Goal: Task Accomplishment & Management: Use online tool/utility

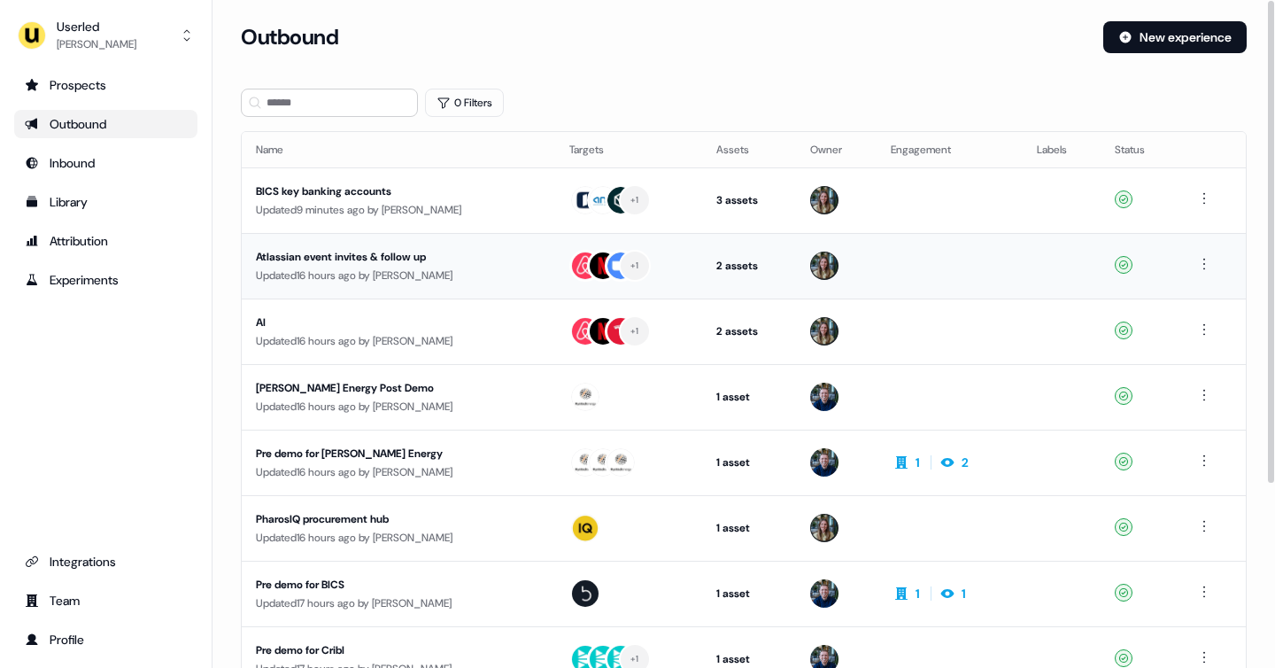
click at [382, 269] on div "Updated 16 hours ago by Charlotte Stone" at bounding box center [398, 276] width 285 height 18
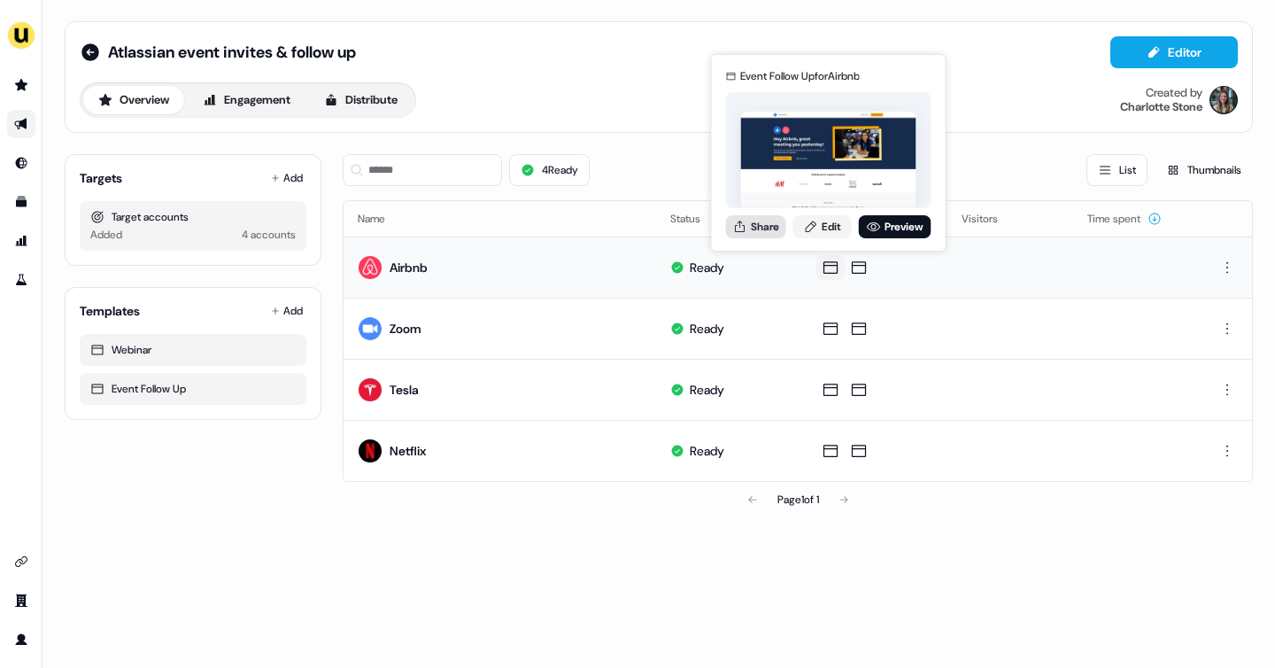
click at [759, 230] on button "Share" at bounding box center [756, 226] width 60 height 23
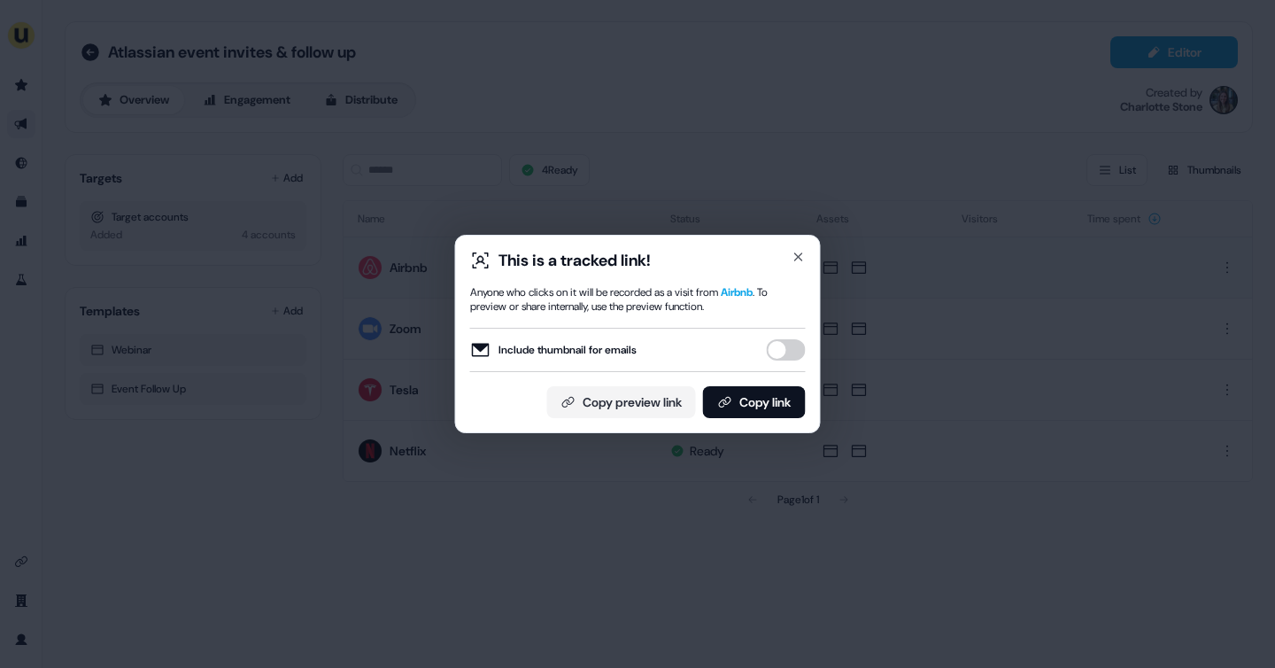
click at [790, 346] on button "Include thumbnail for emails" at bounding box center [786, 349] width 39 height 21
click at [763, 397] on button "Copy link" at bounding box center [754, 402] width 103 height 32
click at [793, 262] on icon "button" at bounding box center [799, 257] width 14 height 14
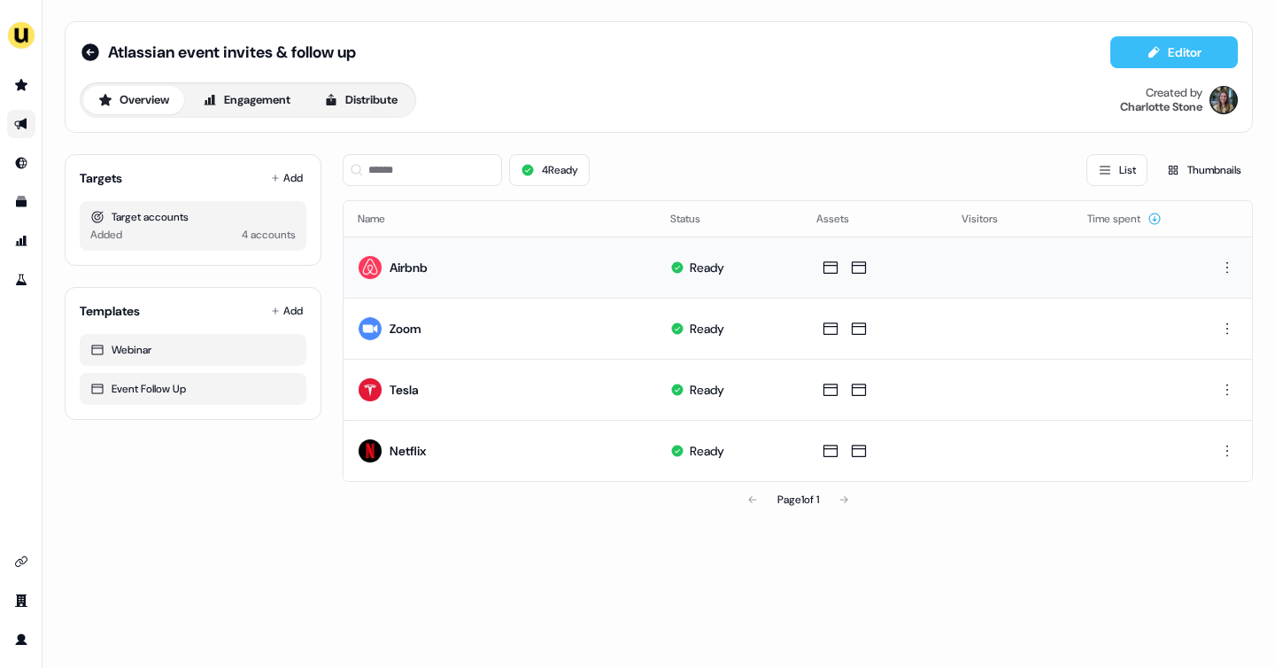
click at [1132, 52] on button "Editor" at bounding box center [1175, 52] width 128 height 32
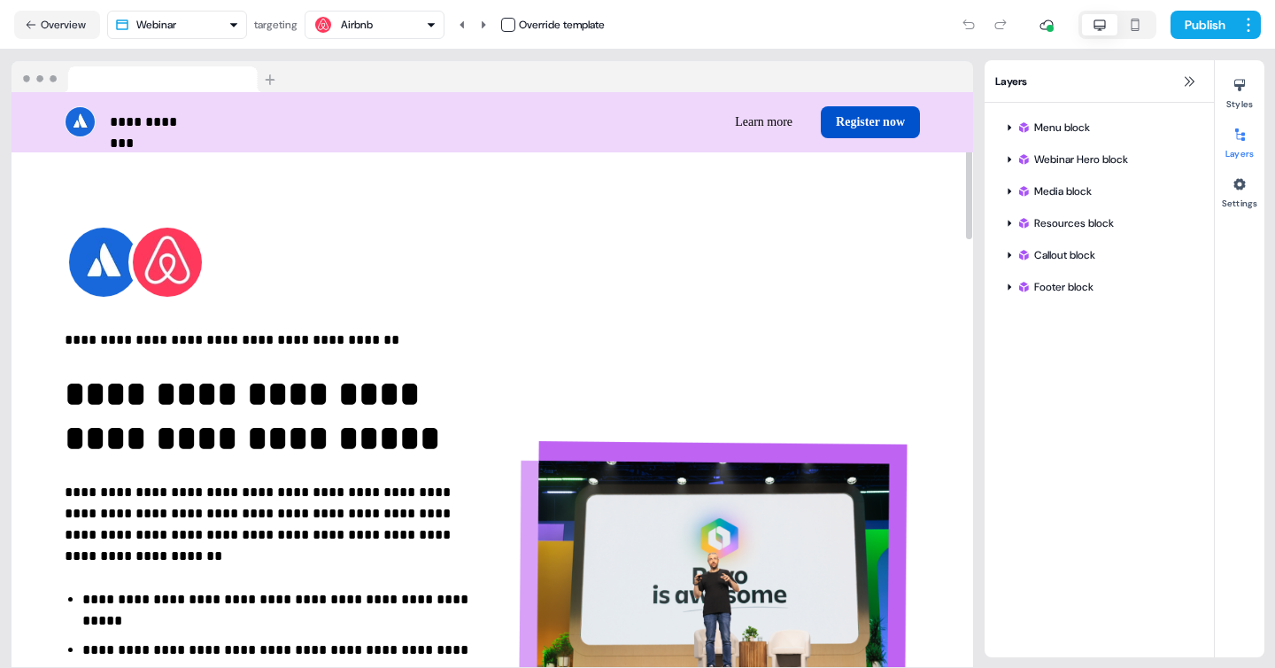
click at [368, 27] on div "Airbnb" at bounding box center [357, 25] width 32 height 18
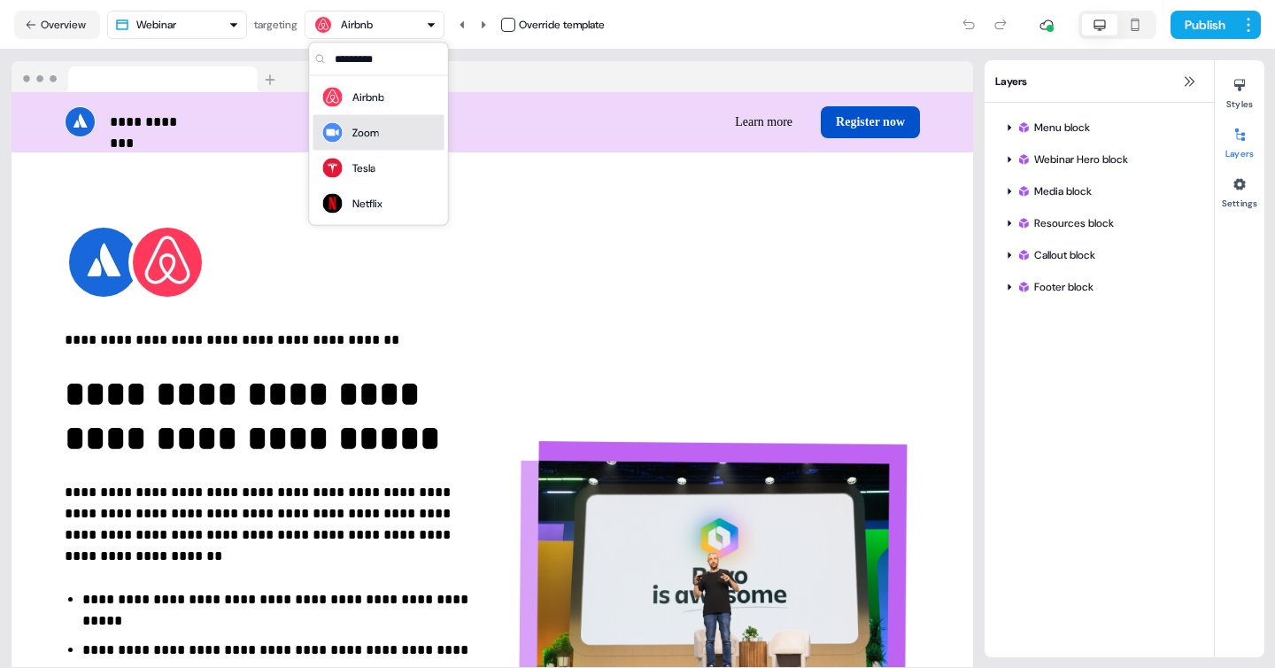
click at [366, 125] on div "Zoom" at bounding box center [366, 133] width 27 height 18
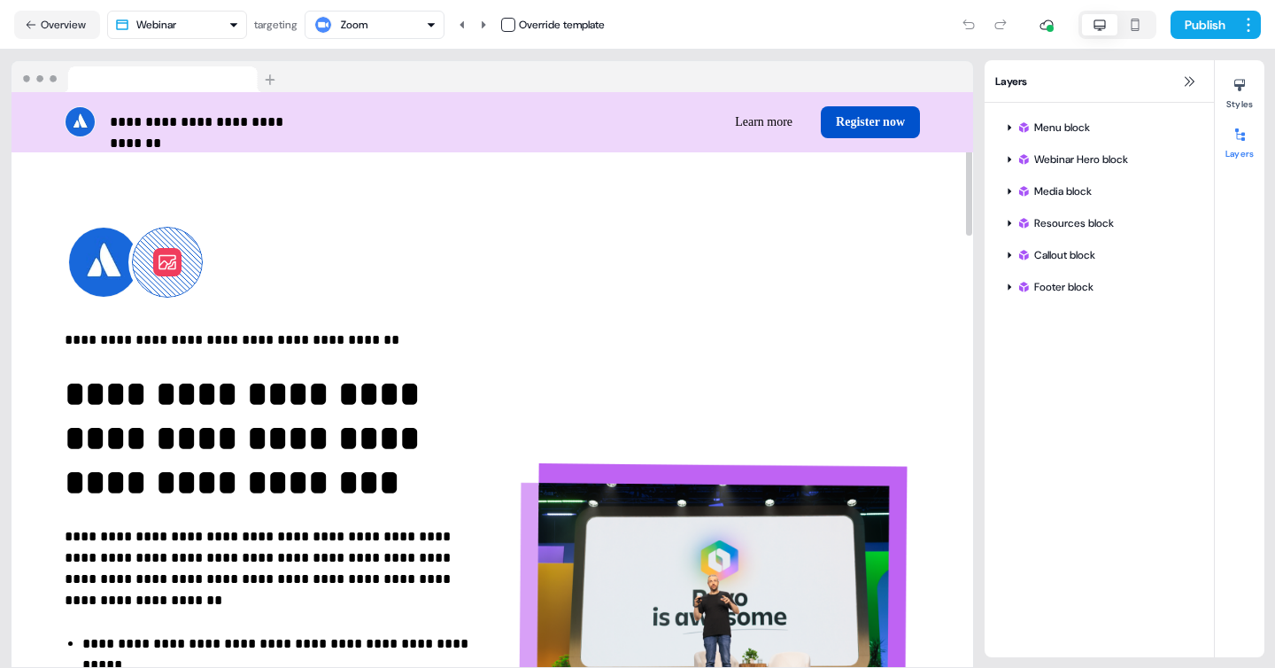
click at [421, 15] on div "Zoom" at bounding box center [375, 24] width 124 height 21
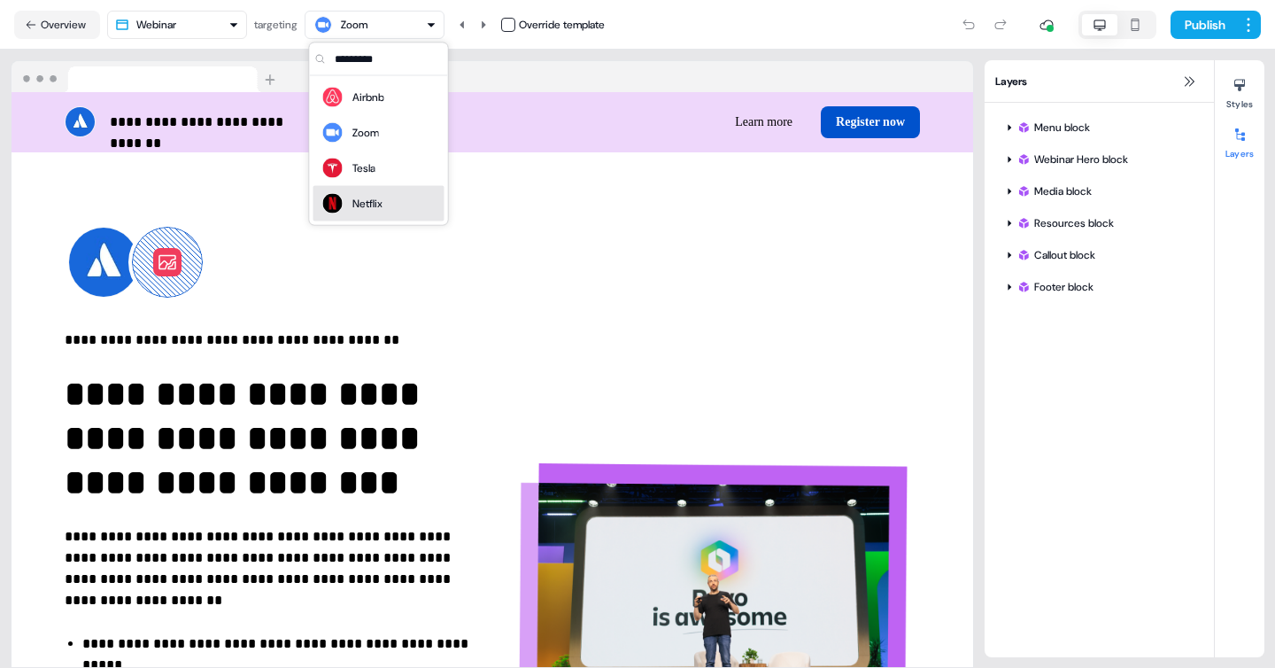
click at [376, 202] on div "Netflix" at bounding box center [368, 204] width 30 height 18
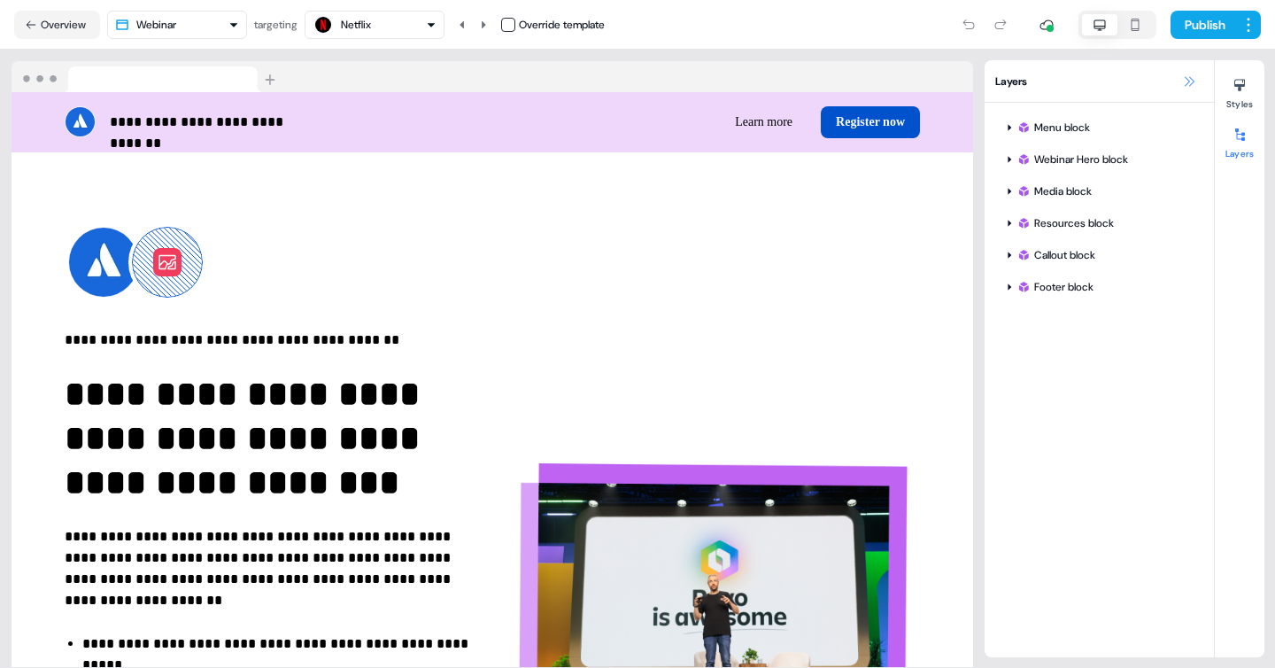
click at [1183, 87] on icon at bounding box center [1189, 81] width 14 height 14
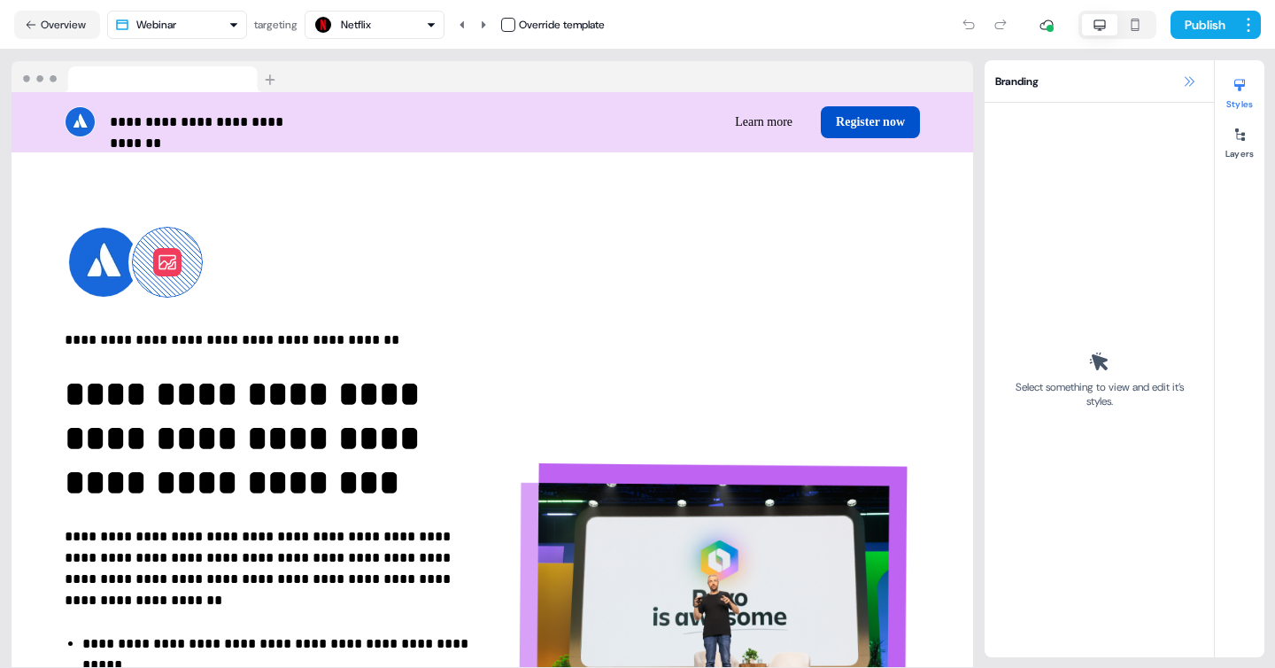
click at [1188, 84] on icon at bounding box center [1189, 81] width 14 height 14
click at [353, 26] on div "Netflix" at bounding box center [356, 25] width 30 height 18
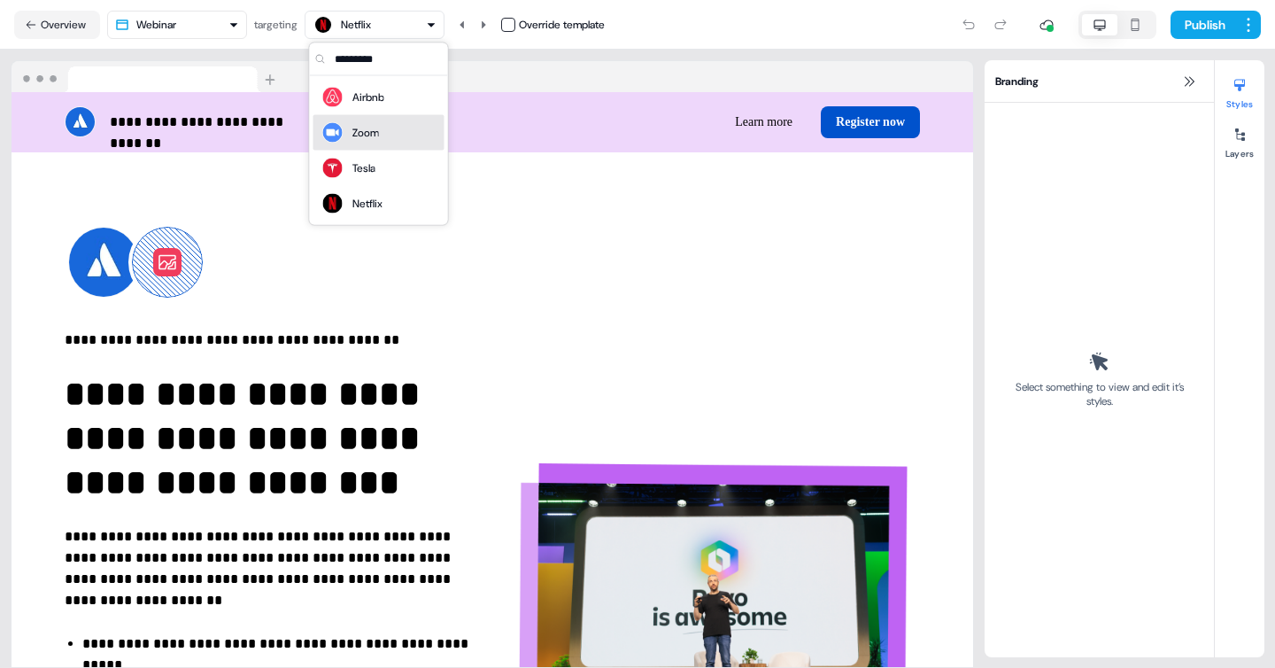
click at [352, 142] on div "Zoom" at bounding box center [350, 132] width 58 height 25
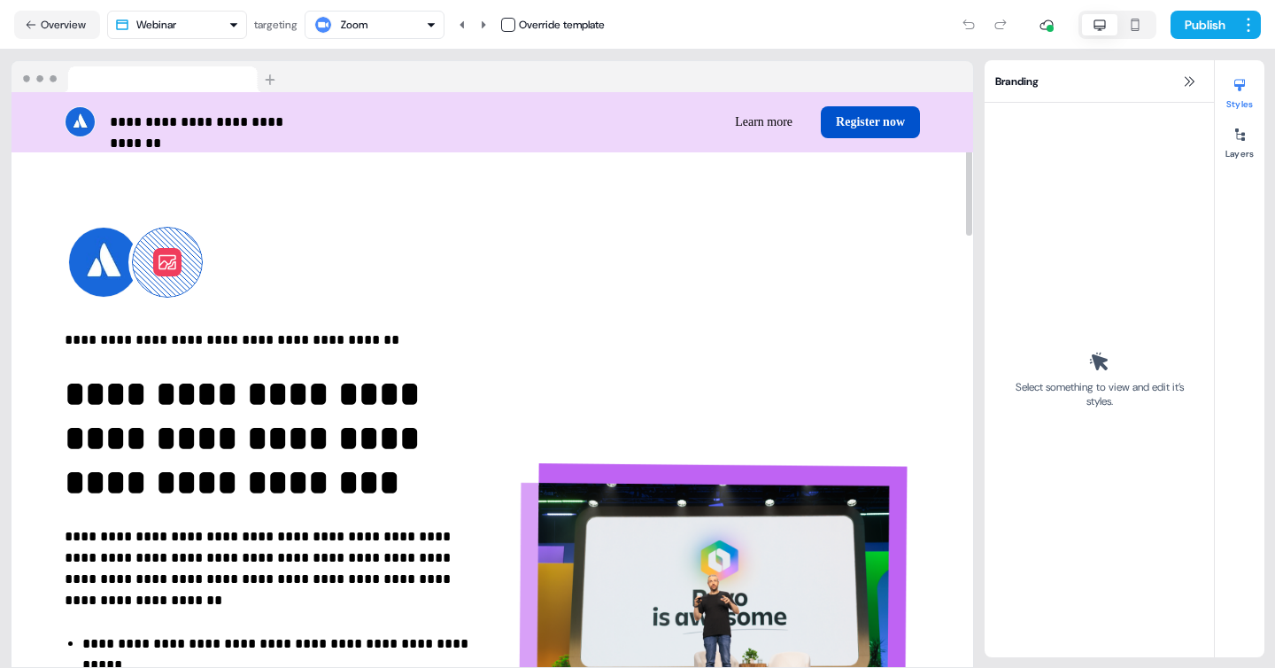
click at [937, 214] on div "**********" at bounding box center [493, 600] width 962 height 897
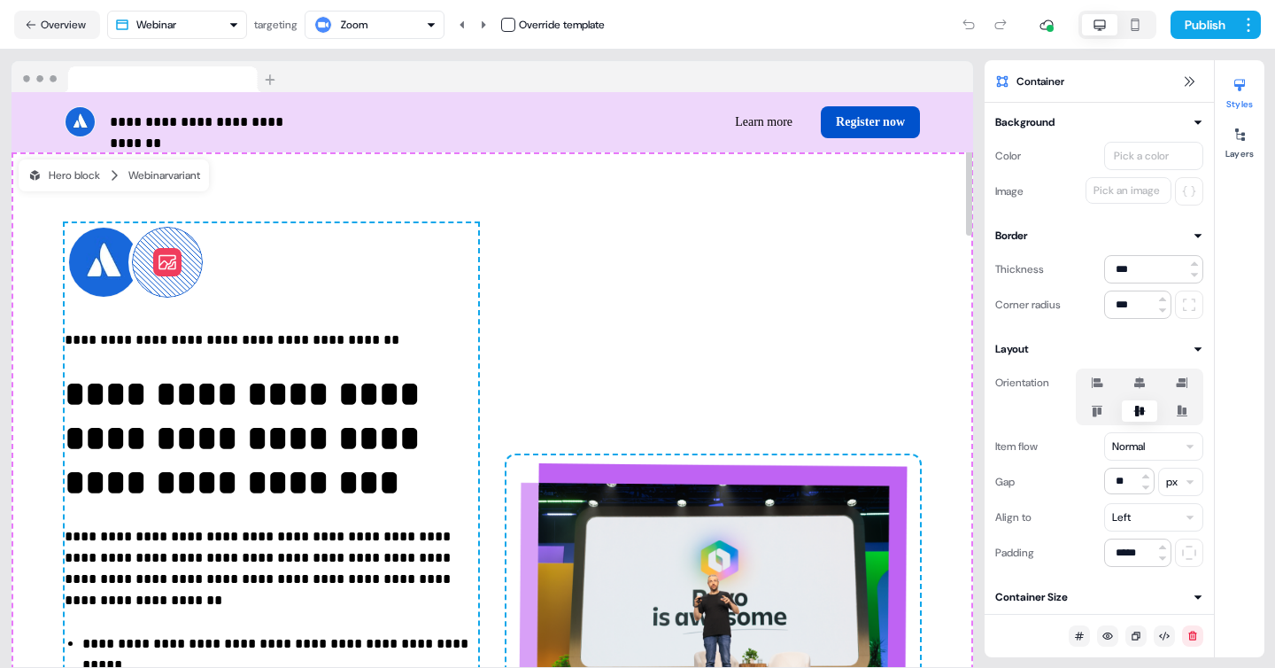
click at [671, 362] on div "**********" at bounding box center [493, 600] width 962 height 897
click at [368, 31] on div "Zoom" at bounding box center [354, 25] width 27 height 18
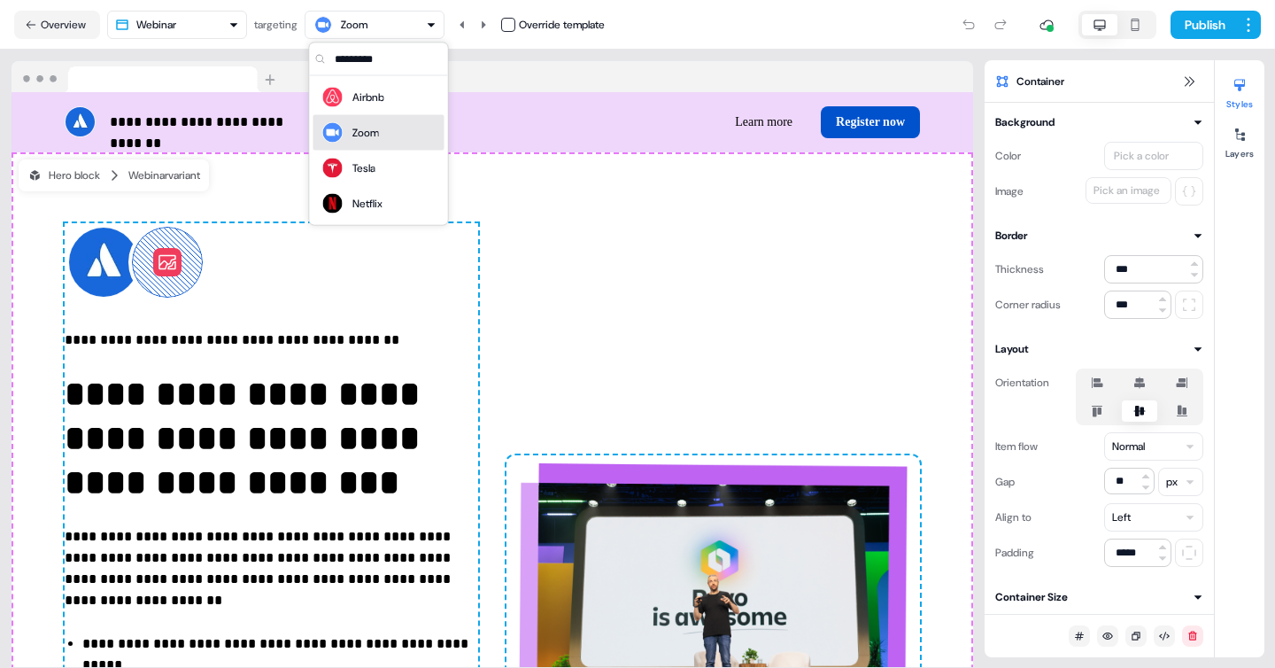
click at [361, 129] on div "Zoom" at bounding box center [366, 133] width 27 height 18
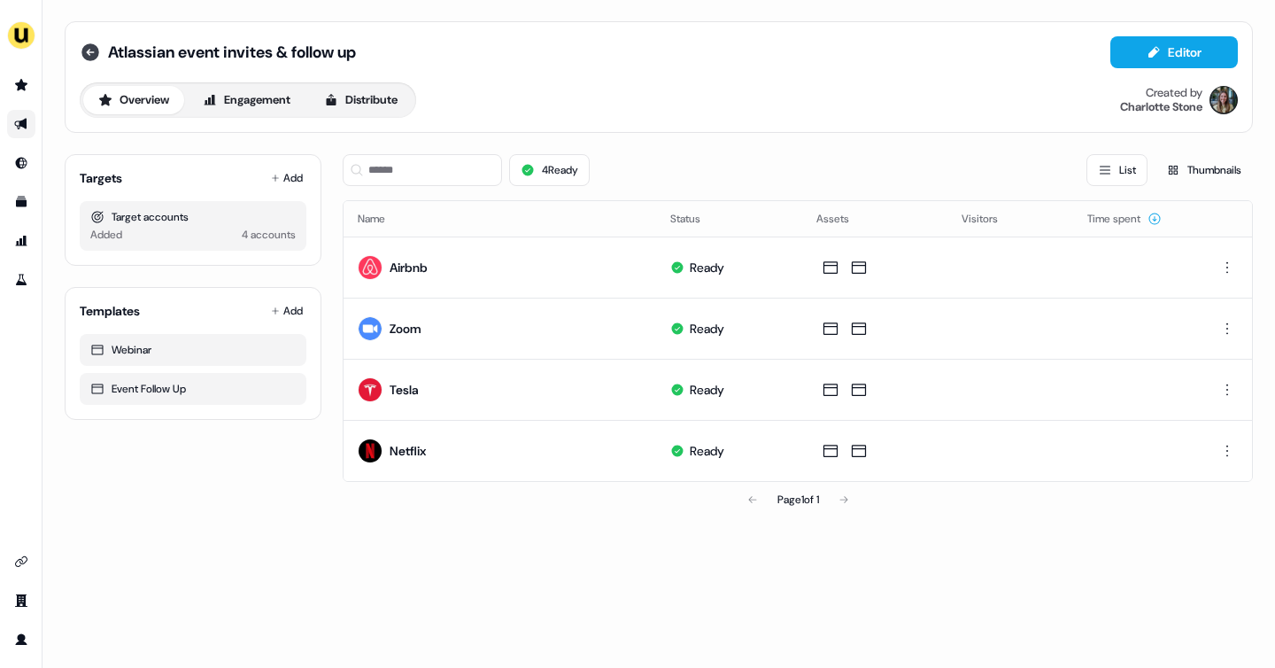
click at [88, 55] on icon at bounding box center [90, 52] width 18 height 18
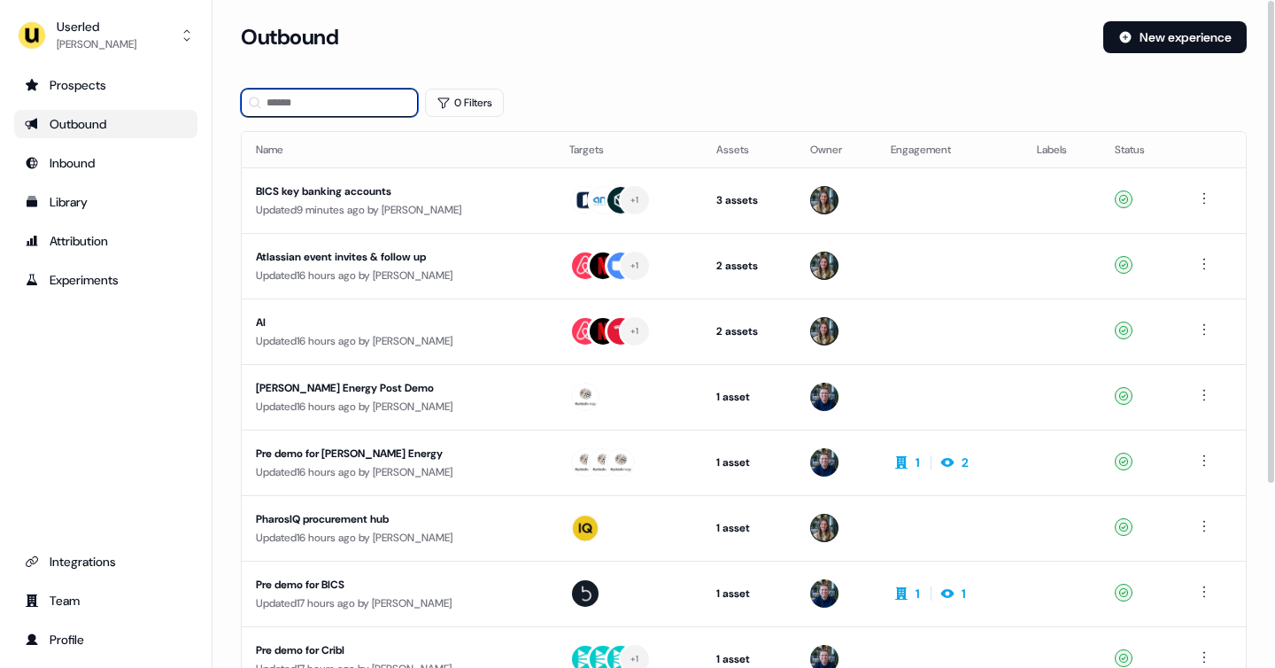
click at [296, 105] on input at bounding box center [329, 103] width 177 height 28
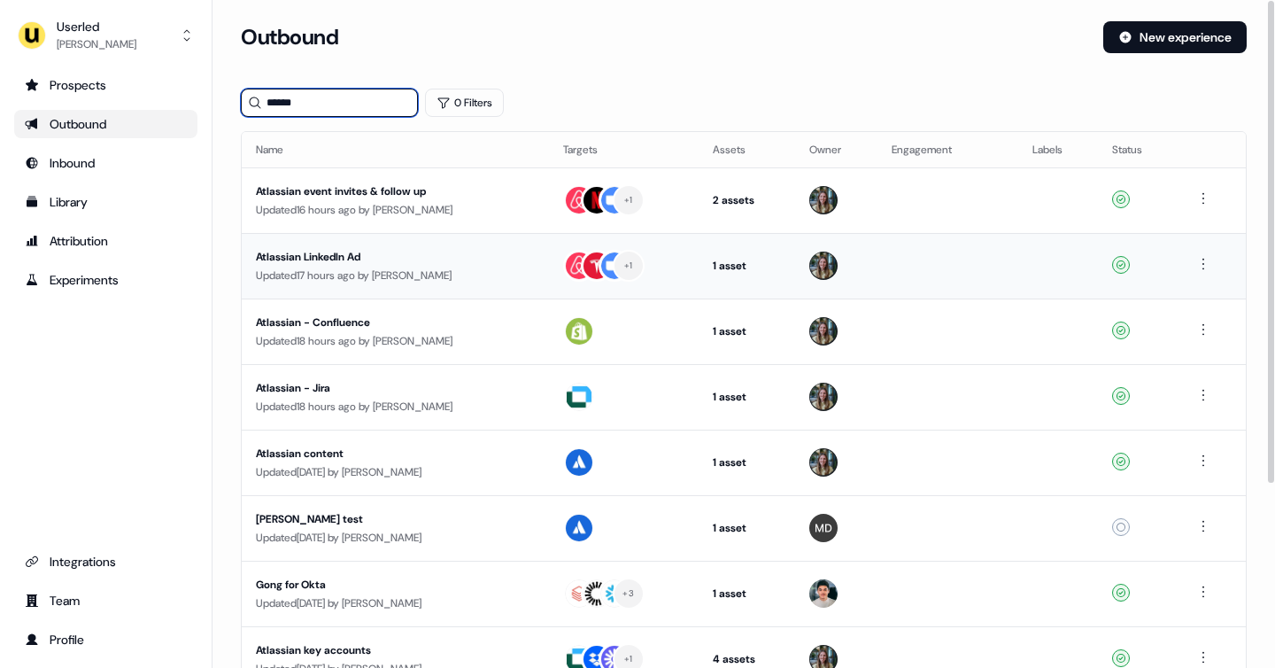
type input "******"
click at [433, 262] on div "Atlassian LinkedIn Ad" at bounding box center [395, 257] width 279 height 18
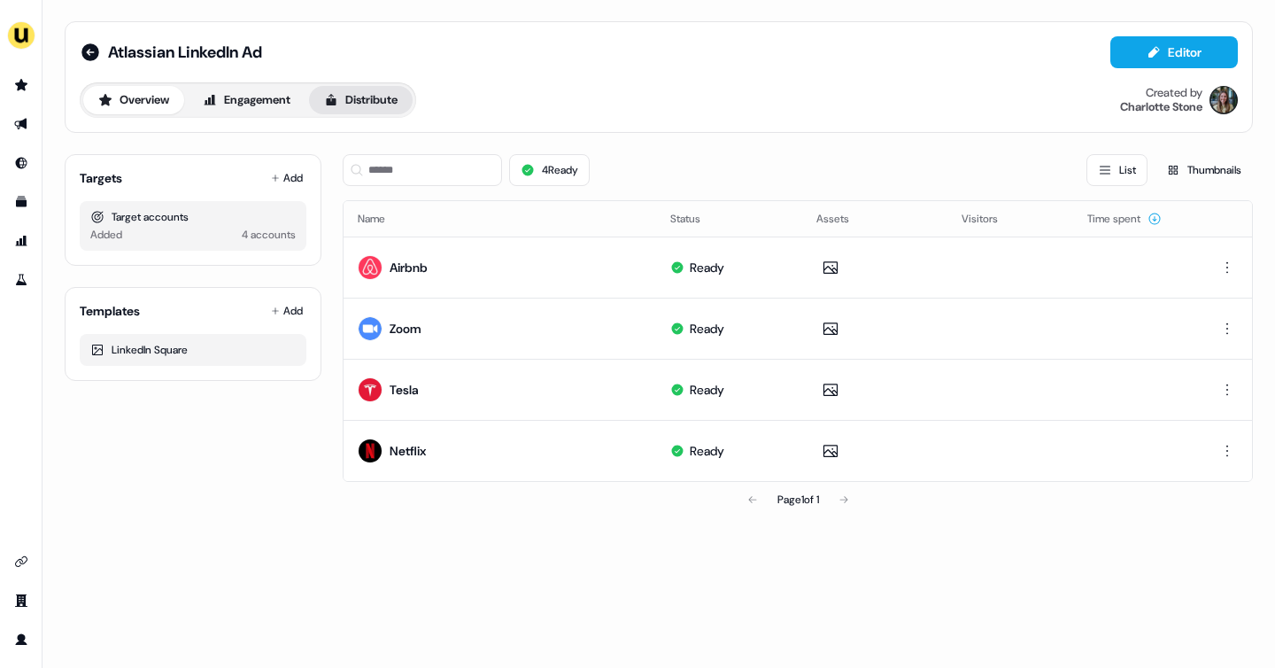
click at [369, 107] on button "Distribute" at bounding box center [361, 100] width 104 height 28
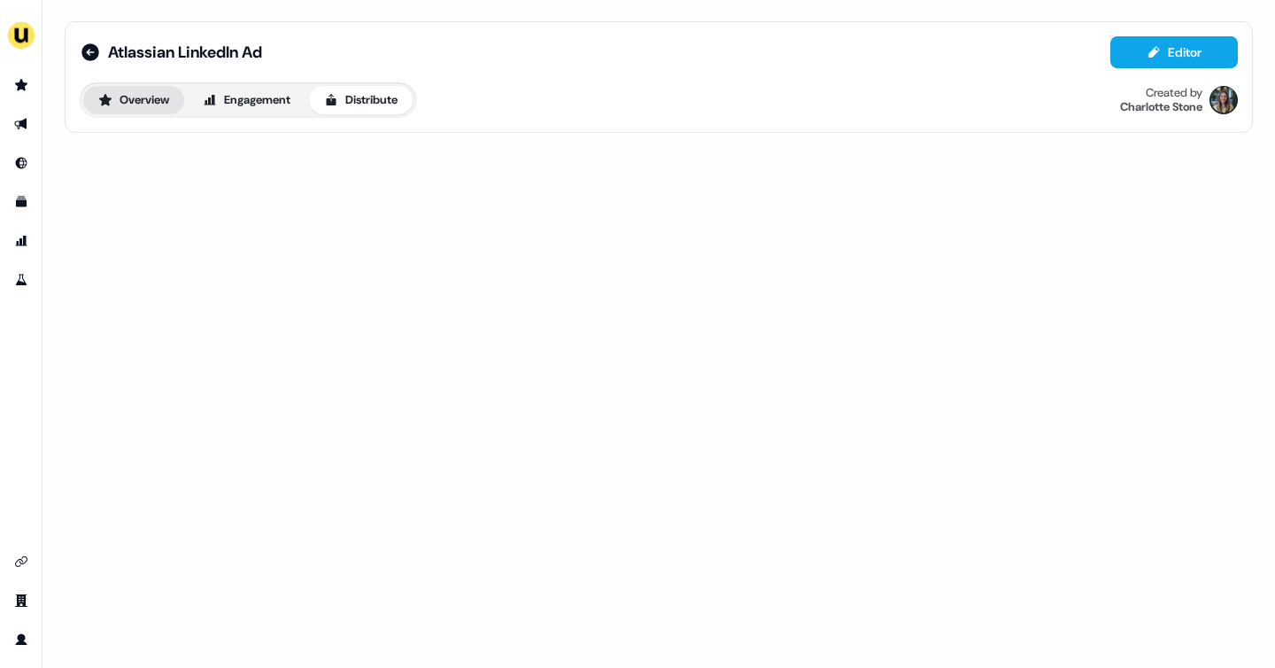
click at [147, 104] on button "Overview" at bounding box center [133, 100] width 101 height 28
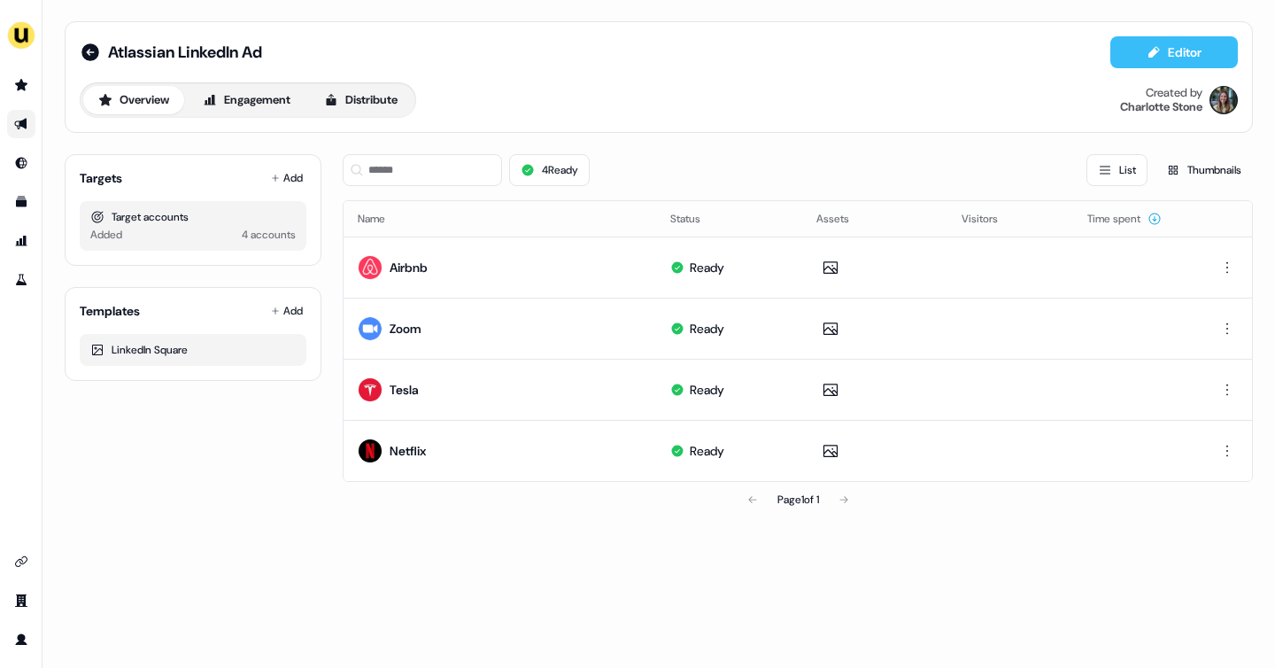
click at [1190, 57] on button "Editor" at bounding box center [1175, 52] width 128 height 32
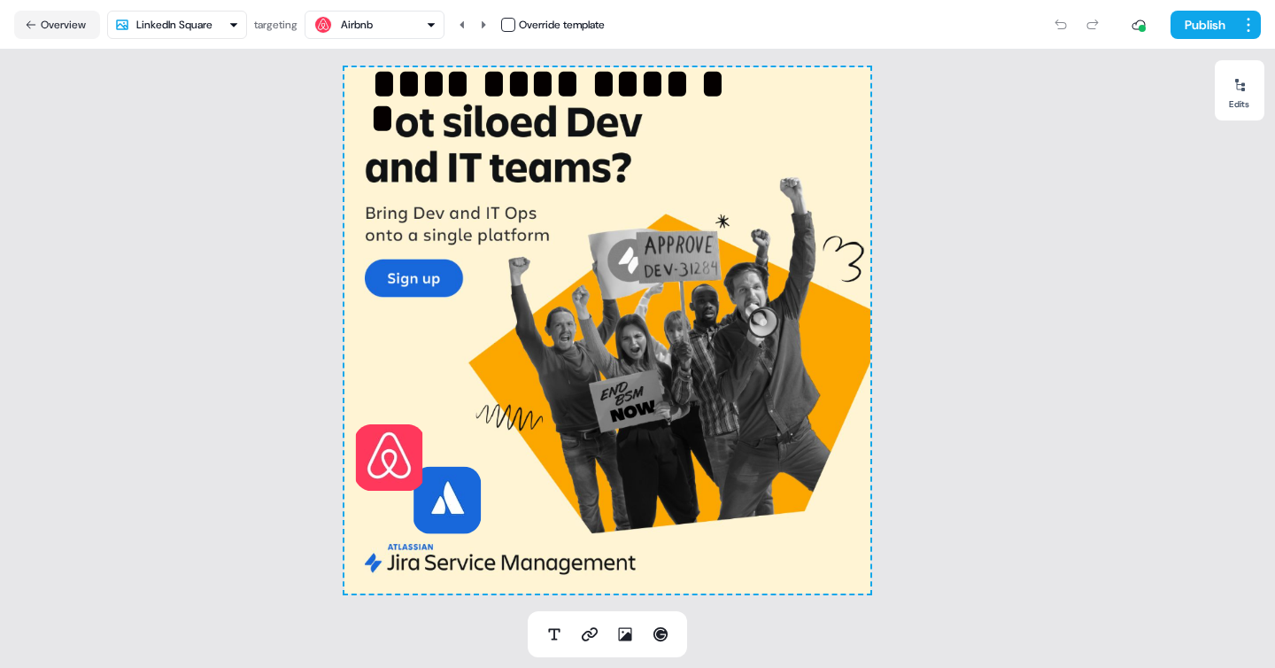
click at [392, 19] on div "Airbnb" at bounding box center [375, 24] width 124 height 21
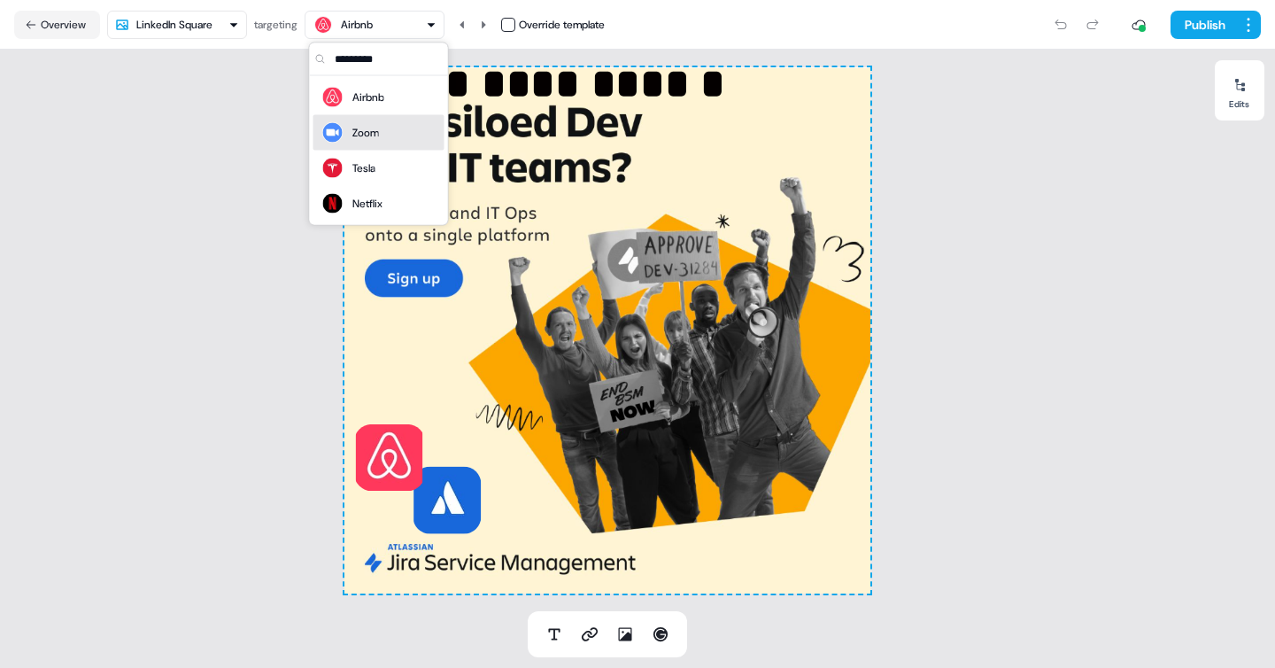
click at [399, 128] on div "Zoom" at bounding box center [379, 132] width 117 height 25
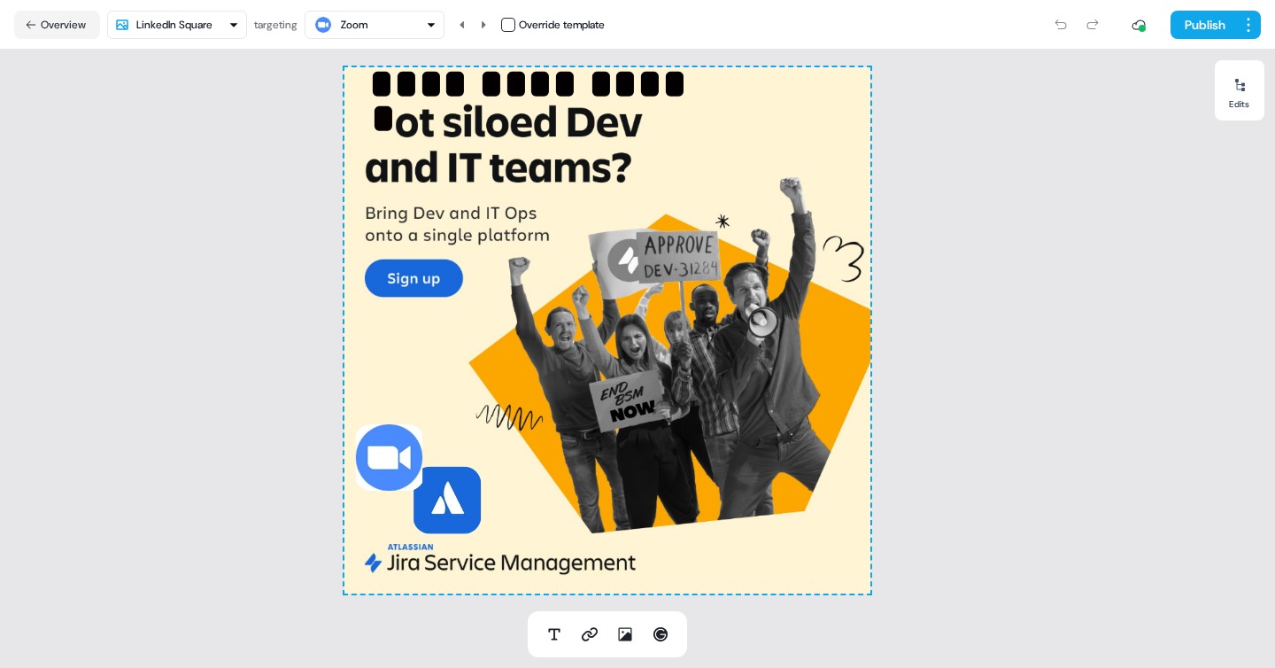
click at [390, 27] on div "Zoom" at bounding box center [375, 24] width 124 height 21
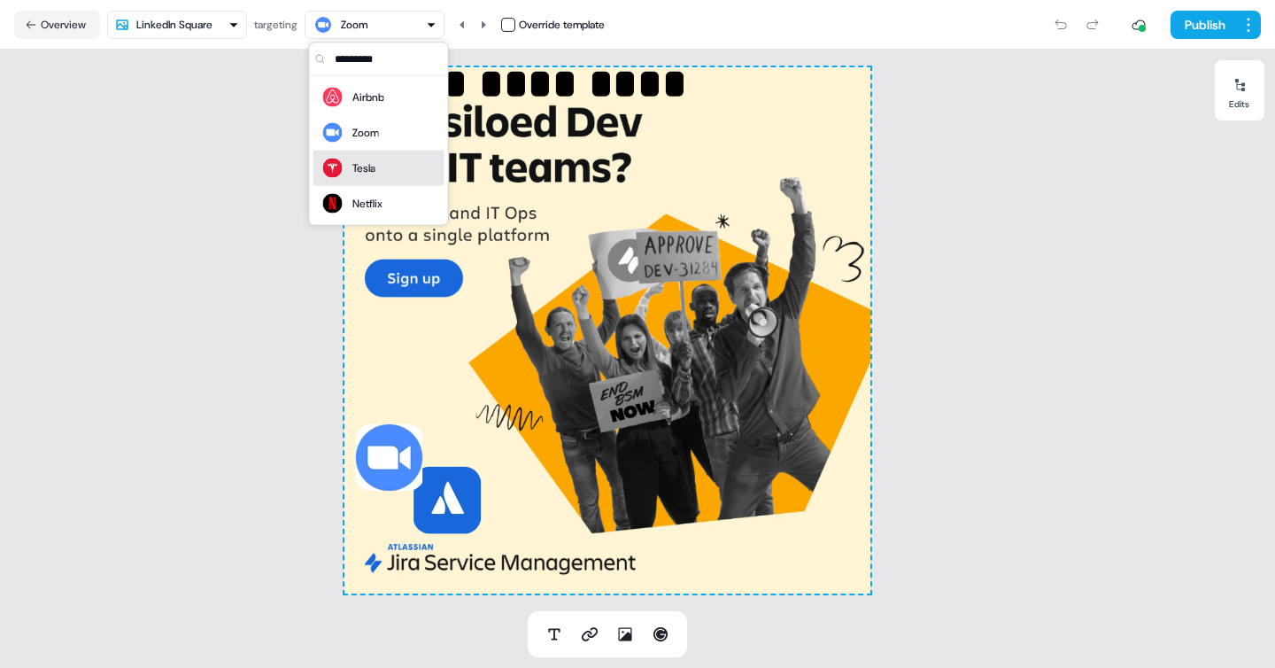
click at [387, 171] on div "Tesla" at bounding box center [379, 168] width 117 height 25
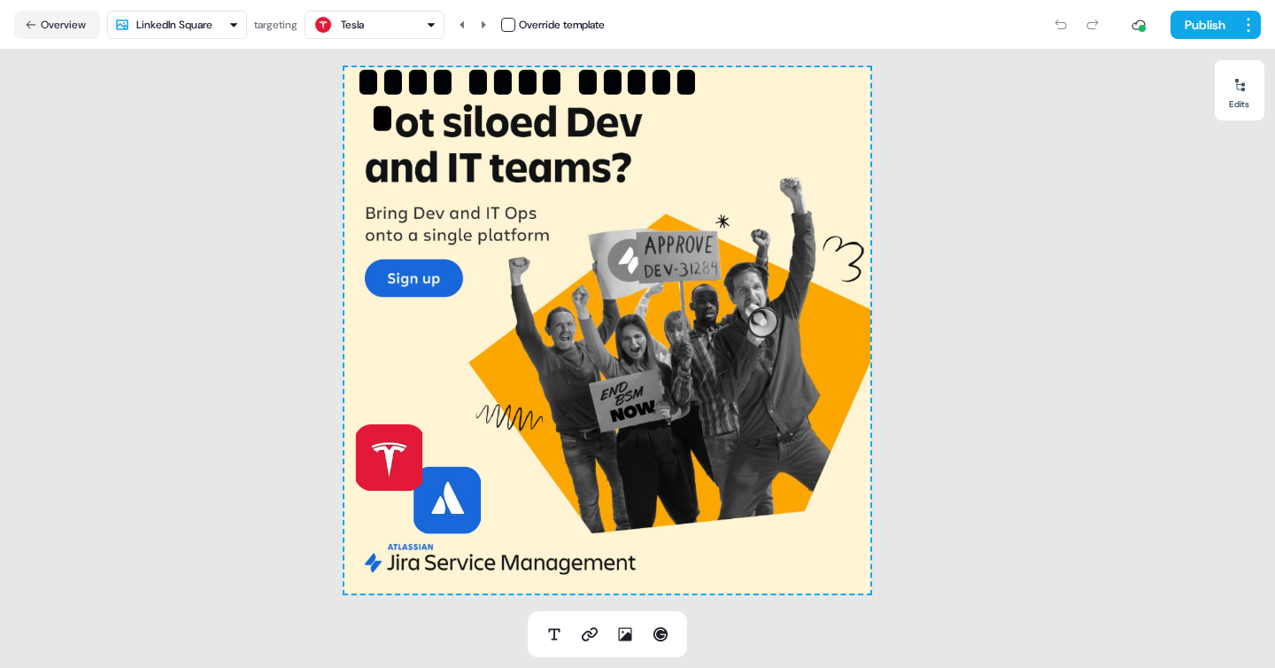
click at [235, 26] on html "**********" at bounding box center [637, 334] width 1275 height 668
click at [1194, 18] on button "Publish" at bounding box center [1204, 25] width 66 height 28
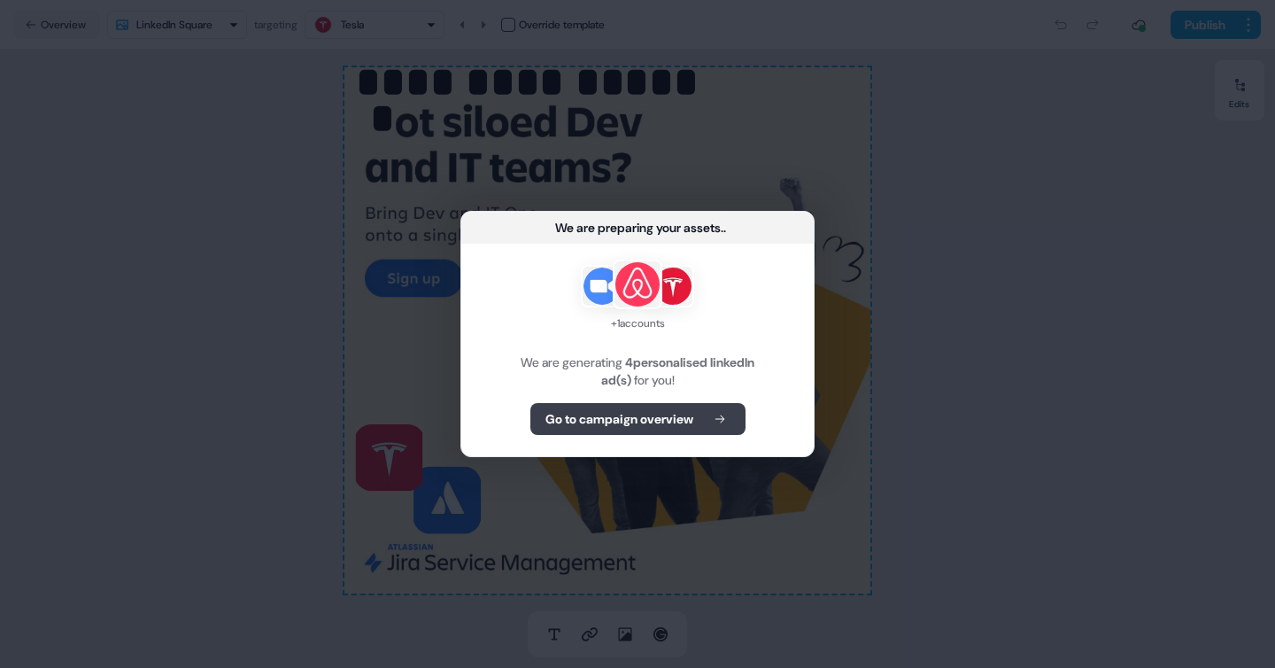
click at [641, 423] on b "Go to campaign overview" at bounding box center [620, 419] width 148 height 18
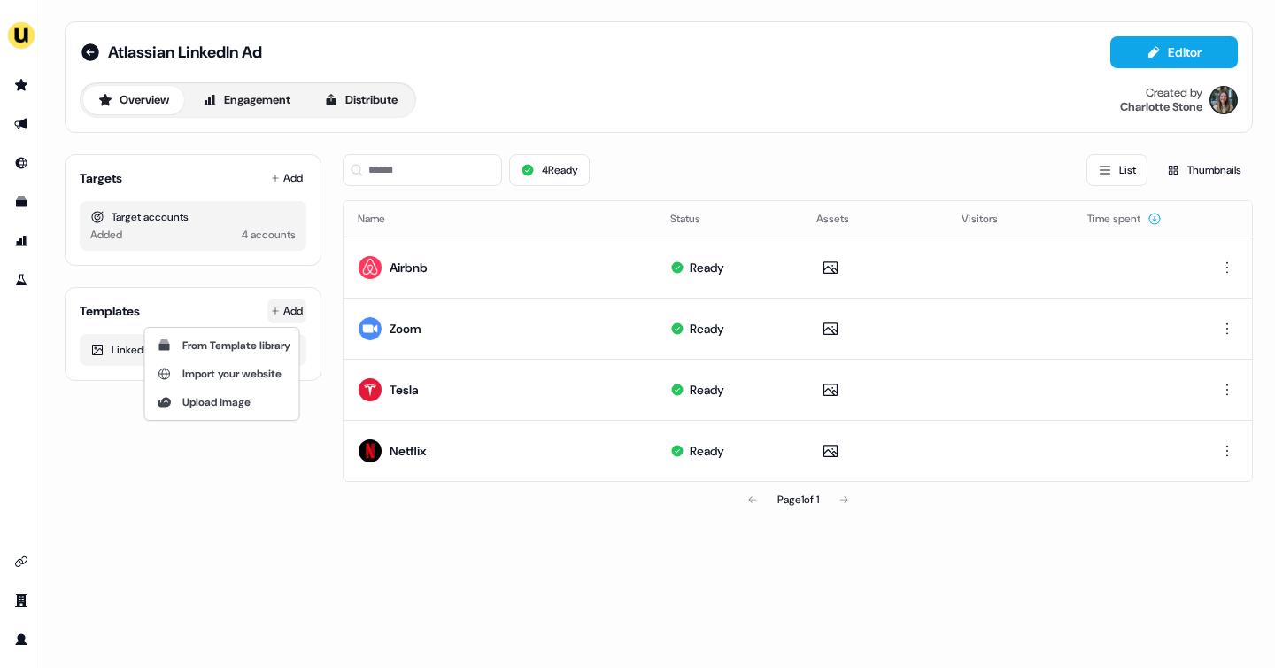
click at [281, 308] on html "For the best experience switch devices to a bigger screen. Go to Userled.io Atl…" at bounding box center [637, 334] width 1275 height 668
click at [224, 345] on span "From Template library" at bounding box center [236, 345] width 108 height 14
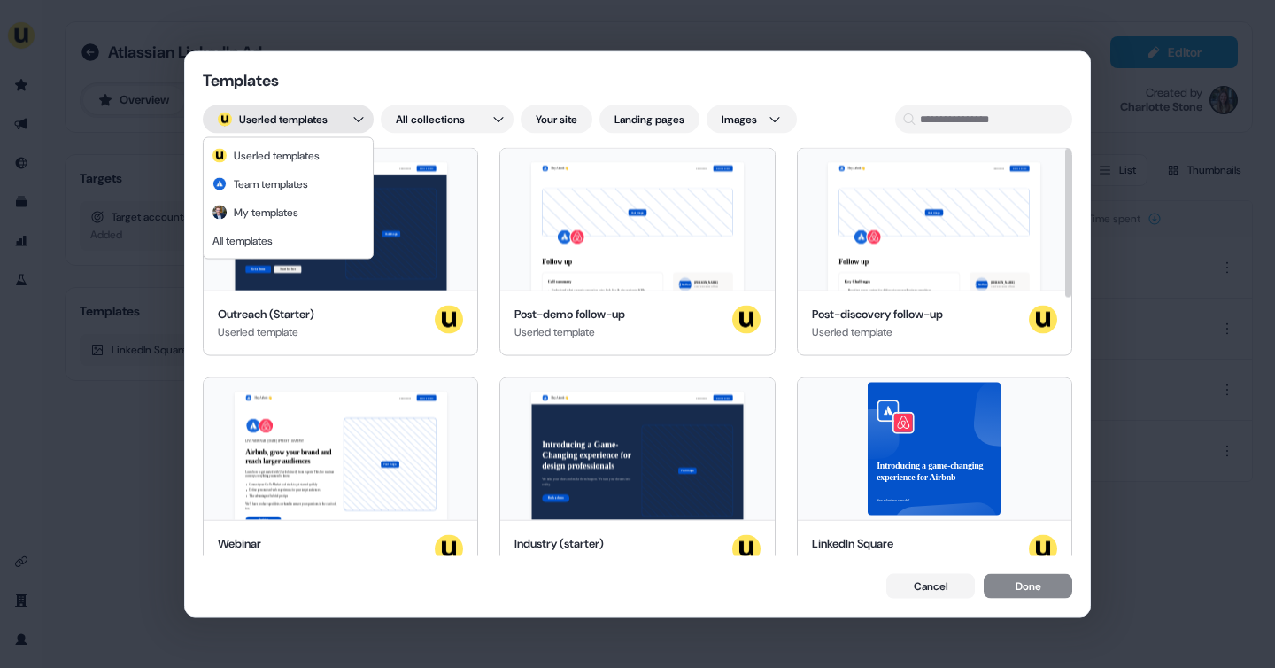
click at [347, 119] on div "Templates ; Userled templates All collections Your site Landing pages Images He…" at bounding box center [637, 334] width 1275 height 668
click at [467, 103] on div "Templates ; Userled templates All collections Your site Landing pages Images He…" at bounding box center [637, 334] width 1275 height 668
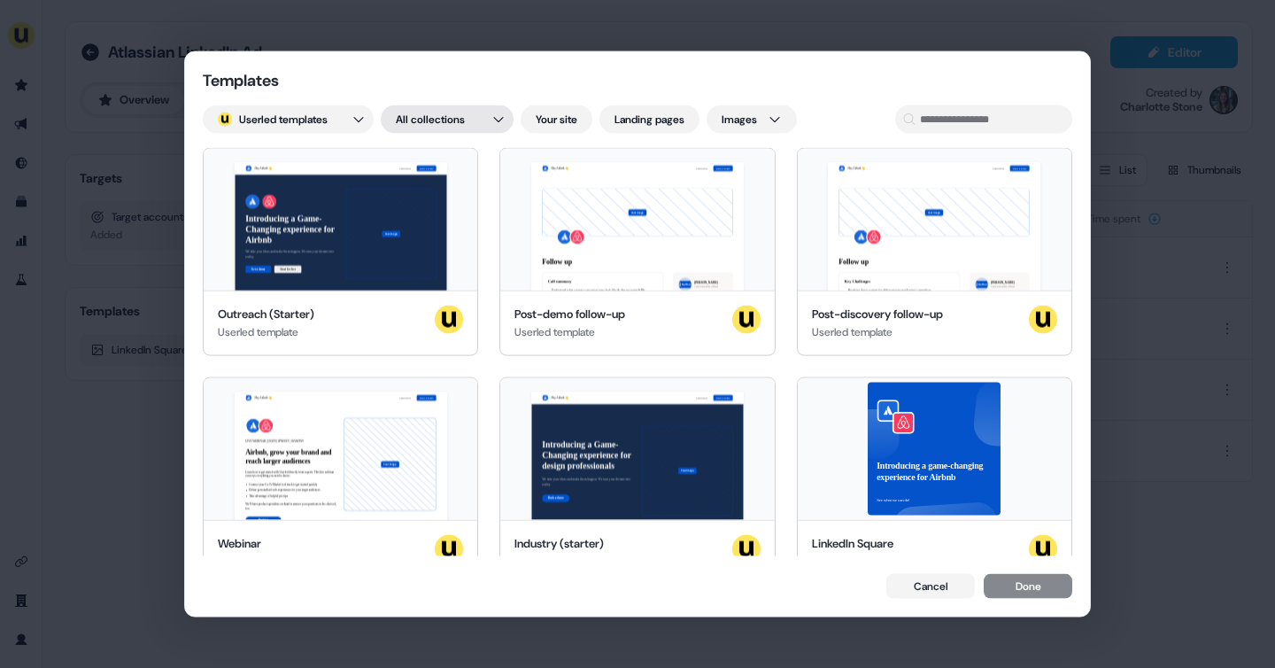
click at [461, 116] on div "Templates ; Userled templates All collections Your site Landing pages Images He…" at bounding box center [637, 334] width 1275 height 668
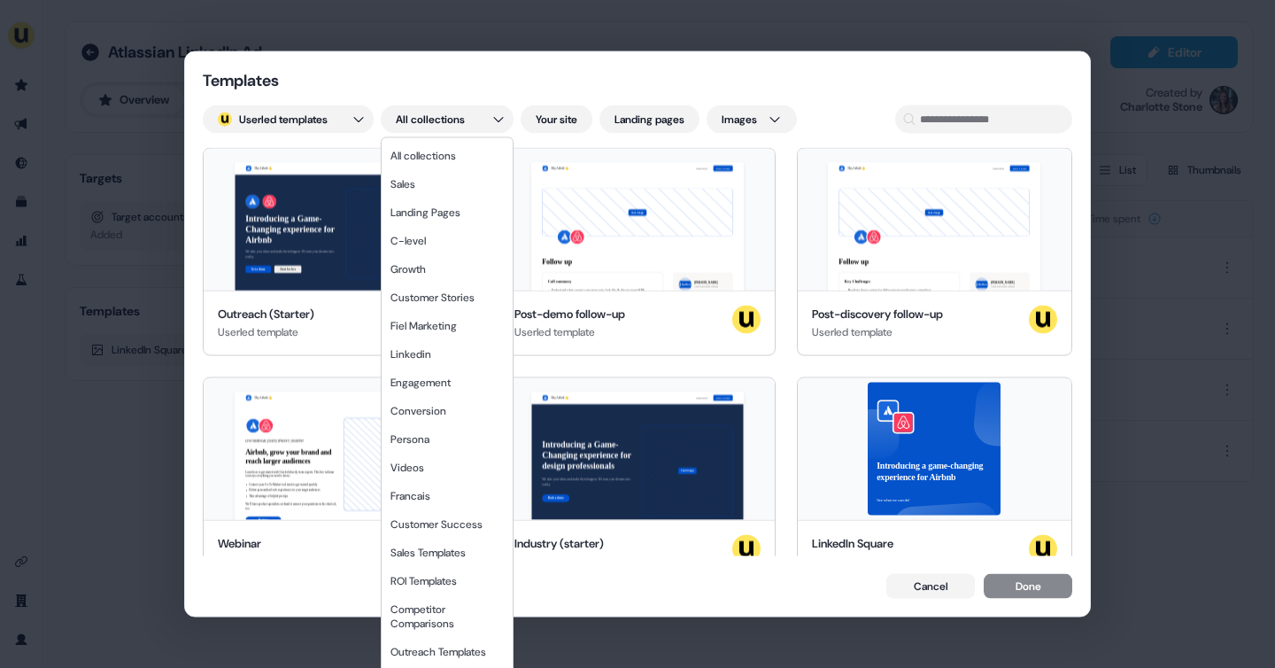
click at [430, 89] on div "Templates ; Userled templates All collections Your site Landing pages Images He…" at bounding box center [637, 334] width 1275 height 668
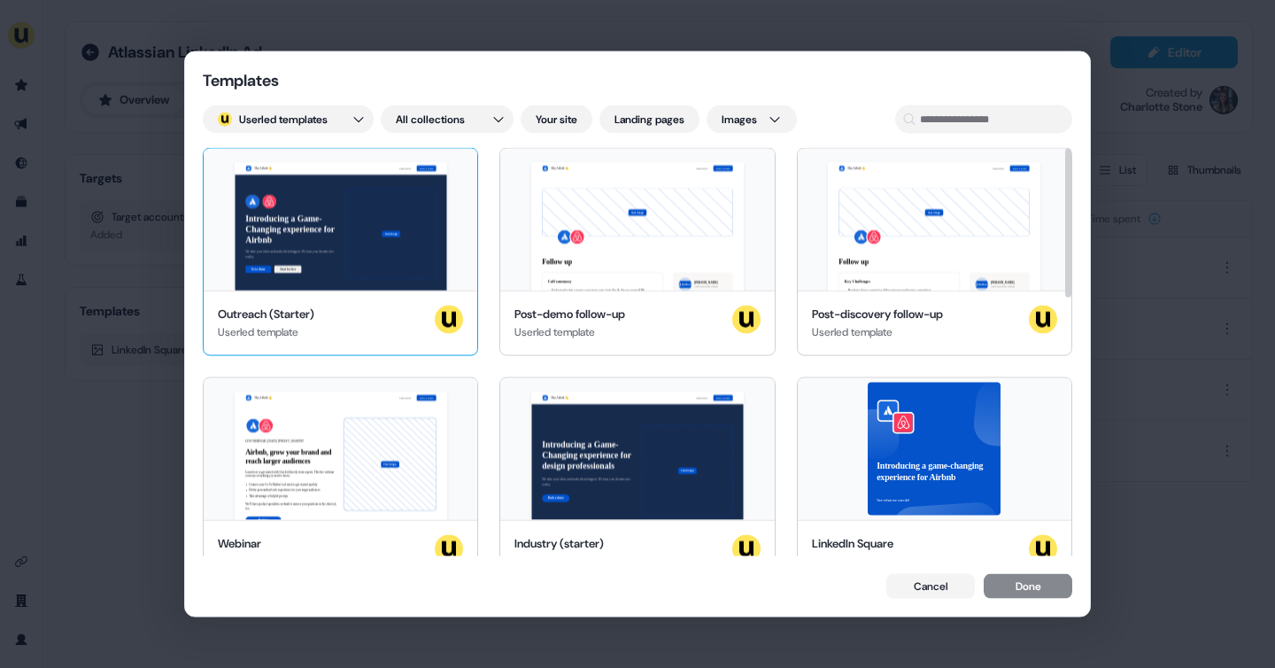
click at [382, 282] on div "Hey Airbnb 👋 Learn more Book a demo Introducing a Game-Changing experience for …" at bounding box center [341, 220] width 274 height 142
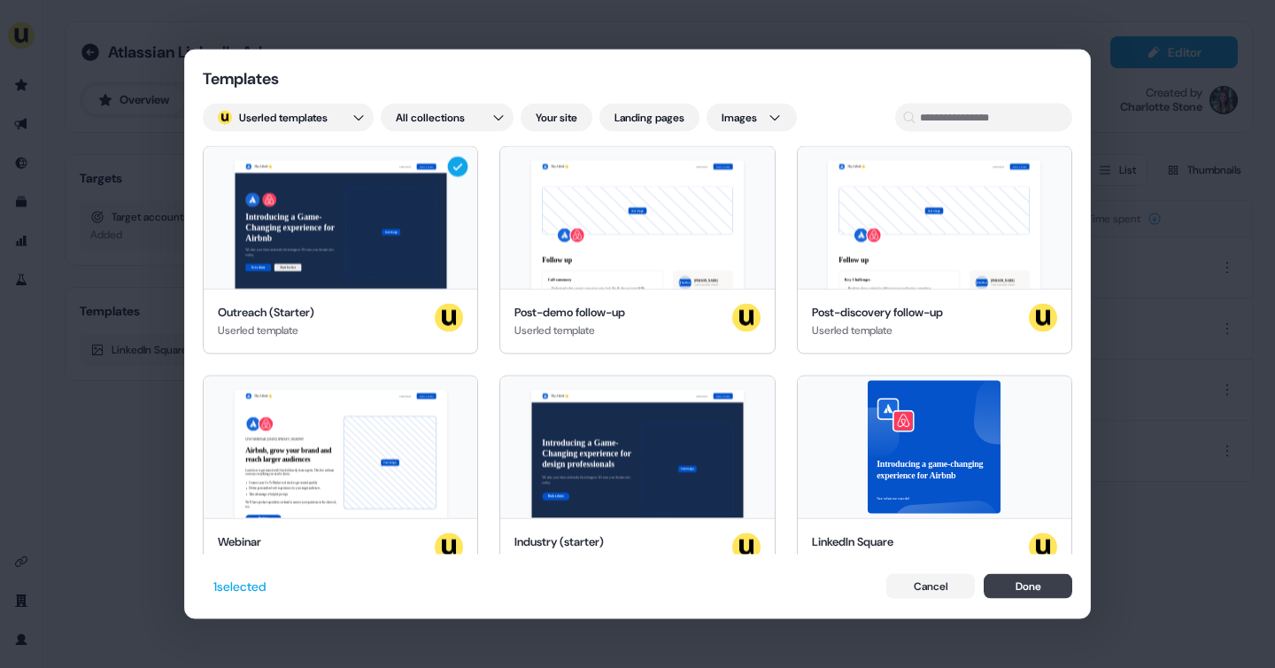
click at [1037, 596] on button "Done" at bounding box center [1028, 585] width 89 height 25
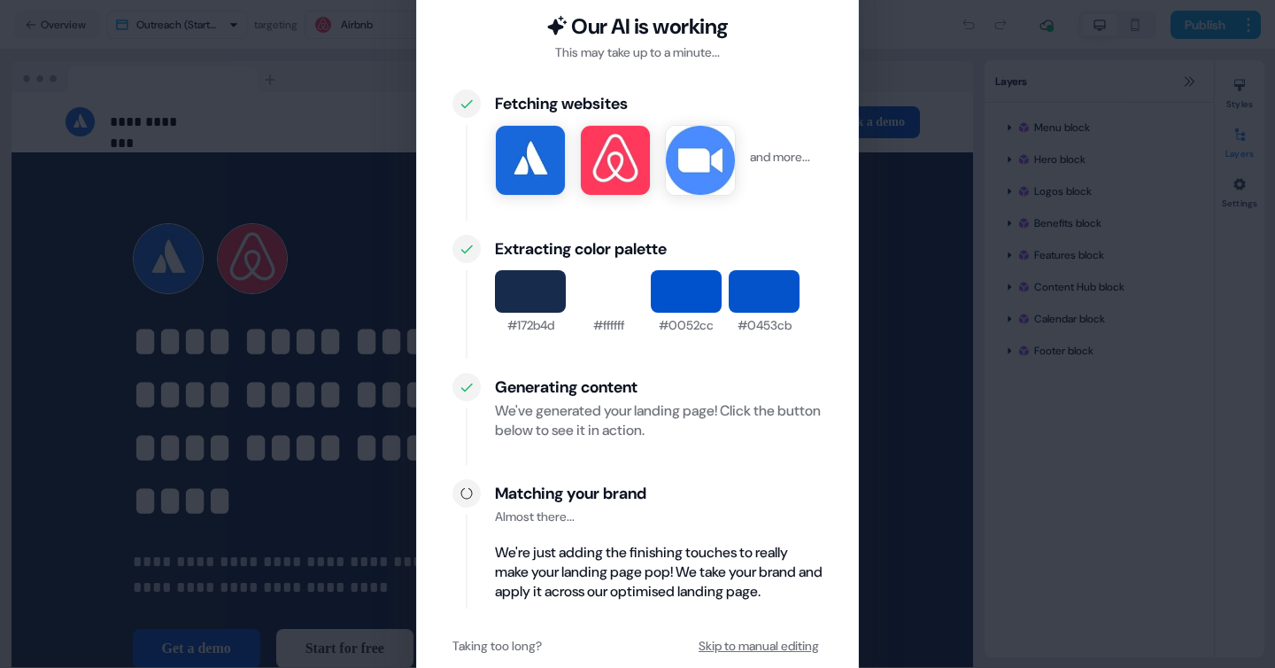
click at [772, 648] on button "Skip to manual editing" at bounding box center [759, 646] width 128 height 32
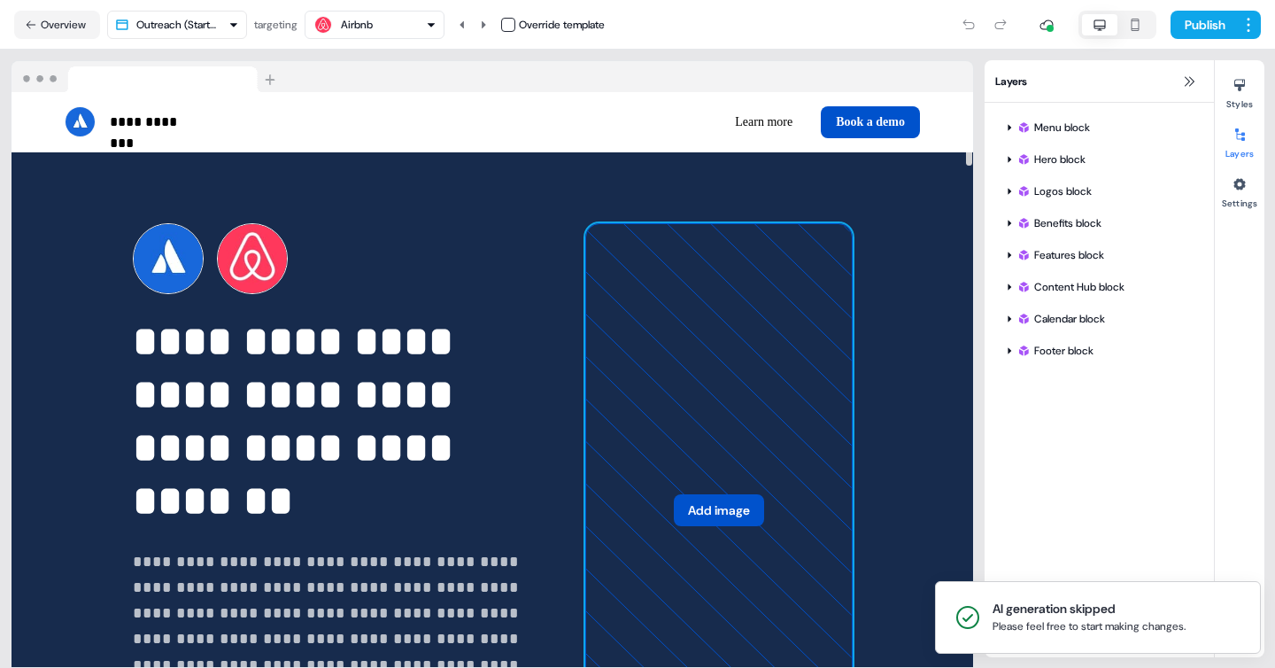
click at [743, 508] on button "Add image" at bounding box center [719, 510] width 90 height 32
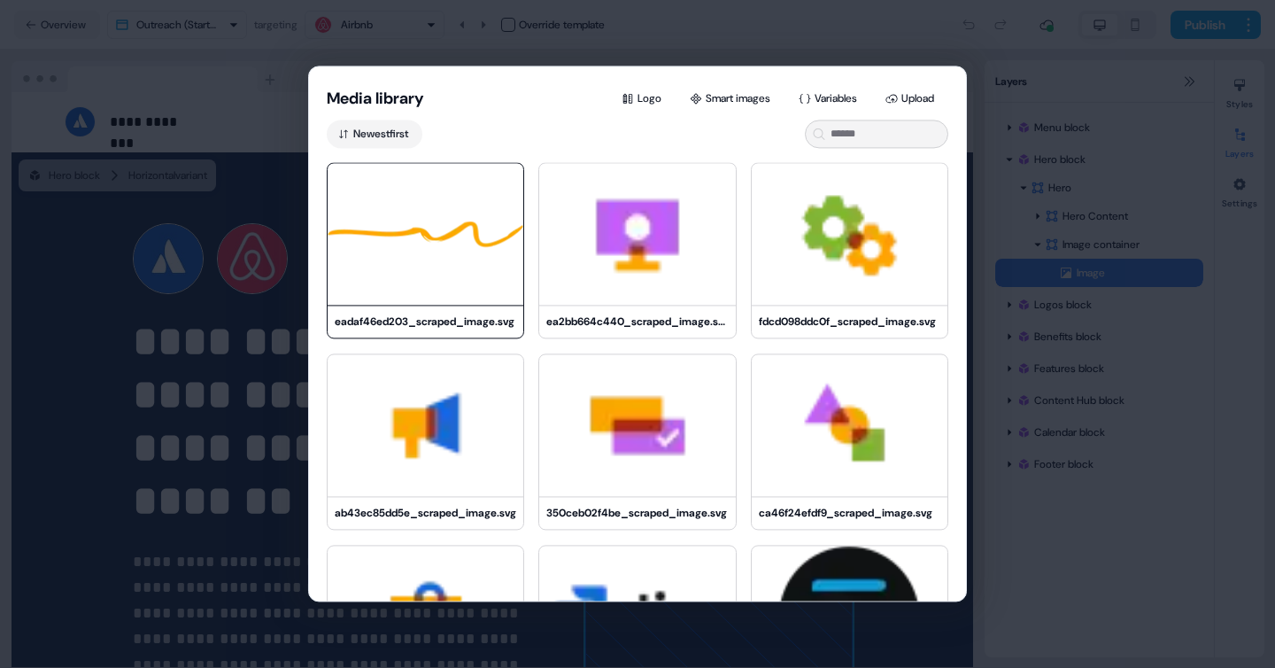
click at [438, 278] on img at bounding box center [426, 234] width 196 height 142
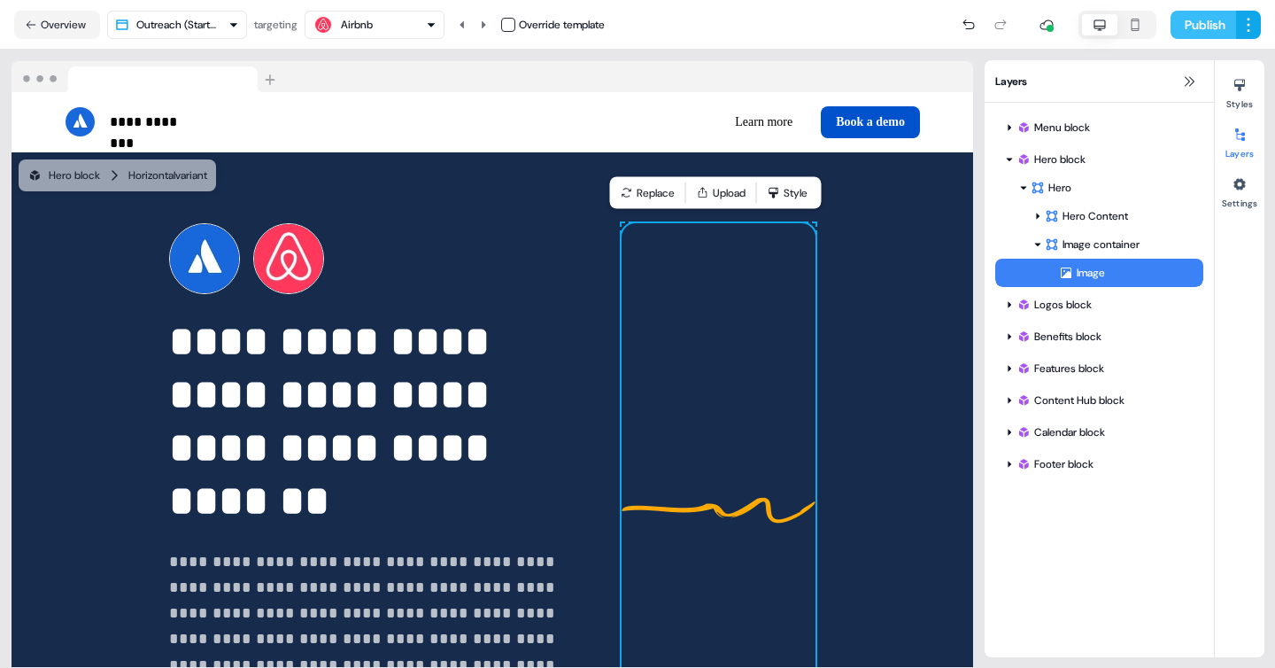
click at [1206, 14] on button "Publish" at bounding box center [1204, 25] width 66 height 28
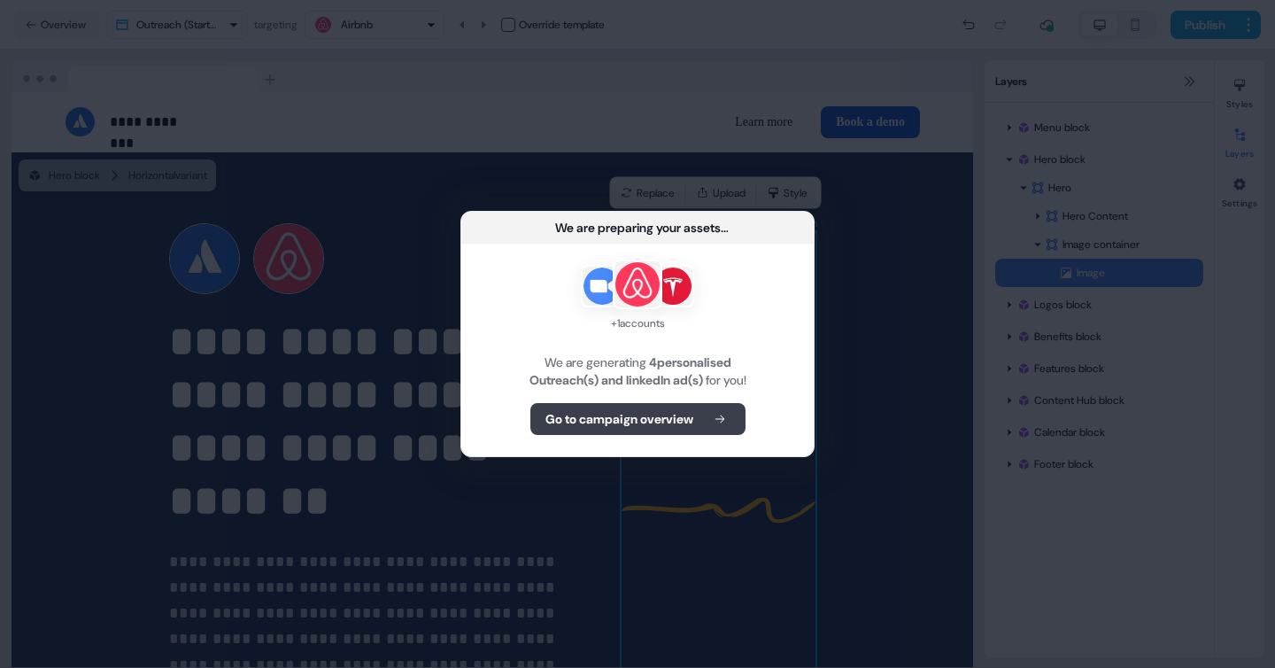
click at [697, 414] on button "Go to campaign overview" at bounding box center [638, 419] width 215 height 32
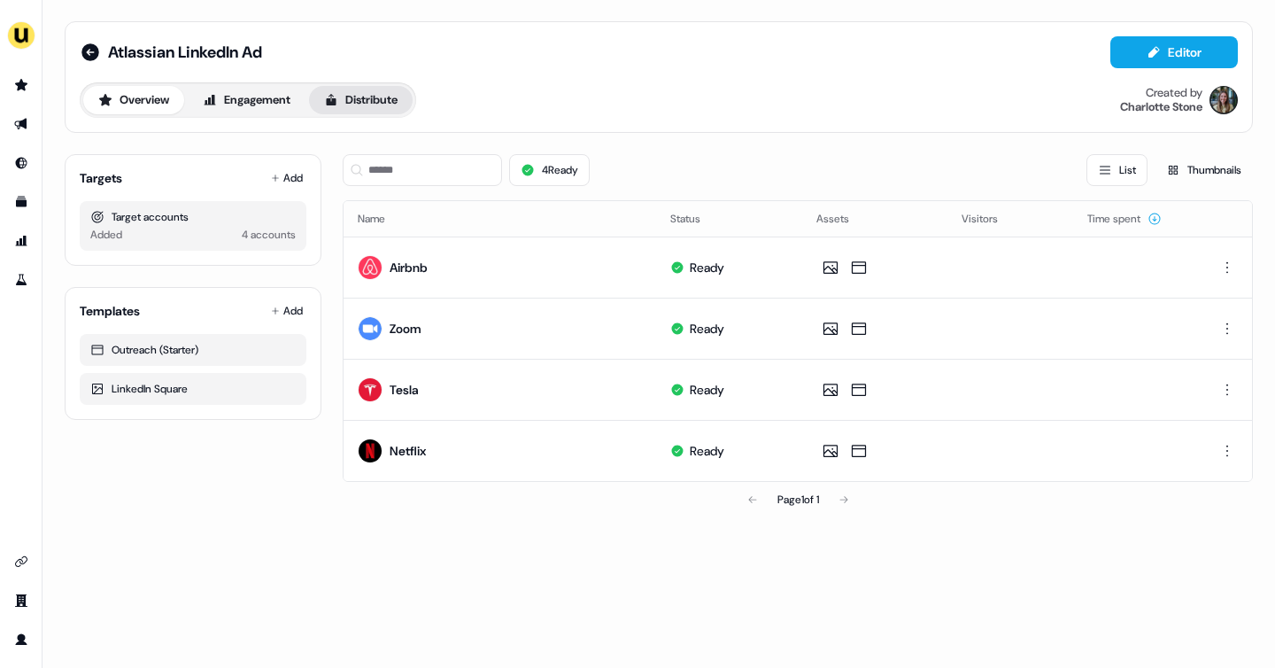
click at [380, 99] on button "Distribute" at bounding box center [361, 100] width 104 height 28
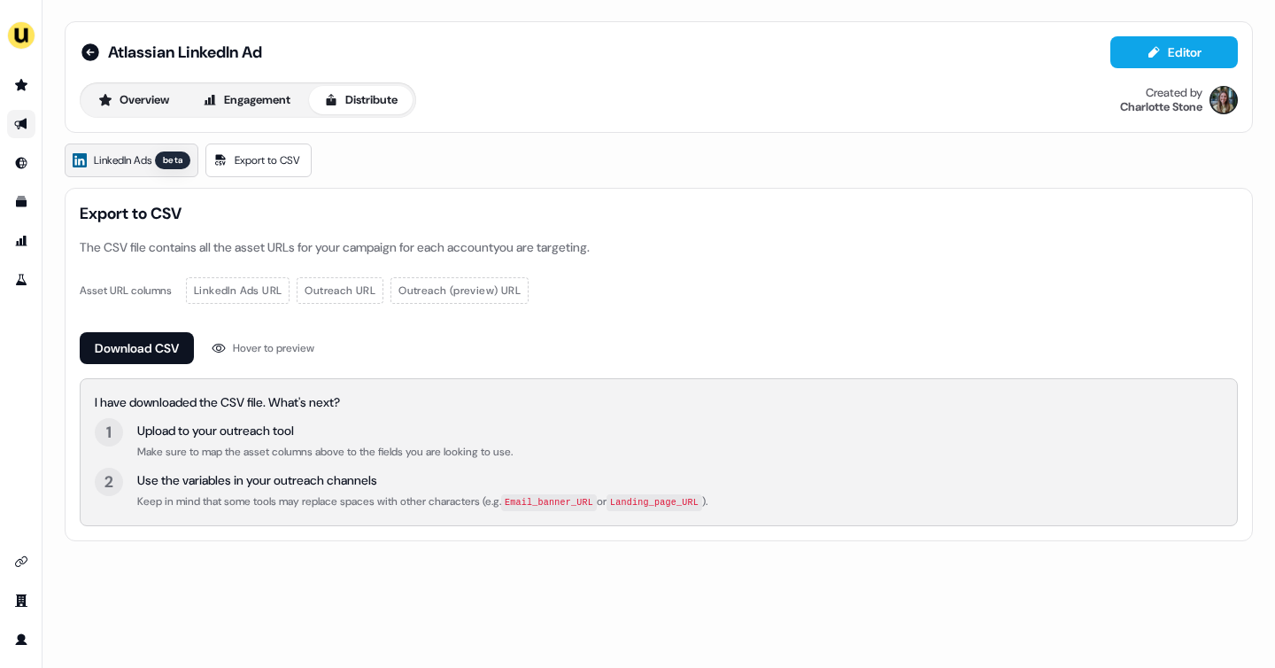
click at [111, 164] on span "LinkedIn Ads" at bounding box center [123, 160] width 58 height 18
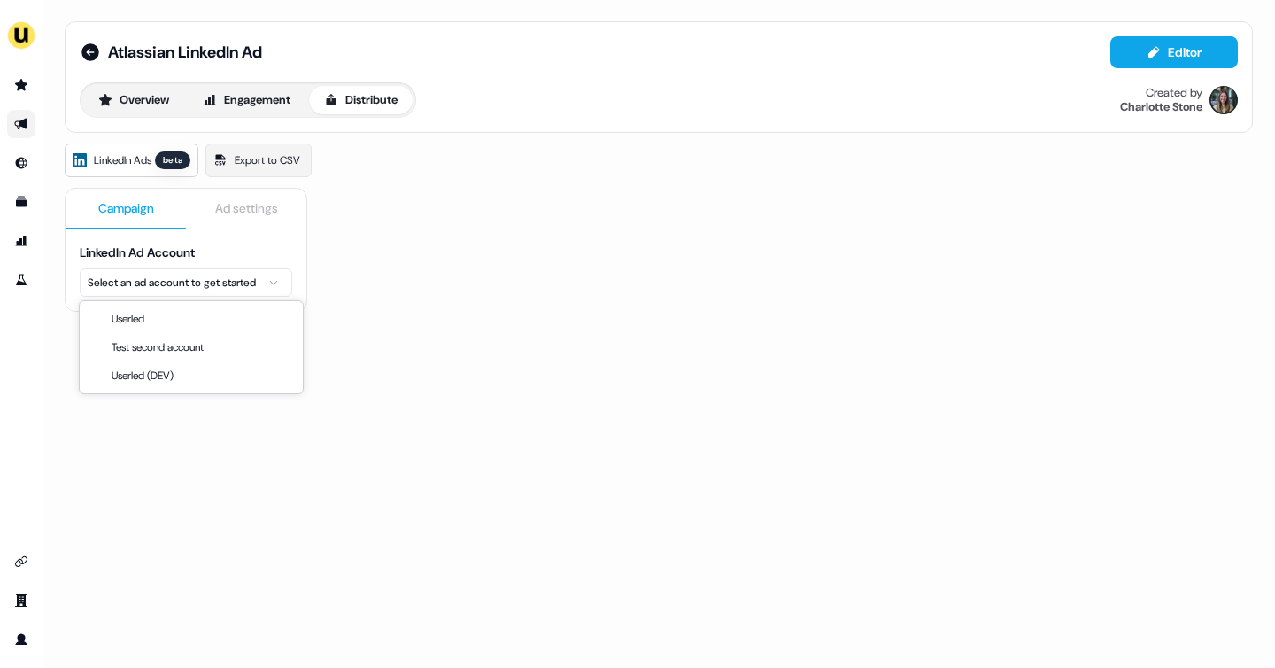
click at [202, 287] on html "For the best experience switch devices to a bigger screen. Go to Userled.io Atl…" at bounding box center [637, 334] width 1275 height 668
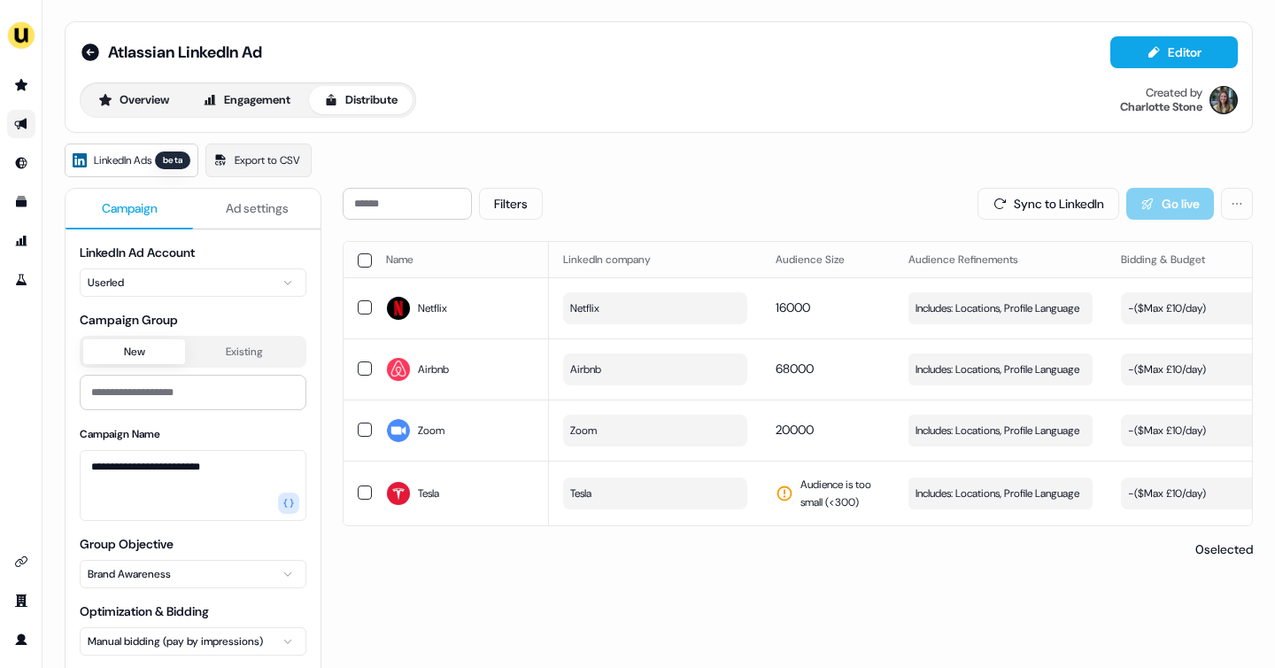
click at [249, 213] on span "Ad settings" at bounding box center [257, 208] width 63 height 18
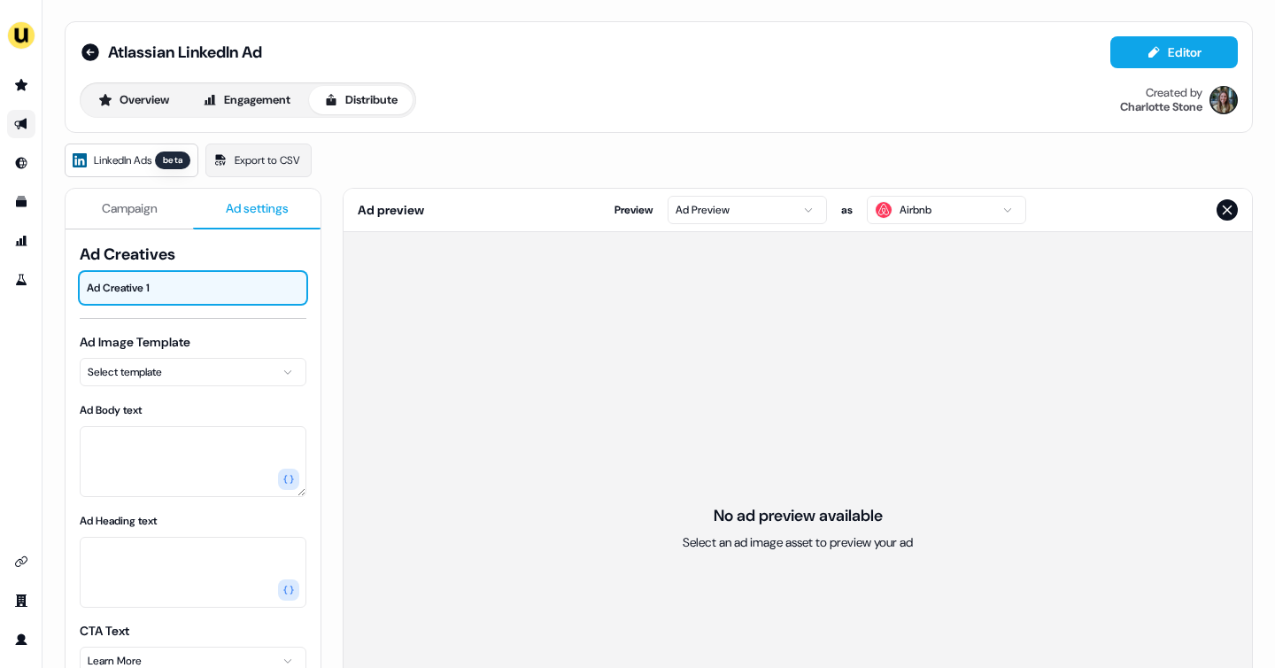
click at [197, 367] on html "For the best experience switch devices to a bigger screen. Go to Userled.io Atl…" at bounding box center [637, 334] width 1275 height 668
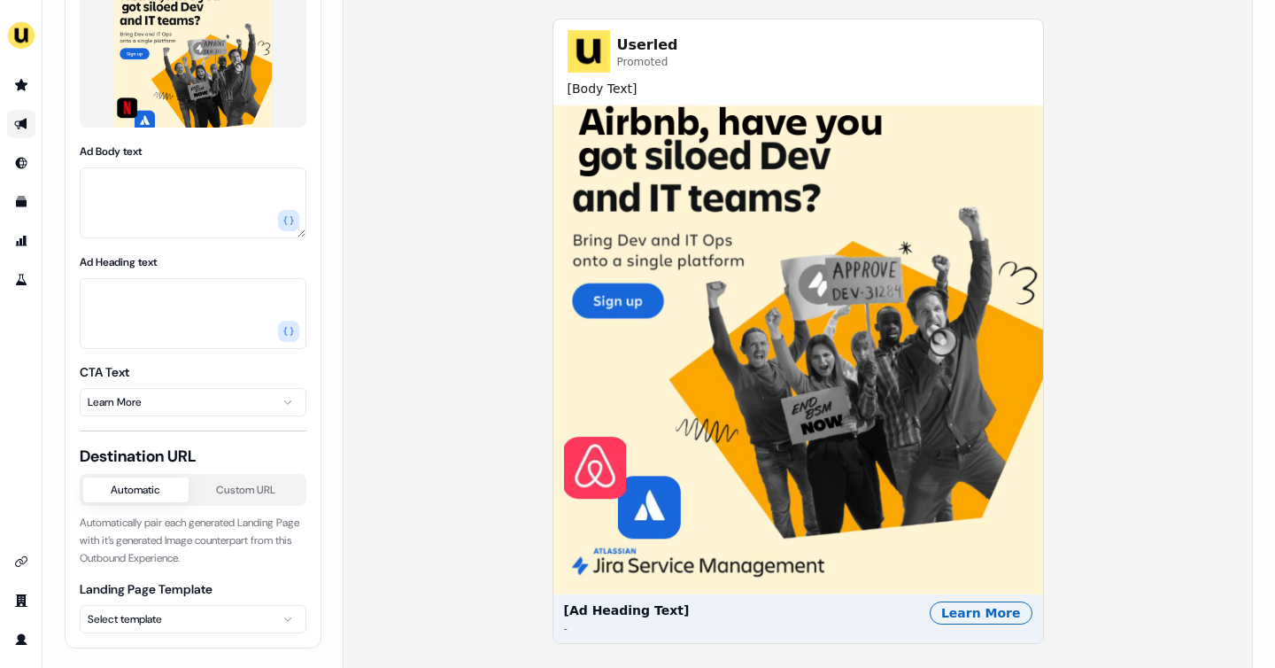
scroll to position [257, 0]
click at [163, 622] on html "For the best experience switch devices to a bigger screen. Go to Userled.io Atl…" at bounding box center [637, 334] width 1275 height 668
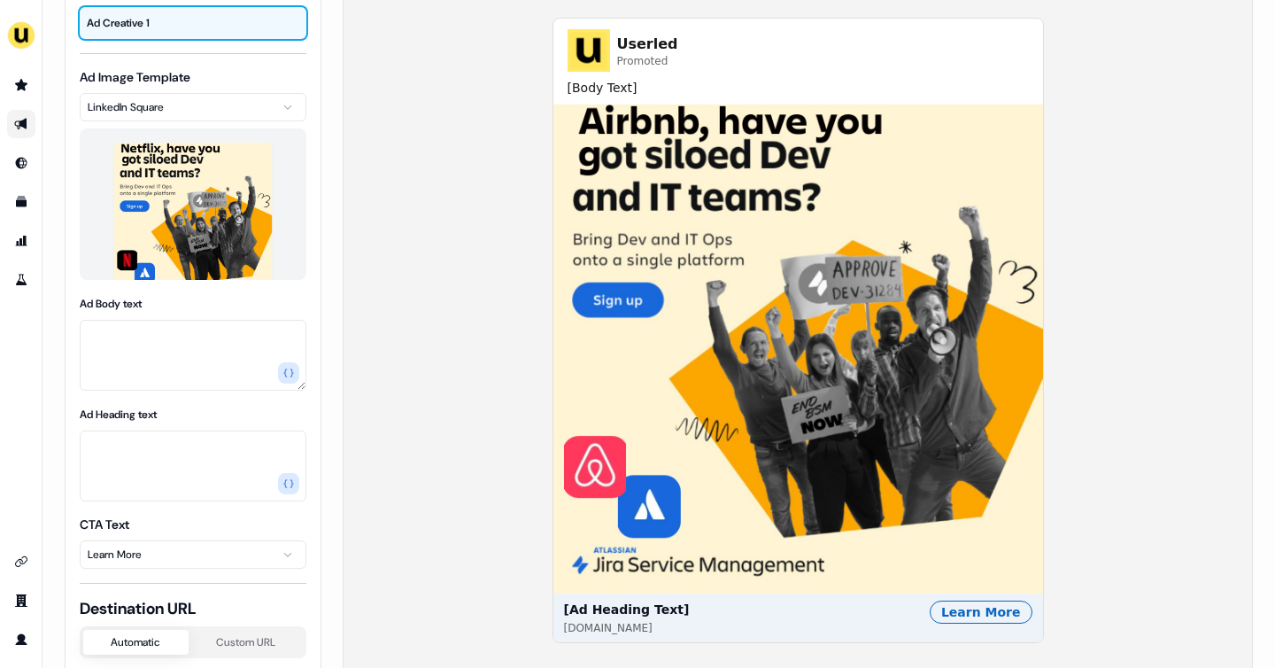
scroll to position [2, 0]
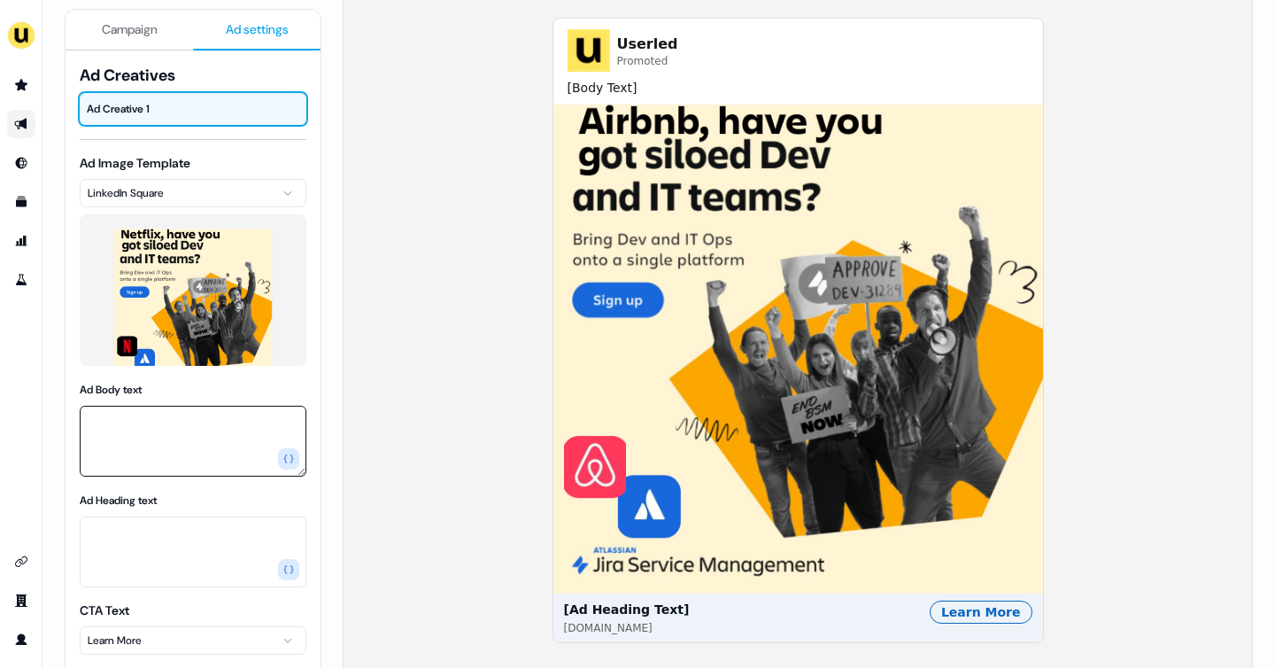
click at [137, 422] on textarea "Ad Body text" at bounding box center [193, 441] width 227 height 71
click at [284, 455] on icon "button" at bounding box center [288, 458] width 11 height 8
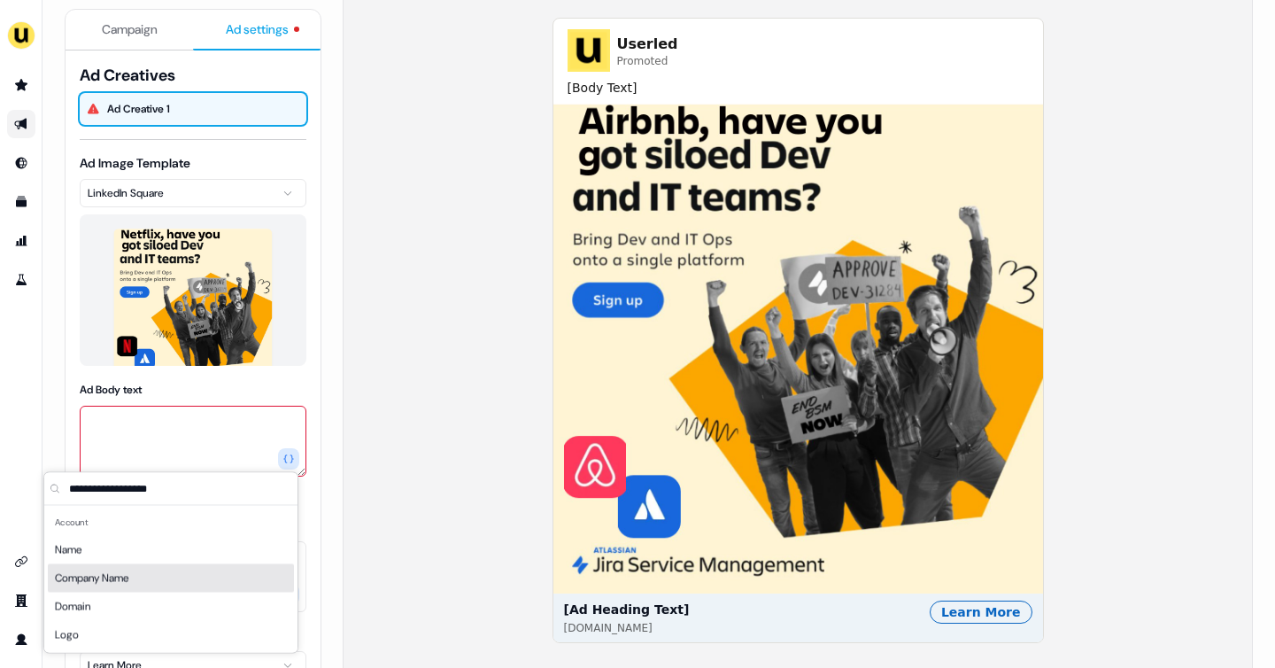
click at [105, 570] on span "Company Name" at bounding box center [92, 579] width 74 height 18
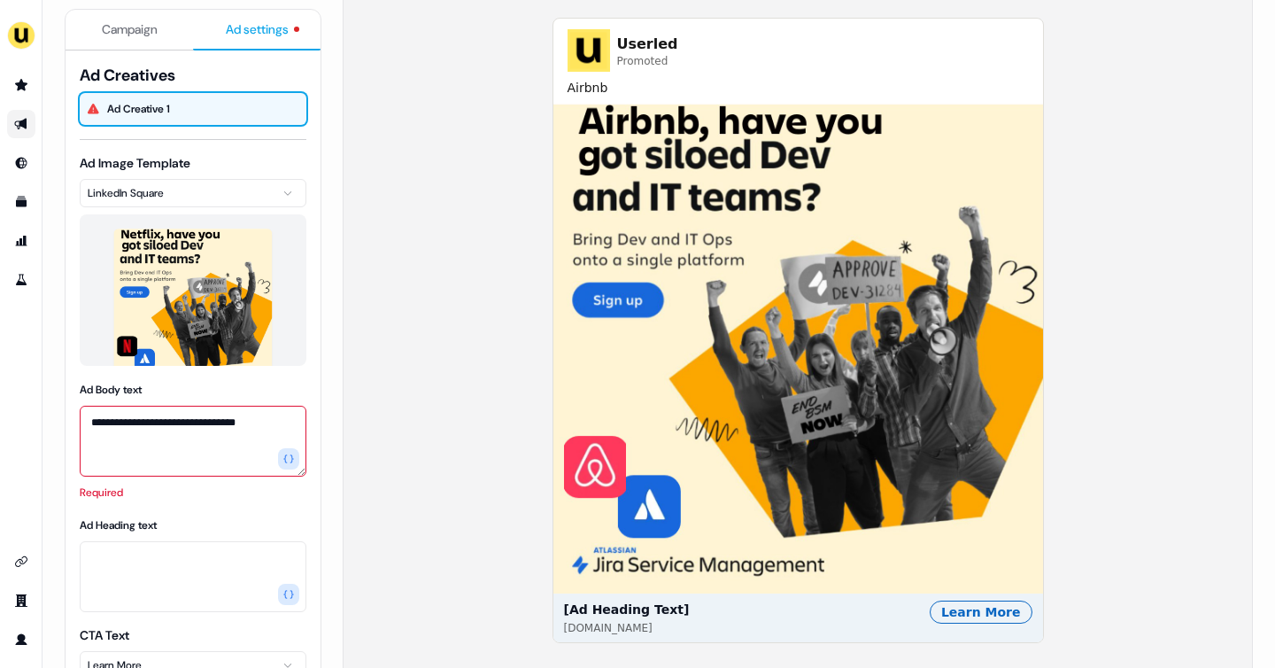
click at [275, 419] on textarea "**********" at bounding box center [193, 441] width 227 height 71
click at [217, 421] on textarea "**********" at bounding box center [193, 441] width 227 height 71
type textarea "**********"
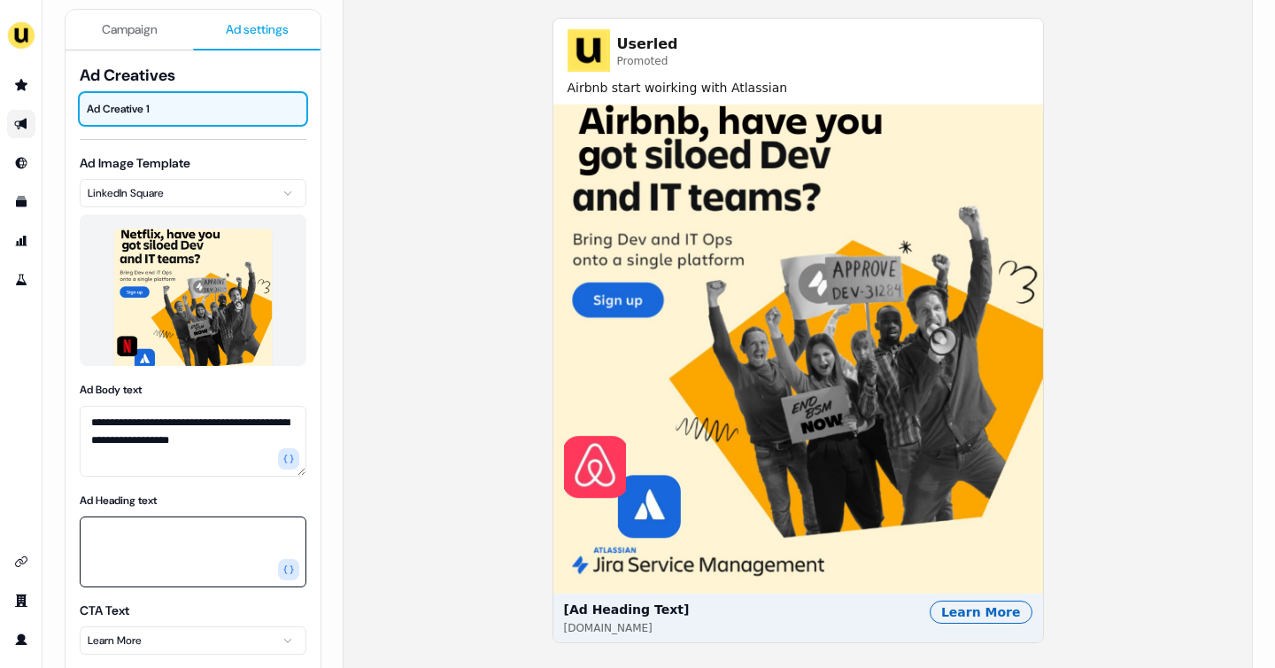
click at [147, 585] on textarea "Ad Heading text" at bounding box center [193, 551] width 227 height 71
paste textarea "**********"
click at [103, 551] on textarea "**********" at bounding box center [193, 551] width 227 height 71
type textarea "**********"
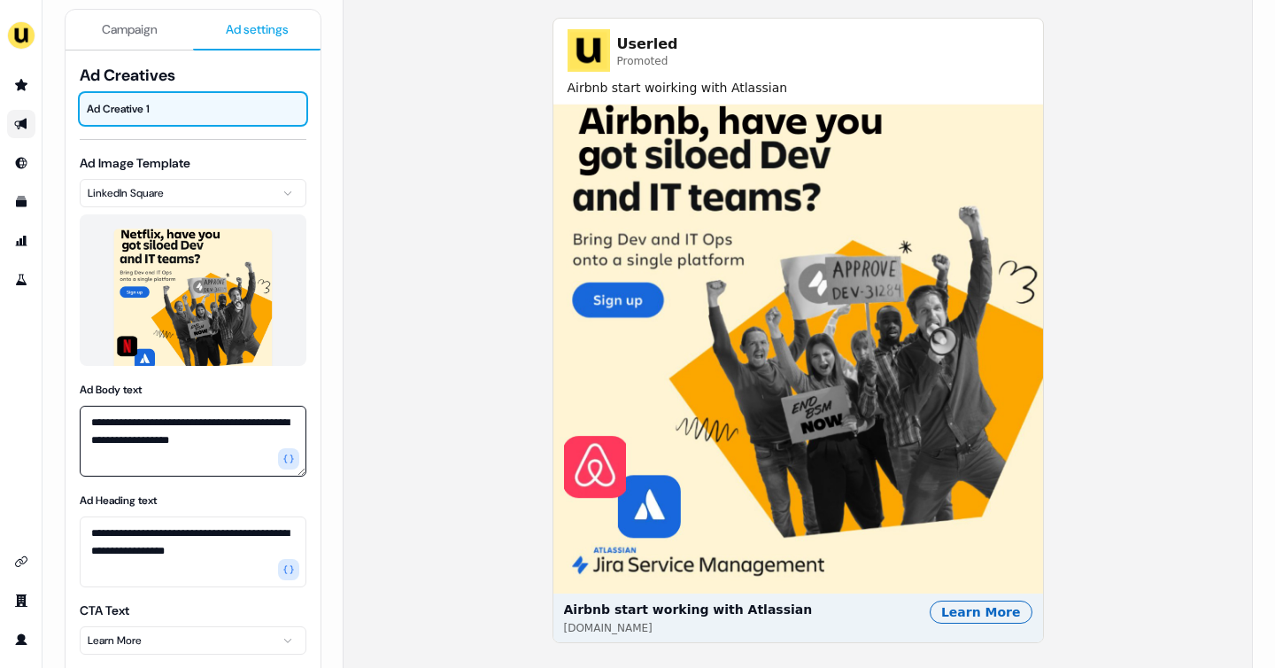
click at [109, 442] on textarea "**********" at bounding box center [193, 441] width 227 height 71
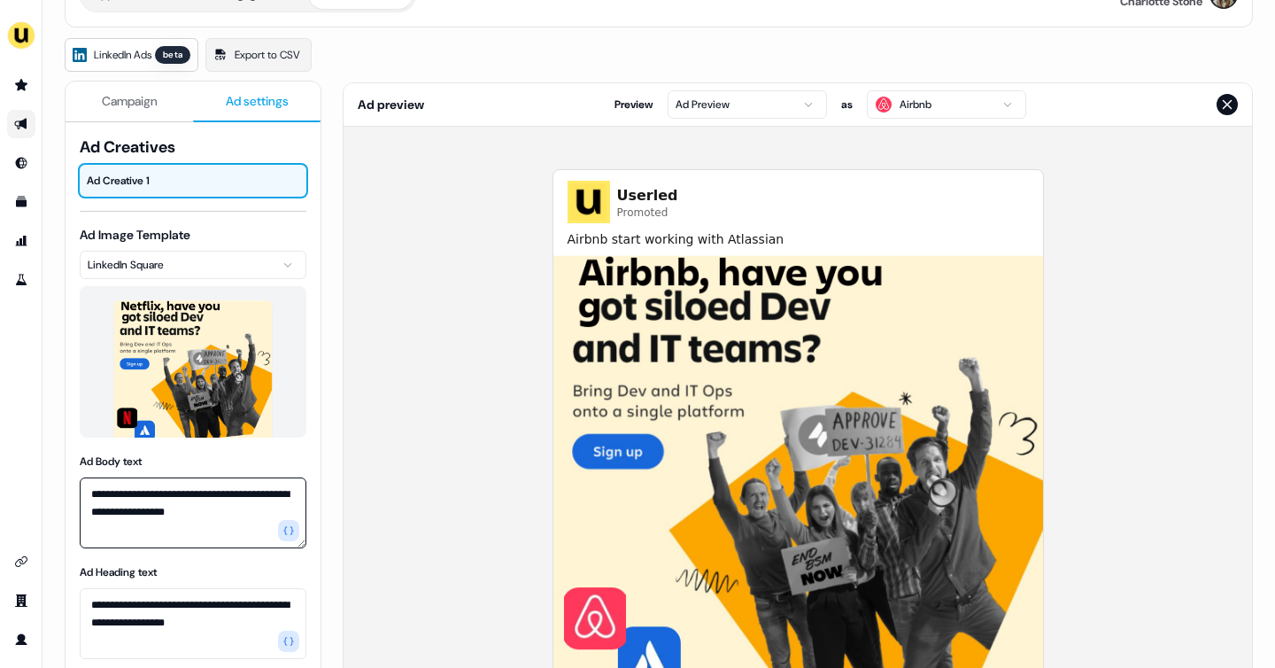
scroll to position [112, 0]
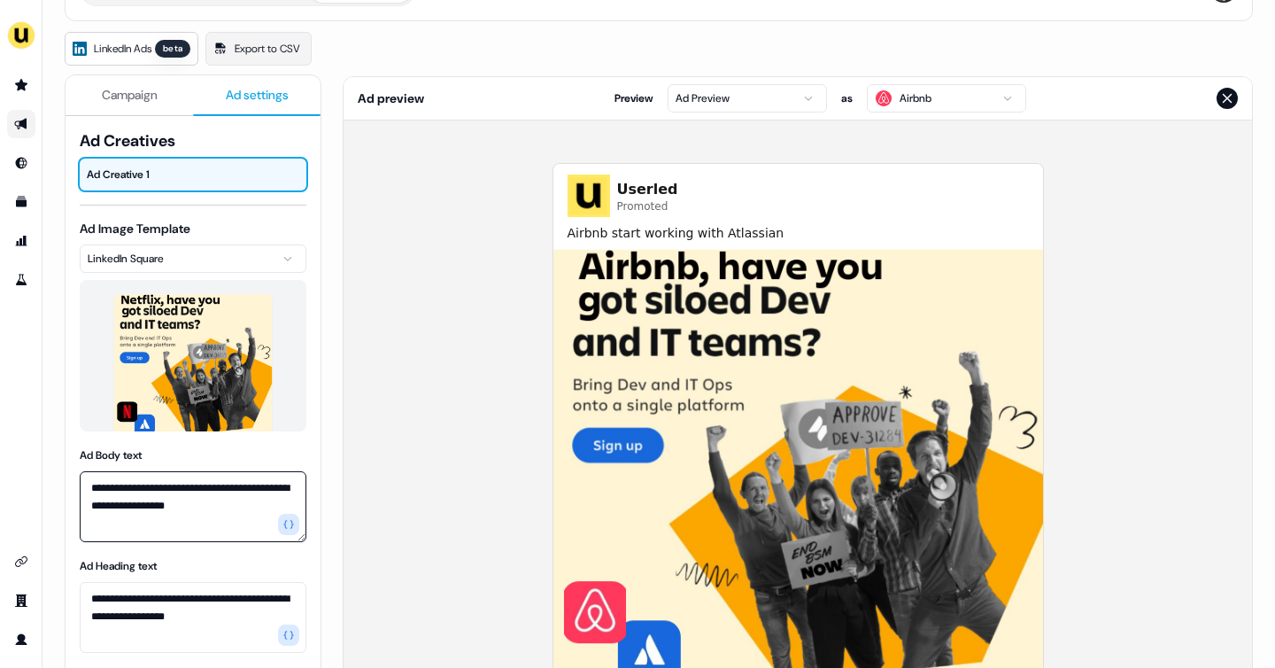
type textarea "**********"
click at [927, 97] on html "**********" at bounding box center [637, 334] width 1275 height 668
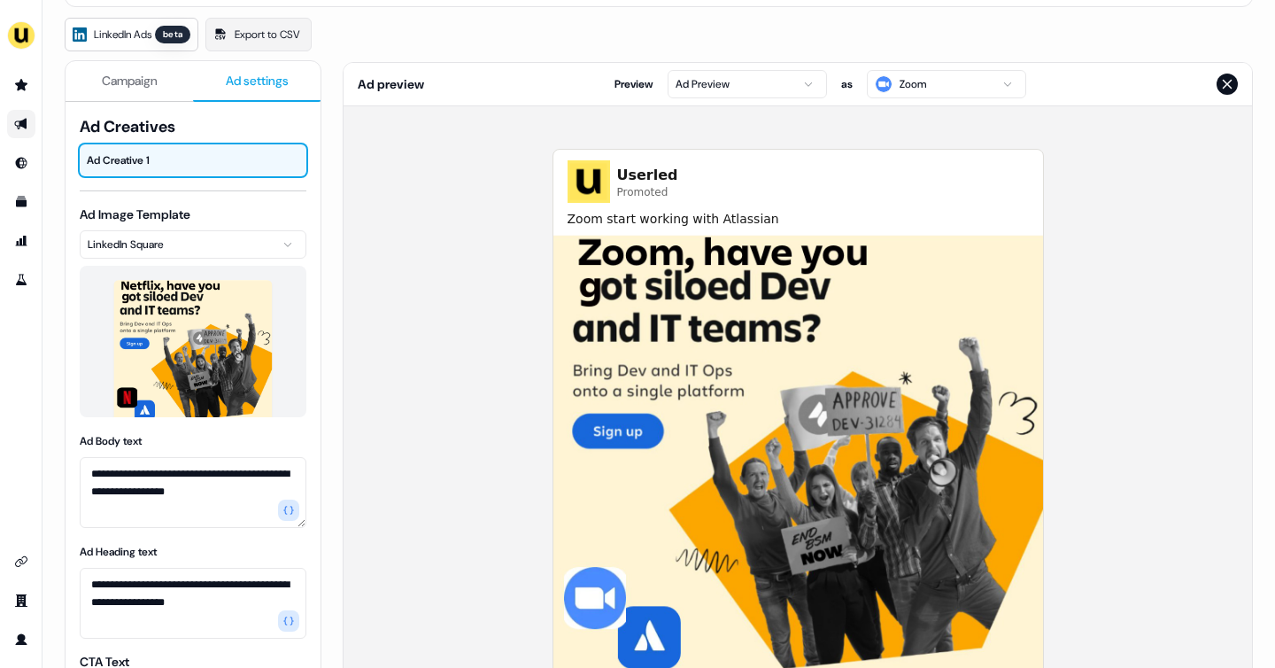
scroll to position [107, 0]
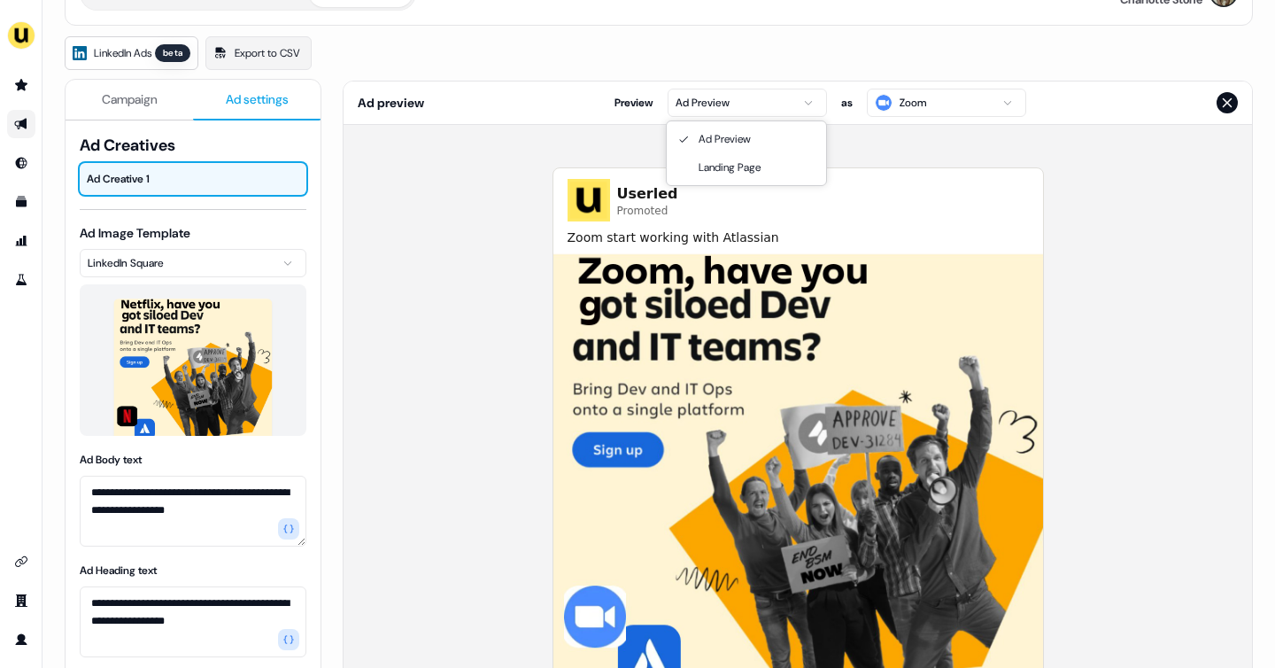
click at [795, 97] on html "**********" at bounding box center [637, 334] width 1275 height 668
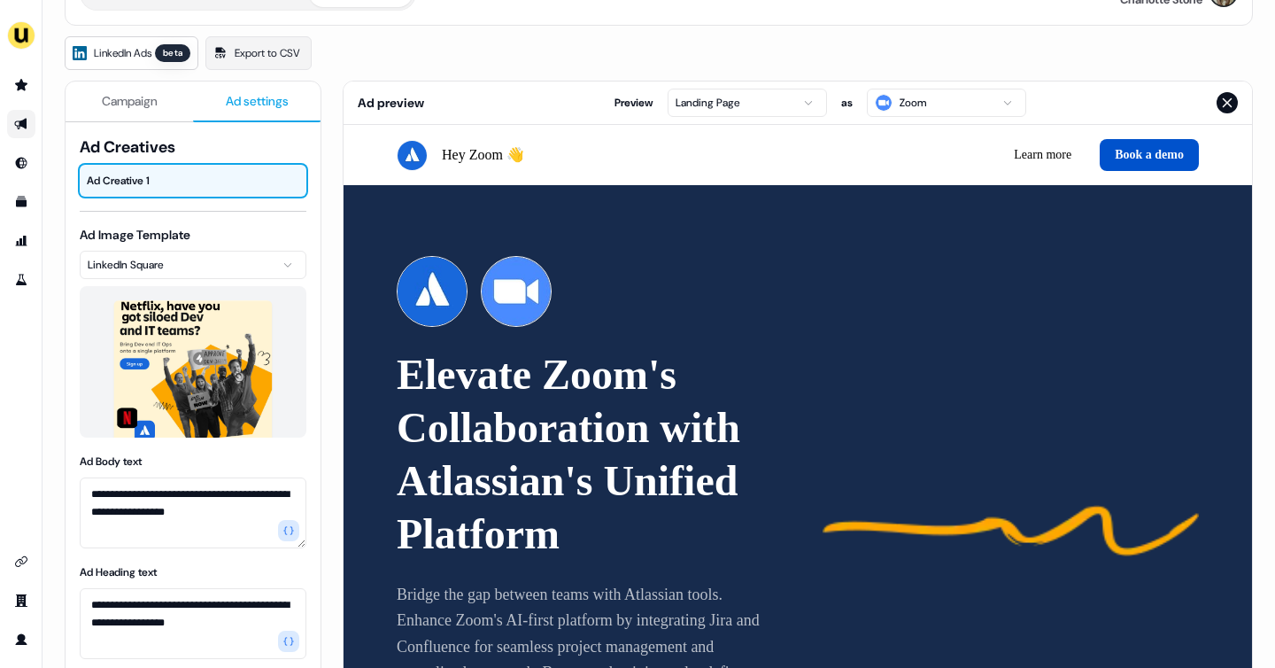
scroll to position [0, 0]
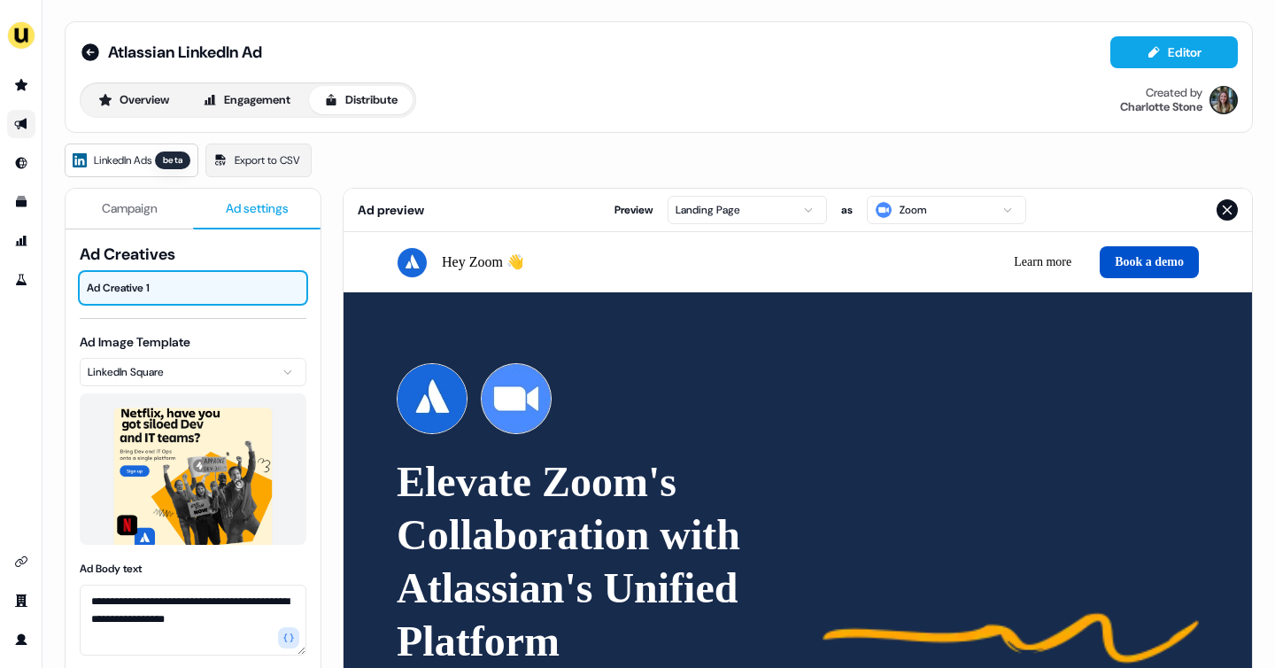
click at [124, 211] on span "Campaign" at bounding box center [130, 208] width 56 height 18
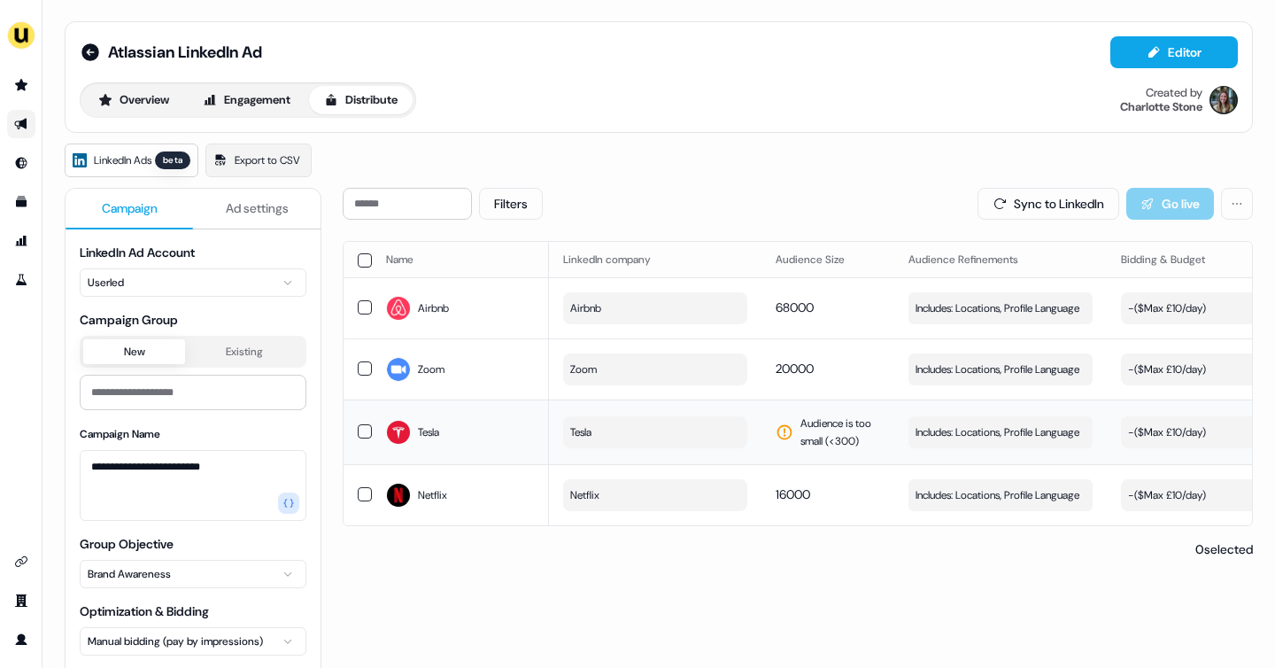
click at [649, 427] on button "Tesla" at bounding box center [655, 432] width 184 height 32
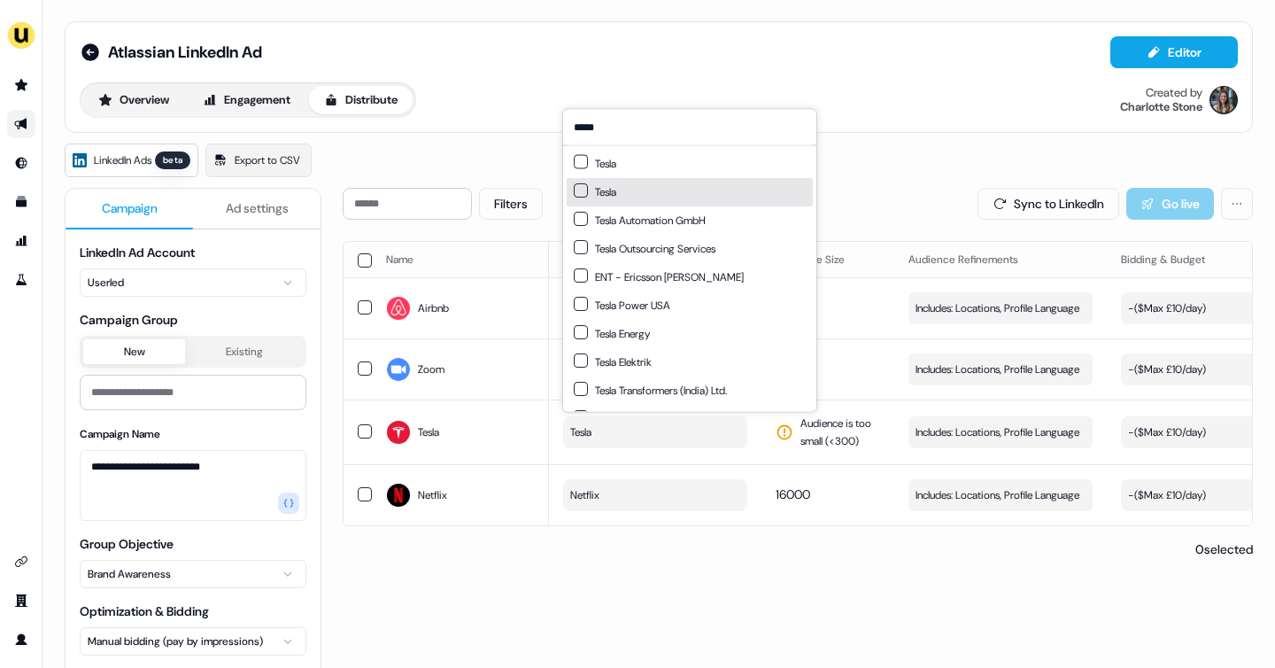
type input "*****"
click at [581, 192] on button "Suggestions" at bounding box center [581, 190] width 14 height 14
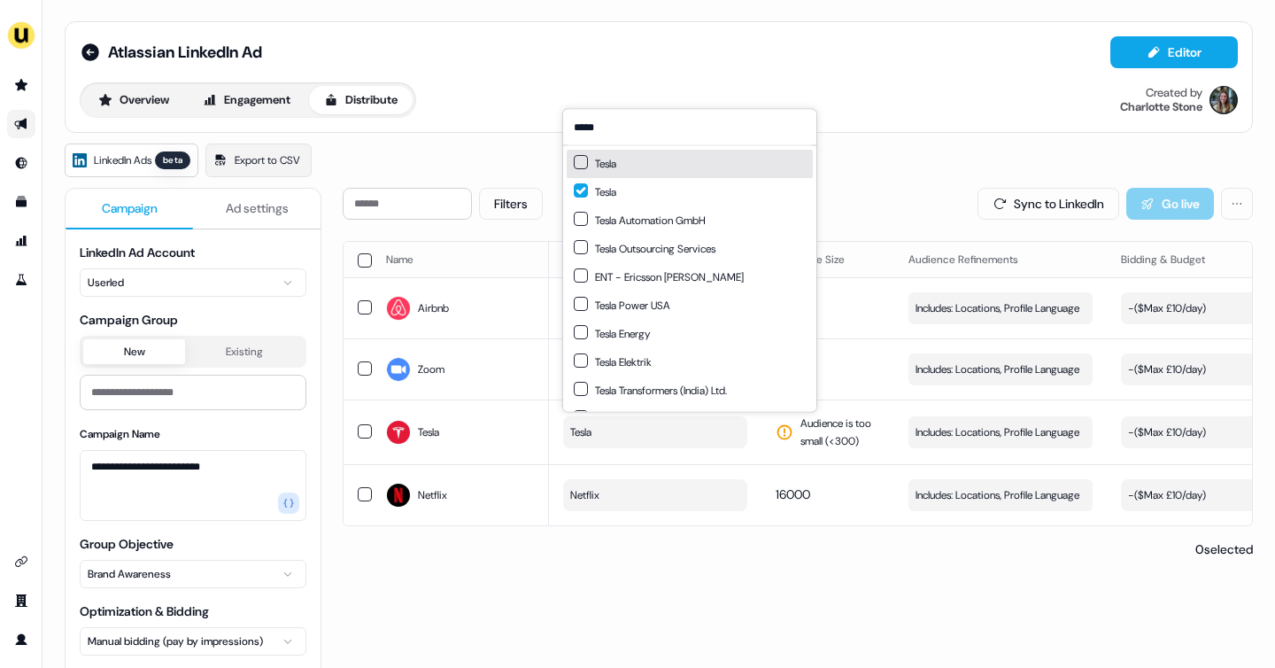
click at [579, 163] on button "Suggestions" at bounding box center [581, 162] width 14 height 14
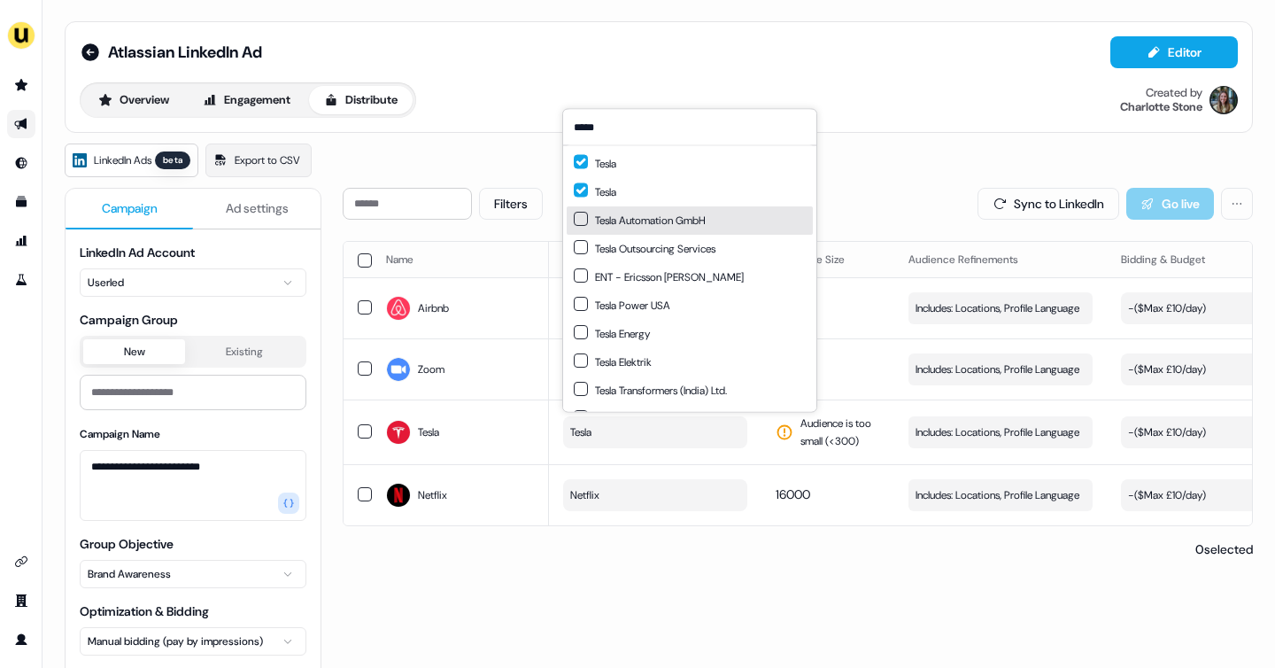
click at [580, 221] on button "Suggestions" at bounding box center [581, 219] width 14 height 14
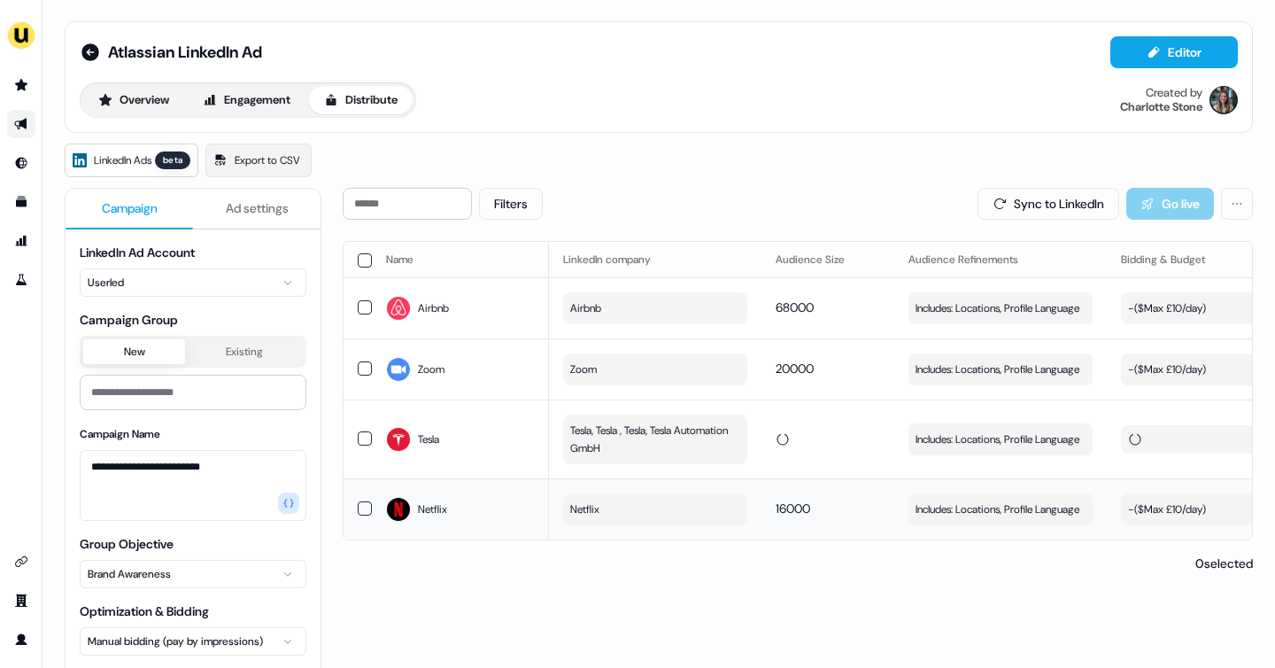
click at [872, 470] on tbody "Airbnb Airbnb 68000 Includes: Locations, Profile Language Edit - ($ Max £10/day…" at bounding box center [1049, 408] width 1410 height 262
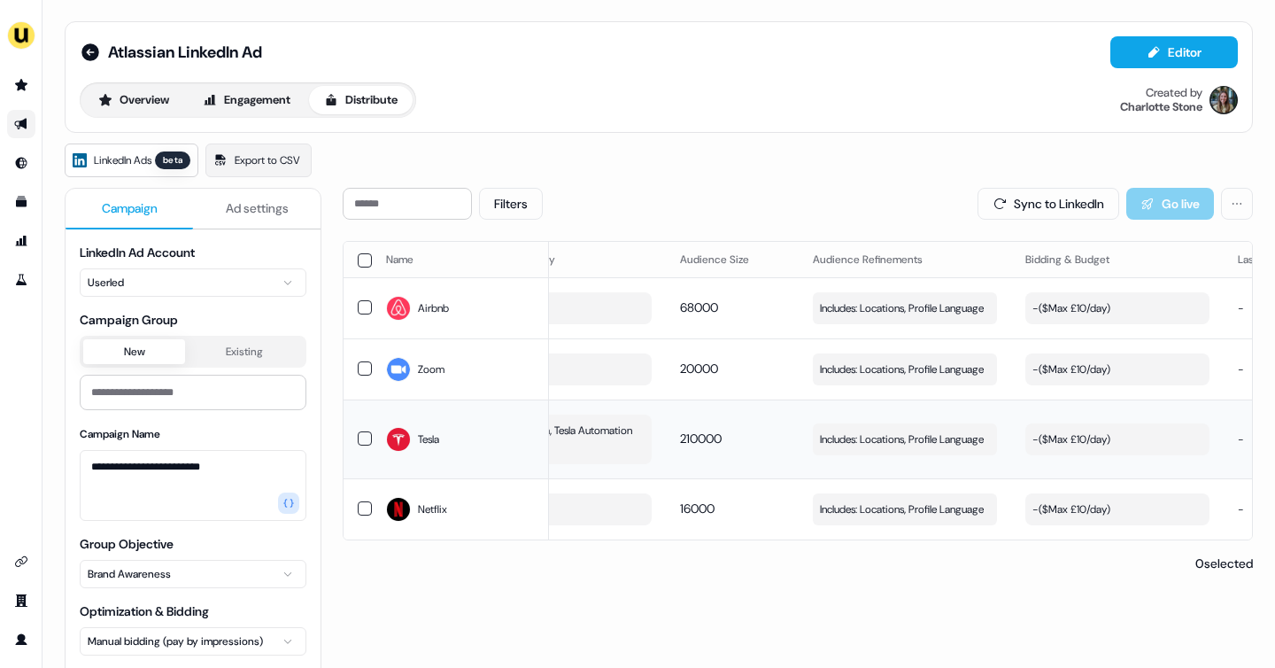
scroll to position [0, 105]
click at [1099, 310] on div "- ($ Max £10/day )" at bounding box center [1062, 308] width 78 height 18
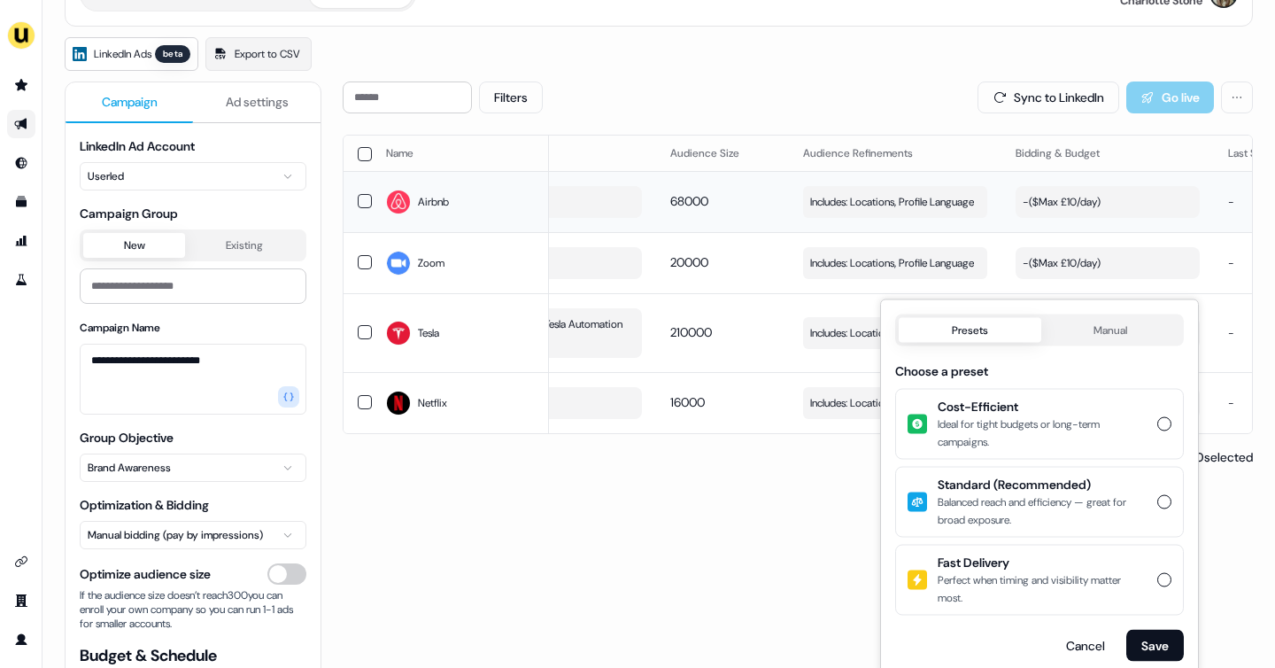
scroll to position [3, 0]
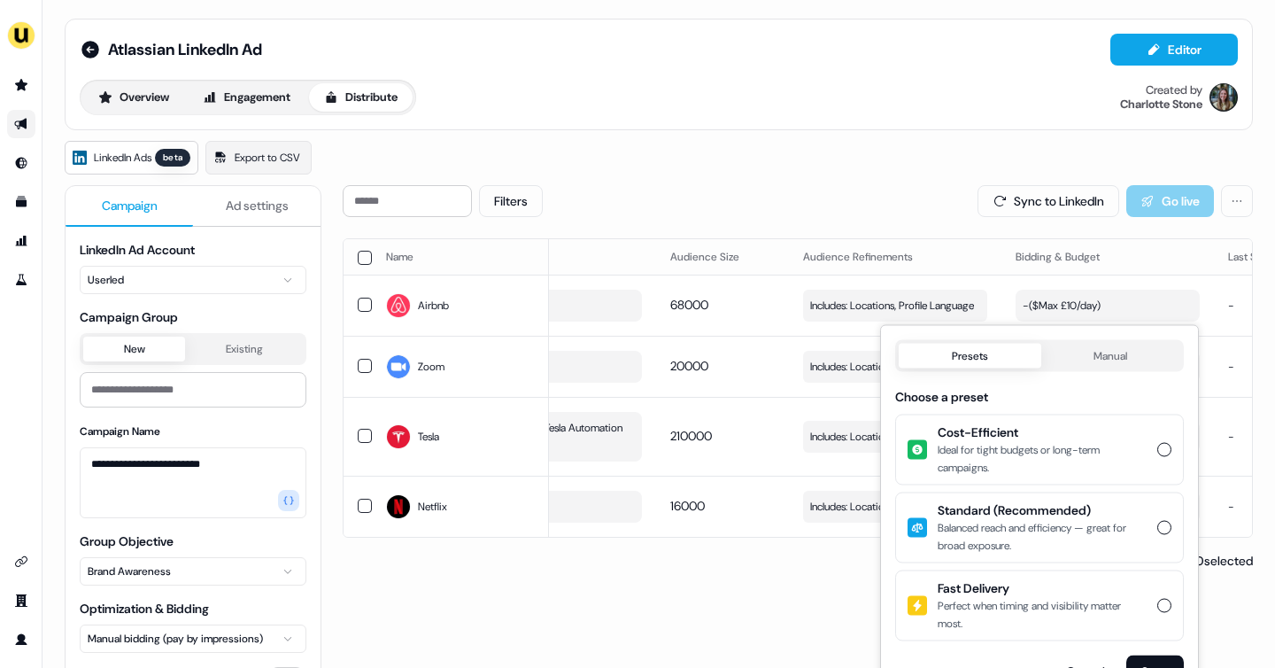
click at [698, 183] on div "**********" at bounding box center [659, 481] width 1189 height 680
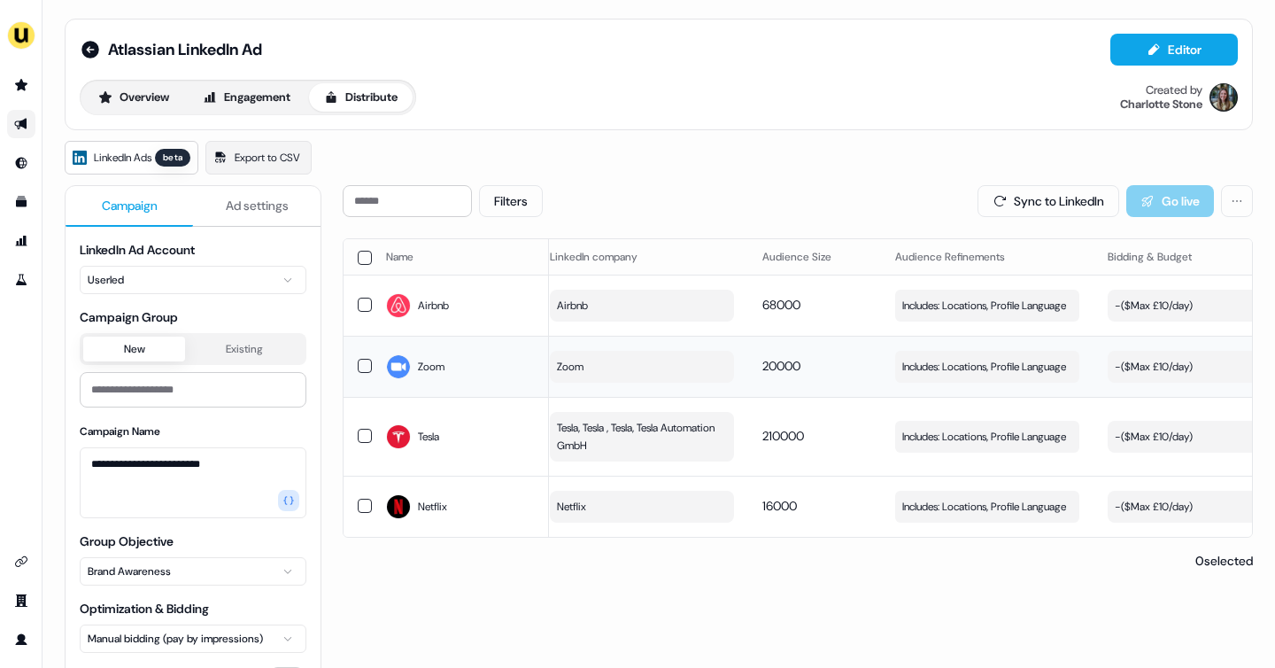
scroll to position [0, 0]
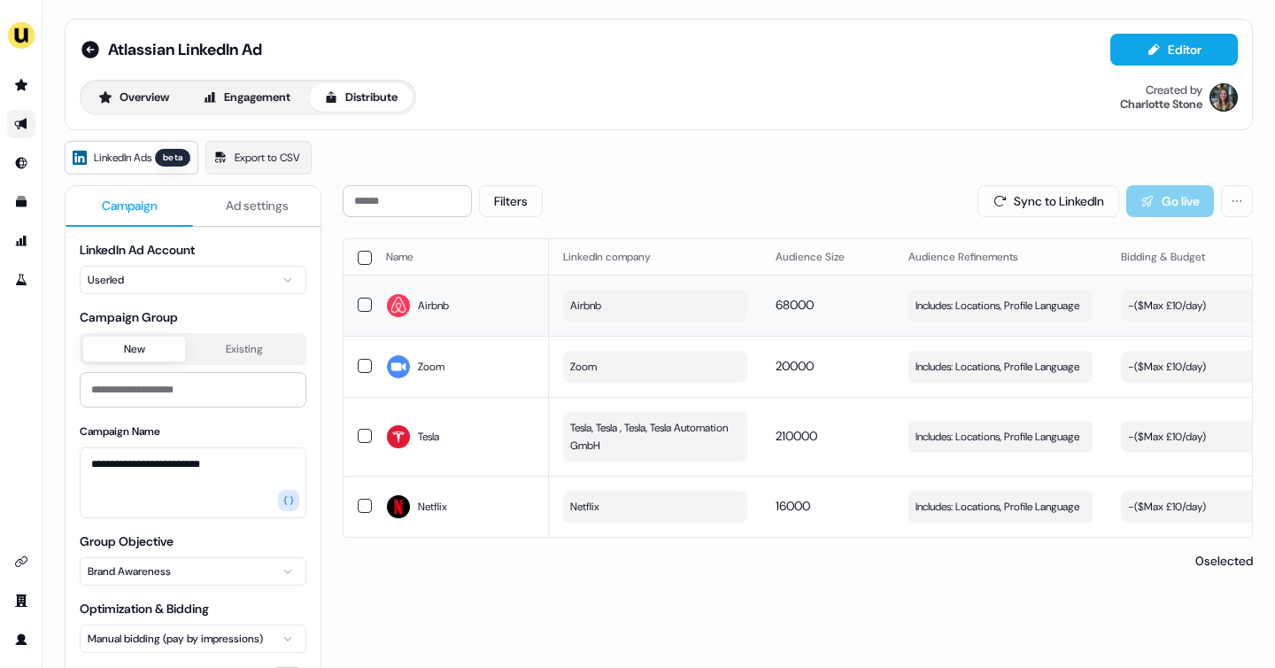
click at [790, 303] on span "68000" at bounding box center [795, 305] width 38 height 16
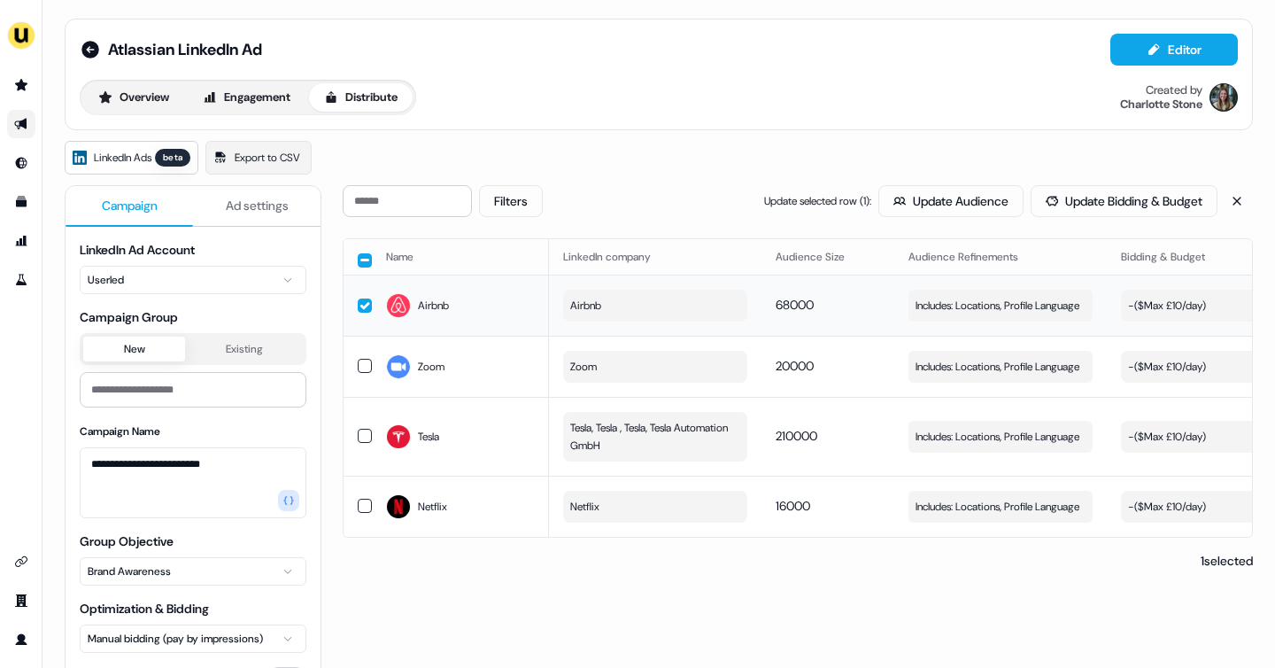
click at [787, 305] on span "68000" at bounding box center [795, 305] width 38 height 16
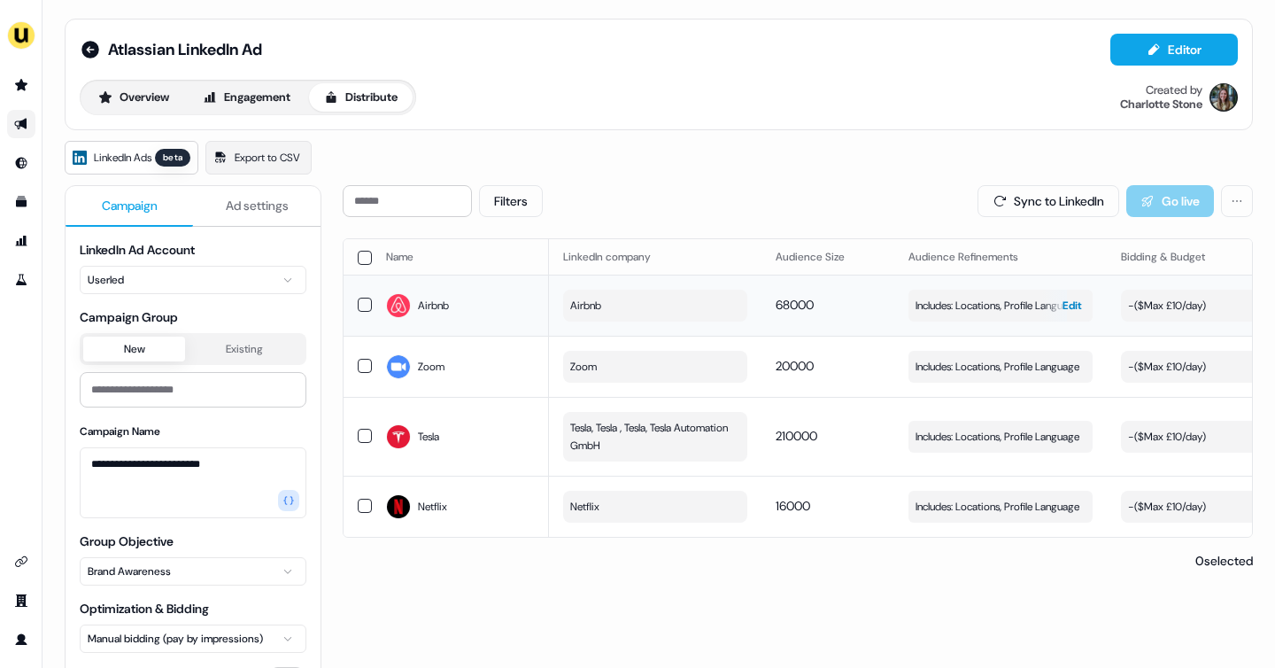
click at [952, 304] on span "Includes: Locations, Profile Language" at bounding box center [998, 306] width 164 height 18
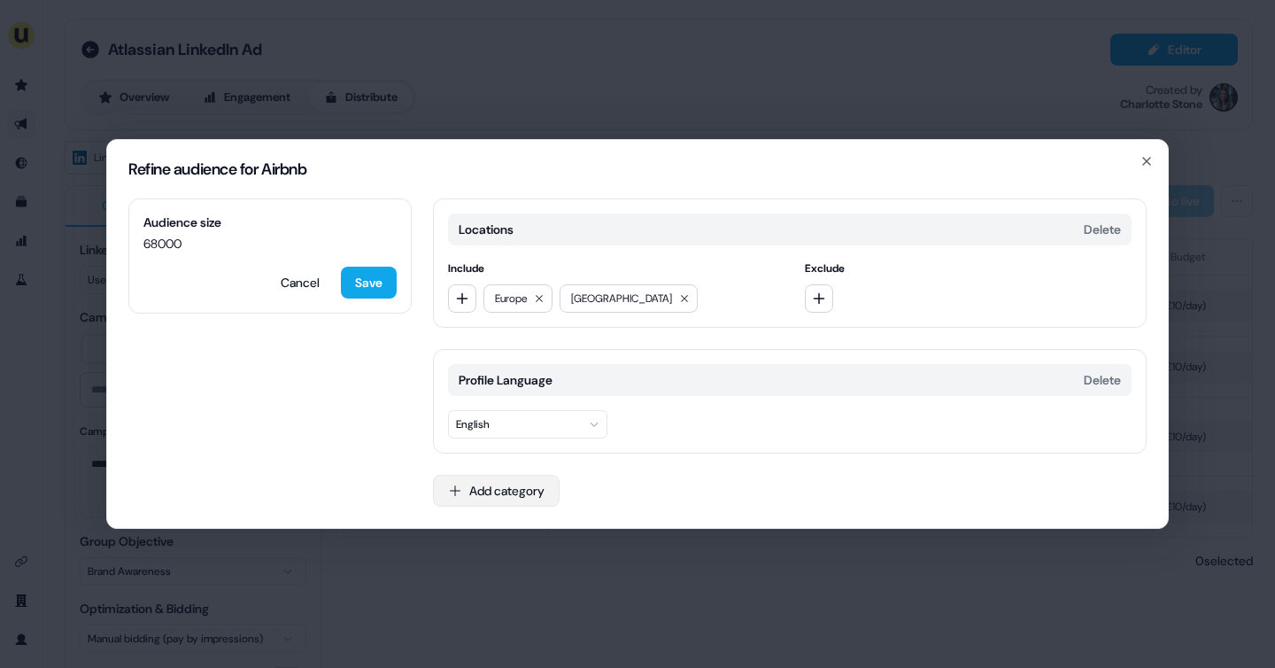
click at [500, 485] on button "Add category" at bounding box center [496, 491] width 127 height 32
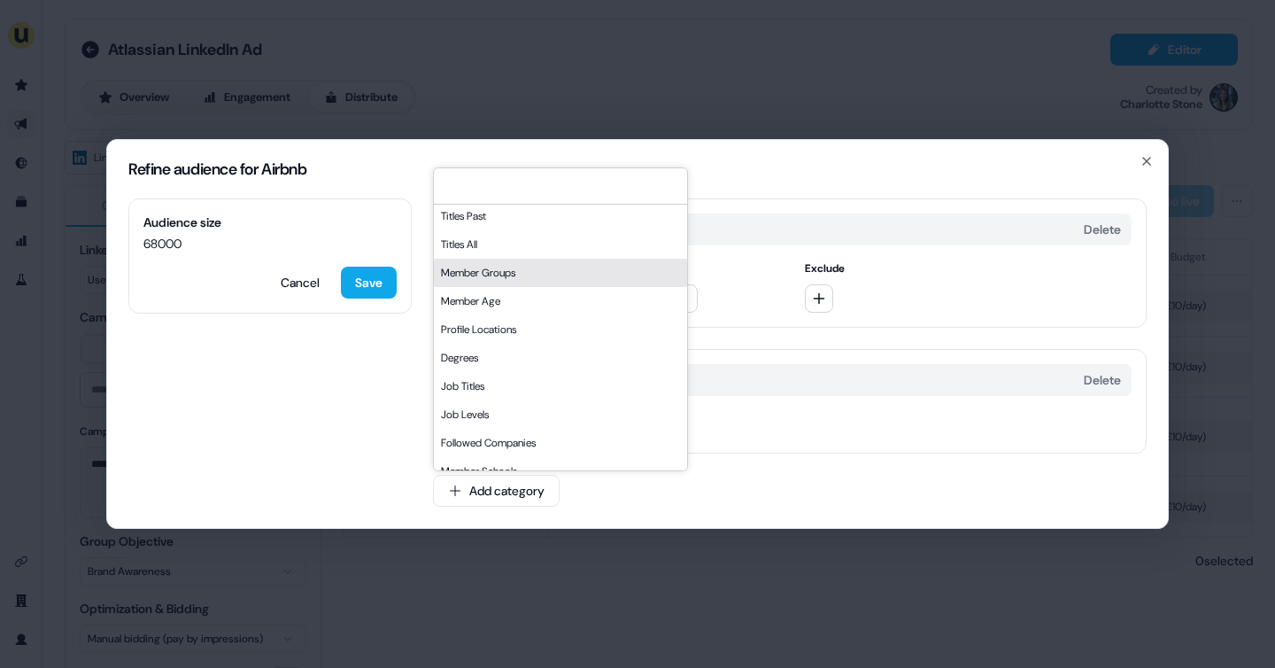
scroll to position [80, 0]
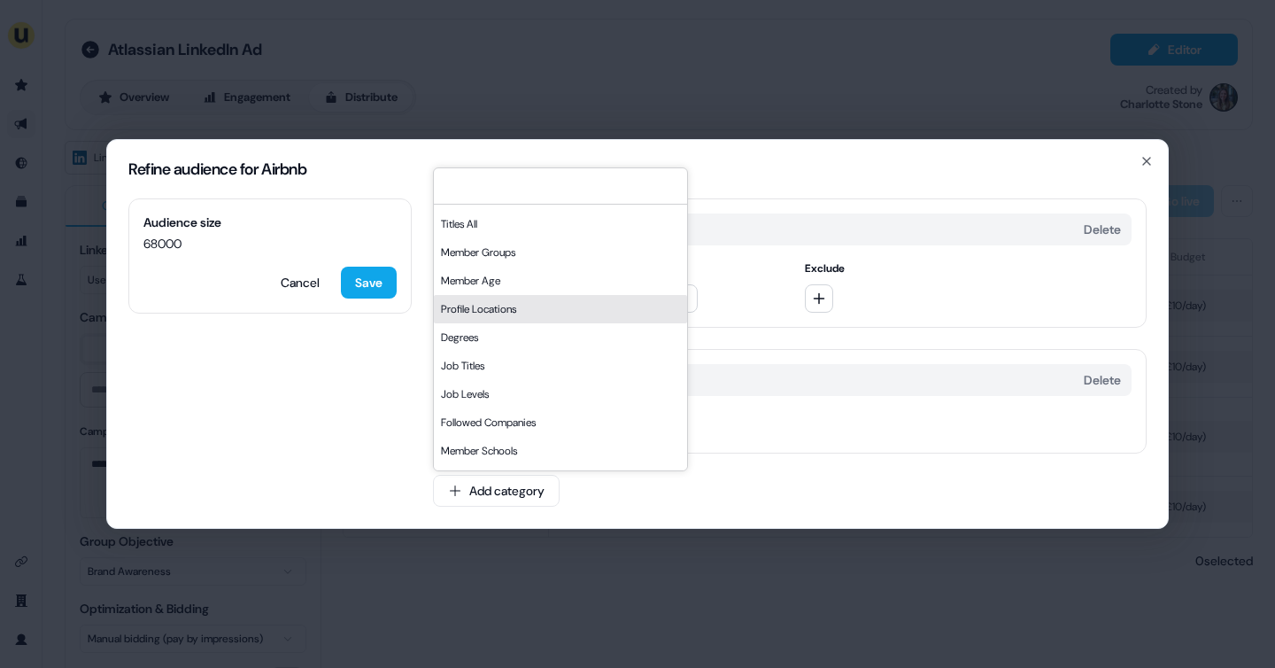
click at [531, 104] on div "Refine audience for Airbnb Audience size 68000 Cancel Save Locations Delete Inc…" at bounding box center [637, 334] width 1275 height 668
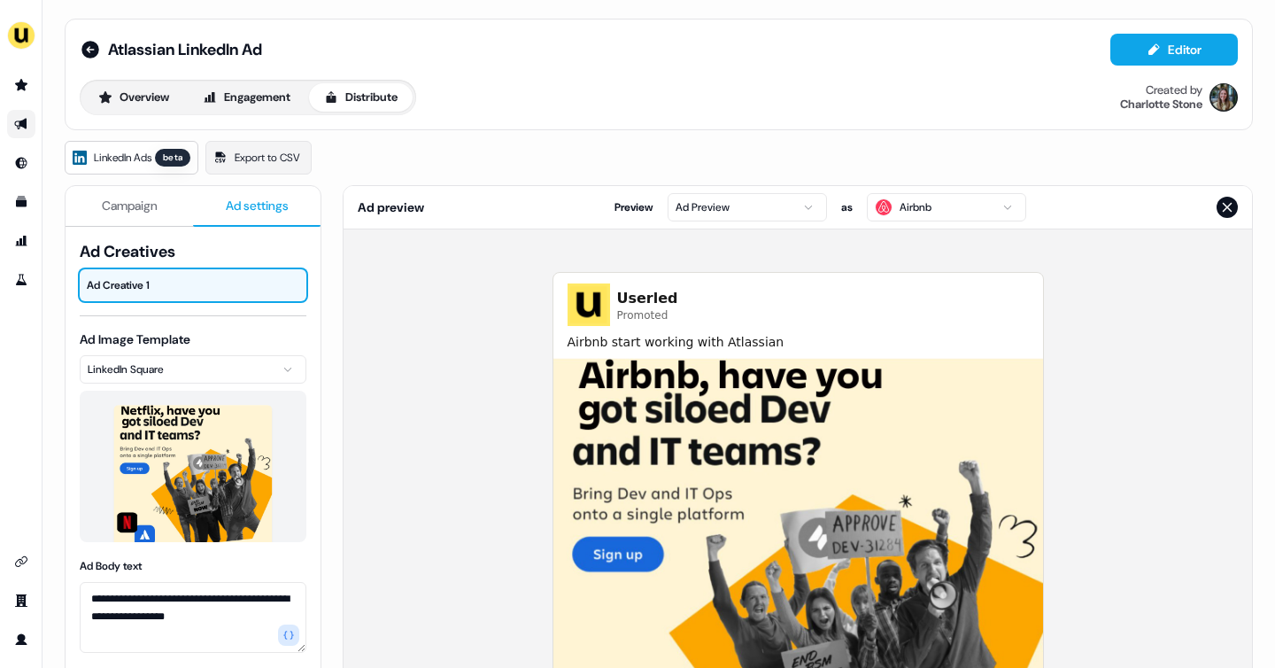
click at [261, 207] on span "Ad settings" at bounding box center [257, 206] width 63 height 18
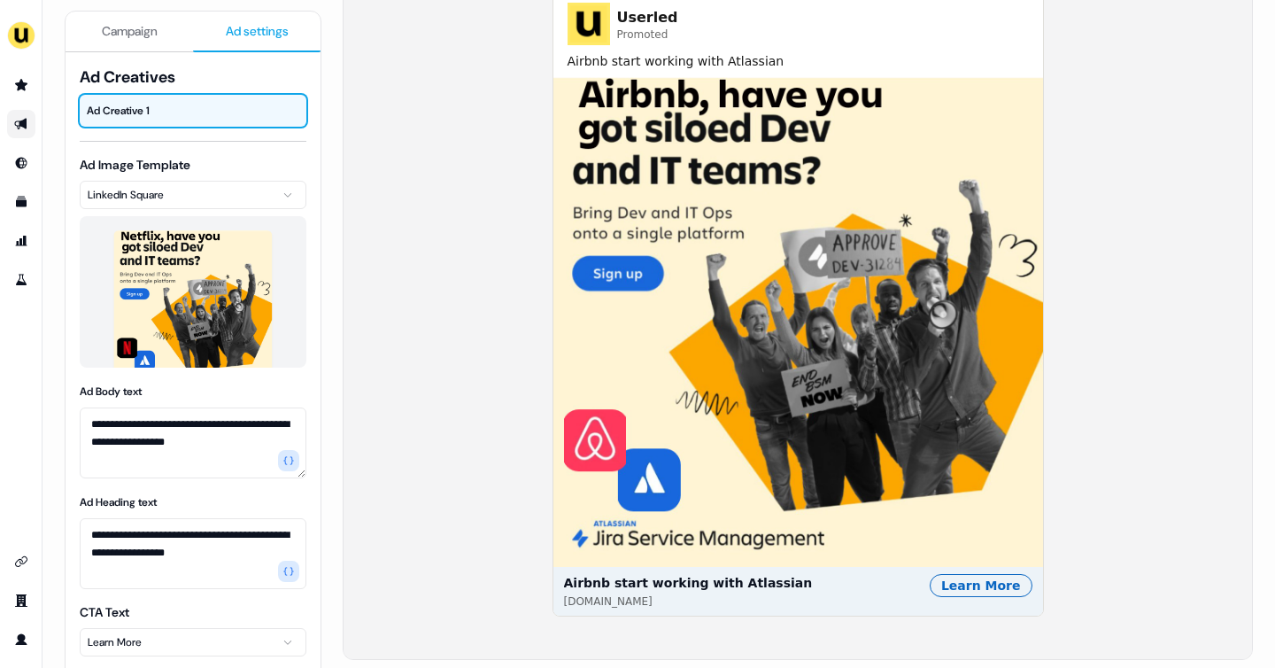
scroll to position [0, 0]
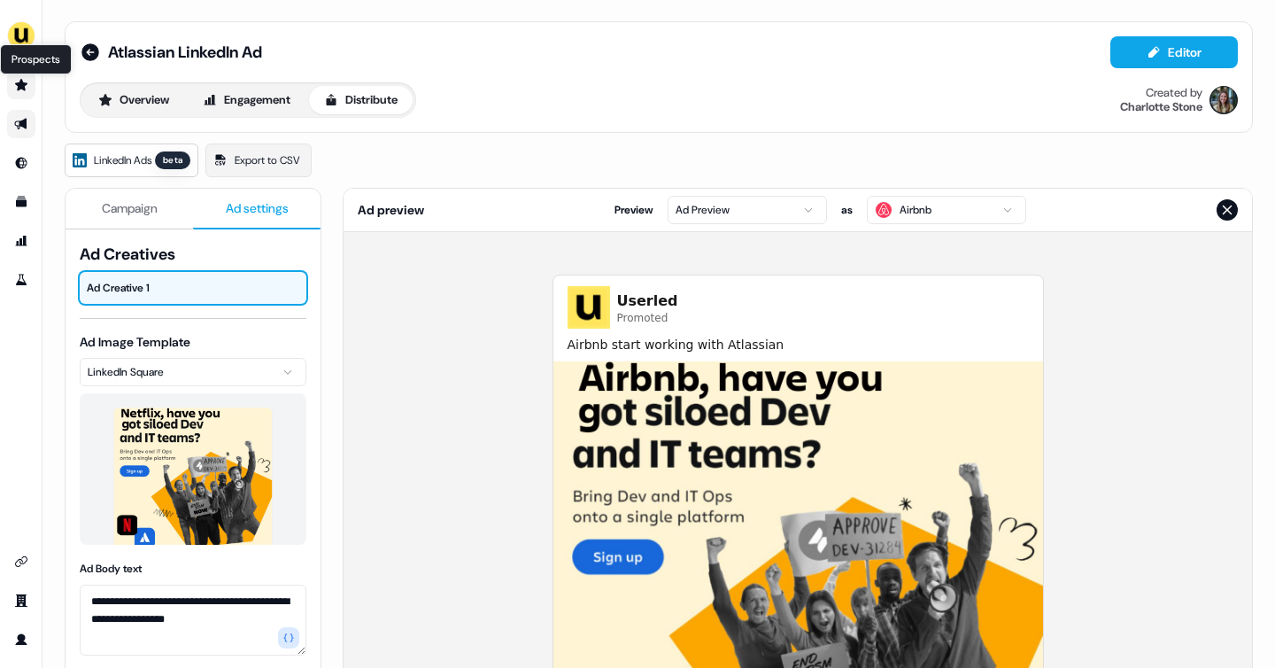
click at [21, 87] on icon "Go to prospects" at bounding box center [21, 85] width 12 height 12
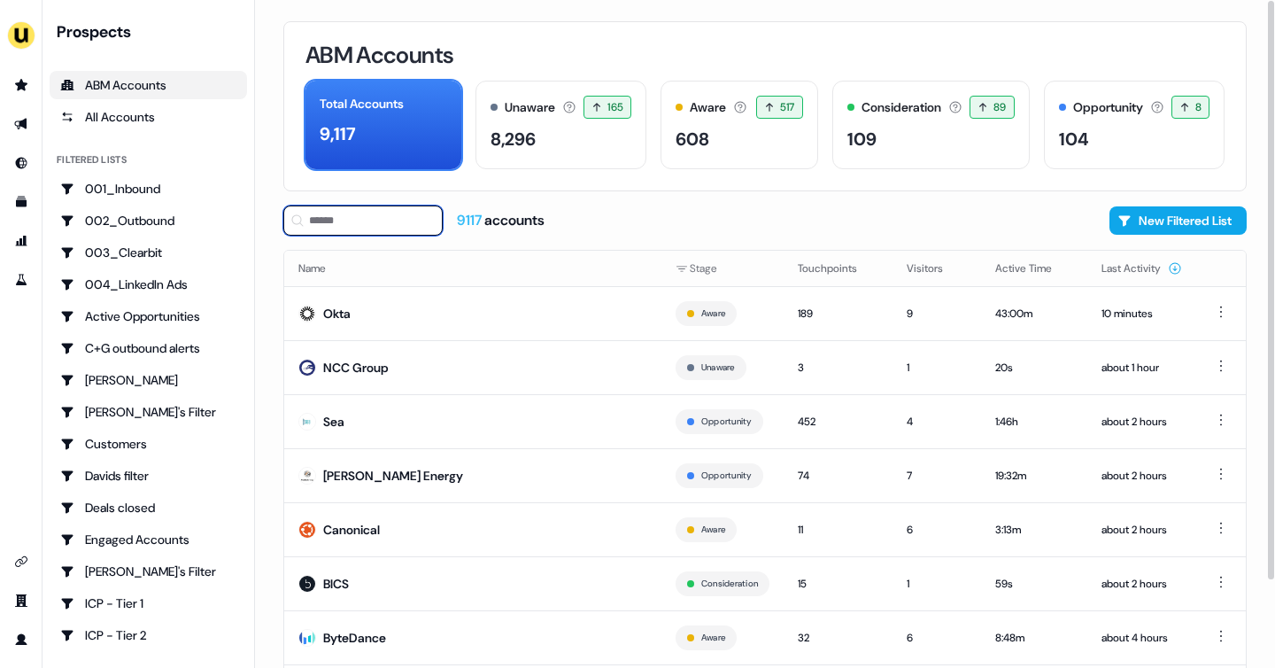
click at [351, 227] on input at bounding box center [362, 220] width 159 height 30
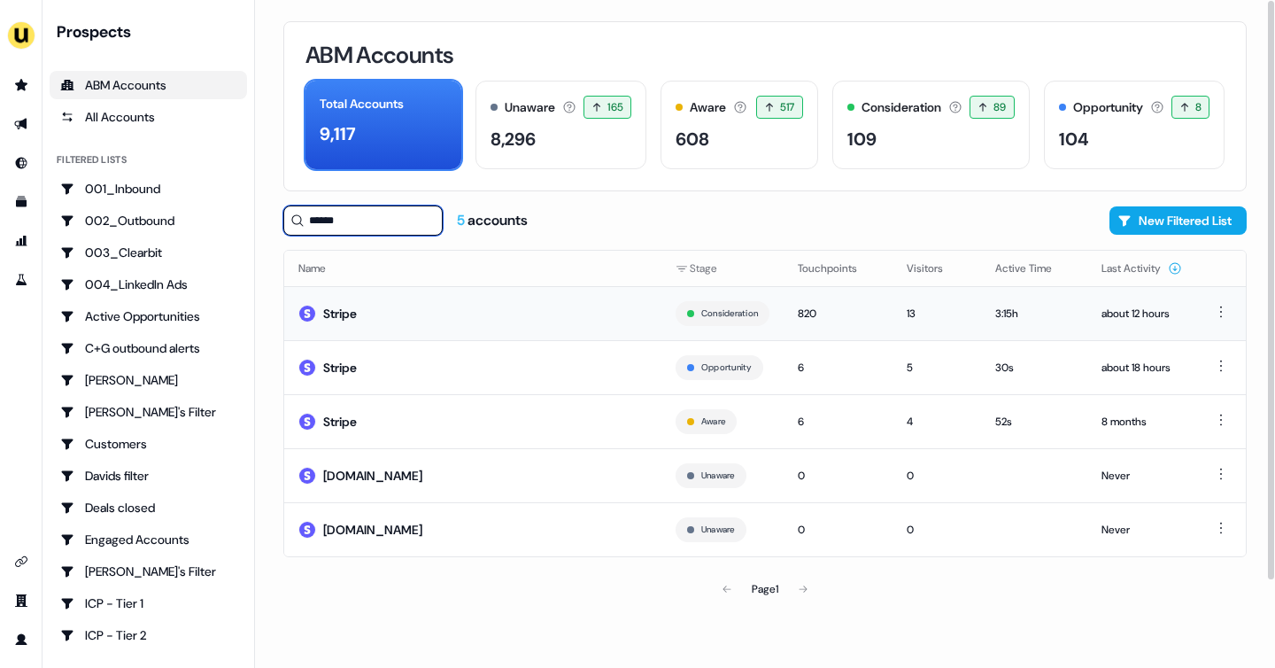
type input "******"
click at [368, 307] on td "Stripe" at bounding box center [472, 313] width 377 height 54
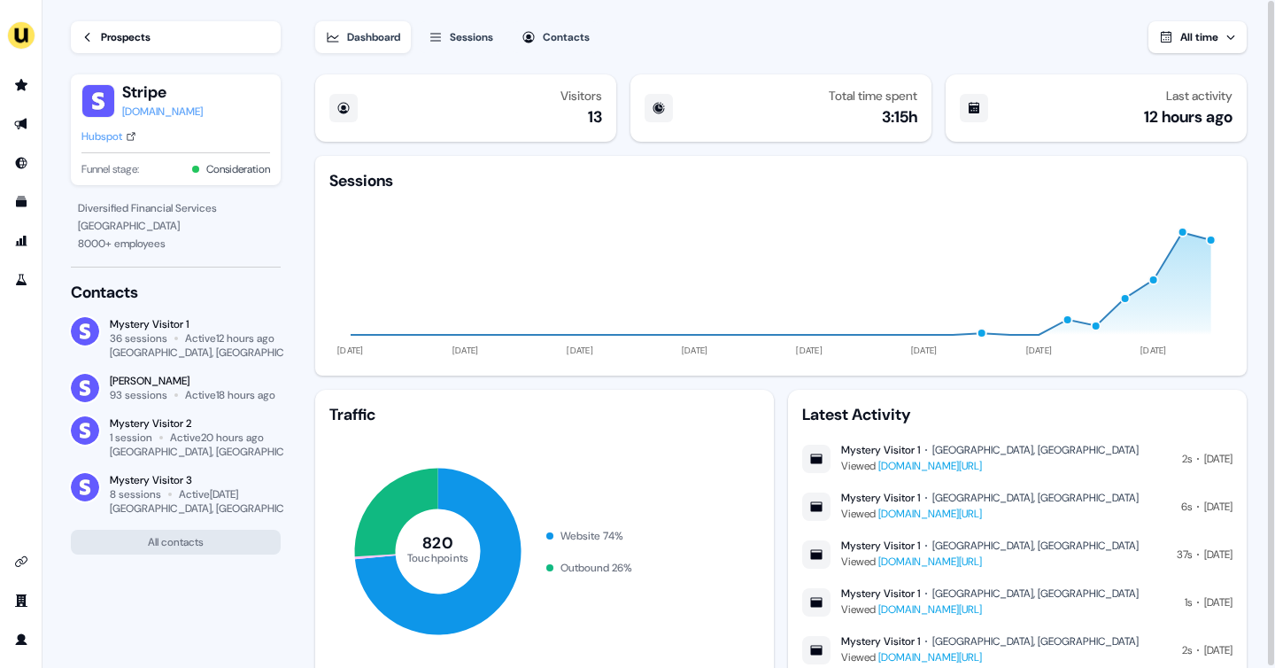
click at [1173, 43] on button "All time" at bounding box center [1198, 37] width 98 height 32
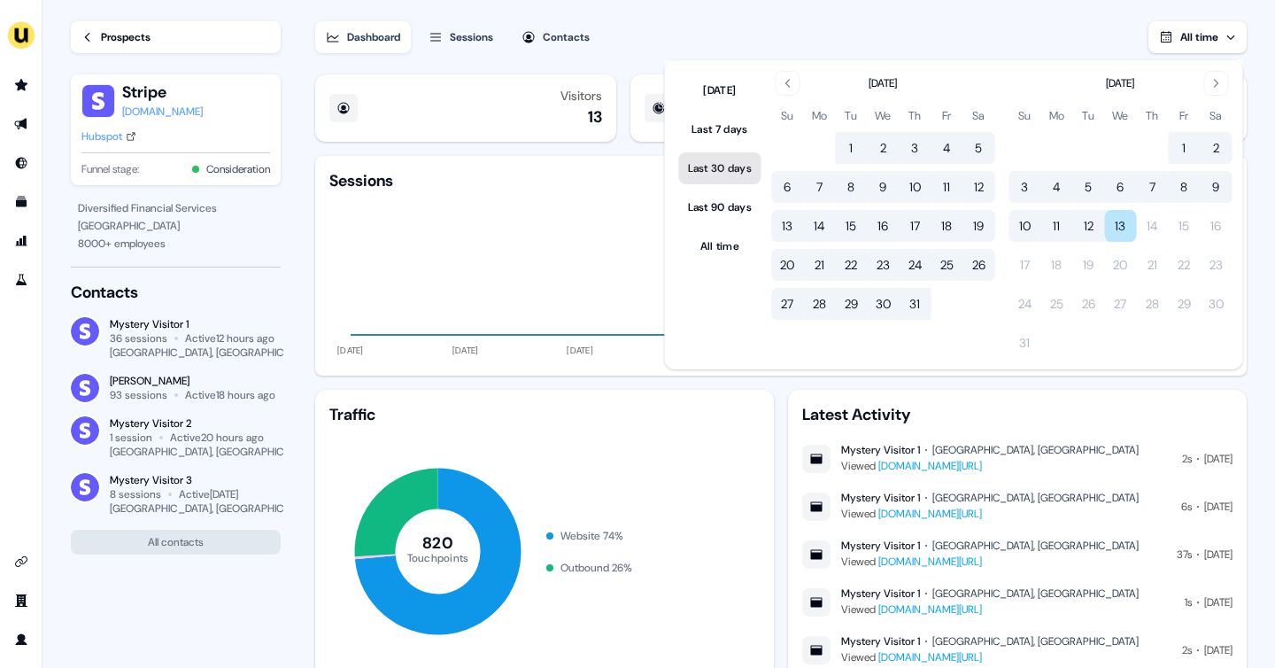
click at [719, 177] on button "Last 30 days" at bounding box center [720, 168] width 82 height 32
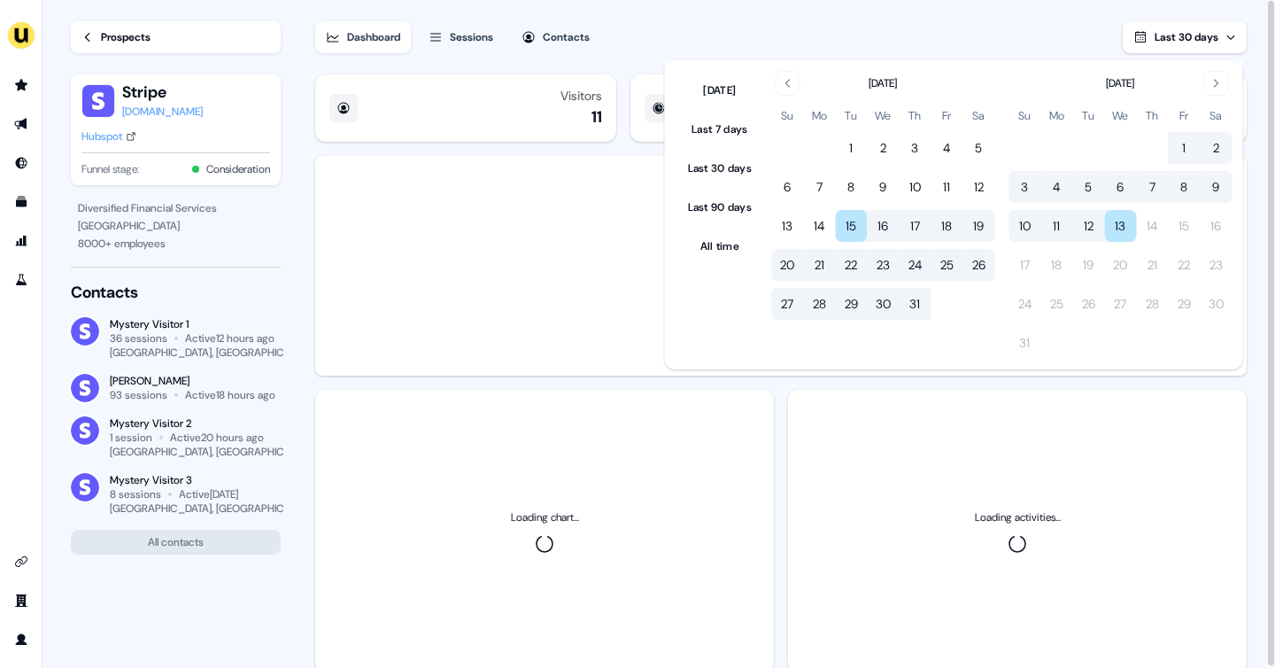
click at [632, 38] on div "Dashboard Sessions Contacts Last 30 days" at bounding box center [781, 26] width 932 height 53
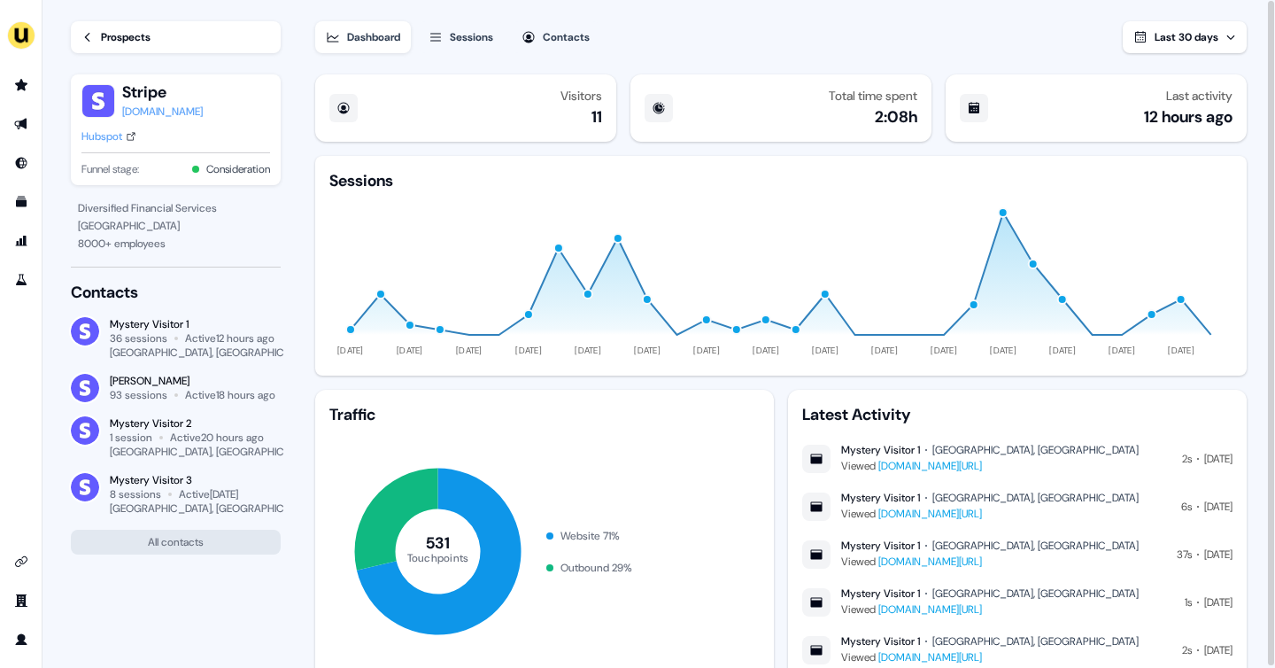
click at [452, 37] on button "Sessions" at bounding box center [461, 37] width 86 height 32
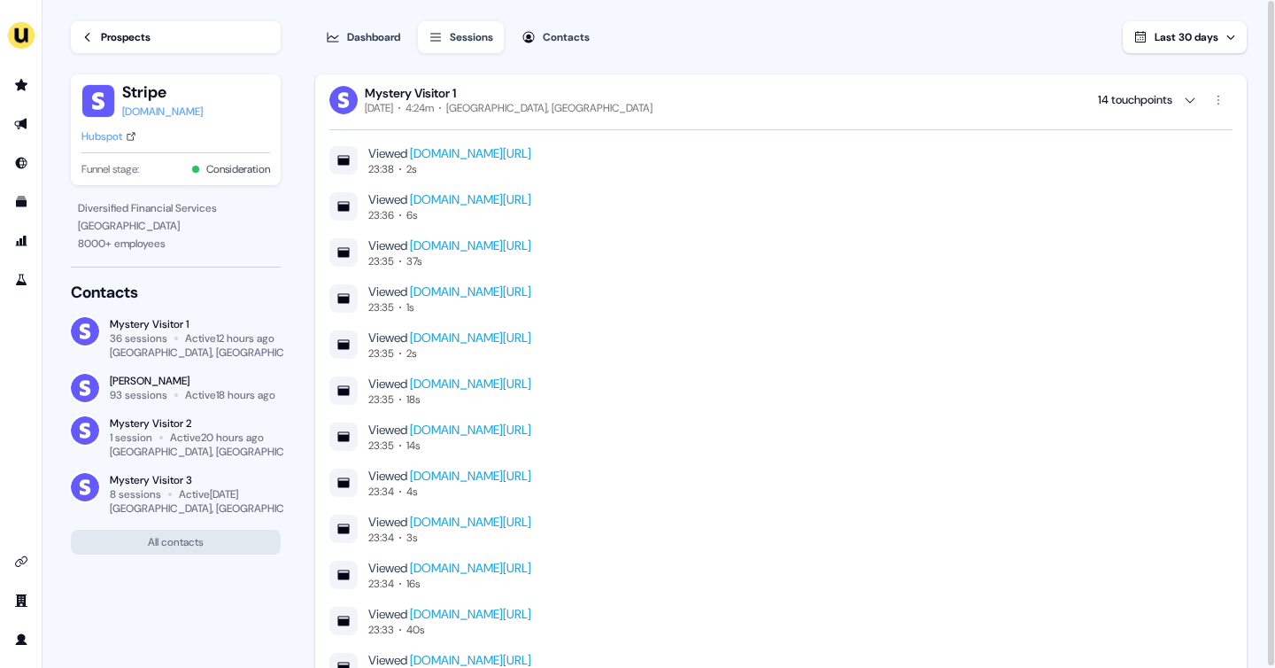
click at [378, 35] on div "Dashboard" at bounding box center [373, 37] width 53 height 18
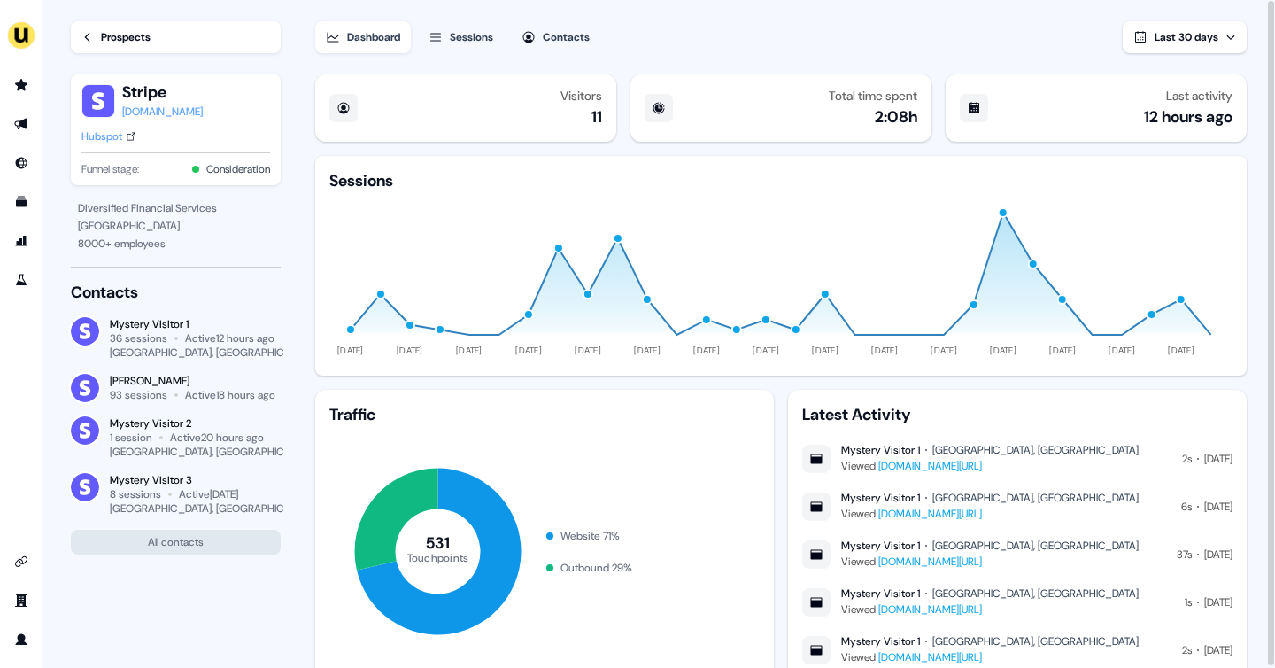
click at [120, 31] on div "Prospects" at bounding box center [126, 37] width 50 height 18
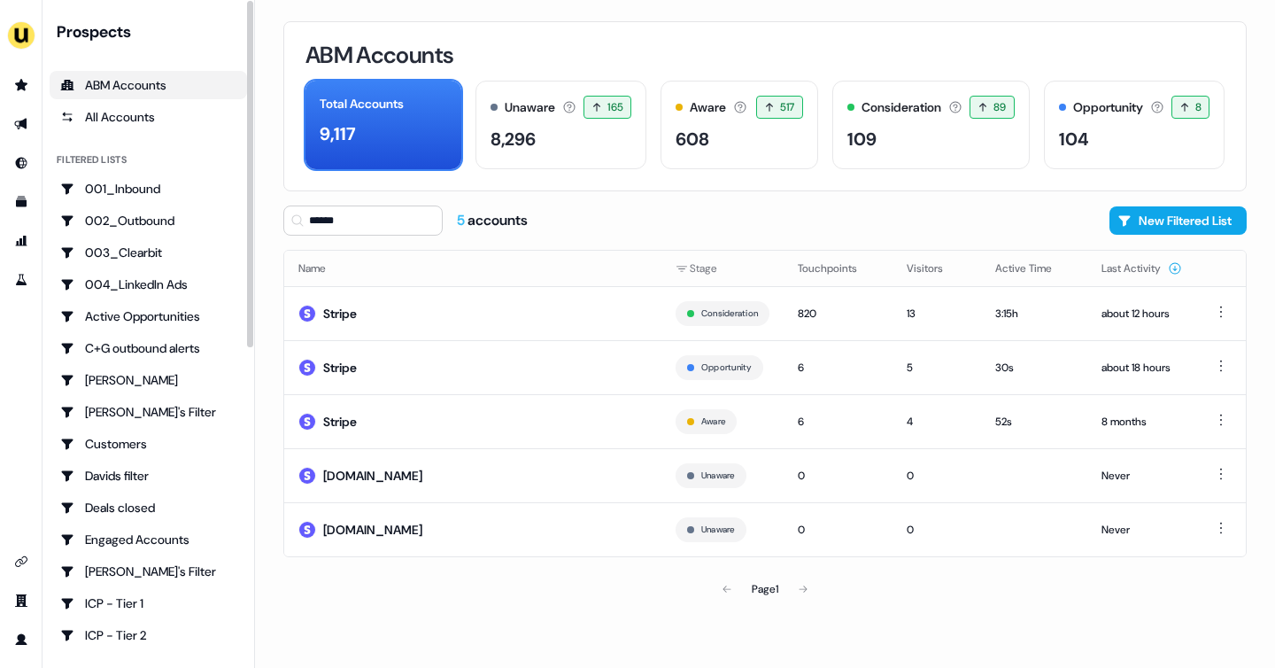
click at [123, 89] on div "ABM Accounts" at bounding box center [148, 85] width 176 height 18
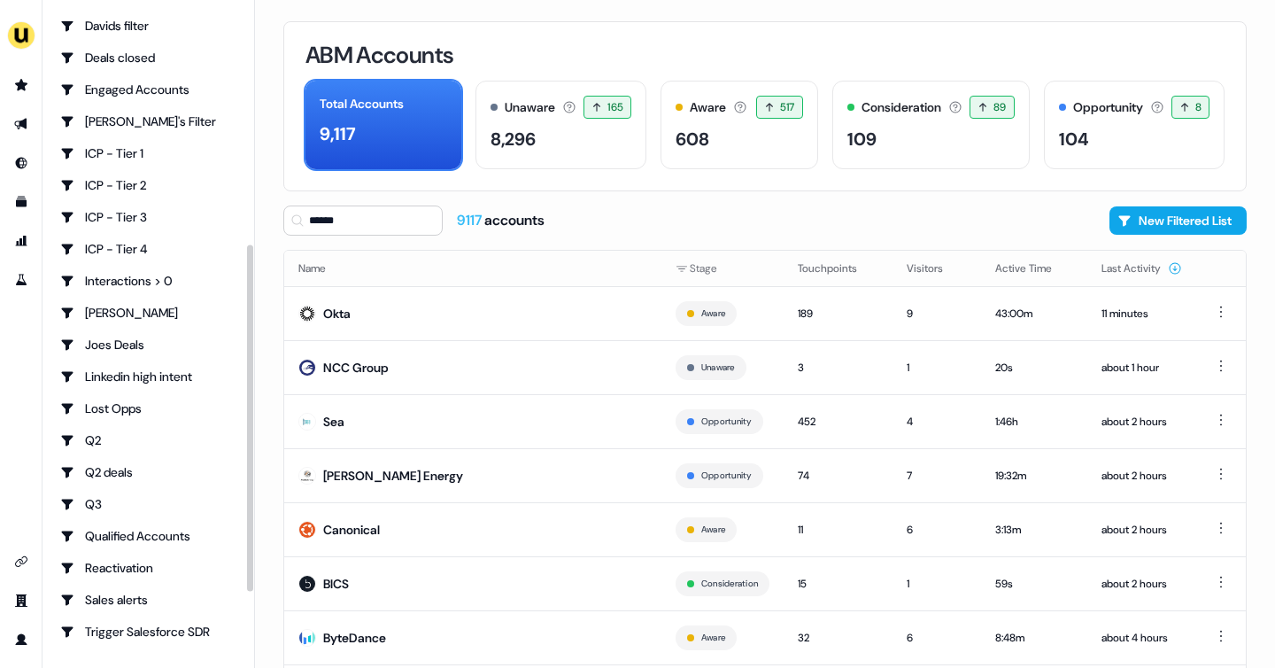
scroll to position [451, 0]
click at [140, 502] on div "Q3" at bounding box center [148, 503] width 176 height 18
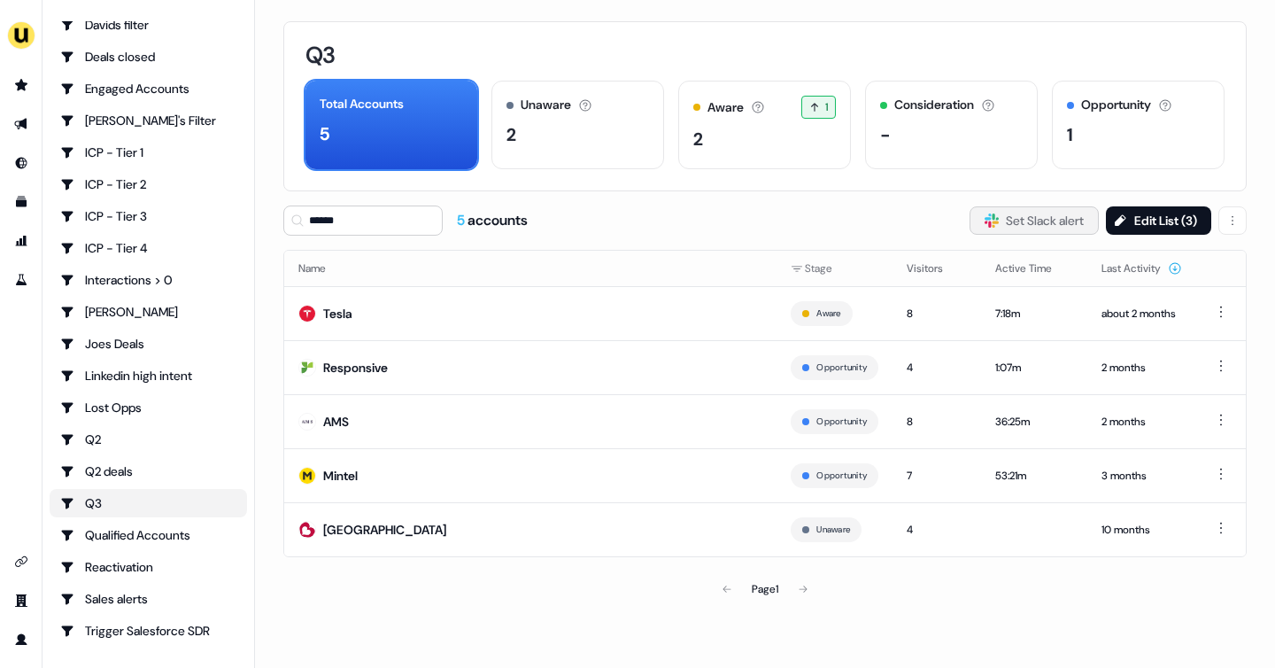
click at [1017, 220] on button "Slack Logo SVG Set Slack alert" at bounding box center [1034, 220] width 129 height 28
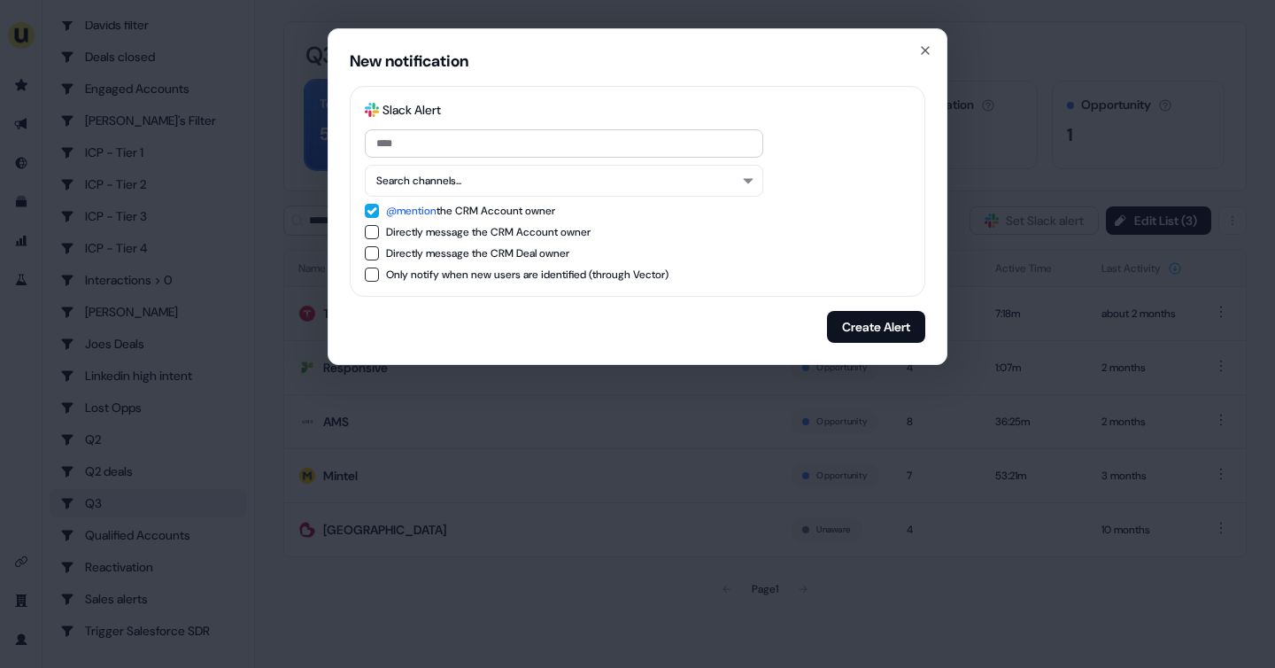
click at [530, 208] on div "@mention the CRM Account owner" at bounding box center [470, 211] width 169 height 18
click at [502, 190] on button "Search channels..." at bounding box center [564, 181] width 399 height 32
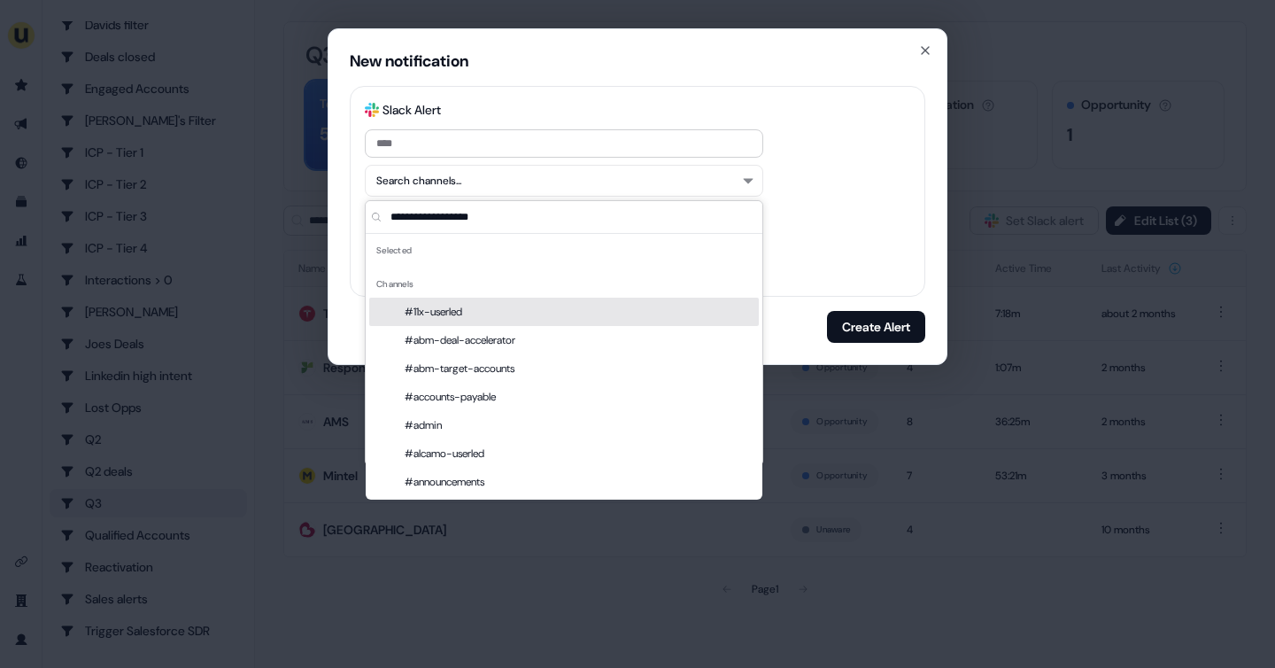
click at [846, 203] on div "Slack Logo SVG Slack Alert Search channels... @mention the CRM Account owner Di…" at bounding box center [638, 191] width 576 height 211
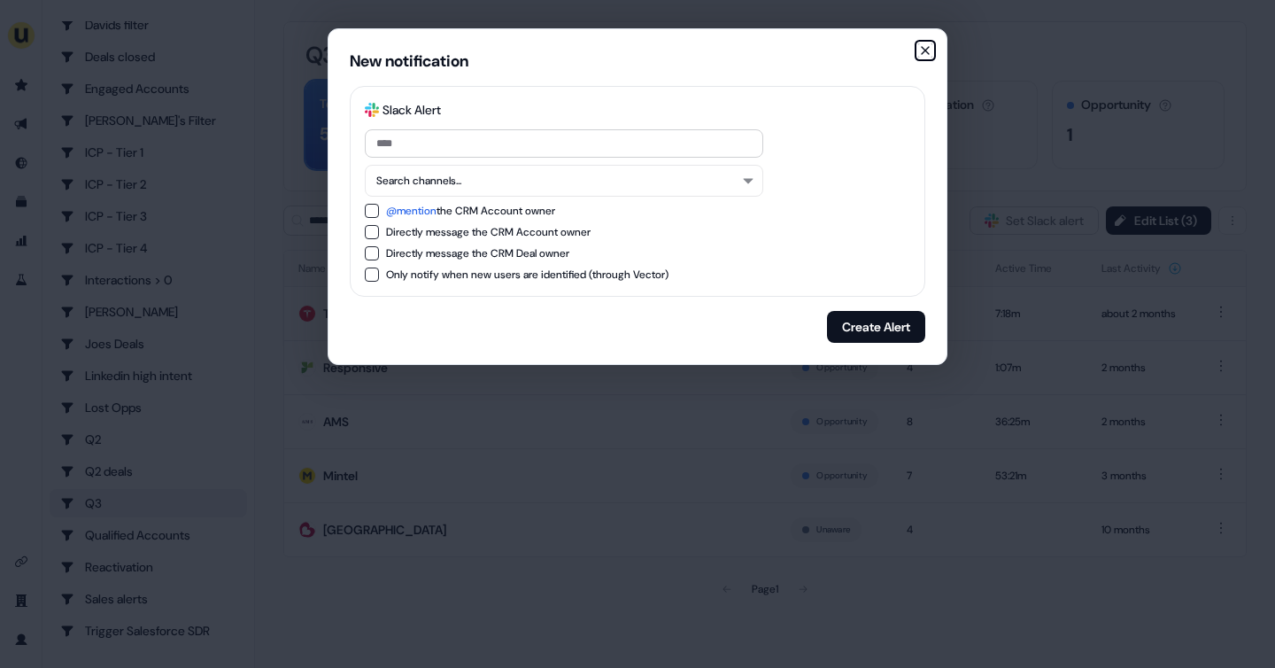
click at [929, 49] on icon "button" at bounding box center [926, 50] width 14 height 14
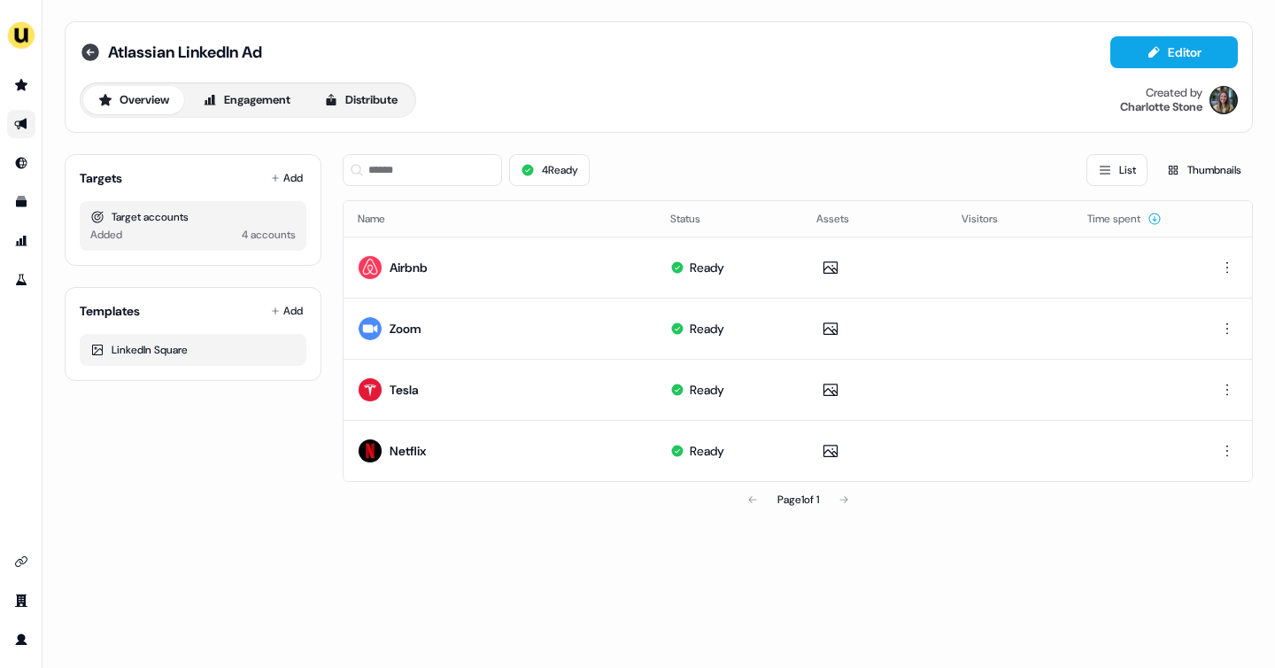
click at [89, 45] on icon at bounding box center [90, 52] width 18 height 18
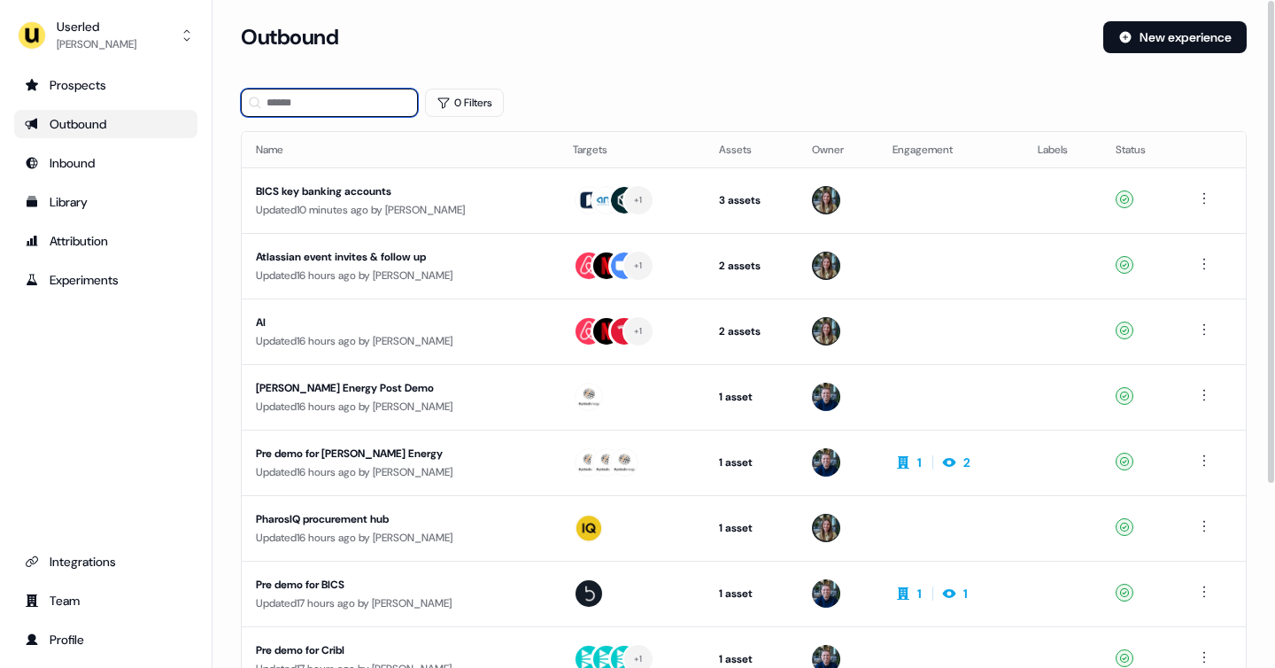
click at [336, 109] on input at bounding box center [329, 103] width 177 height 28
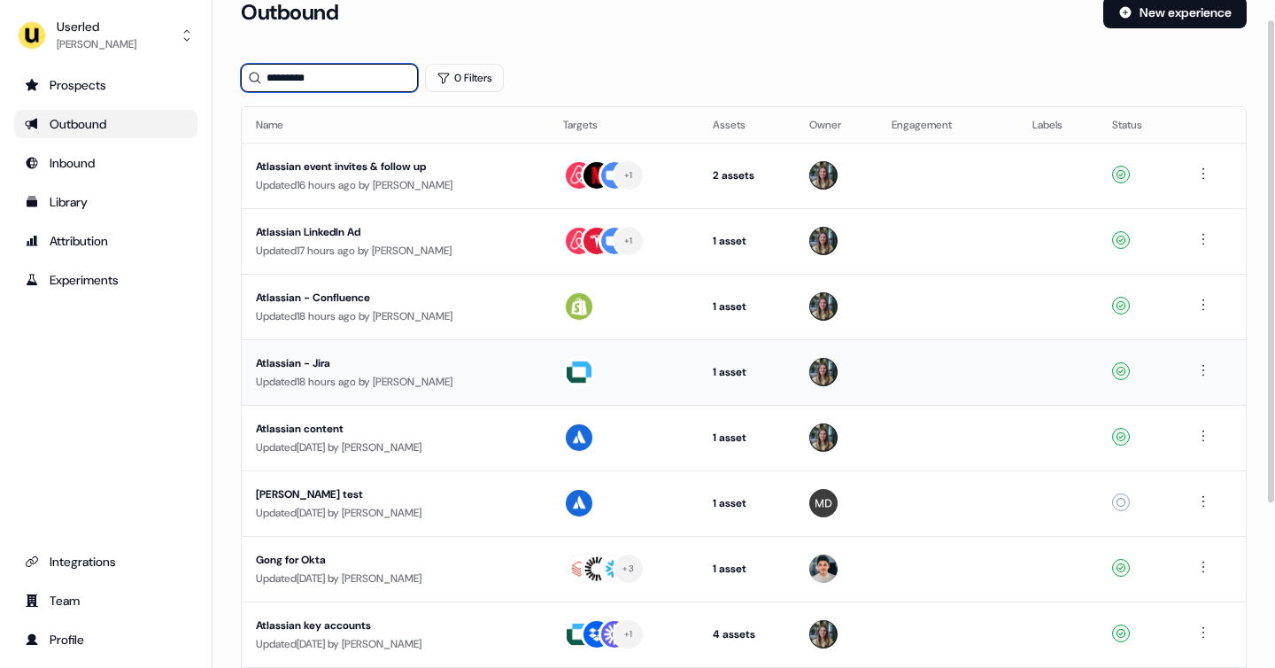
scroll to position [19, 0]
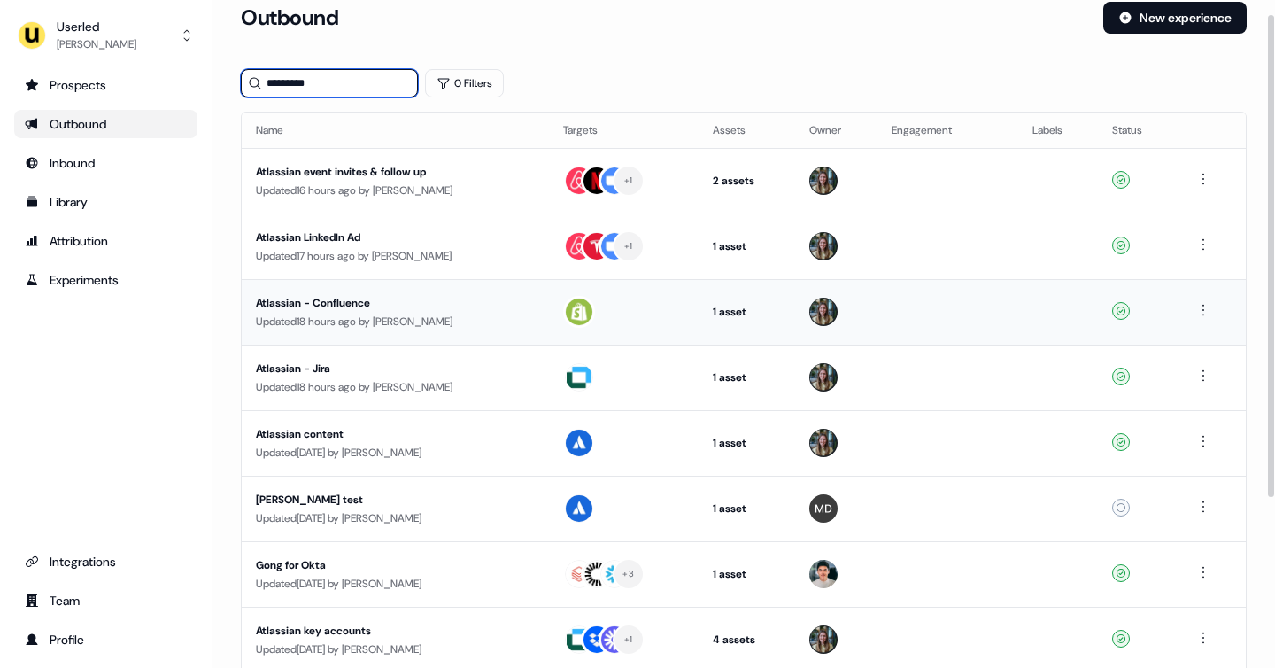
type input "*********"
click at [455, 302] on div "Atlassian - Confluence" at bounding box center [395, 303] width 279 height 18
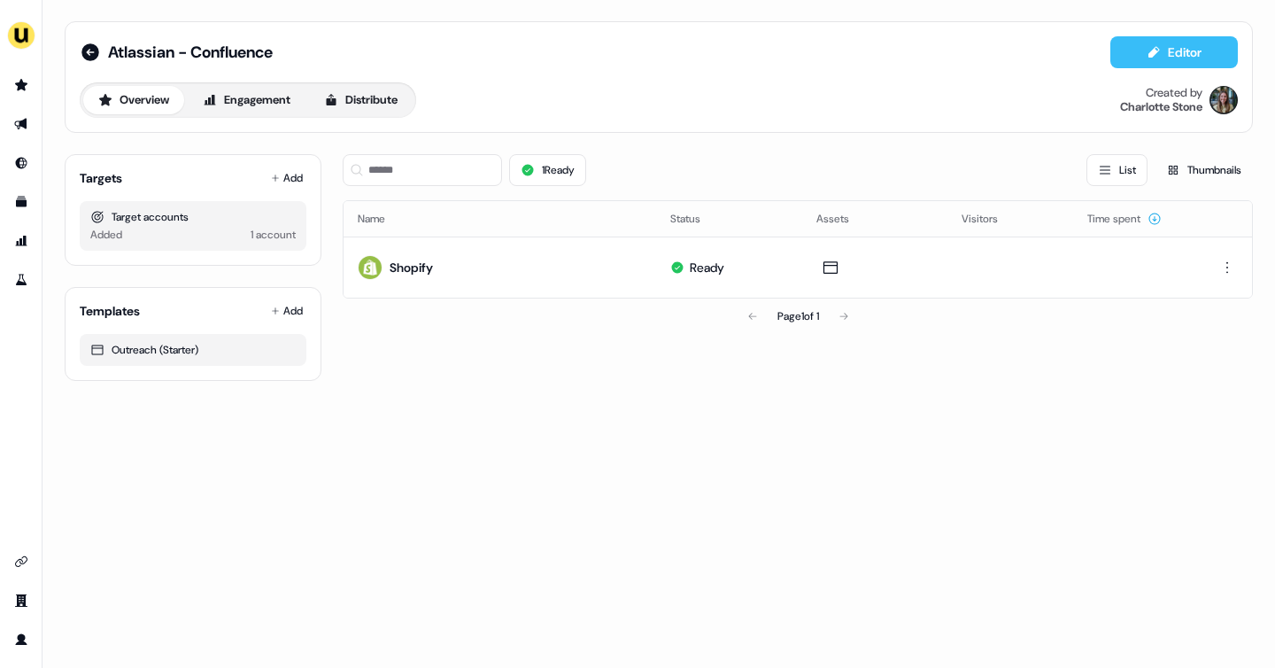
click at [1147, 48] on icon at bounding box center [1154, 52] width 14 height 14
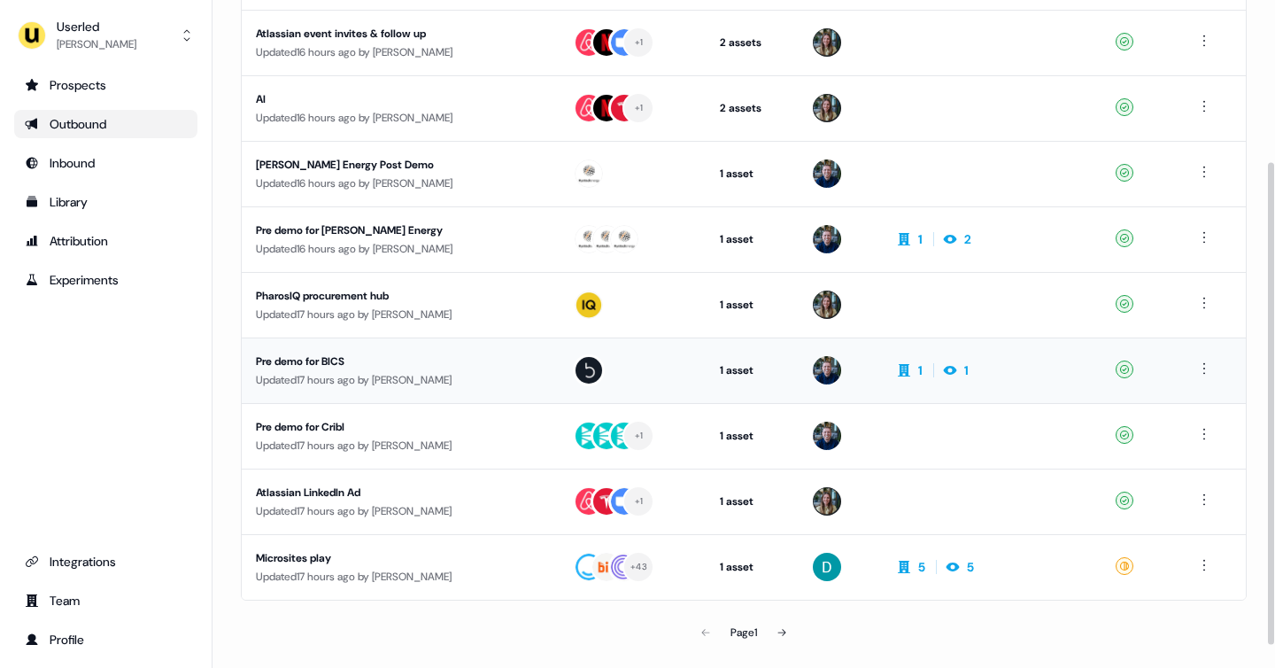
scroll to position [224, 0]
click at [780, 633] on icon at bounding box center [782, 631] width 11 height 11
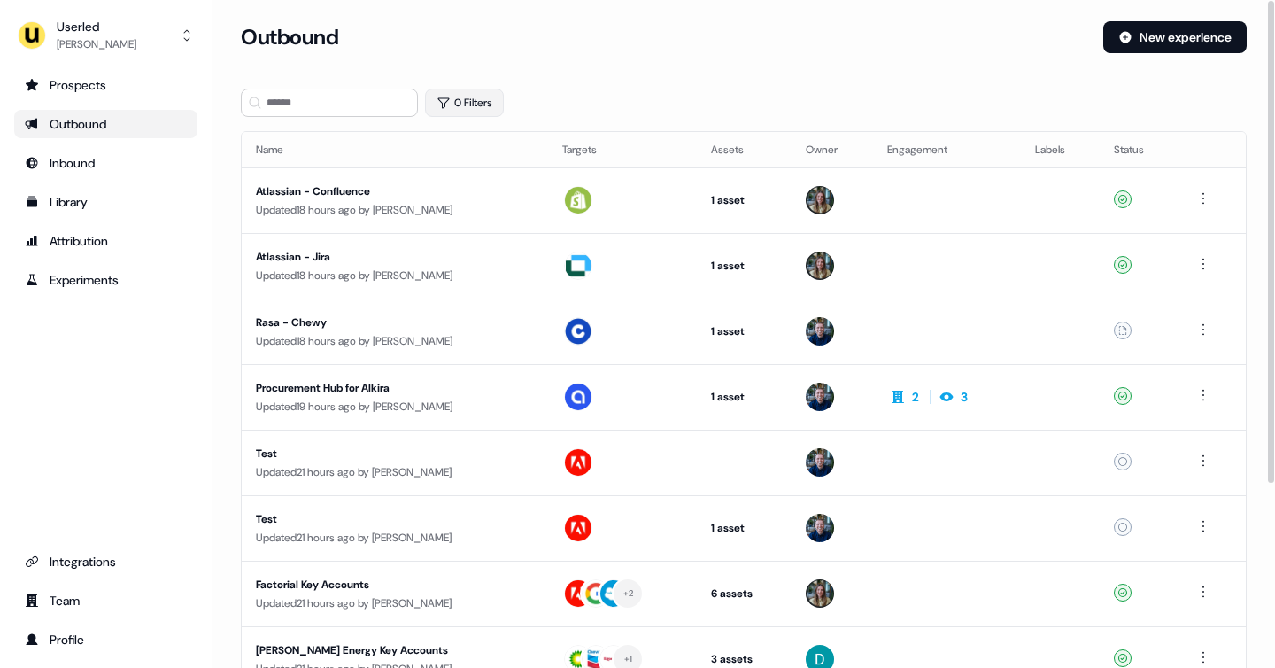
click at [454, 103] on button "0 Filters" at bounding box center [464, 103] width 79 height 28
click at [462, 190] on html "For the best experience switch devices to a bigger screen. Go to Userled.io Use…" at bounding box center [637, 334] width 1275 height 668
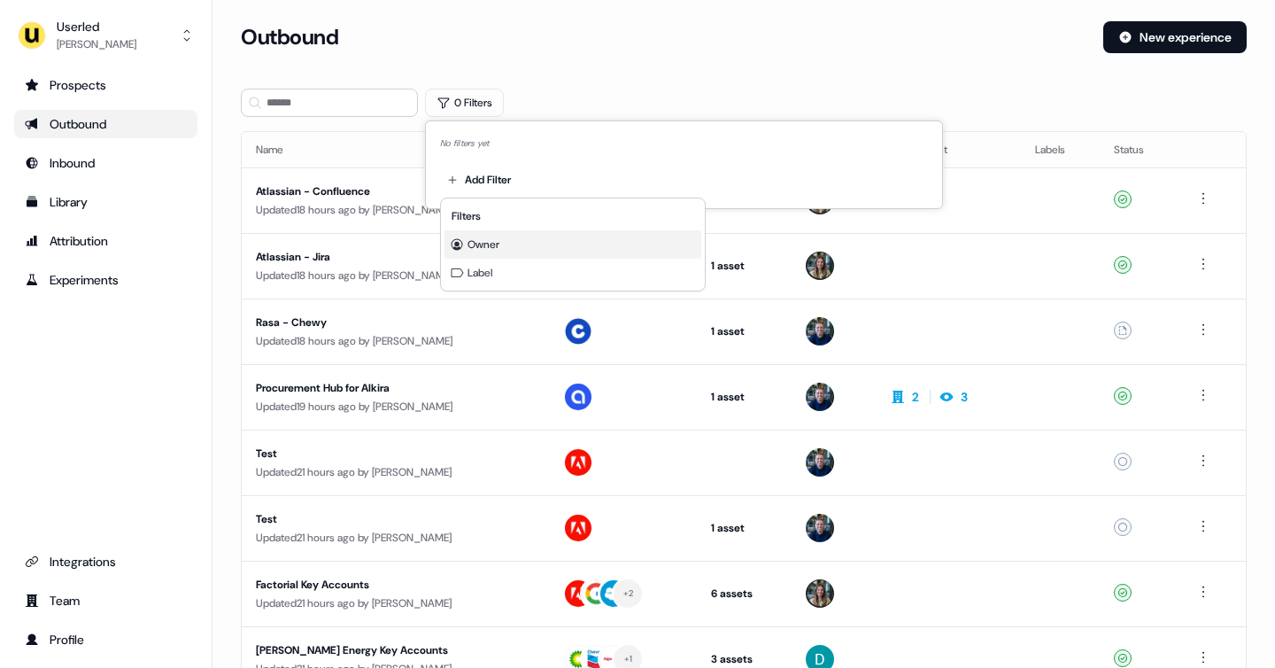
click at [472, 241] on span "Owner" at bounding box center [484, 244] width 32 height 14
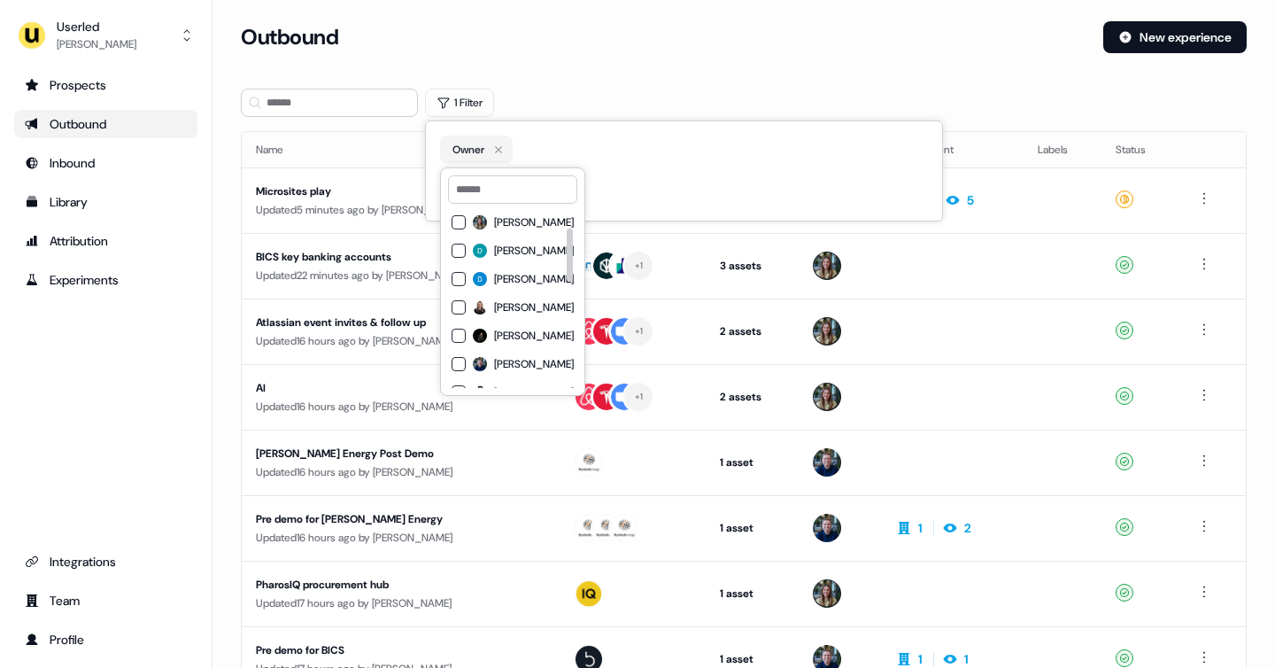
scroll to position [28, 0]
click at [499, 252] on span "Charlotte Stone" at bounding box center [534, 250] width 80 height 14
click at [686, 191] on div "Add Filter" at bounding box center [684, 188] width 488 height 35
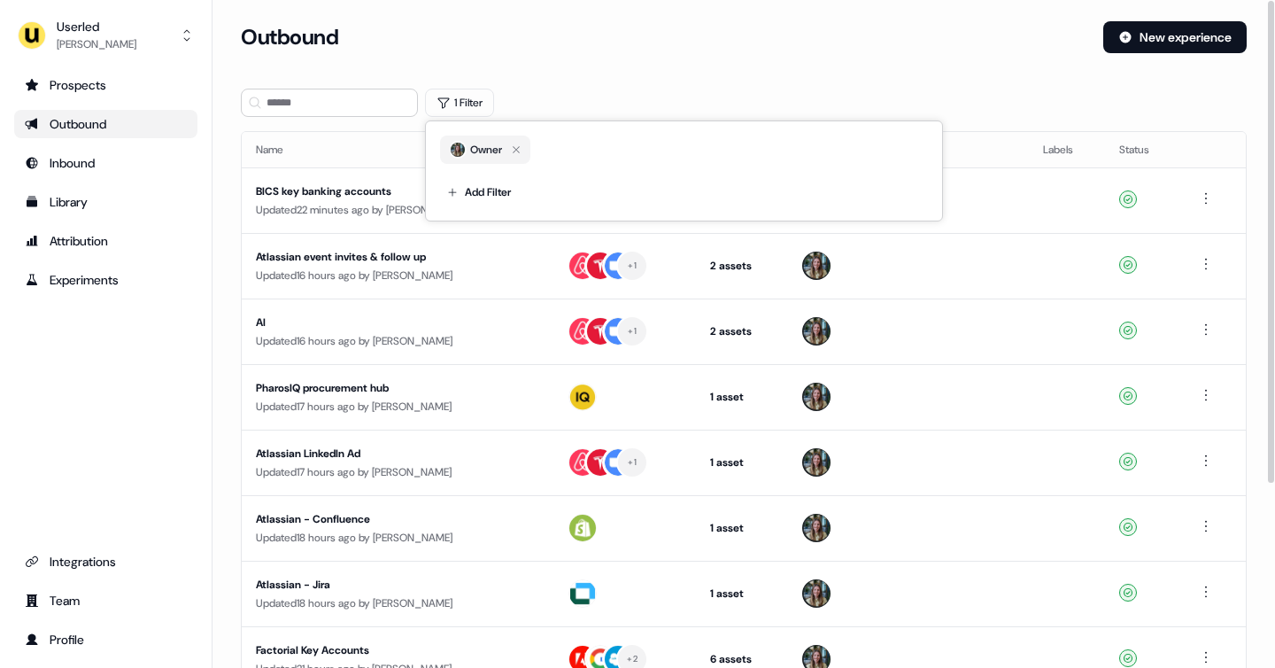
click at [600, 56] on div "Outbound New experience" at bounding box center [744, 47] width 1006 height 53
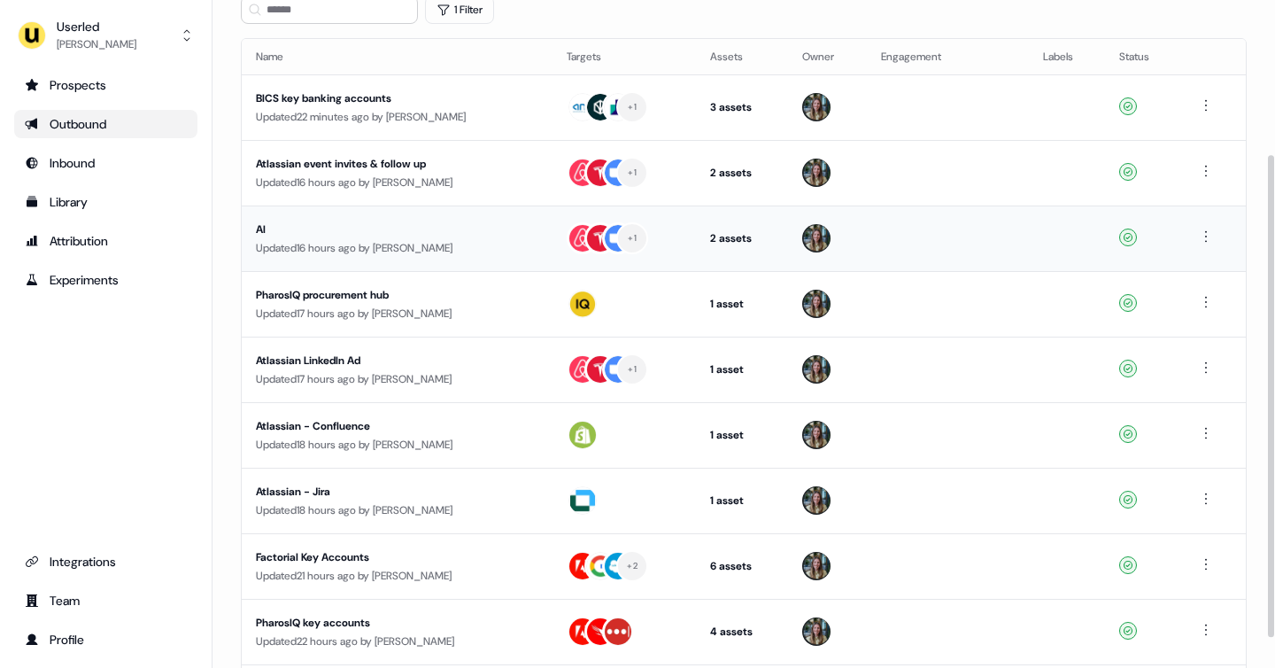
scroll to position [254, 0]
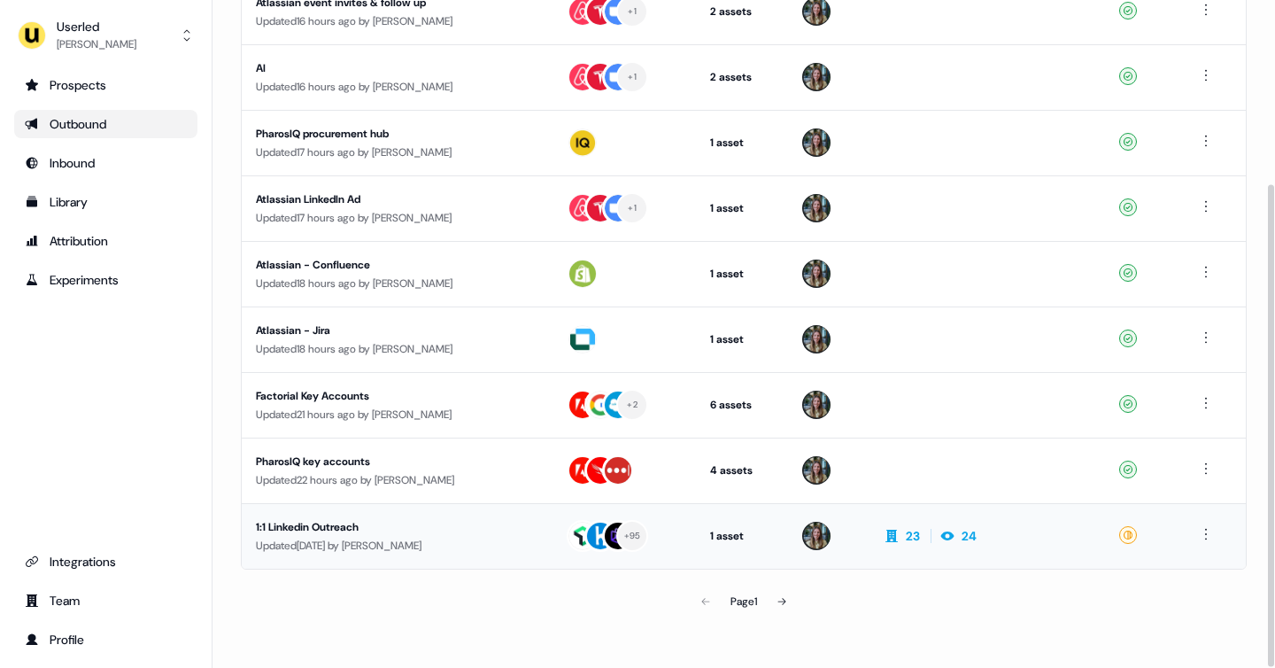
click at [561, 534] on td "+ 95" at bounding box center [624, 536] width 143 height 66
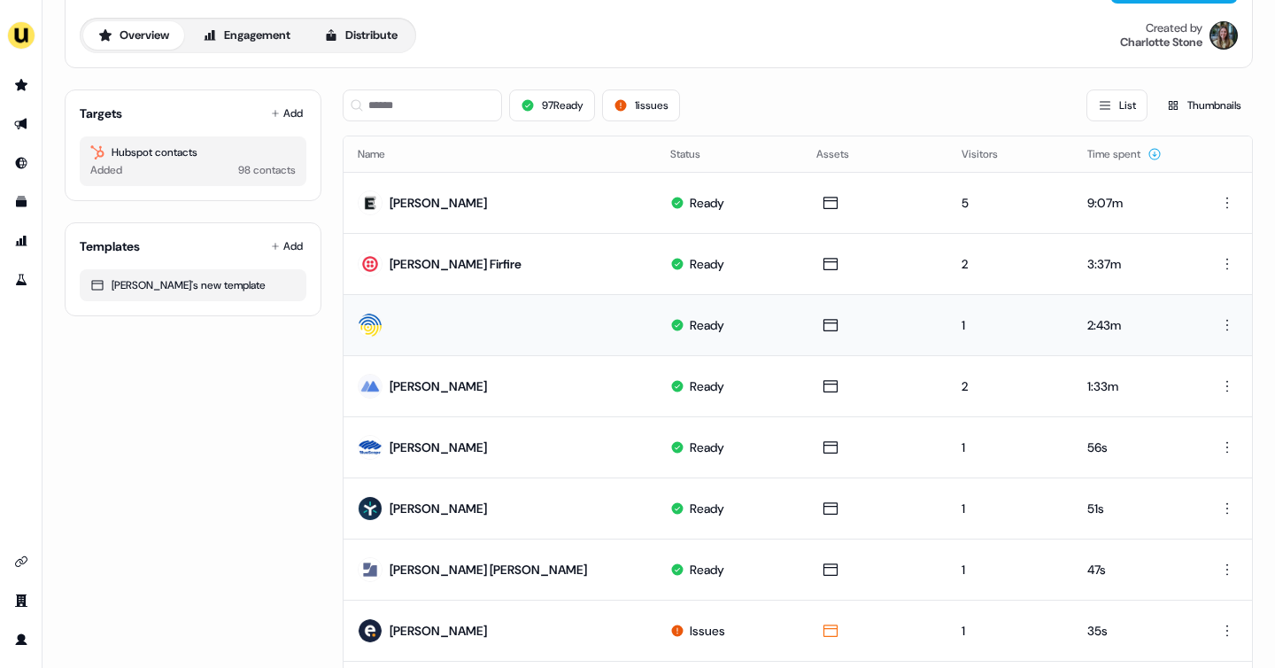
scroll to position [69, 0]
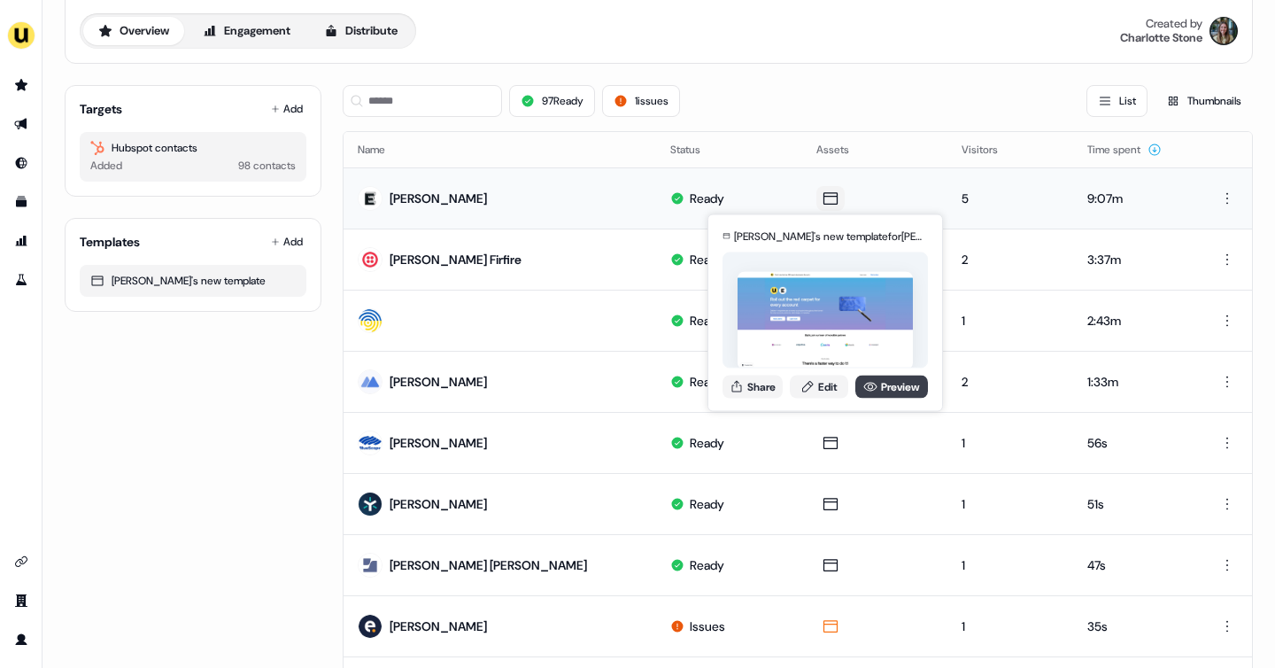
click at [883, 389] on link "Preview" at bounding box center [892, 386] width 73 height 23
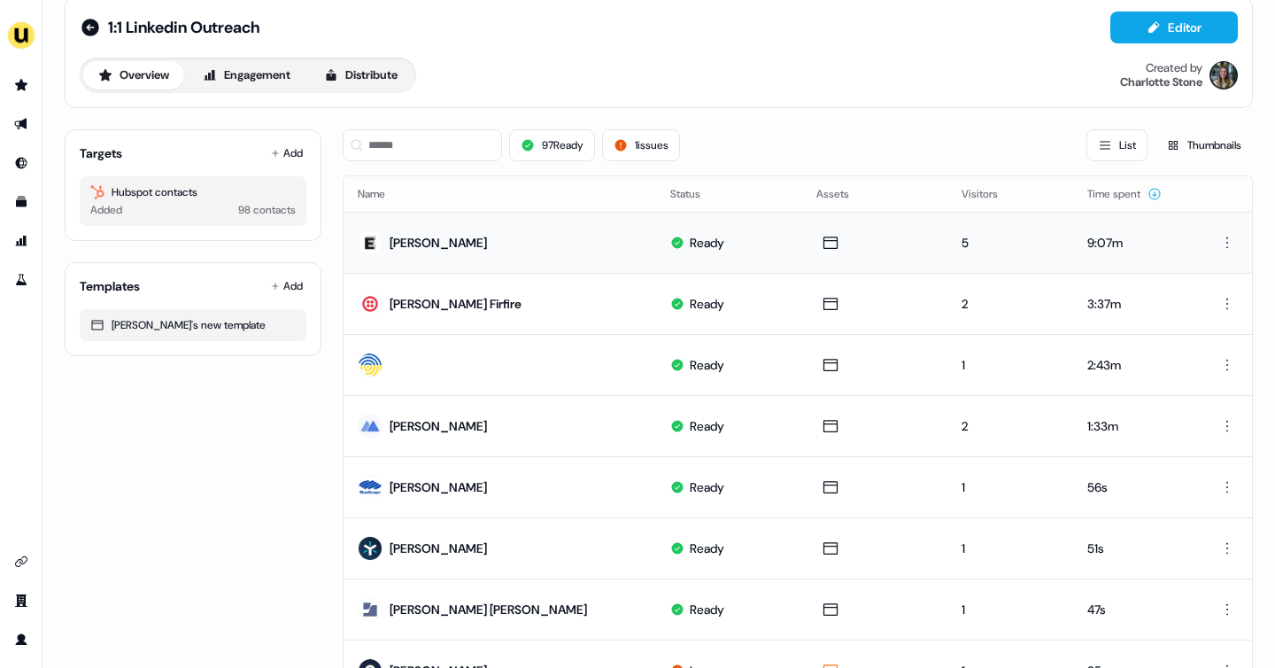
scroll to position [9, 0]
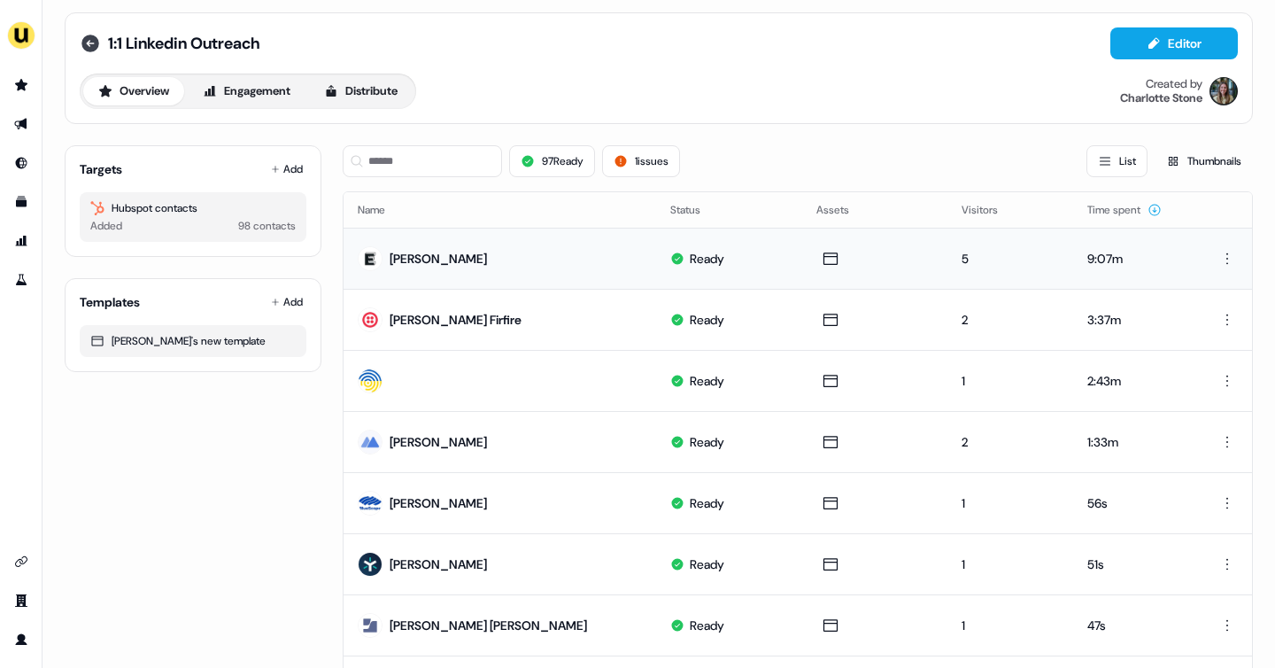
click at [95, 43] on icon at bounding box center [90, 44] width 18 height 18
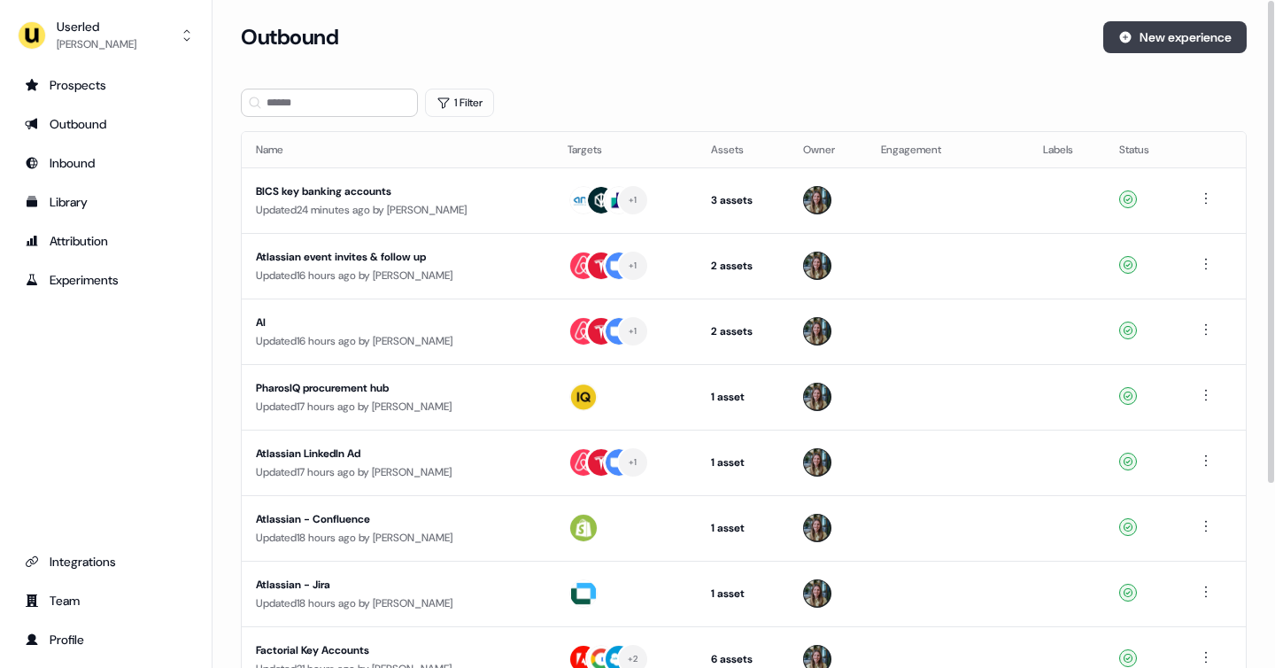
click at [1149, 40] on button "New experience" at bounding box center [1175, 37] width 143 height 32
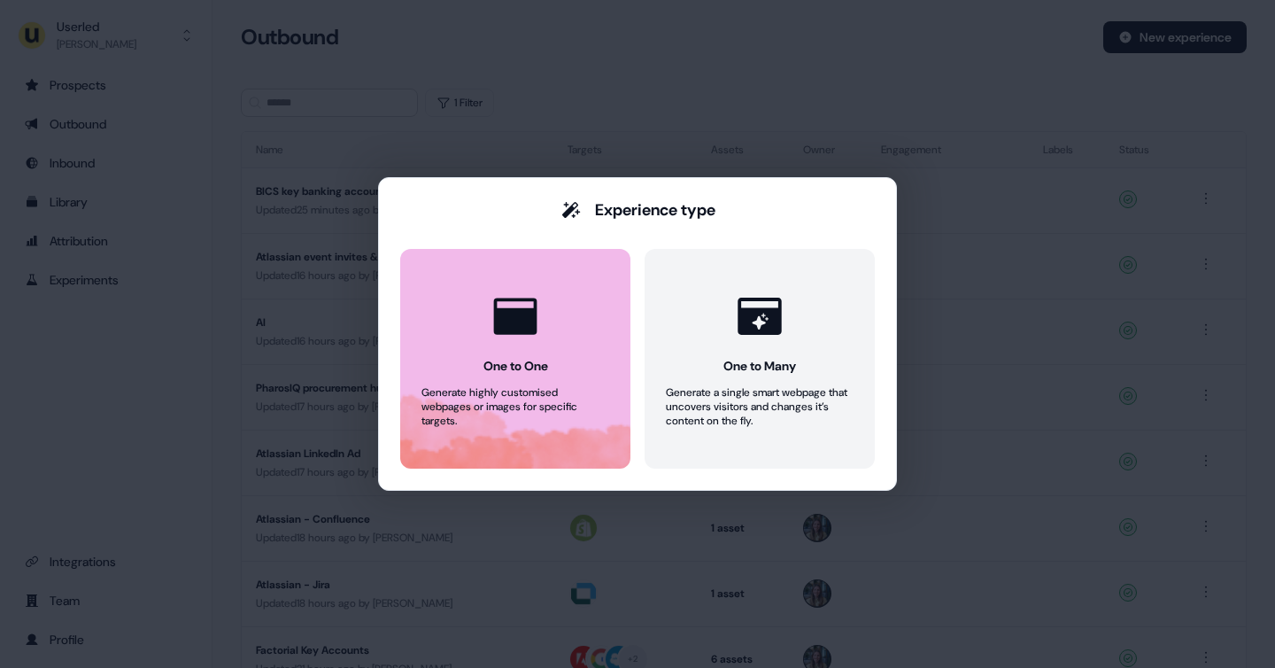
click at [469, 334] on button "One to One Generate highly customised webpages or images for specific targets." at bounding box center [515, 359] width 230 height 220
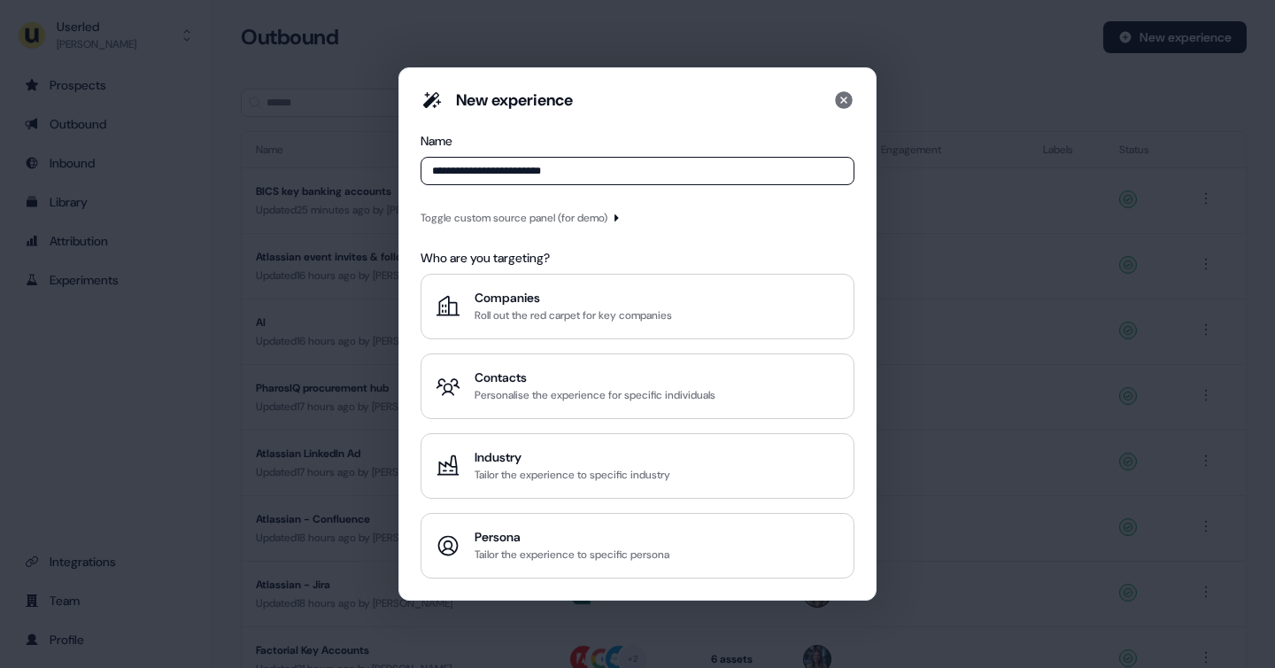
type input "**********"
click at [599, 218] on div "Toggle custom source panel (for demo)" at bounding box center [514, 218] width 187 height 18
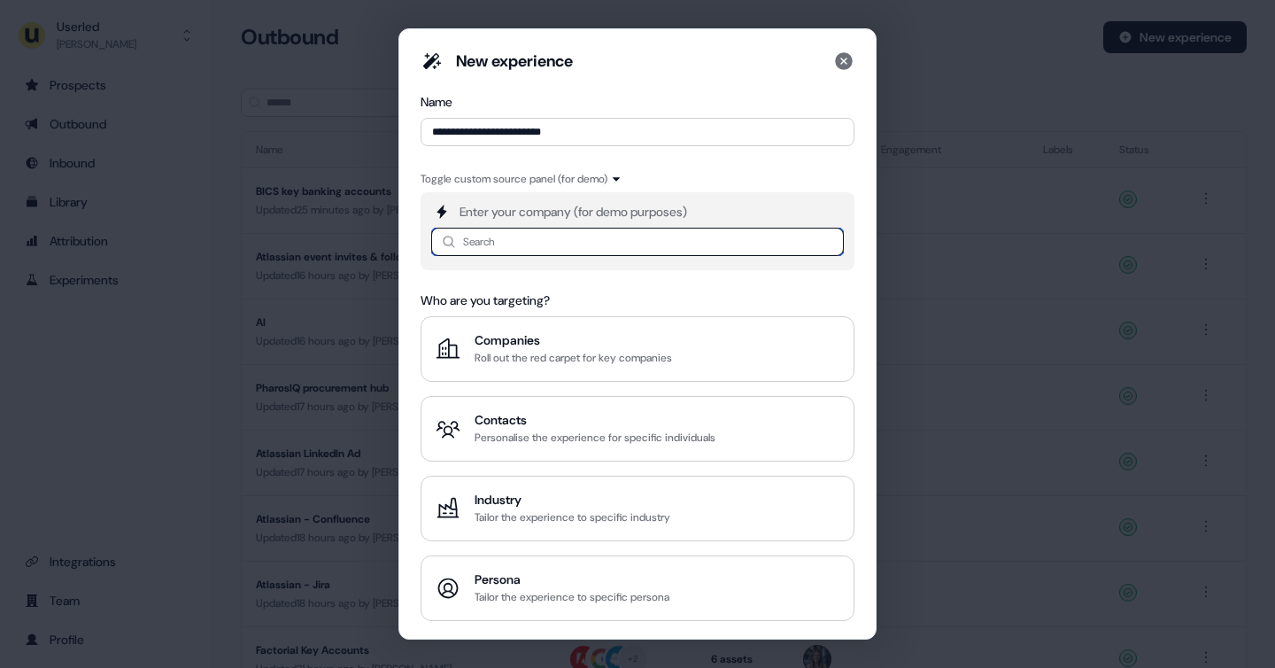
click at [556, 237] on input at bounding box center [637, 242] width 413 height 28
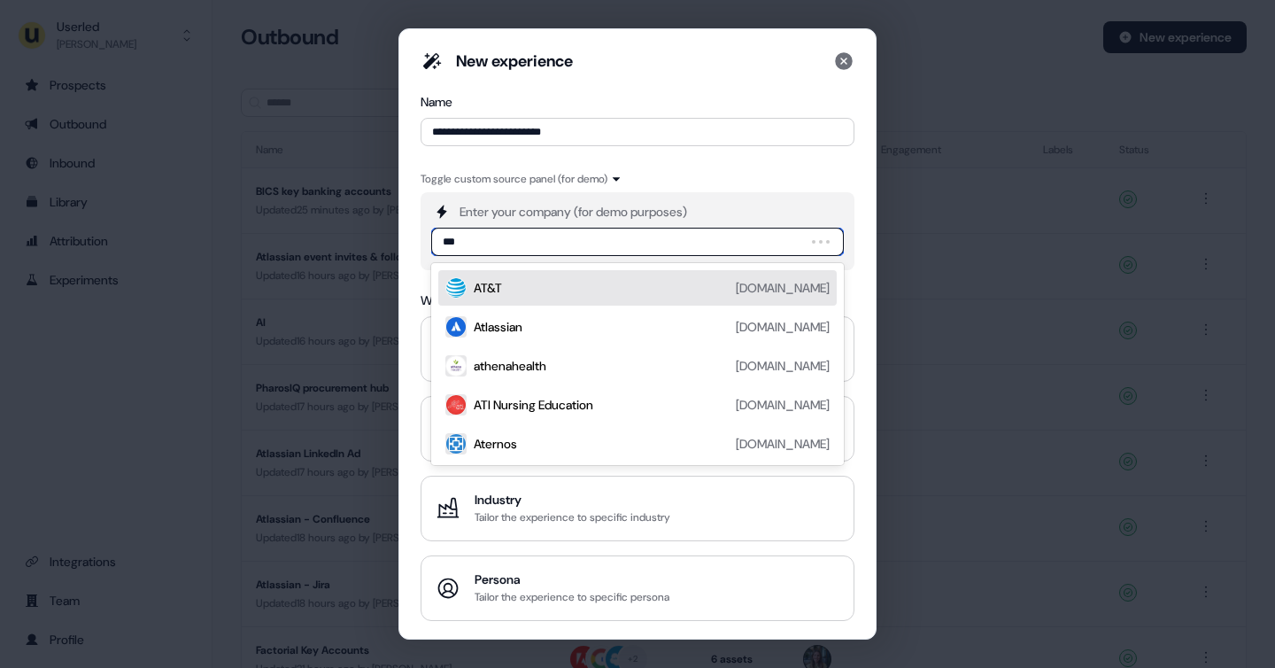
type input "****"
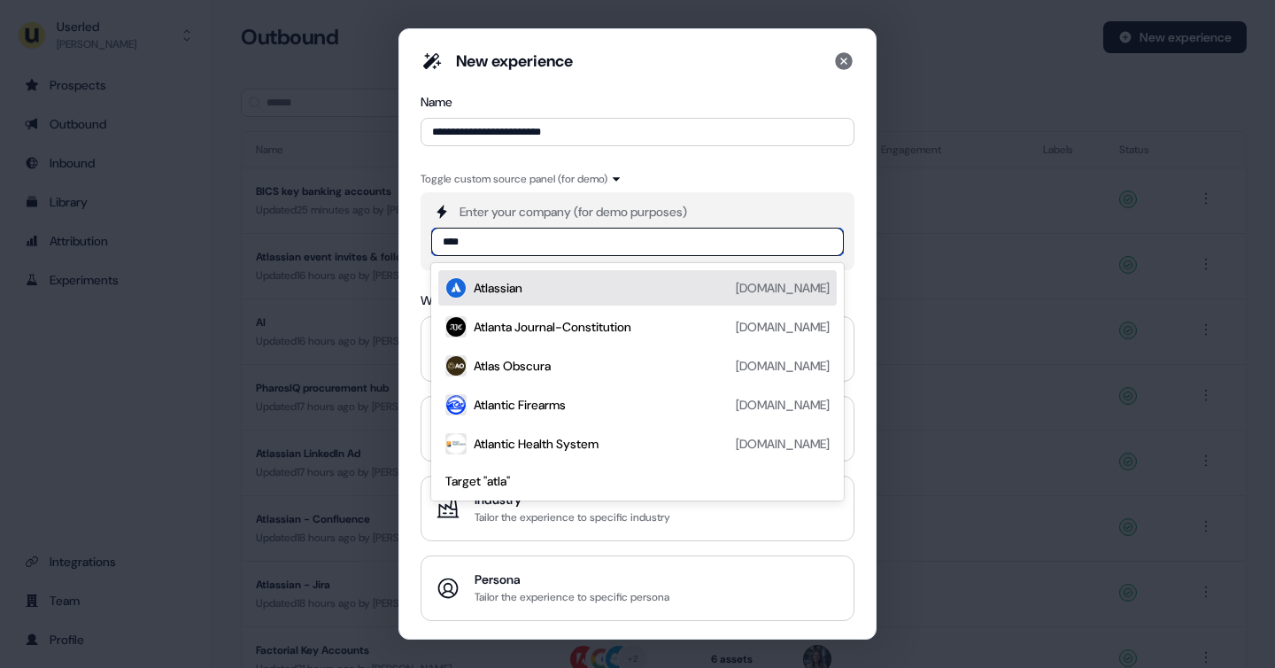
click at [505, 292] on div "Atlassian" at bounding box center [498, 288] width 49 height 18
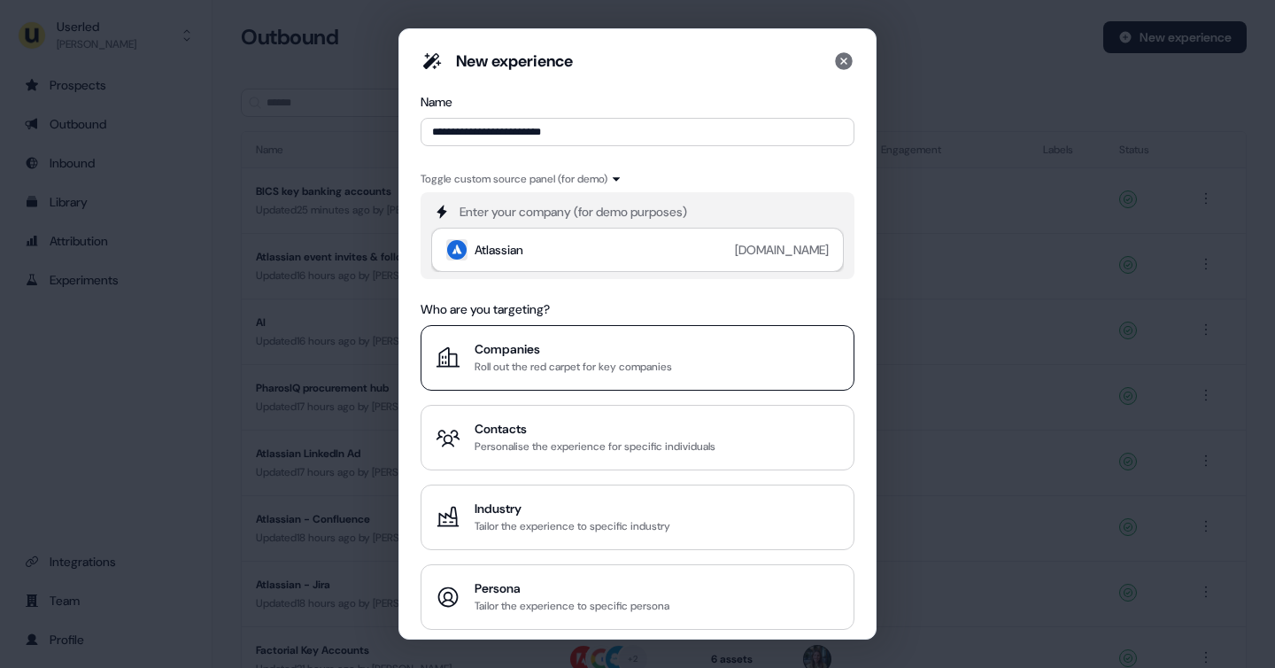
click at [558, 352] on div "Companies" at bounding box center [574, 349] width 198 height 18
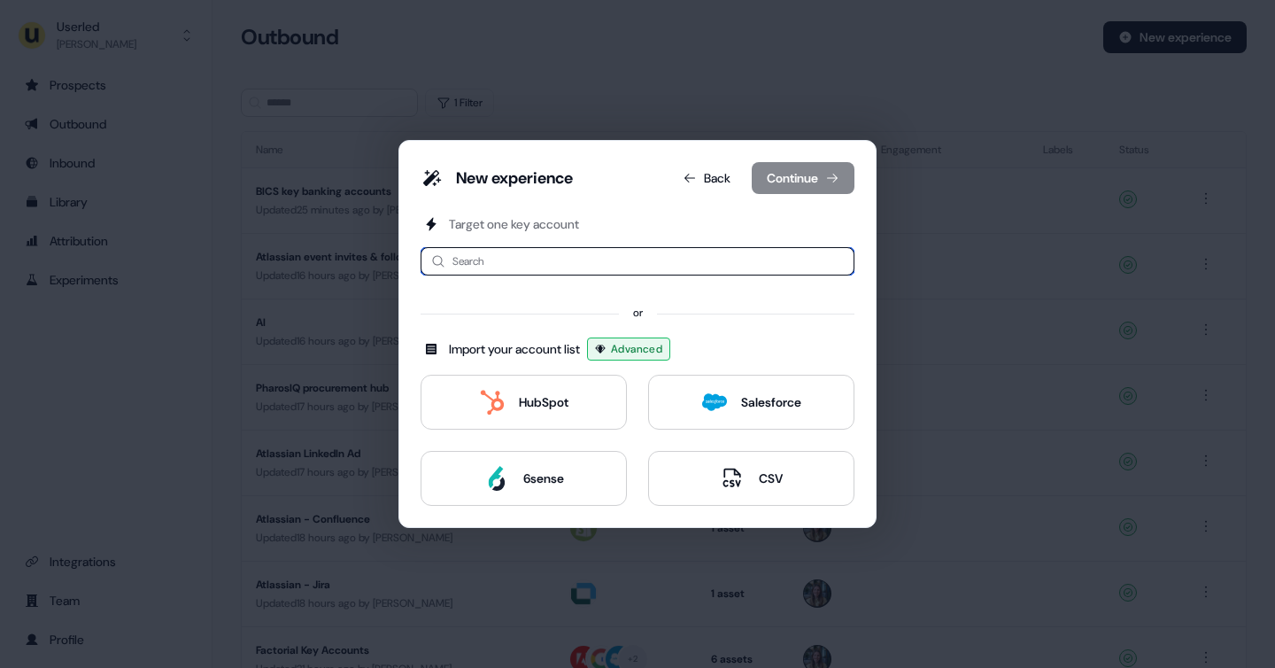
click at [552, 268] on input at bounding box center [638, 261] width 434 height 28
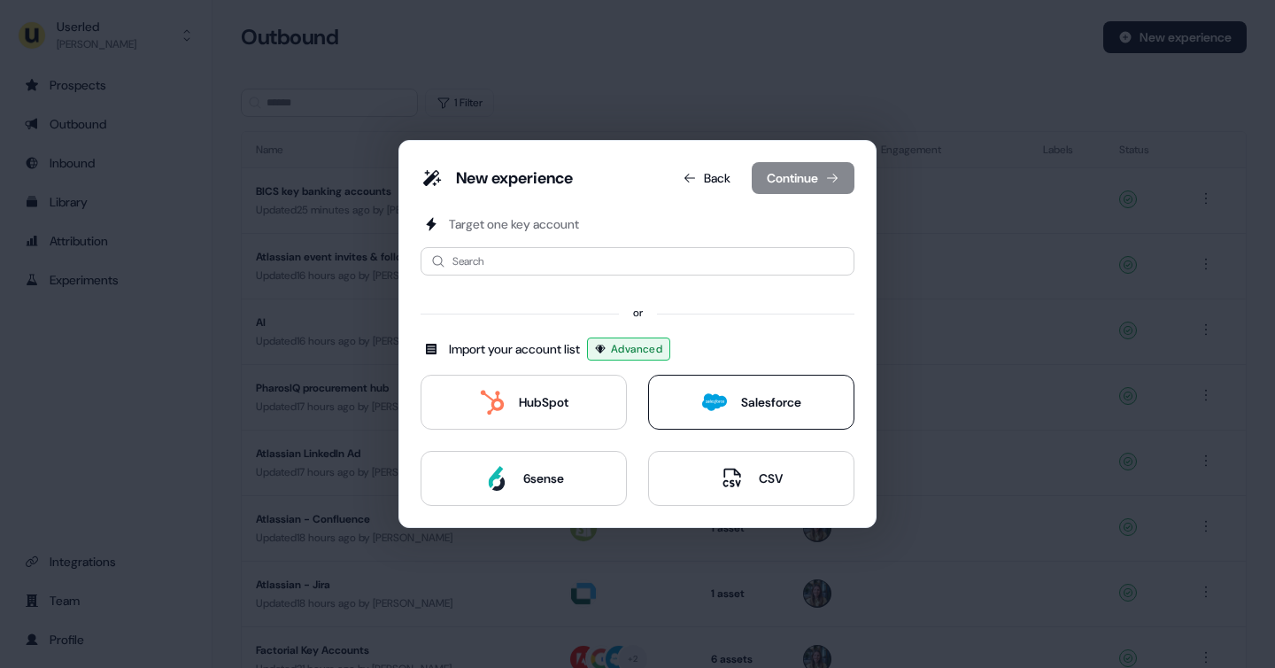
click at [742, 403] on div "Salesforce" at bounding box center [771, 402] width 60 height 18
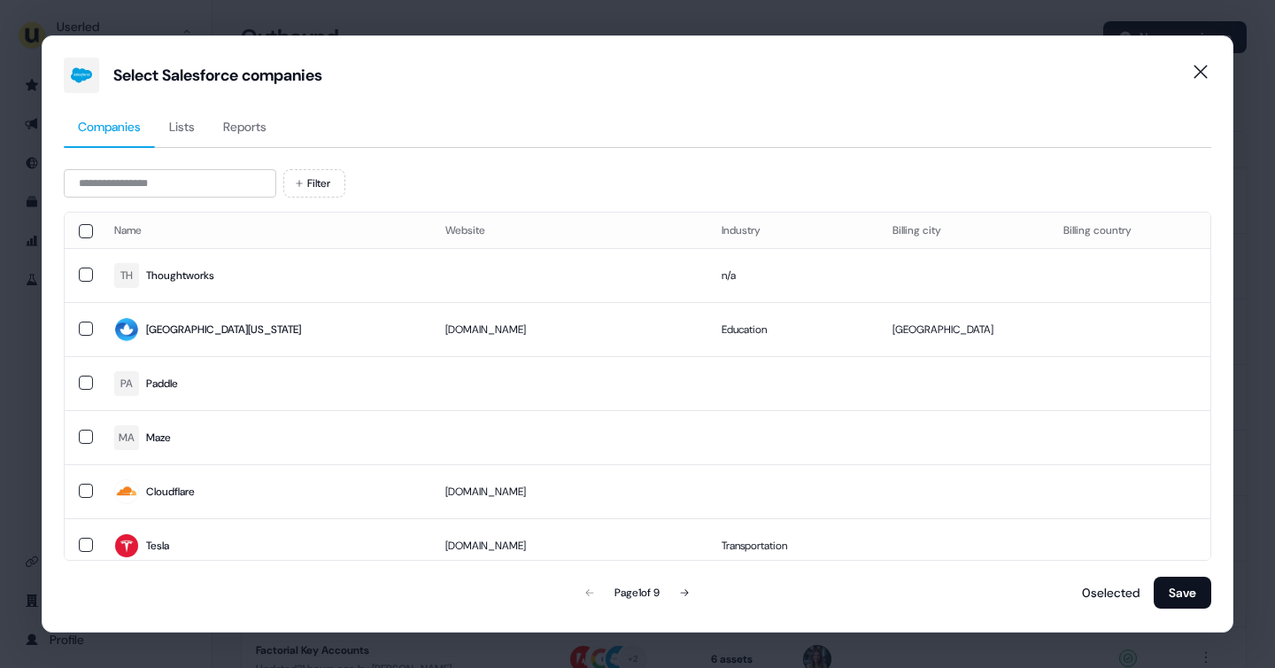
click at [185, 121] on span "Lists" at bounding box center [182, 127] width 26 height 18
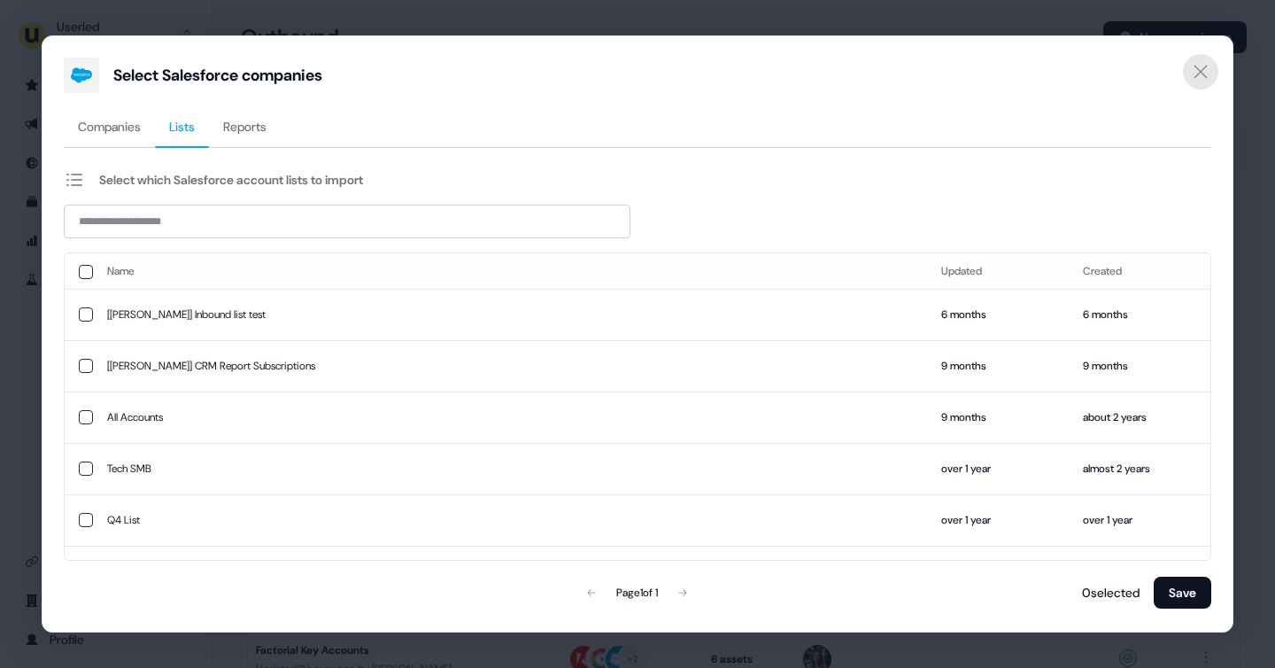
click at [1202, 71] on icon "Close" at bounding box center [1200, 71] width 21 height 21
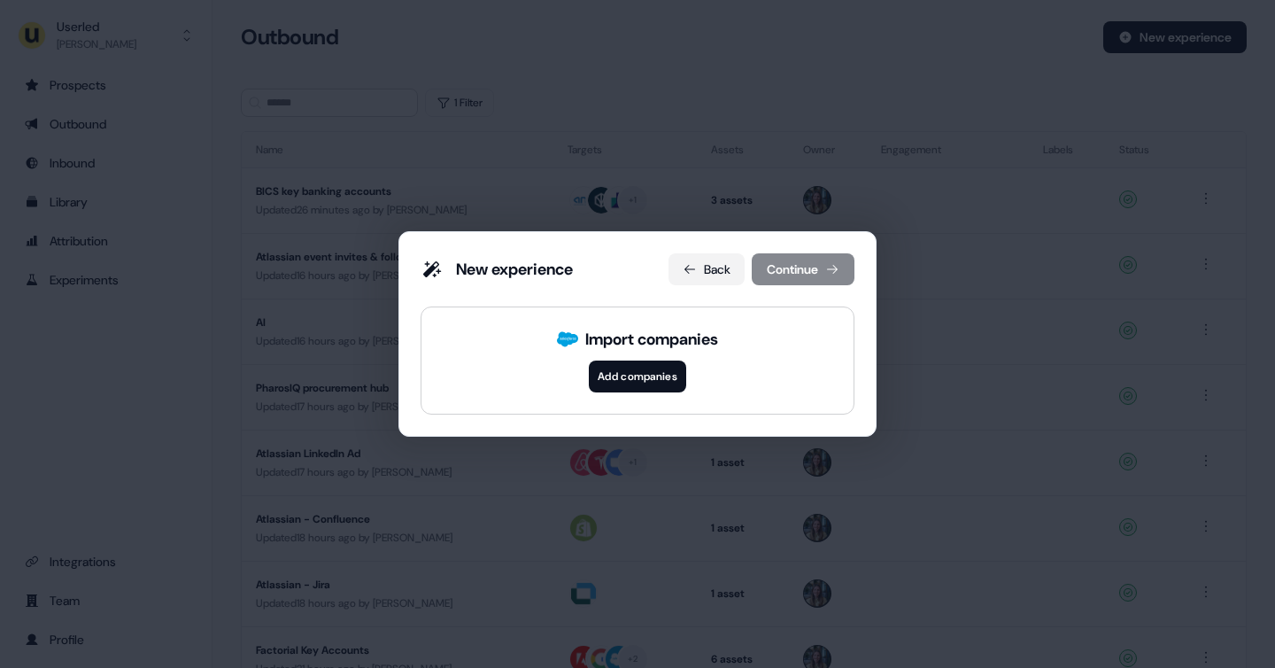
click at [707, 270] on button "Back" at bounding box center [707, 269] width 76 height 32
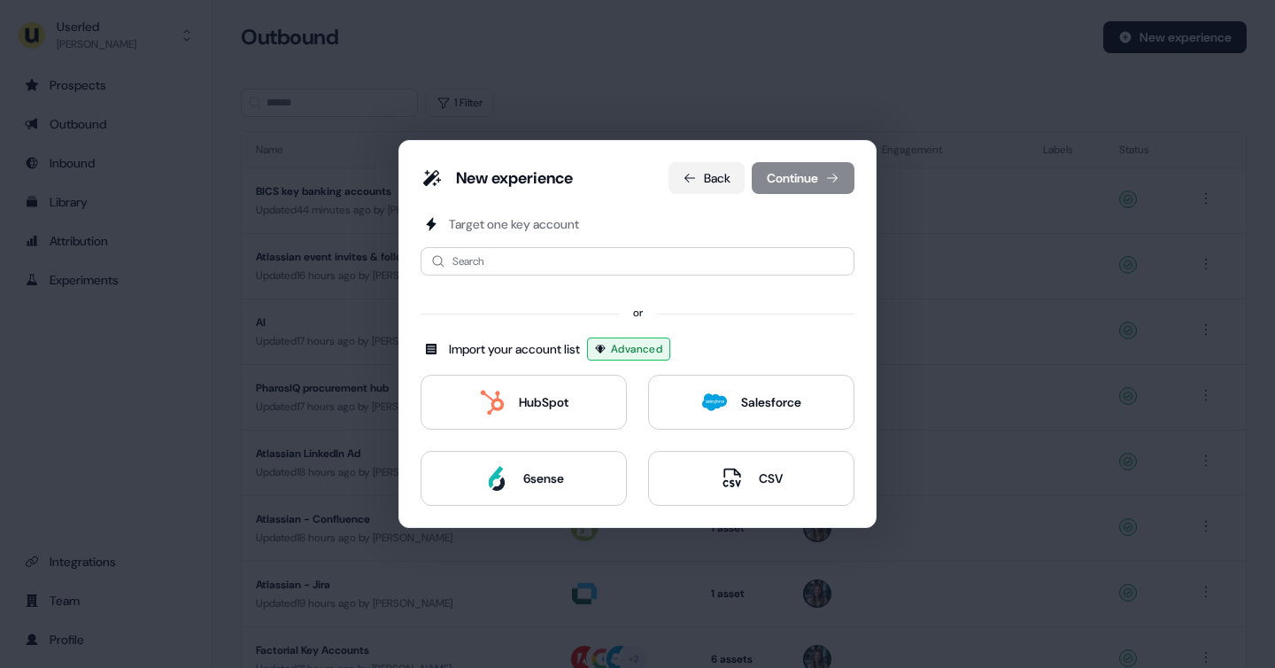
click at [695, 183] on button "Back" at bounding box center [707, 178] width 76 height 32
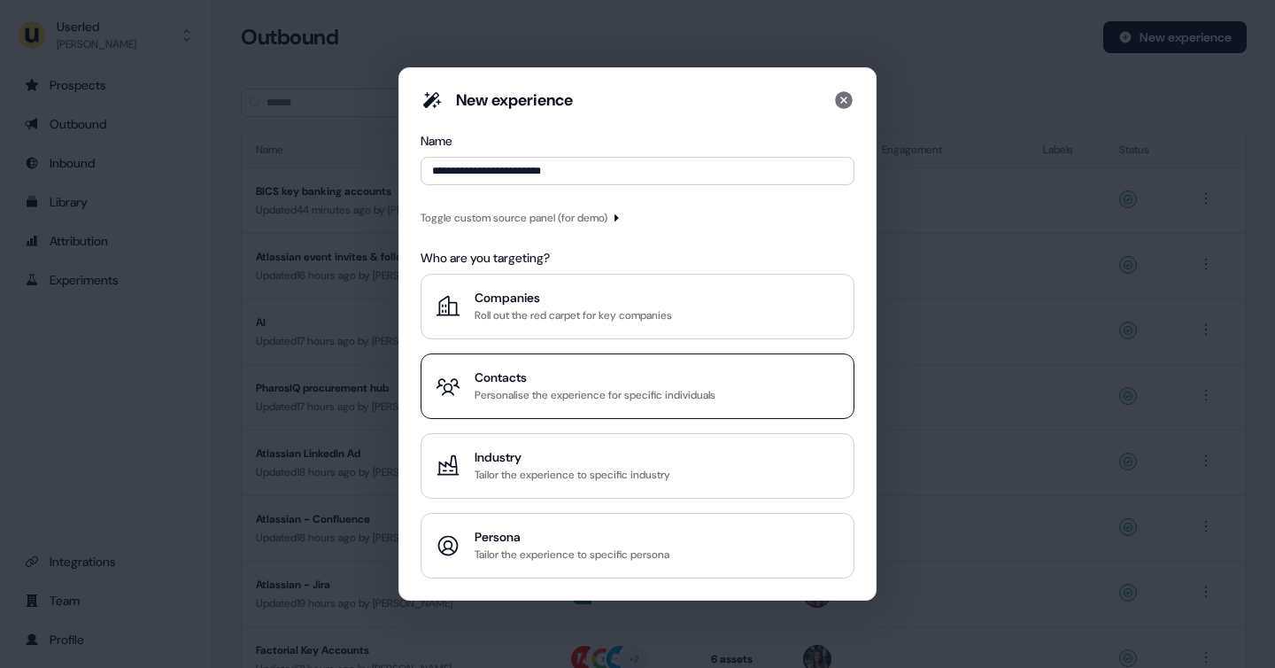
click at [551, 392] on div "Personalise the experience for specific individuals" at bounding box center [595, 395] width 241 height 18
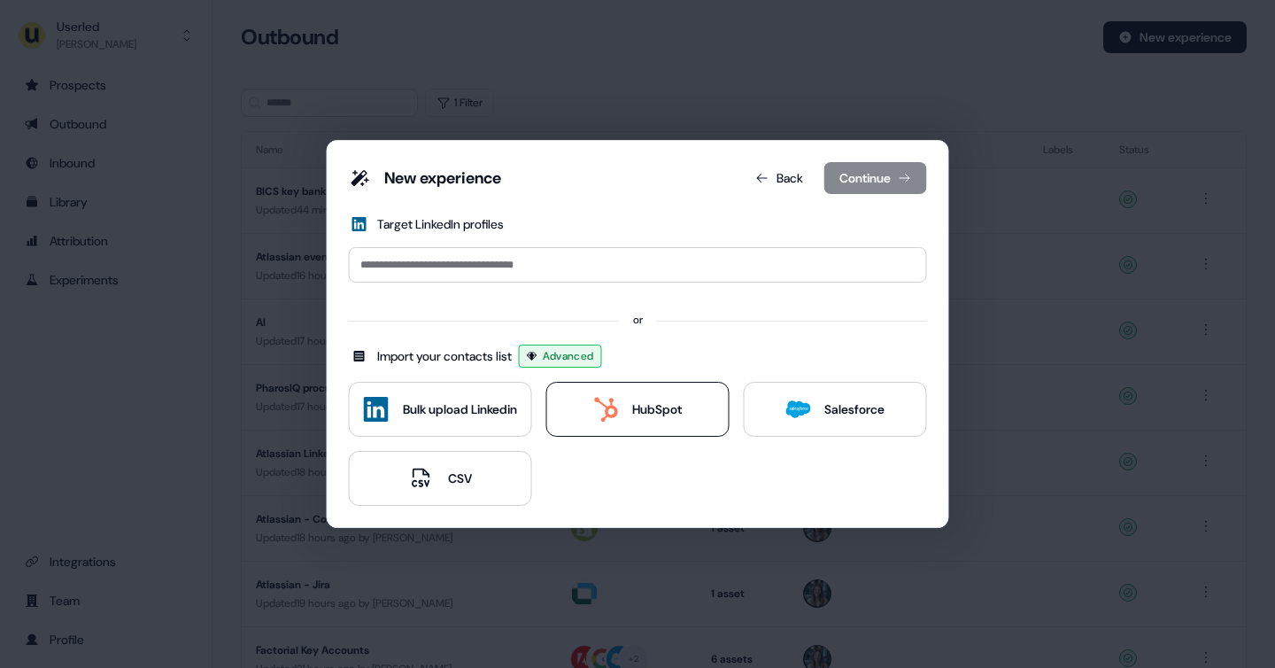
click at [663, 420] on div "HubSpot" at bounding box center [637, 409] width 89 height 25
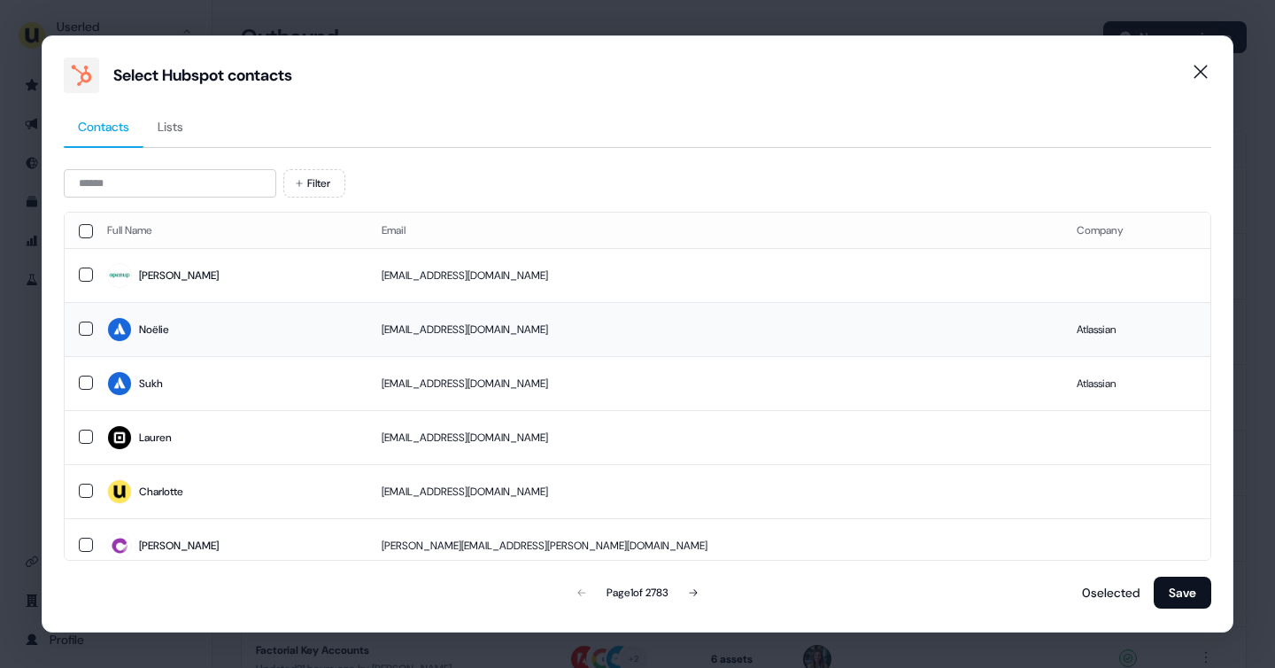
click at [82, 332] on button "button" at bounding box center [86, 329] width 14 height 14
click at [87, 381] on button "button" at bounding box center [86, 383] width 14 height 14
click at [1187, 605] on button "Save" at bounding box center [1183, 593] width 58 height 32
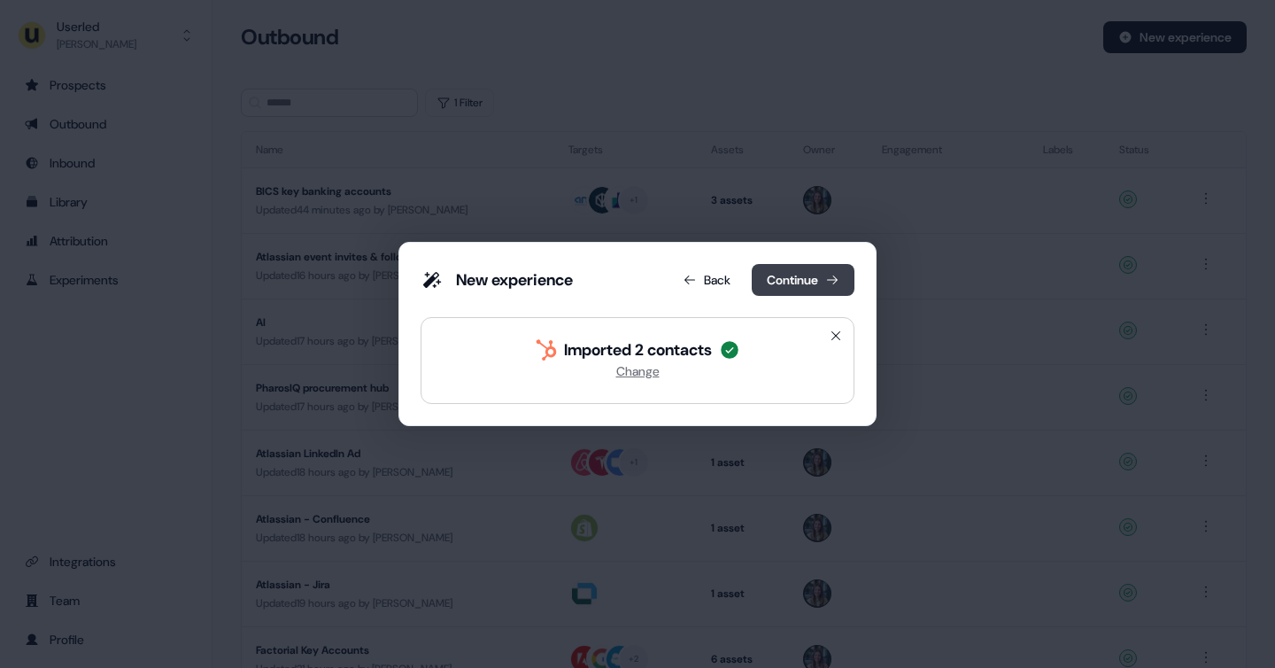
click at [795, 270] on button "Continue" at bounding box center [803, 280] width 103 height 32
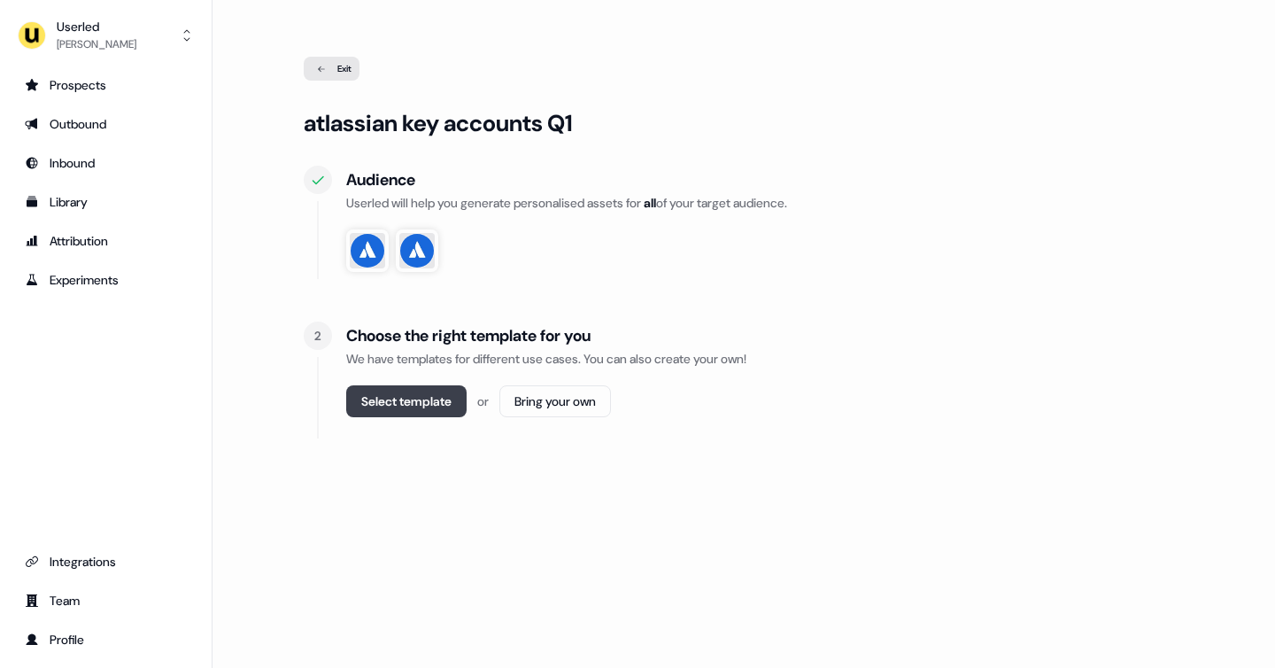
click at [400, 408] on button "Select template" at bounding box center [406, 401] width 120 height 32
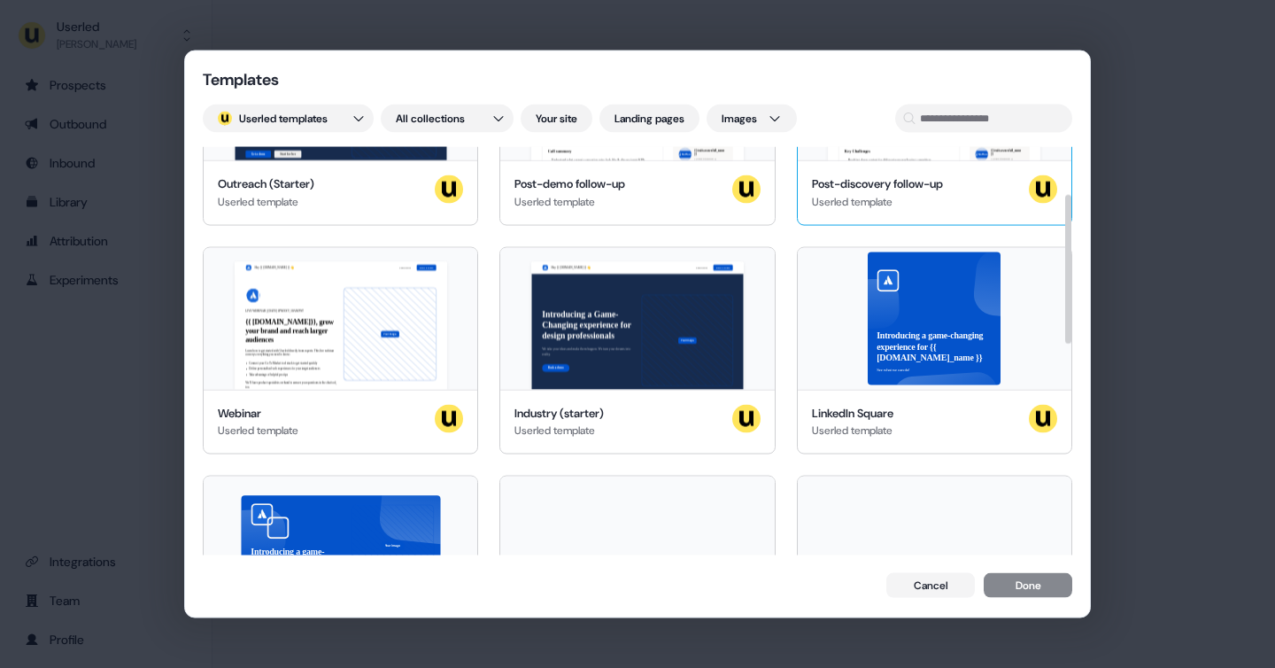
scroll to position [164, 0]
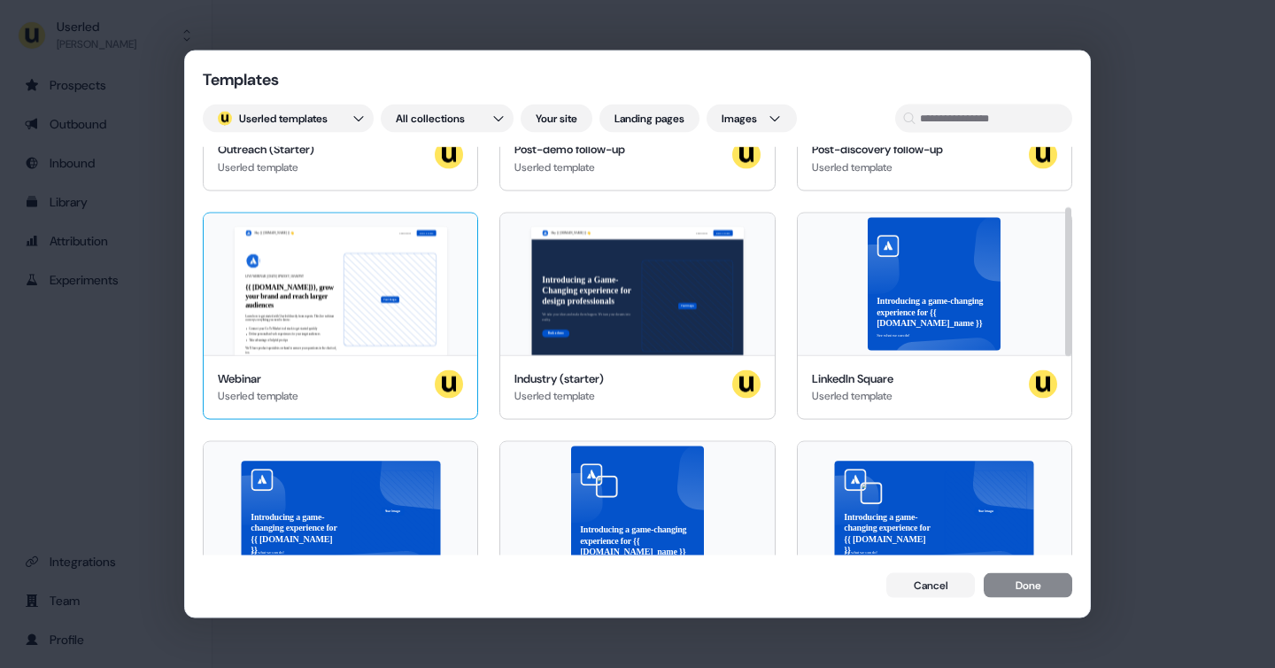
click at [345, 334] on div "Hey {{ hubspot.account.name }} 👋 Learn more Book a demo LIVE WEBINAR | May 10, …" at bounding box center [341, 284] width 274 height 142
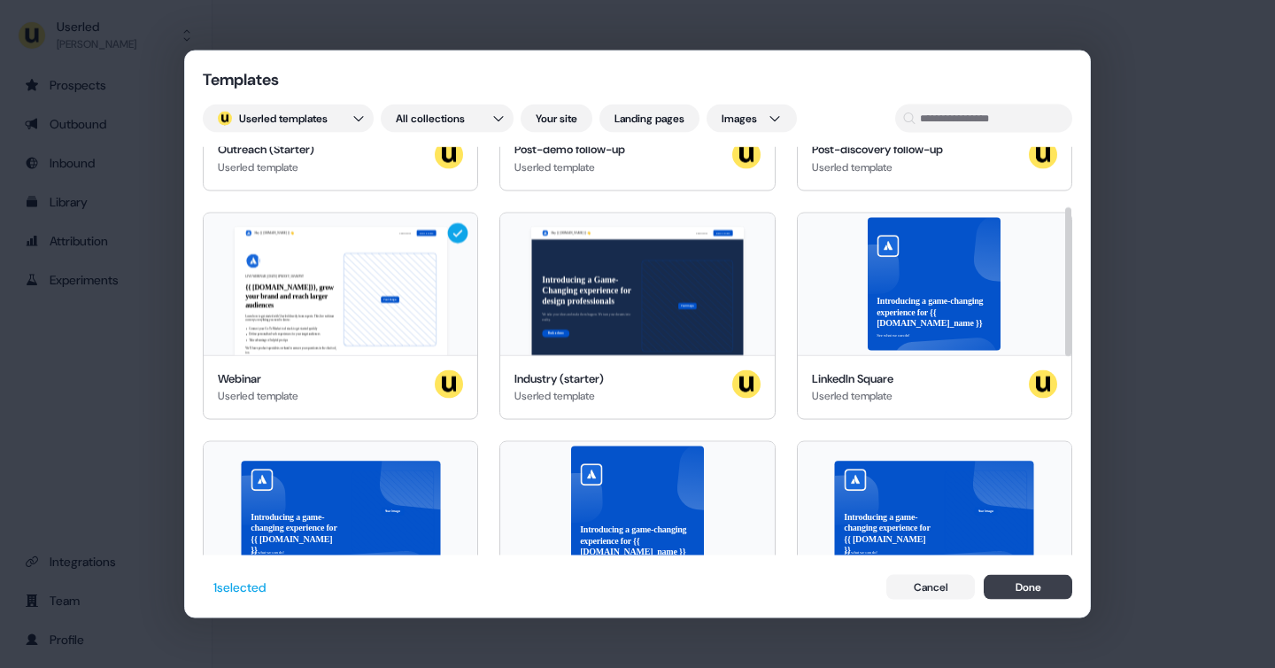
click at [1015, 589] on button "Done" at bounding box center [1028, 586] width 89 height 25
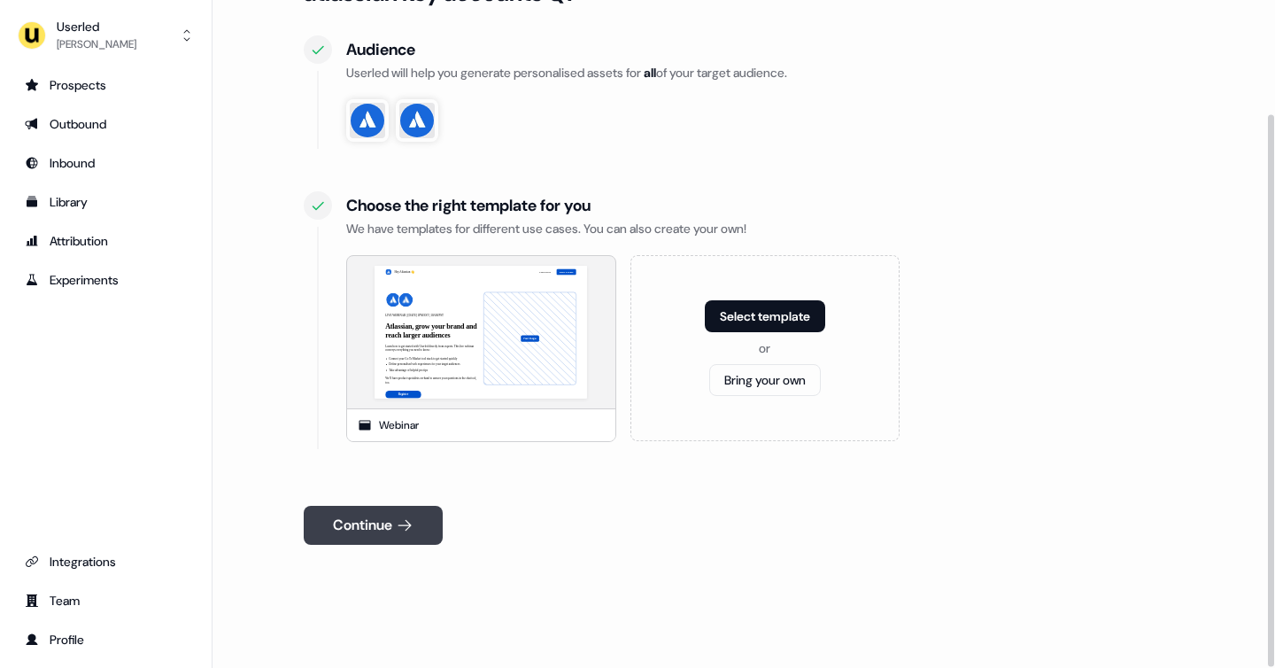
scroll to position [137, 0]
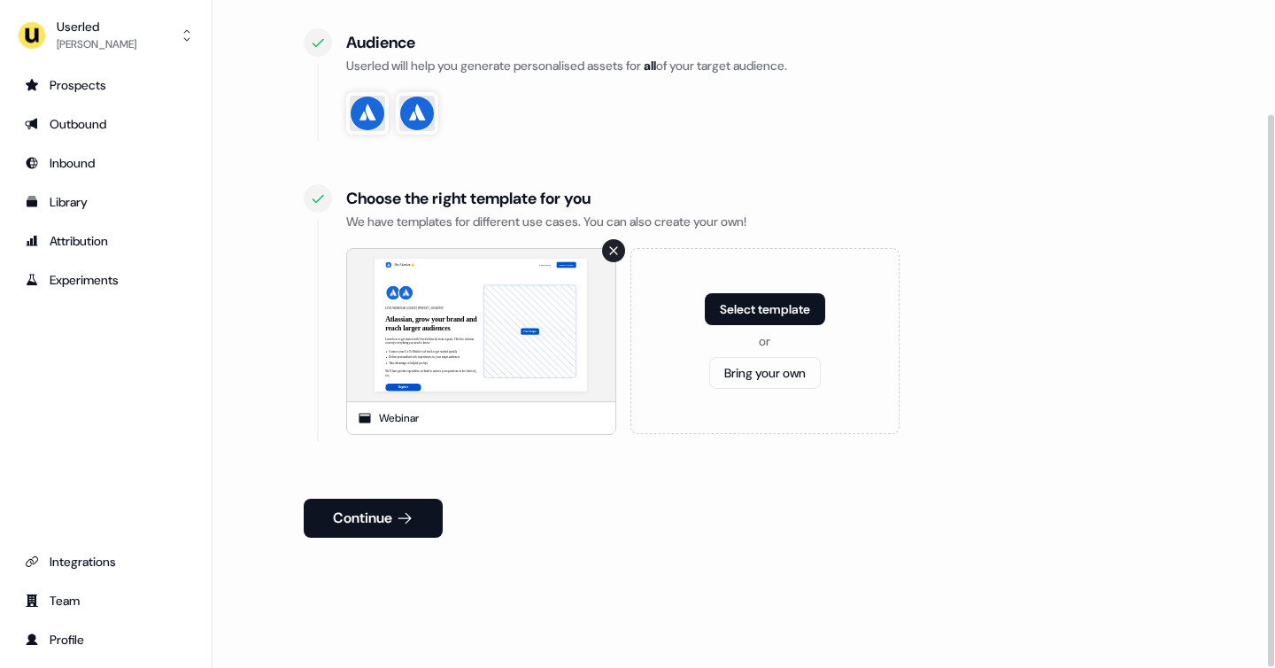
click at [610, 254] on icon at bounding box center [614, 250] width 12 height 12
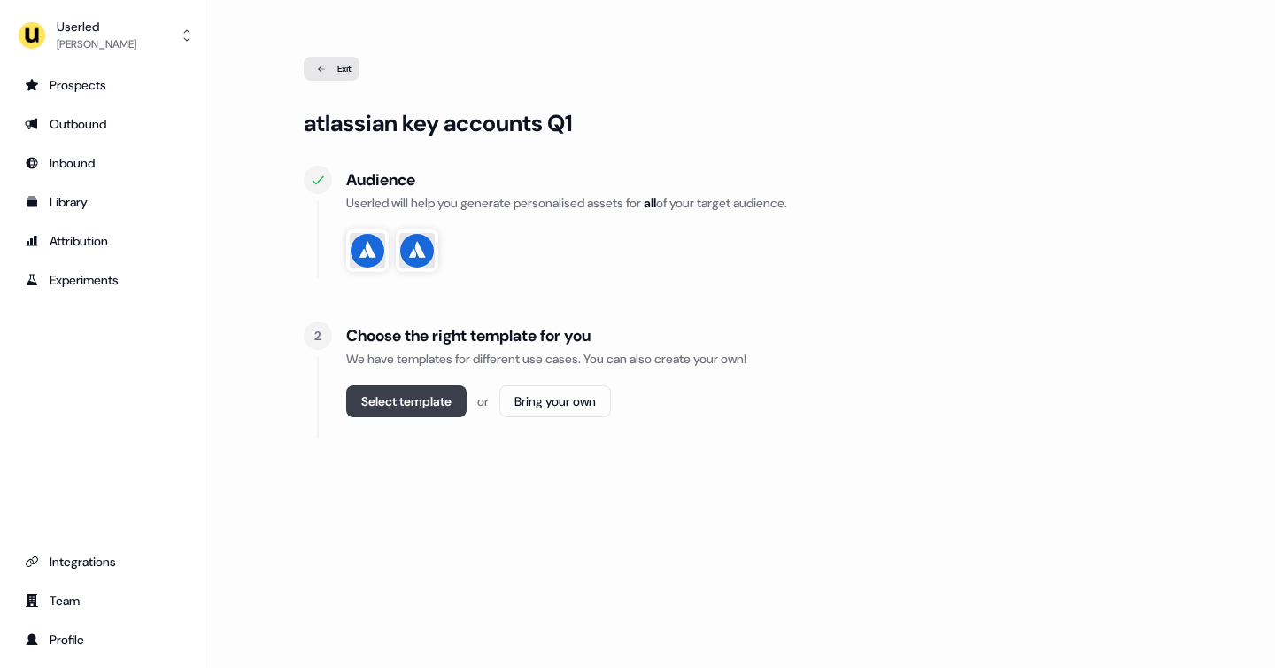
click at [416, 413] on button "Select template" at bounding box center [406, 401] width 120 height 32
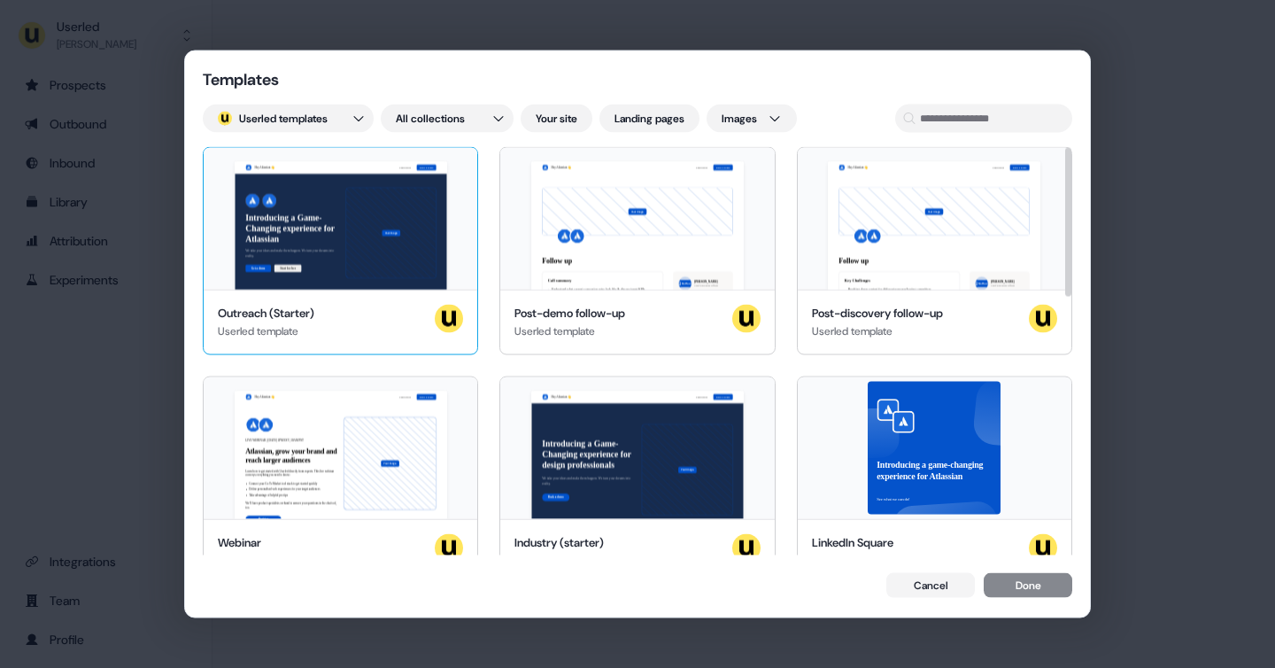
click at [384, 229] on div "Hey Atlassian 👋 Learn more Book a demo Introducing a Game-Changing experience f…" at bounding box center [341, 219] width 274 height 142
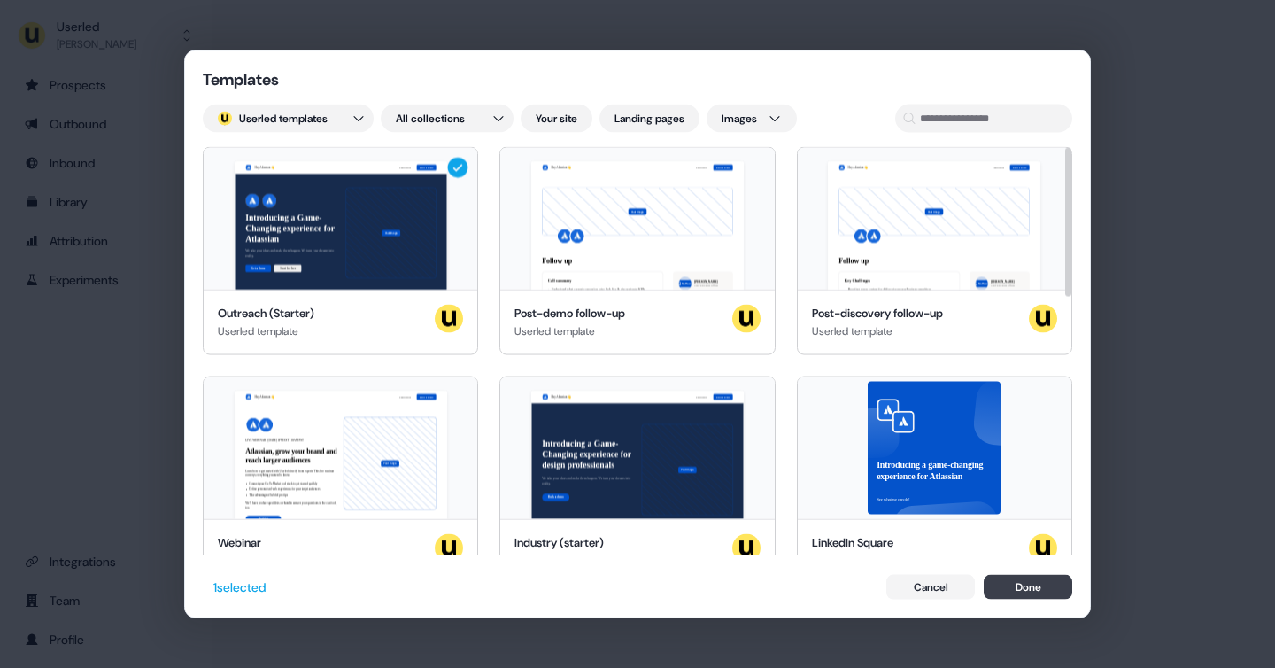
click at [1022, 585] on button "Done" at bounding box center [1028, 586] width 89 height 25
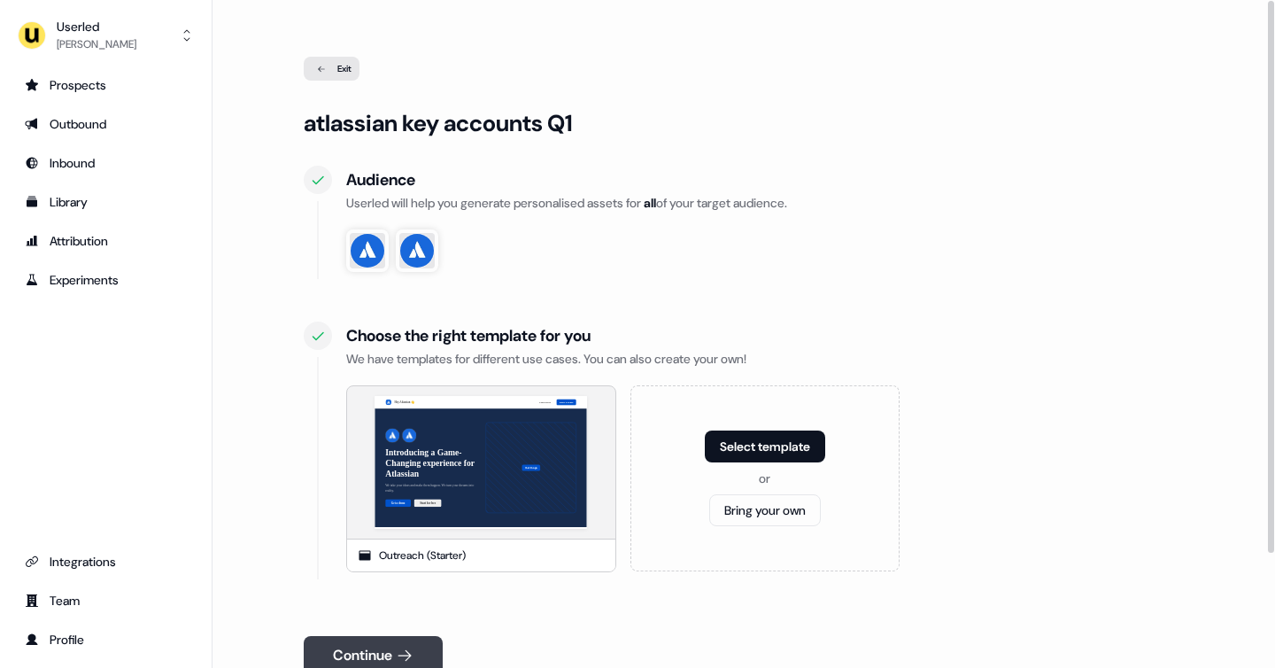
click at [380, 643] on button "Continue" at bounding box center [373, 655] width 139 height 39
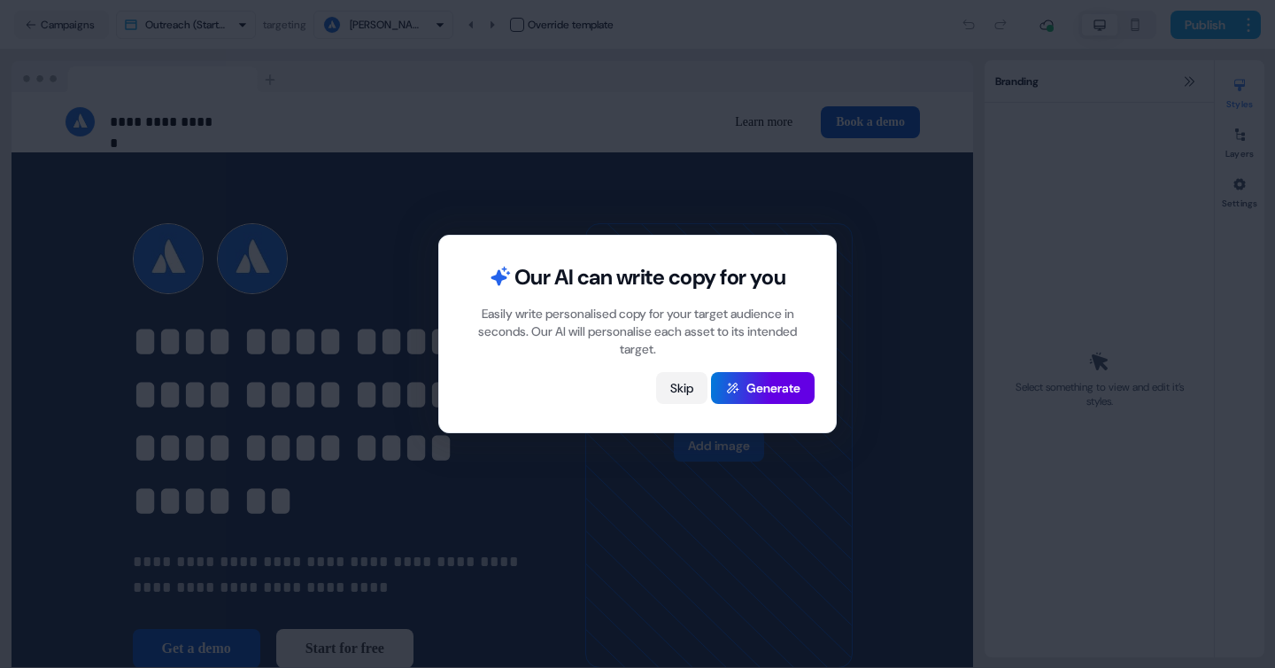
click at [682, 392] on button "Skip" at bounding box center [681, 388] width 51 height 32
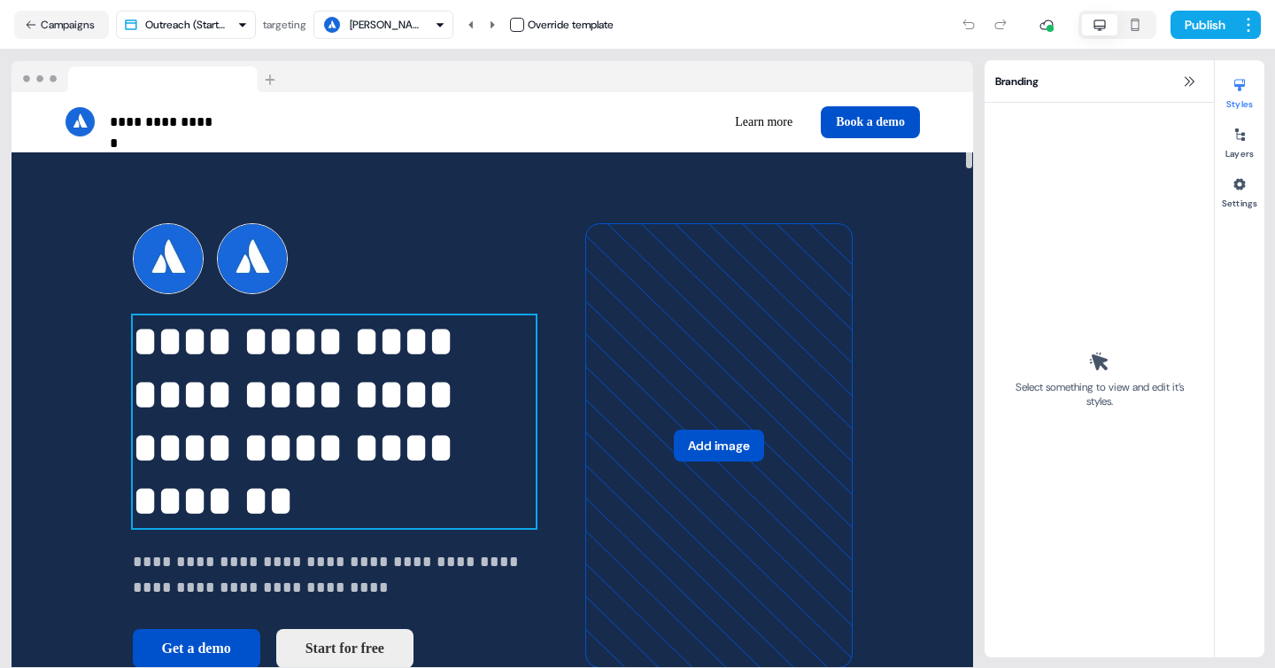
click at [199, 394] on p "**********" at bounding box center [334, 421] width 403 height 213
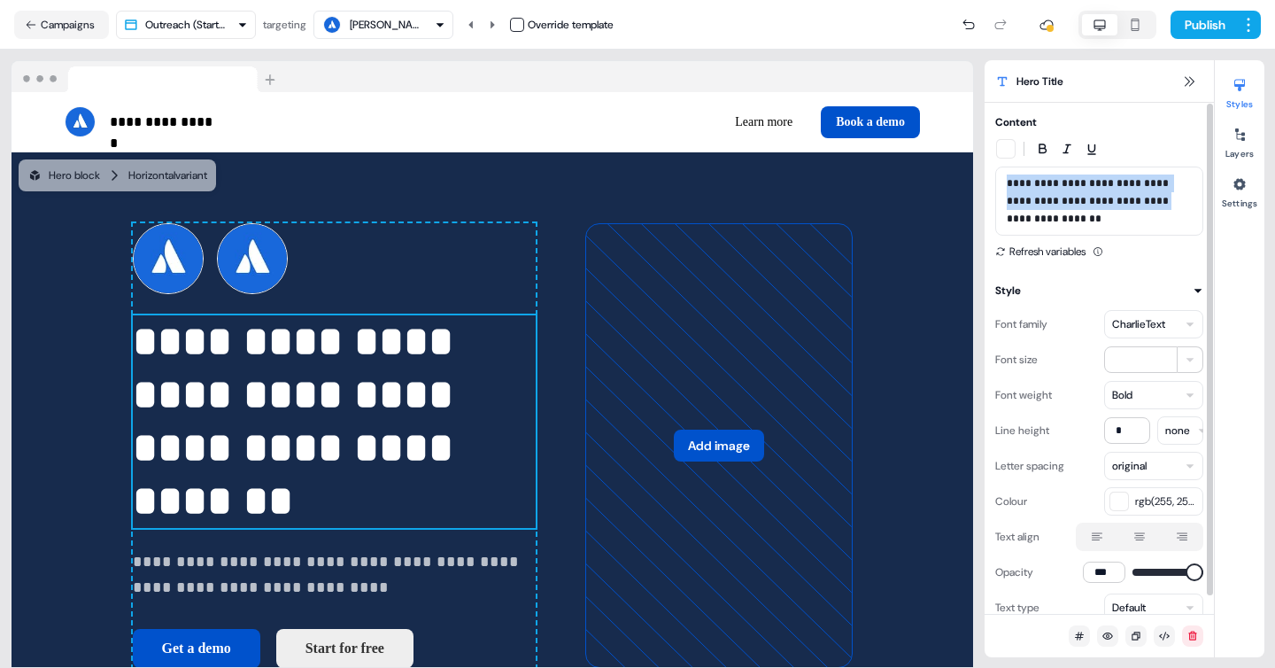
drag, startPoint x: 1006, startPoint y: 182, endPoint x: 1087, endPoint y: 213, distance: 86.0
click at [1087, 213] on p "**********" at bounding box center [1099, 200] width 185 height 53
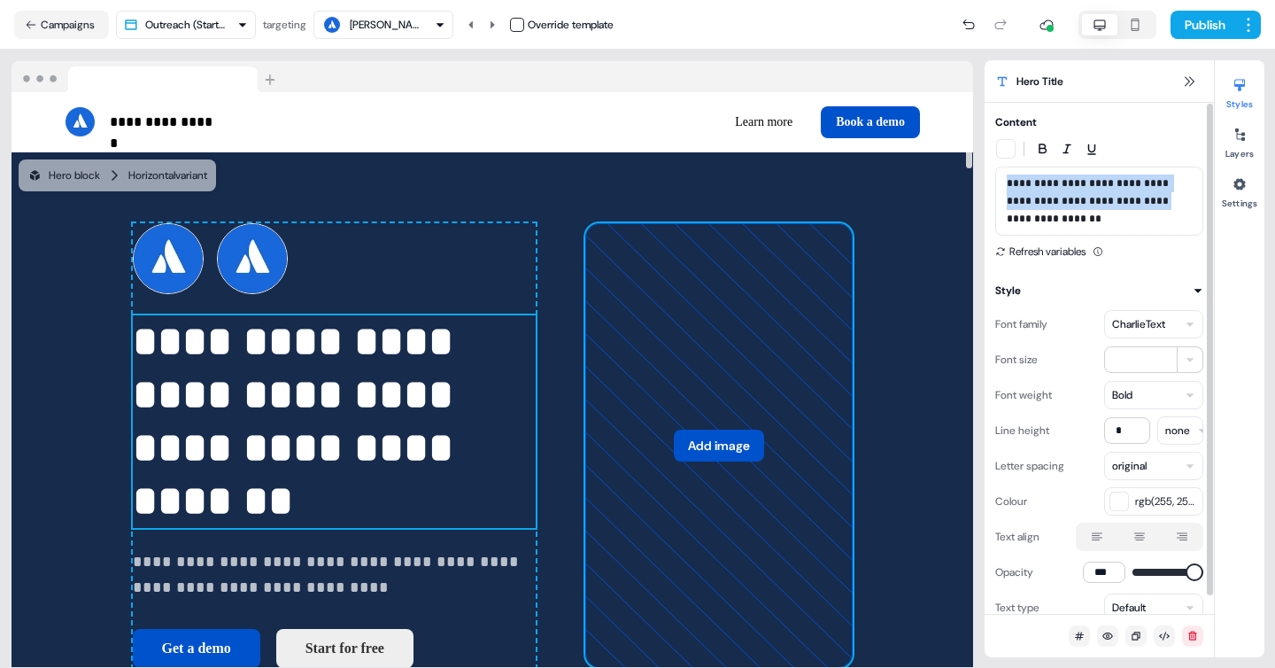
click at [702, 392] on icon at bounding box center [719, 446] width 266 height 444
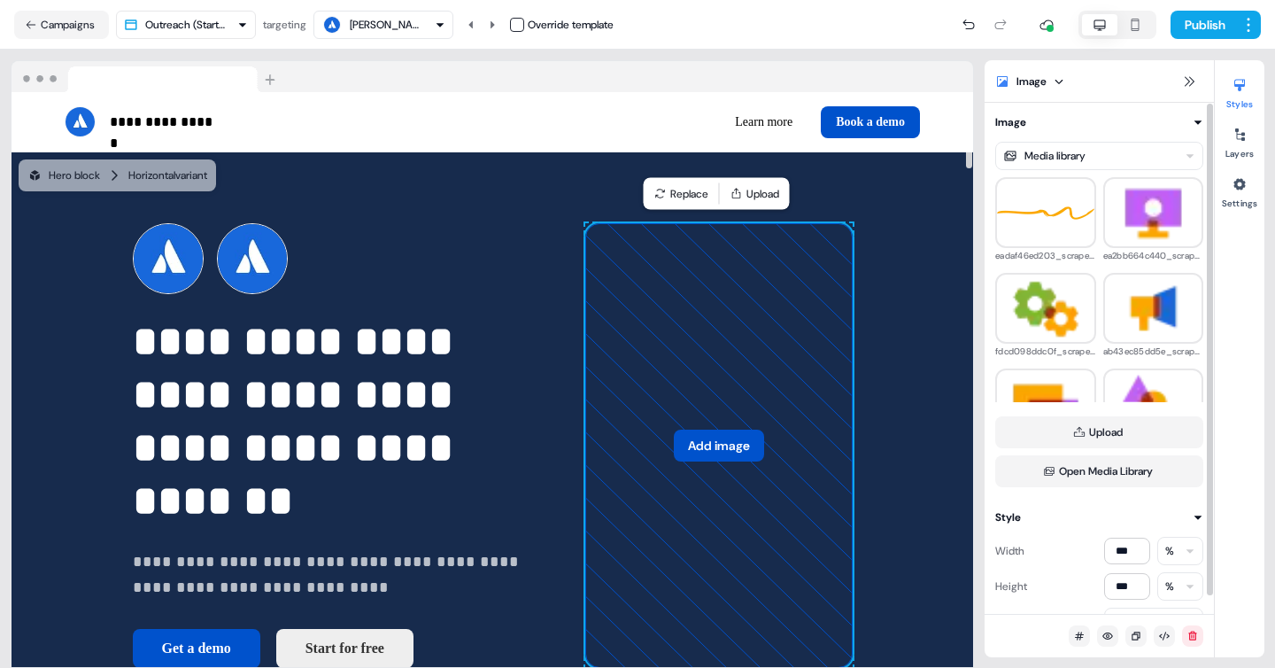
click at [723, 446] on button "Add image" at bounding box center [719, 446] width 90 height 32
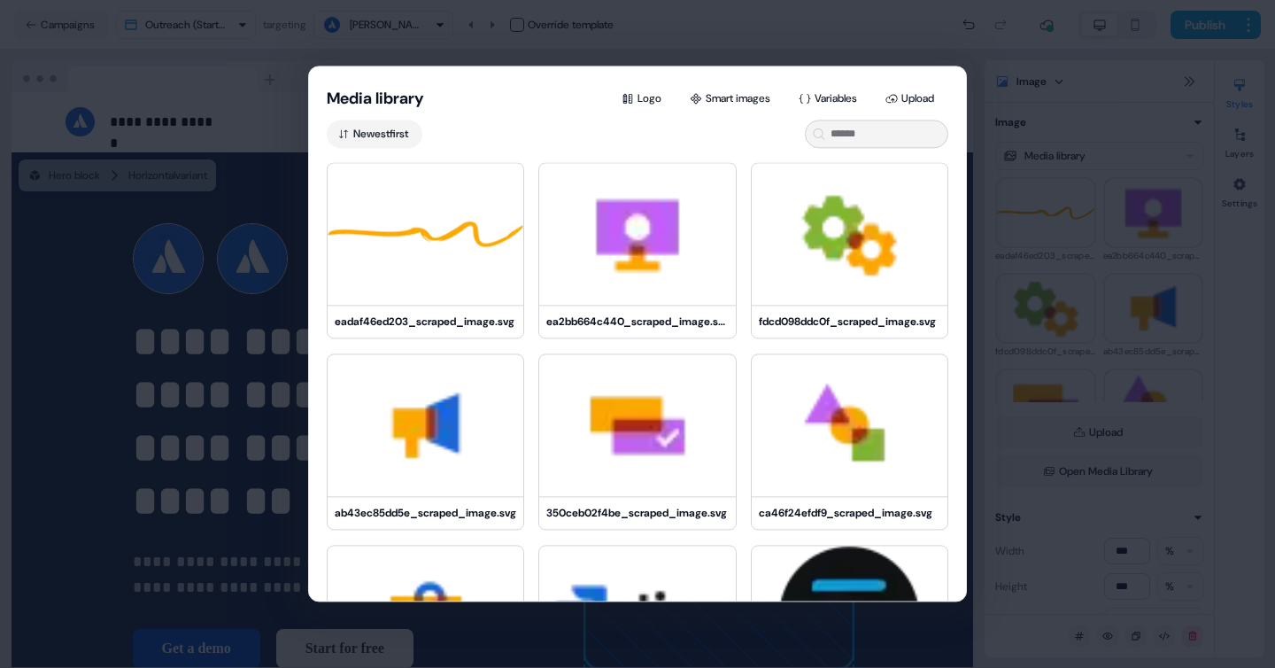
click at [229, 408] on div "Media library Logo Smart images Variables Upload Newest first eadaf46ed203_scra…" at bounding box center [637, 334] width 1275 height 668
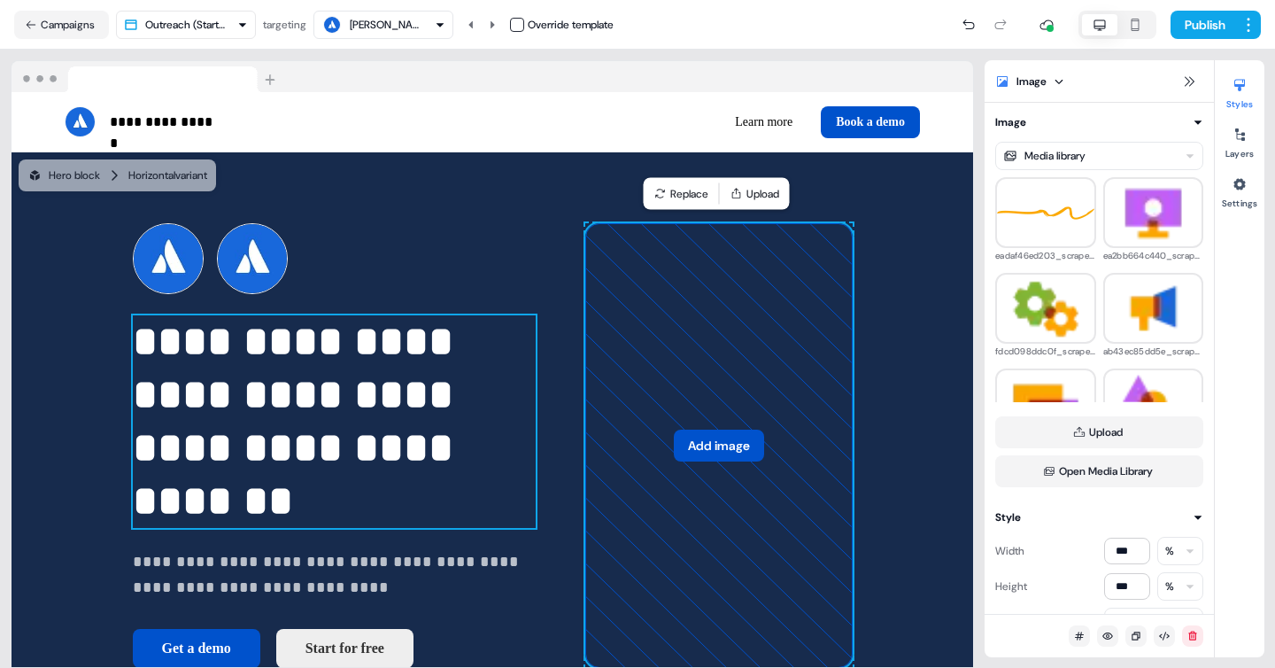
click at [257, 398] on p "**********" at bounding box center [334, 421] width 403 height 213
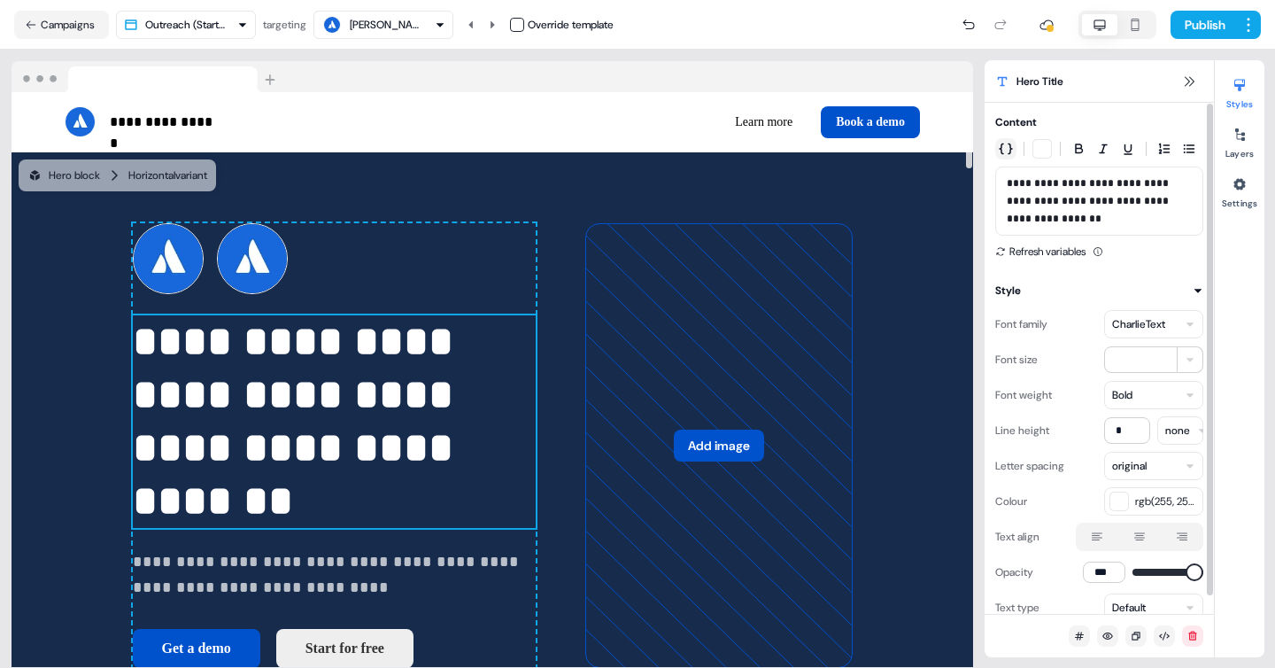
click at [1001, 143] on icon "button" at bounding box center [1006, 149] width 14 height 14
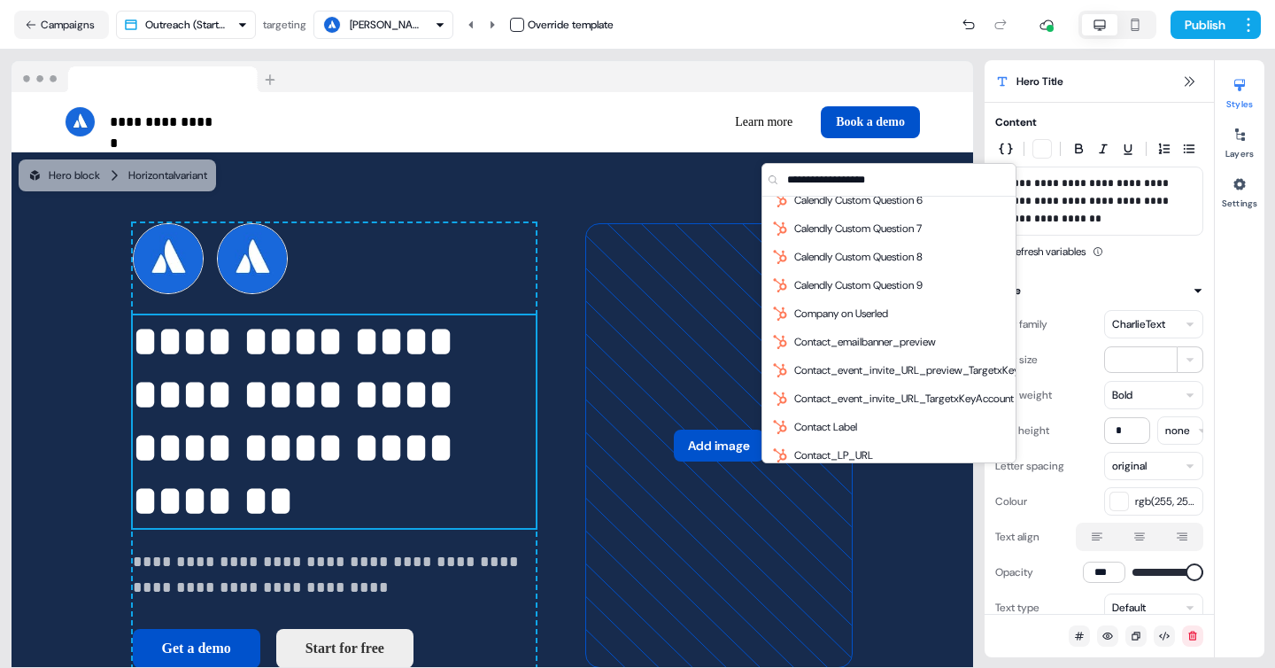
scroll to position [611, 0]
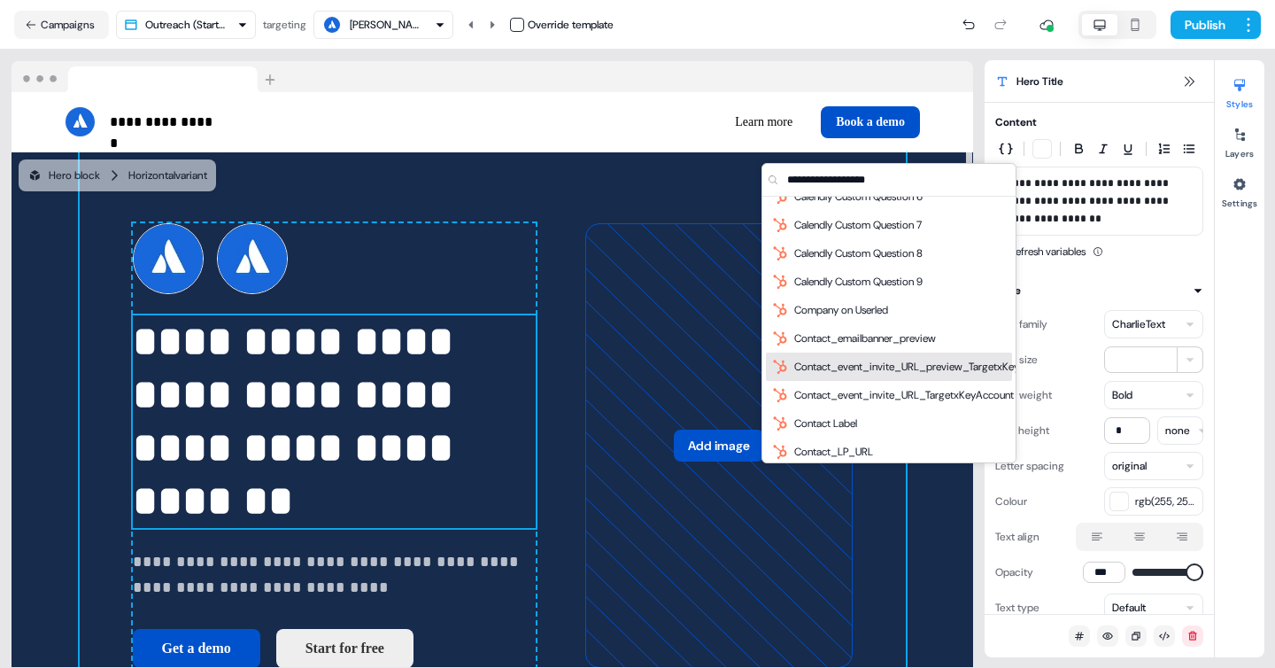
click at [511, 165] on div "**********" at bounding box center [493, 445] width 826 height 587
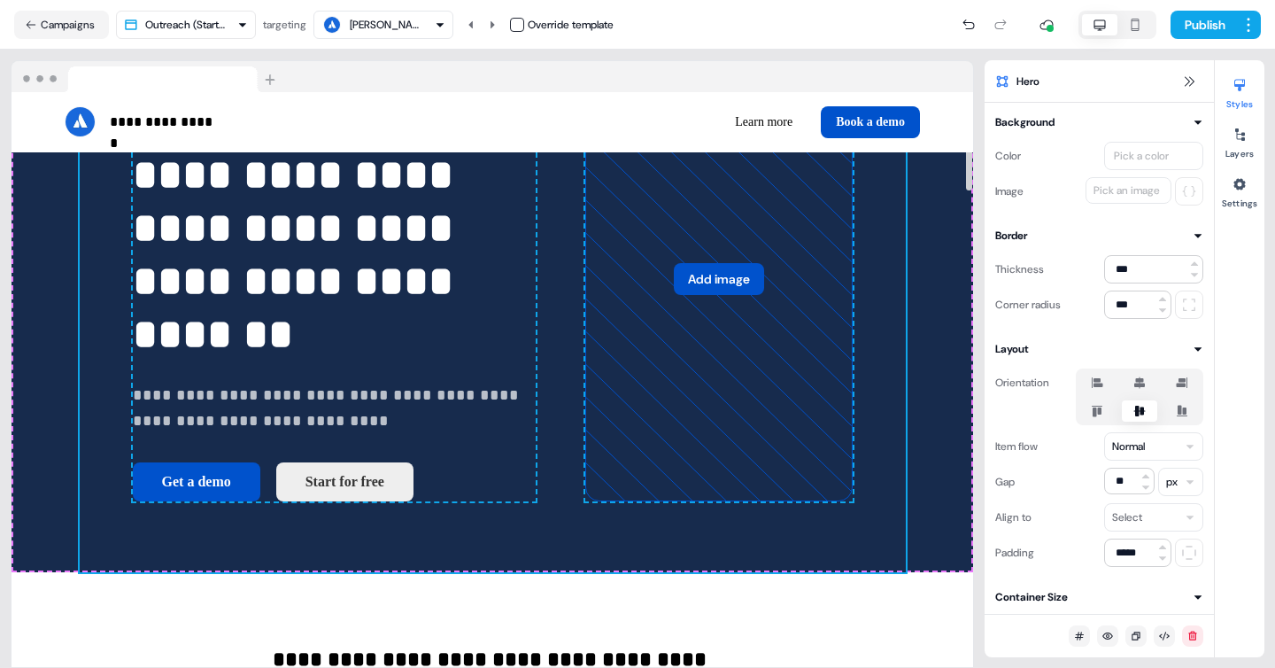
scroll to position [168, 0]
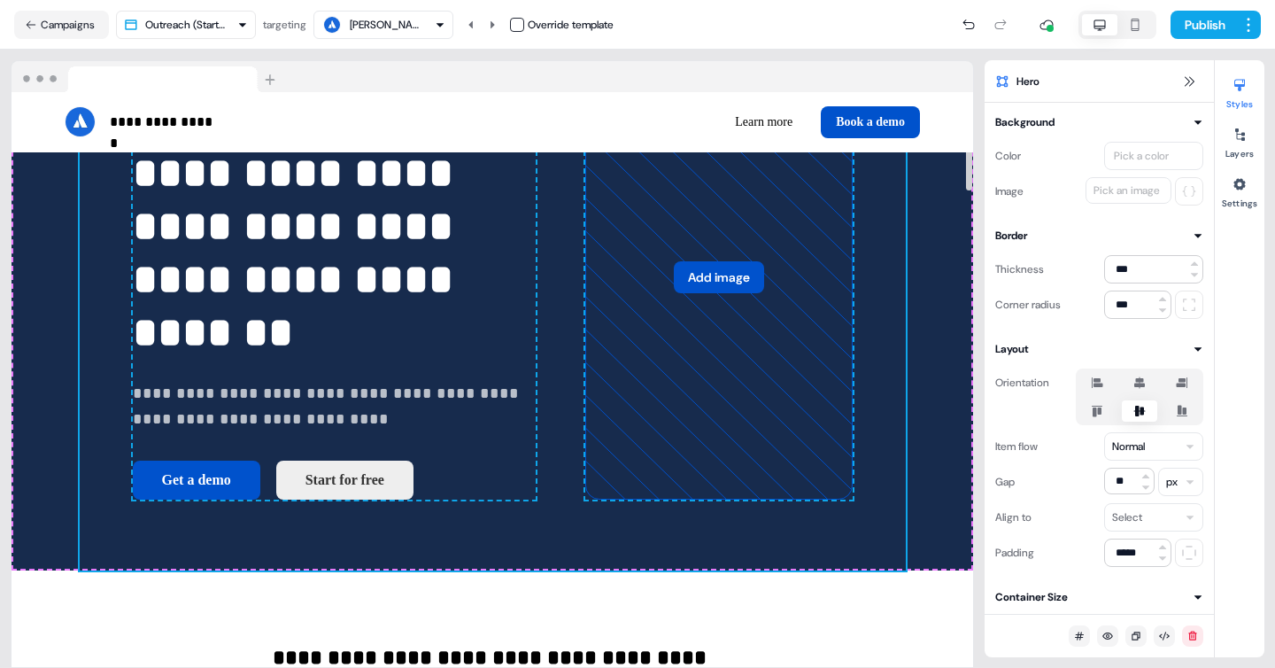
click at [435, 28] on div "Noëlie Angély" at bounding box center [384, 24] width 124 height 21
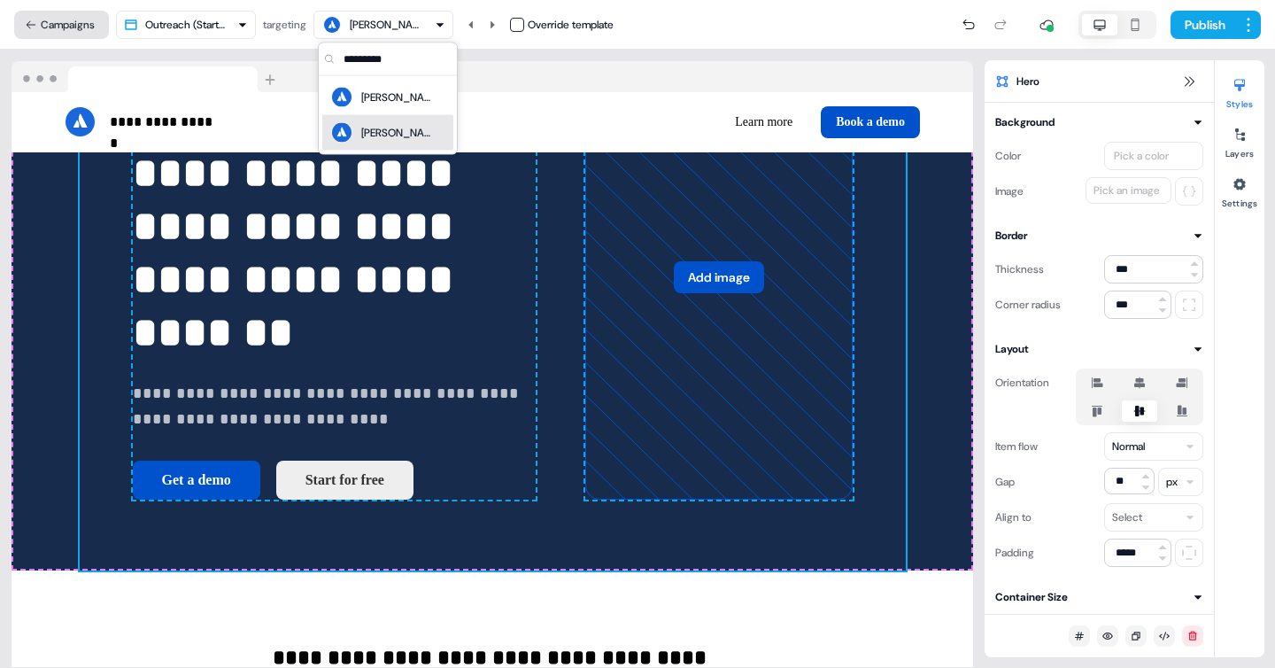
click at [52, 32] on button "Campaigns" at bounding box center [61, 25] width 95 height 28
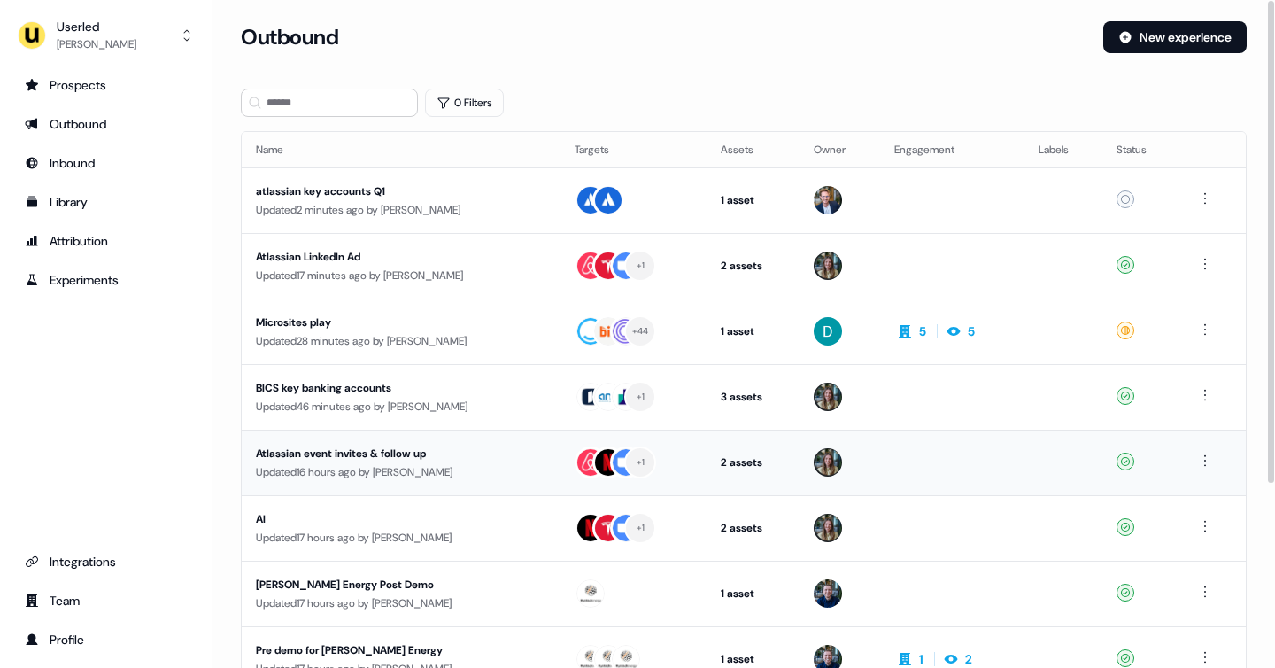
click at [464, 468] on div "Updated 16 hours ago by Charlotte Stone" at bounding box center [401, 472] width 291 height 18
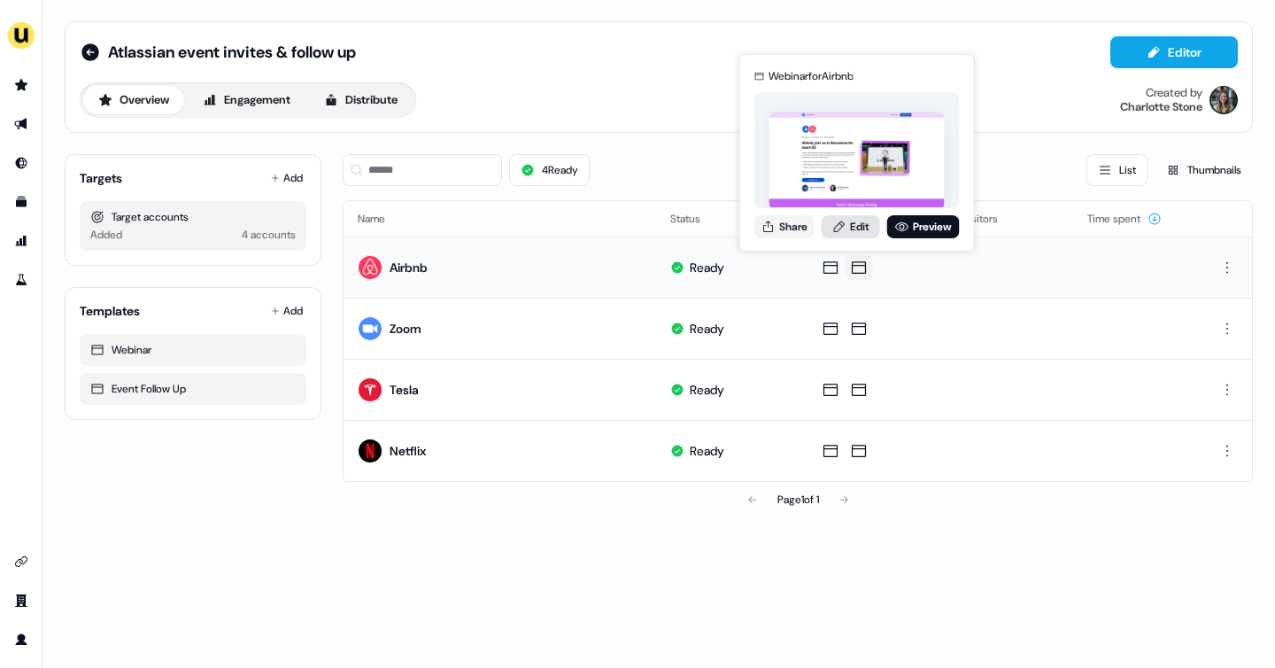
click at [861, 231] on link "Edit" at bounding box center [851, 226] width 58 height 23
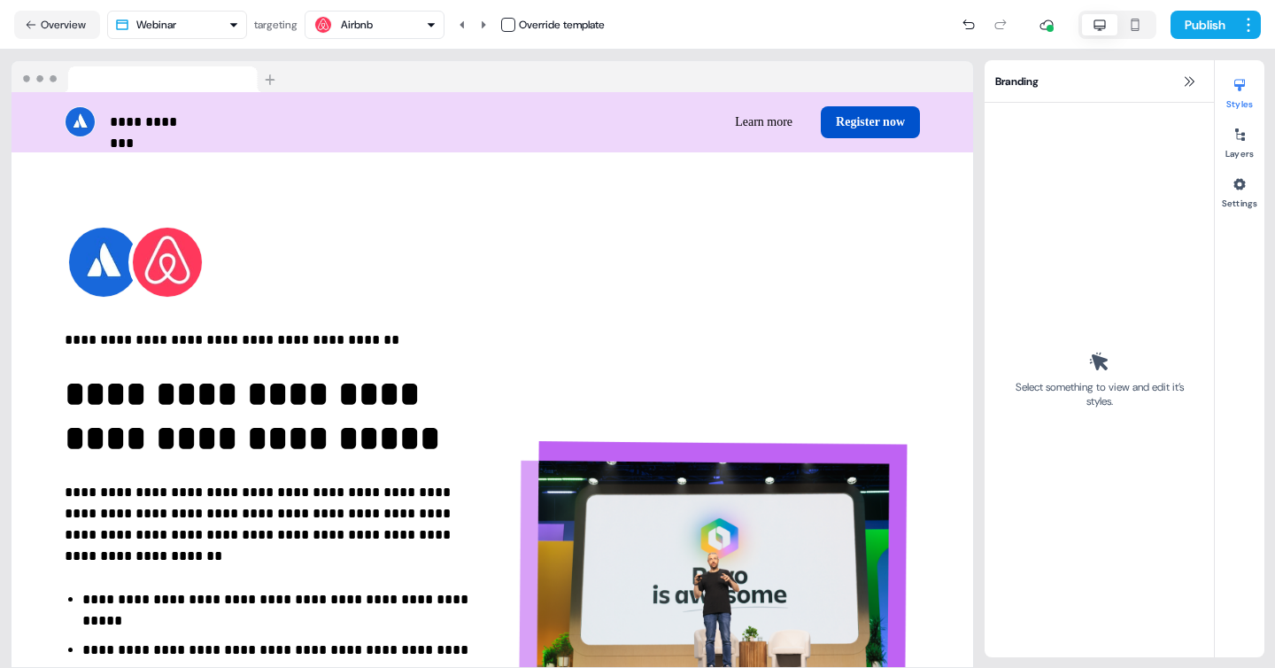
click at [234, 26] on html "**********" at bounding box center [637, 334] width 1275 height 668
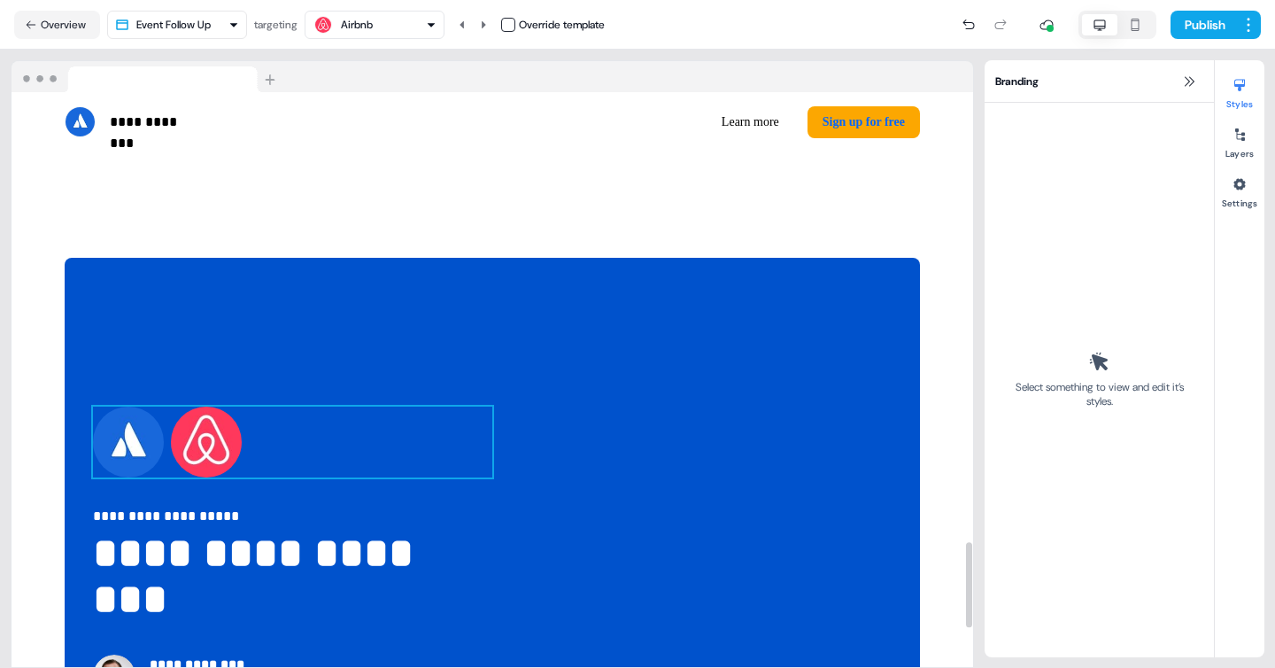
scroll to position [3034, 0]
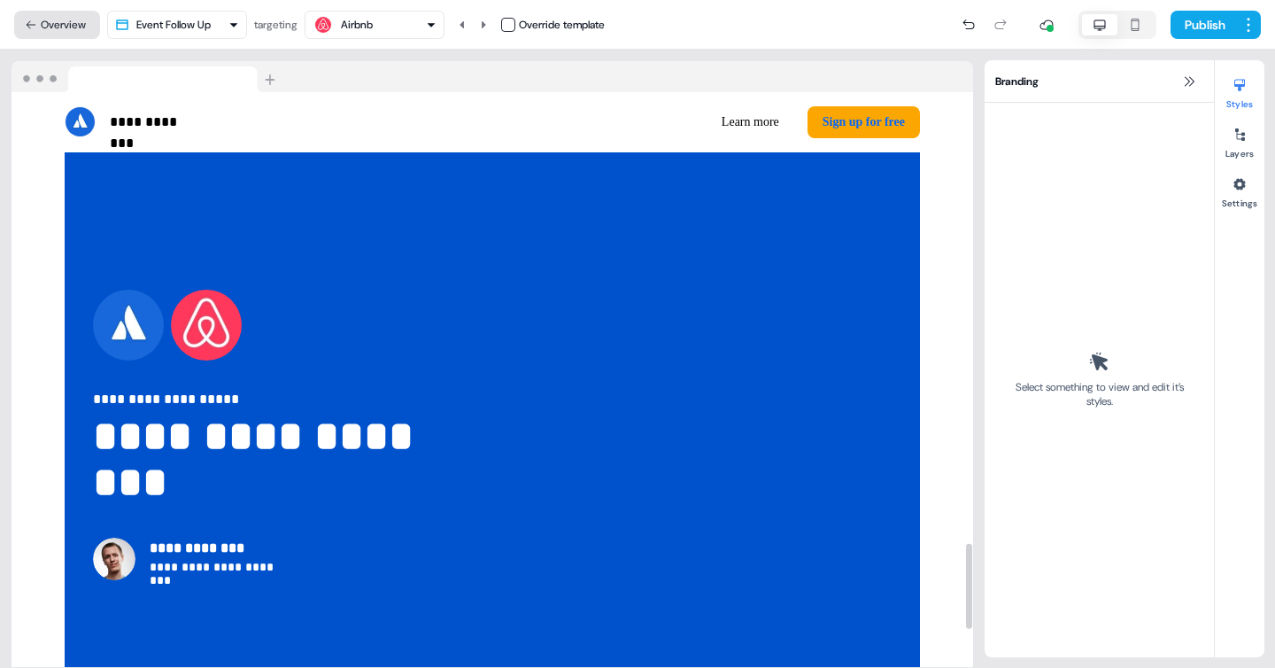
click at [58, 26] on button "Overview" at bounding box center [57, 25] width 86 height 28
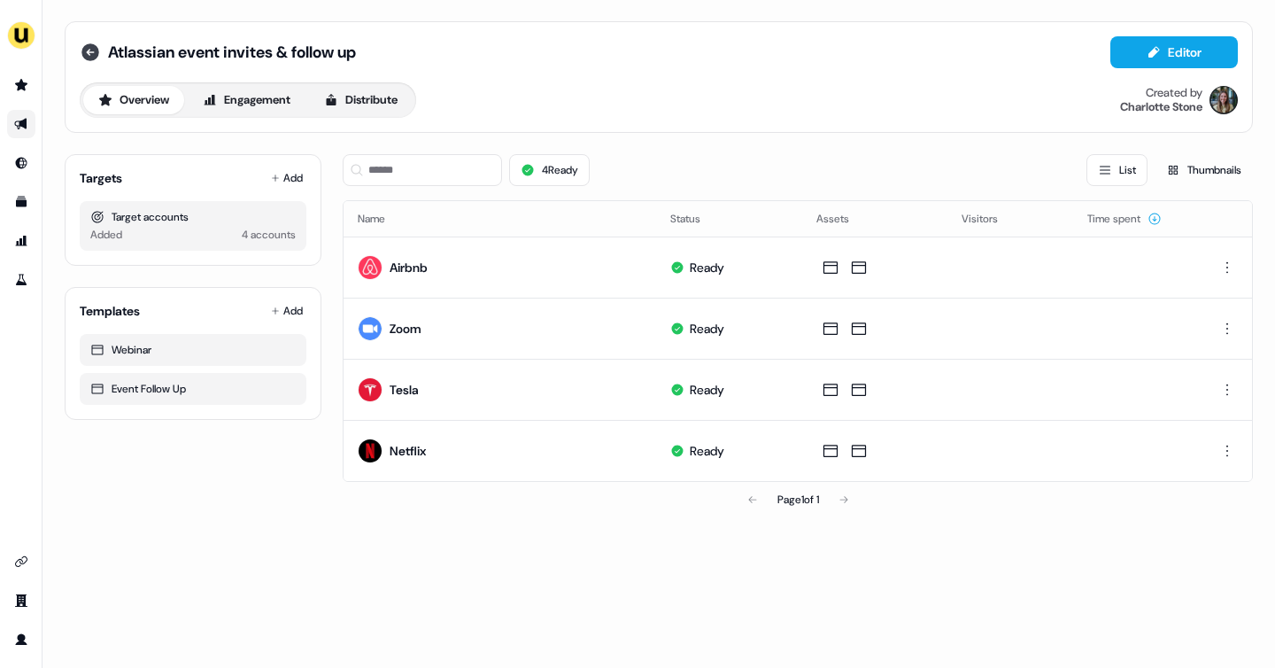
click at [90, 56] on icon at bounding box center [90, 52] width 18 height 18
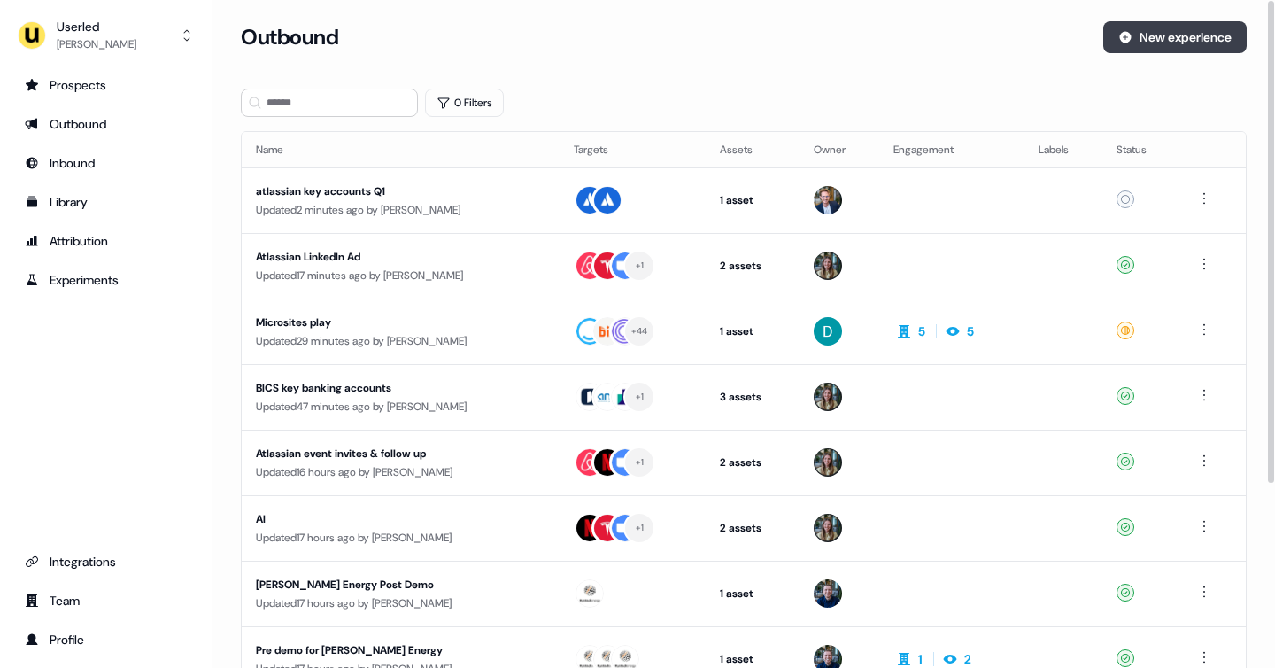
click at [1170, 34] on button "New experience" at bounding box center [1175, 37] width 143 height 32
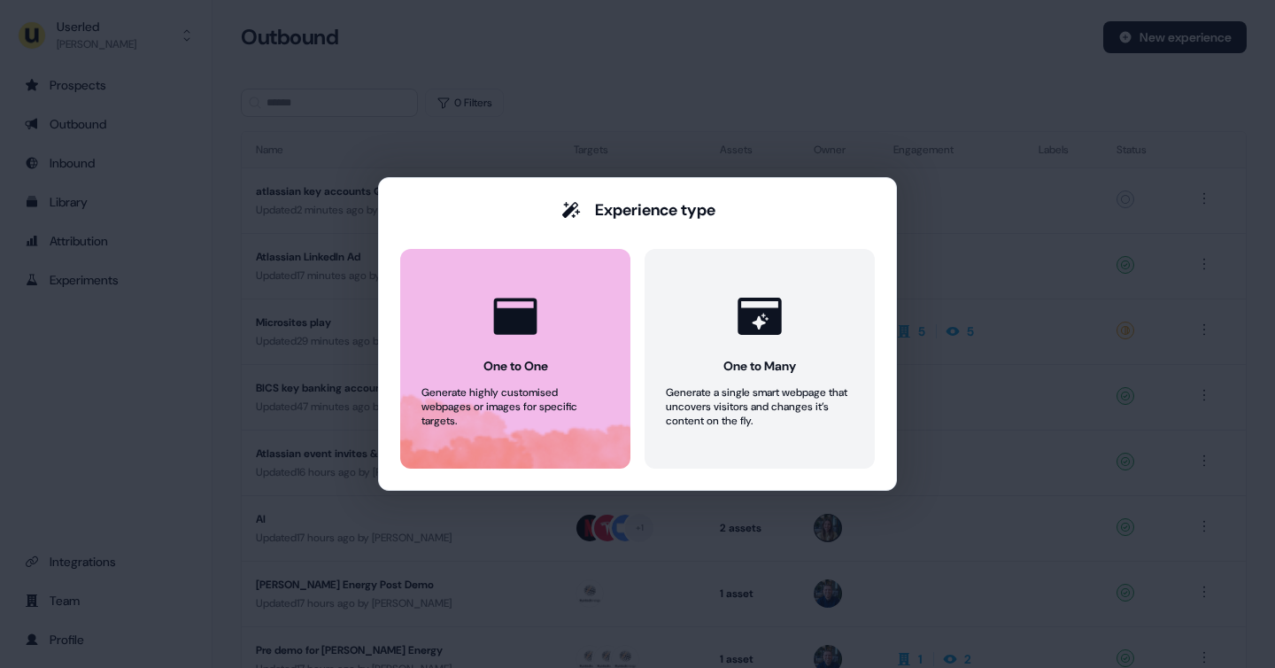
click at [500, 333] on icon at bounding box center [515, 316] width 43 height 36
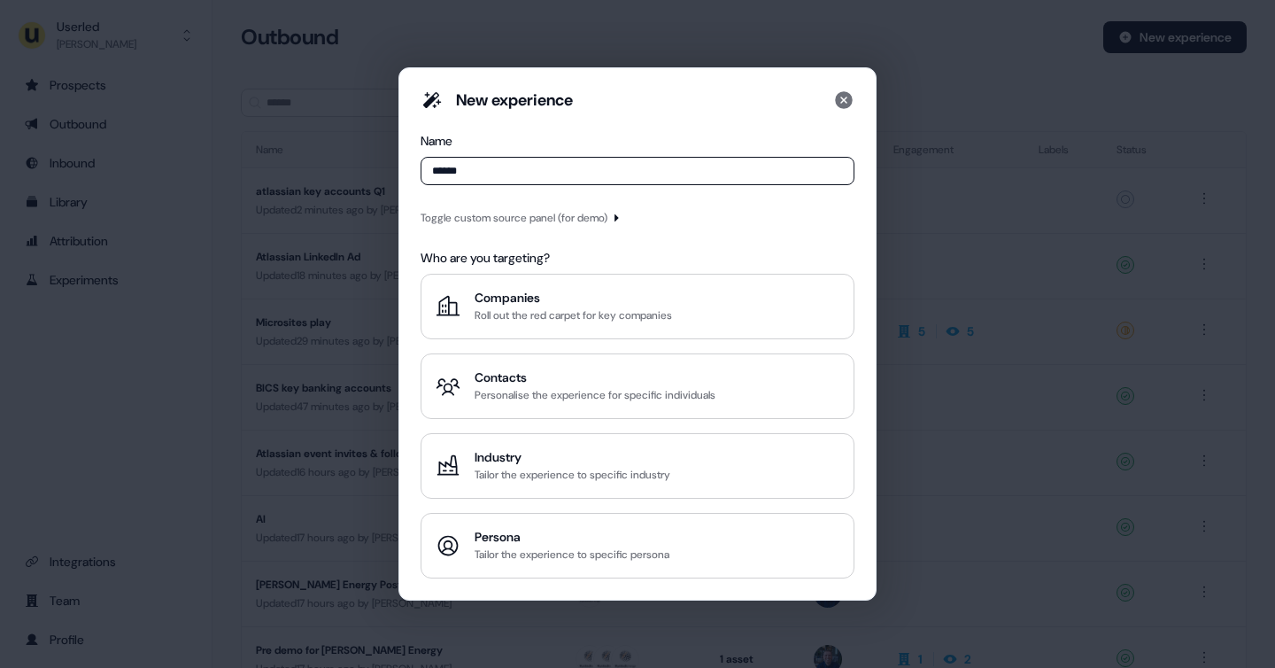
type input "******"
click at [604, 219] on div "Toggle custom source panel (for demo)" at bounding box center [514, 218] width 187 height 18
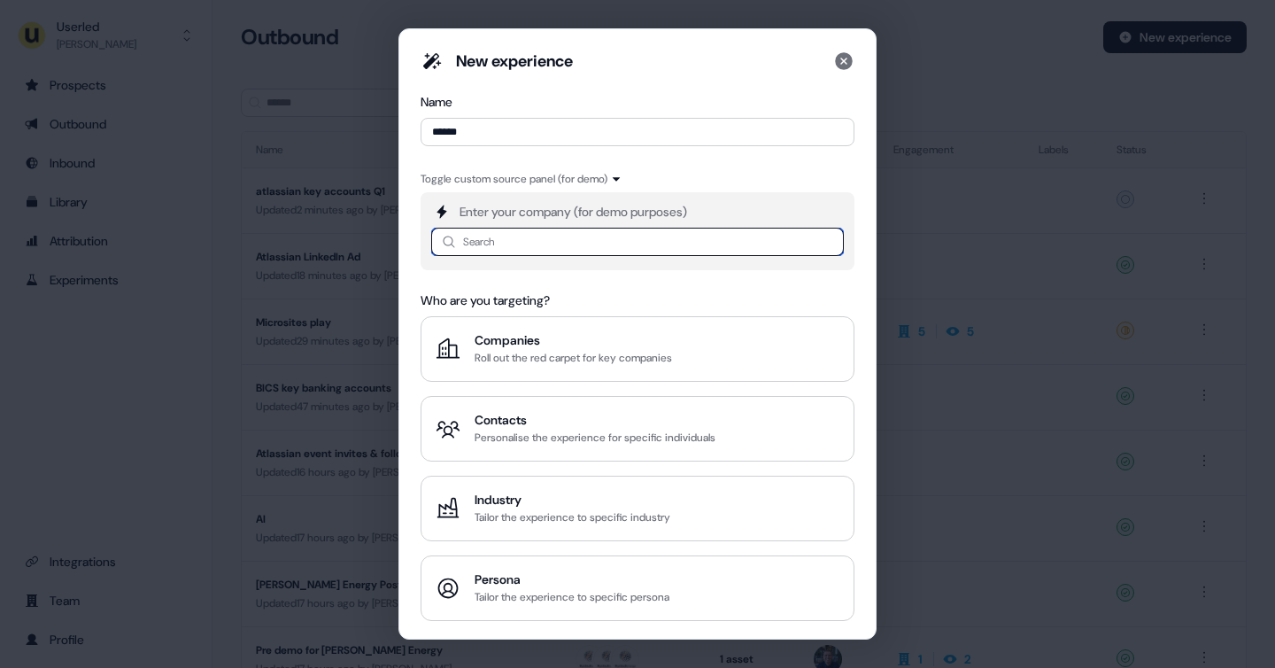
click at [570, 233] on input at bounding box center [637, 242] width 413 height 28
type input "*********"
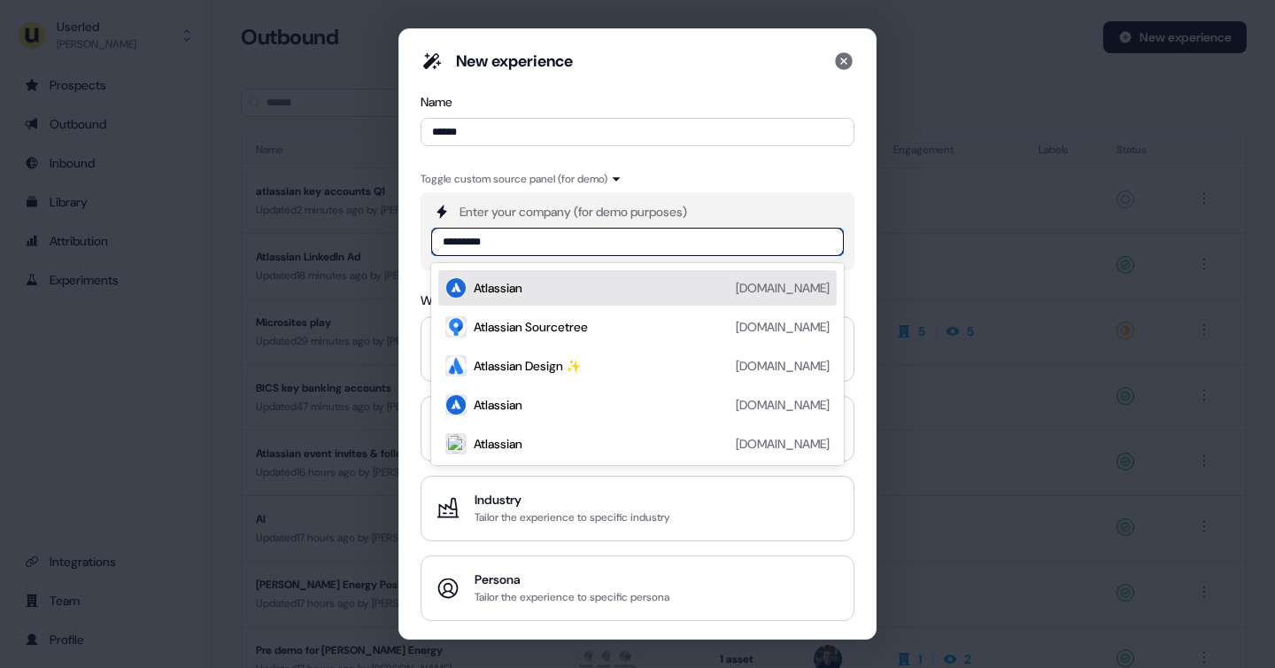
click at [575, 283] on div "Atlassian atlassian.com" at bounding box center [652, 287] width 356 height 21
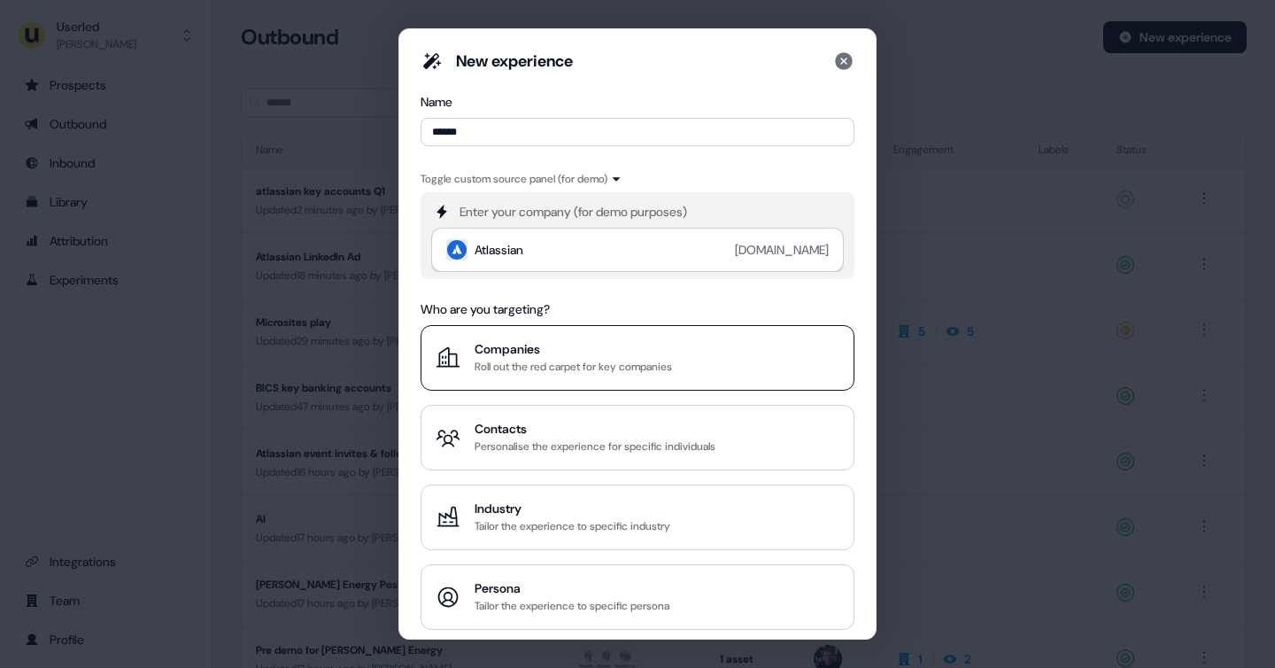
click at [566, 355] on div "Companies" at bounding box center [574, 349] width 198 height 18
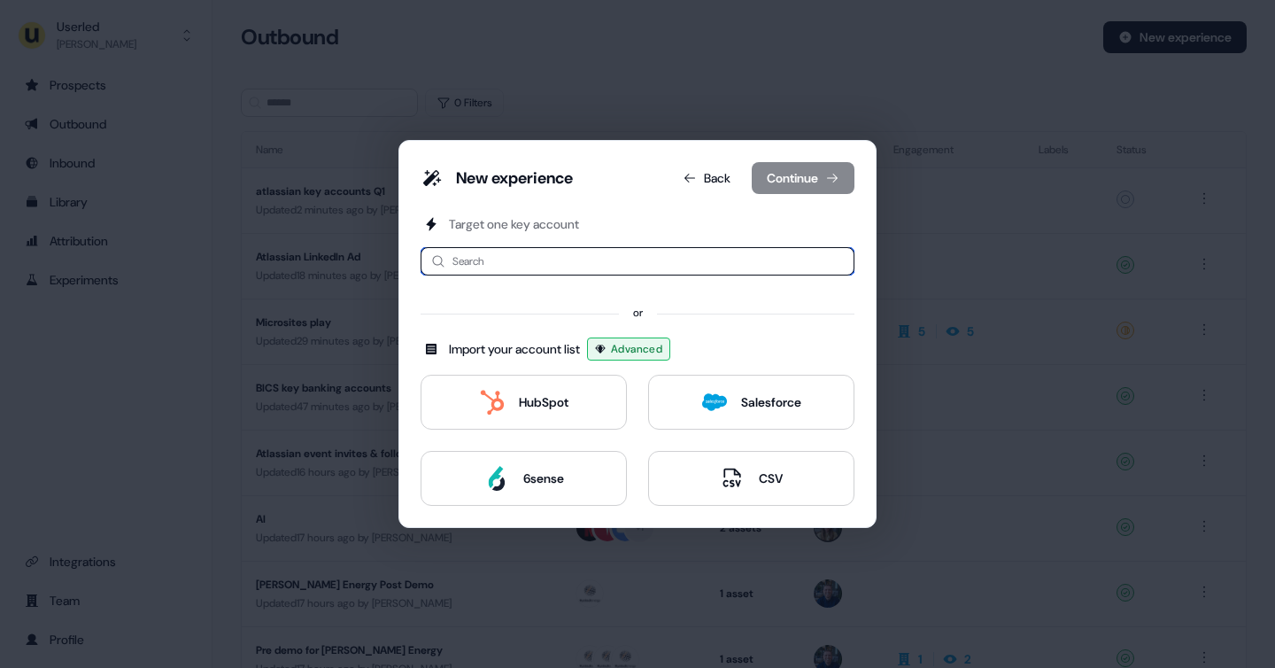
click at [499, 261] on input at bounding box center [638, 261] width 434 height 28
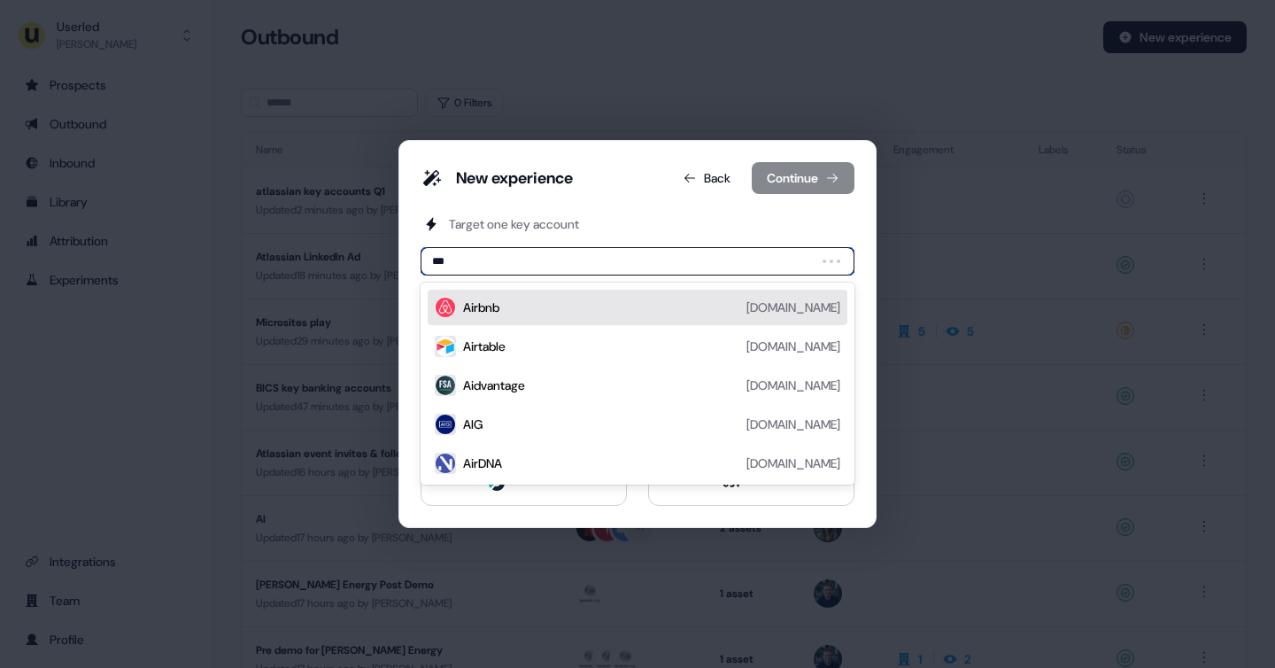
type input "****"
click at [511, 306] on div "Airbnb airbnb.com" at bounding box center [651, 307] width 377 height 21
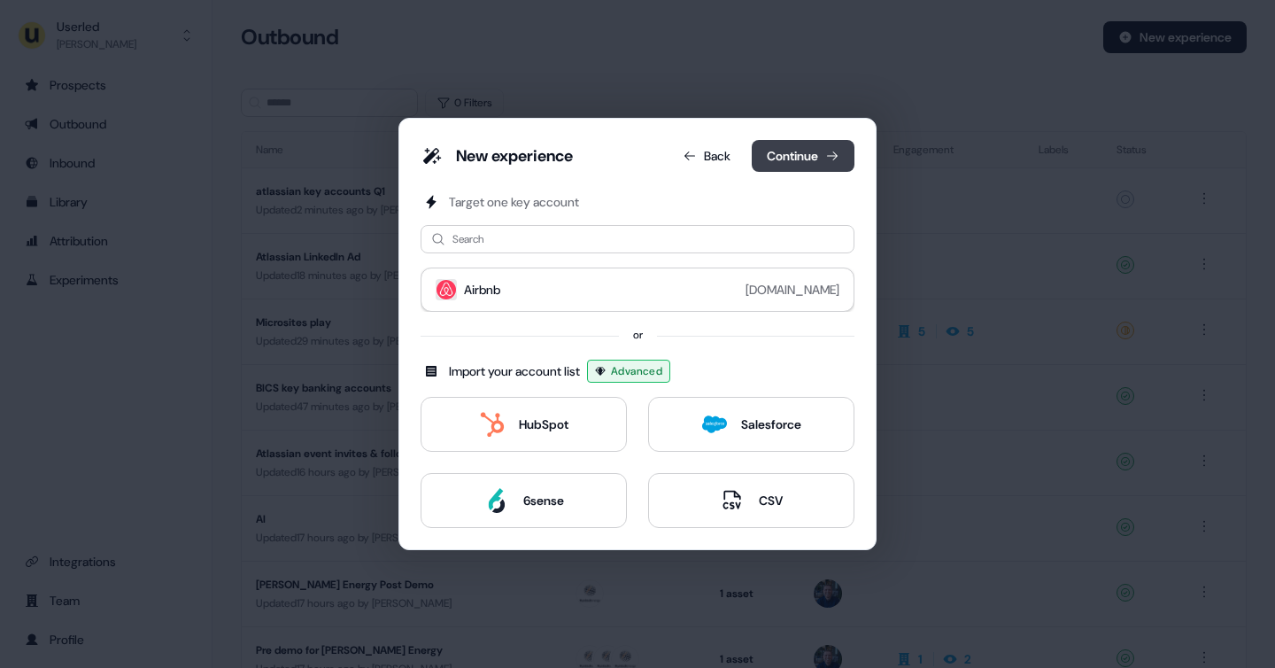
click at [796, 156] on button "Continue" at bounding box center [803, 156] width 103 height 32
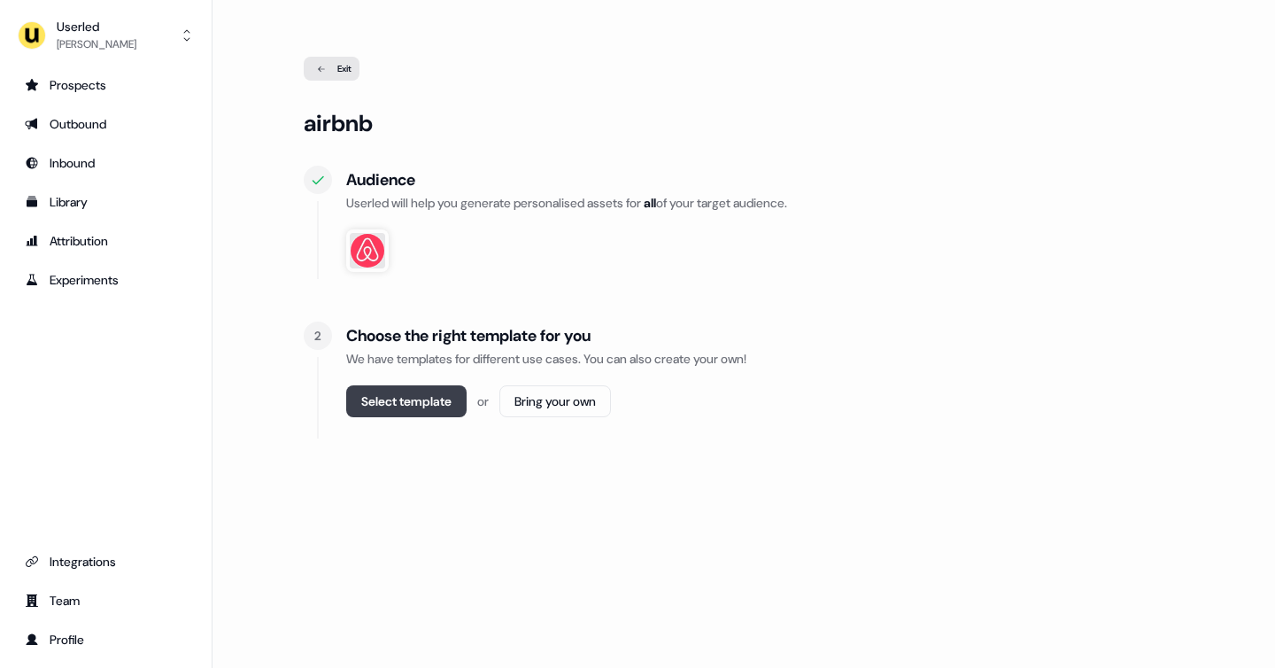
click at [413, 399] on button "Select template" at bounding box center [406, 401] width 120 height 32
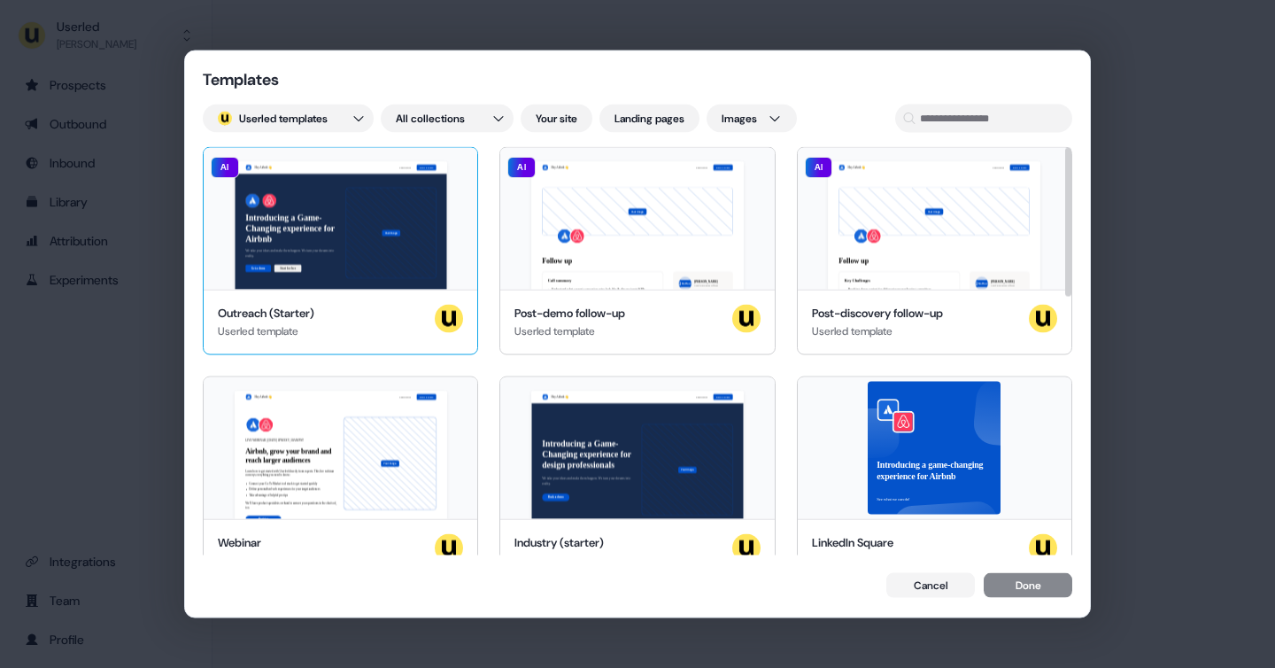
click at [291, 229] on div "Hey Airbnb 👋 Learn more Book a demo Introducing a Game-Changing experience for …" at bounding box center [341, 219] width 274 height 142
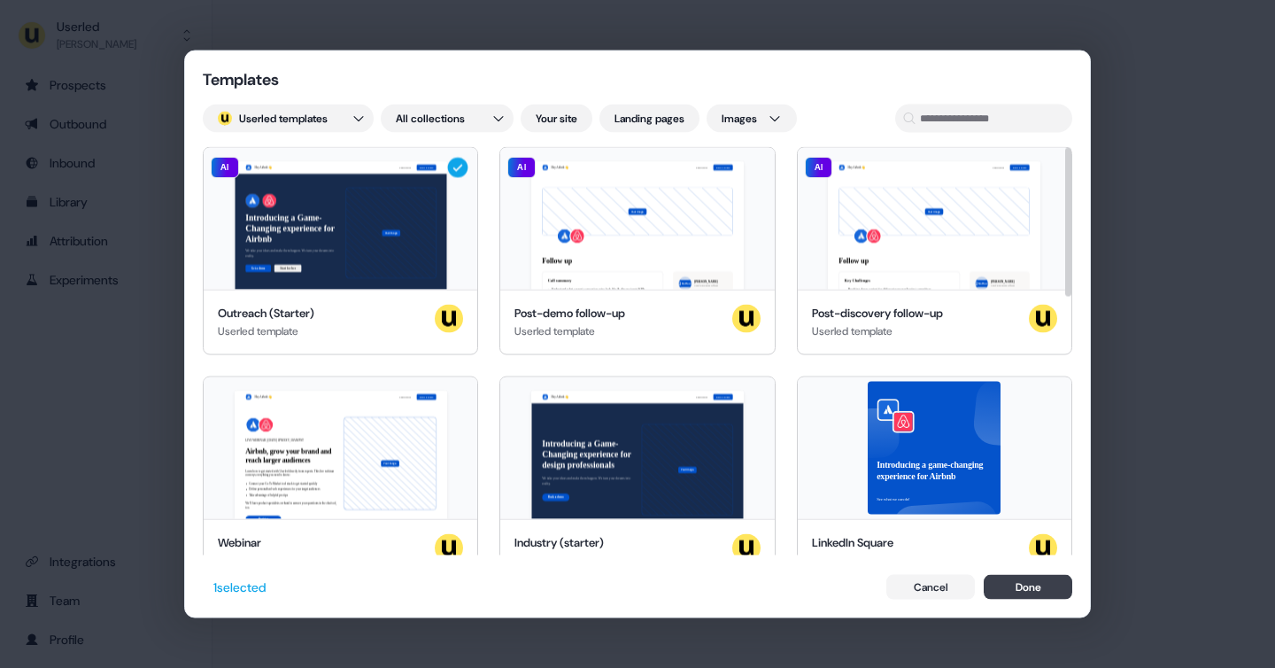
click at [1022, 588] on button "Done" at bounding box center [1028, 586] width 89 height 25
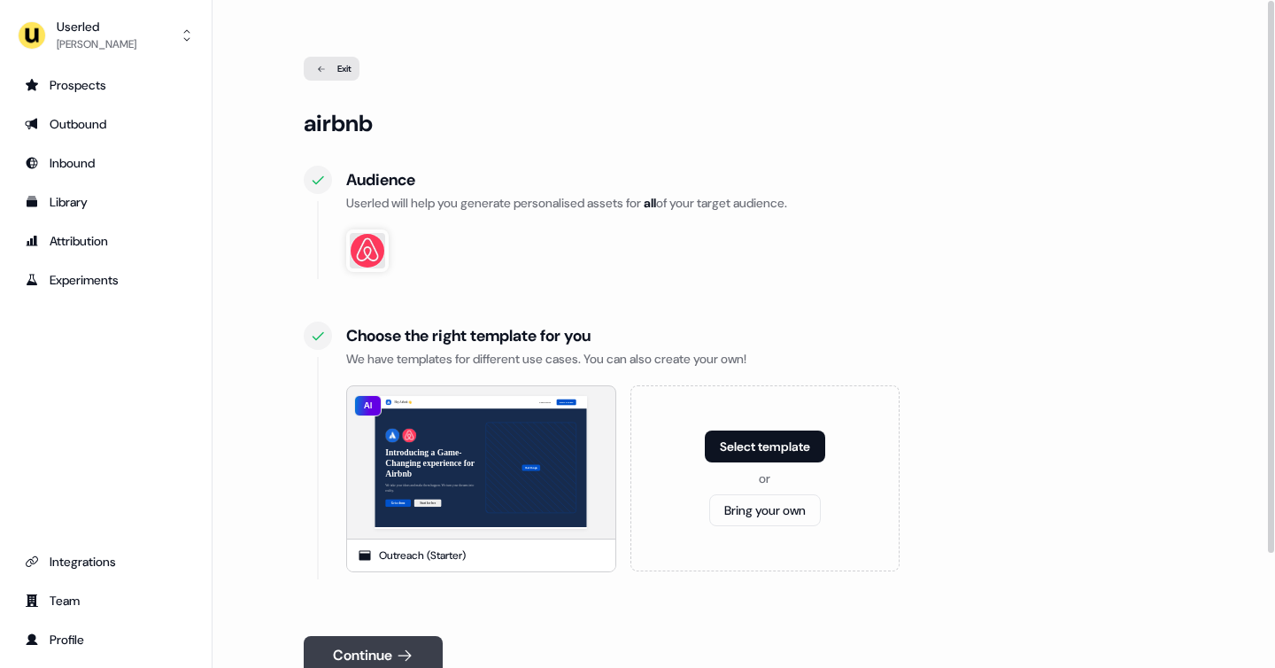
click at [361, 644] on button "Continue" at bounding box center [373, 655] width 139 height 39
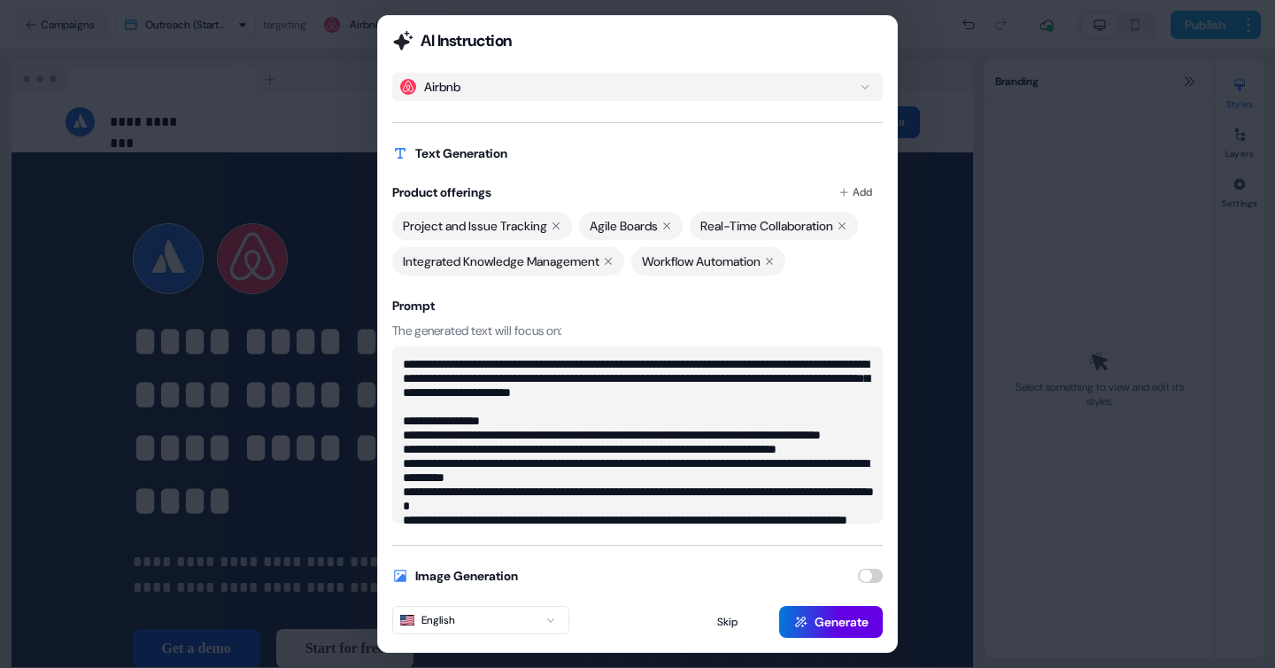
scroll to position [71, 0]
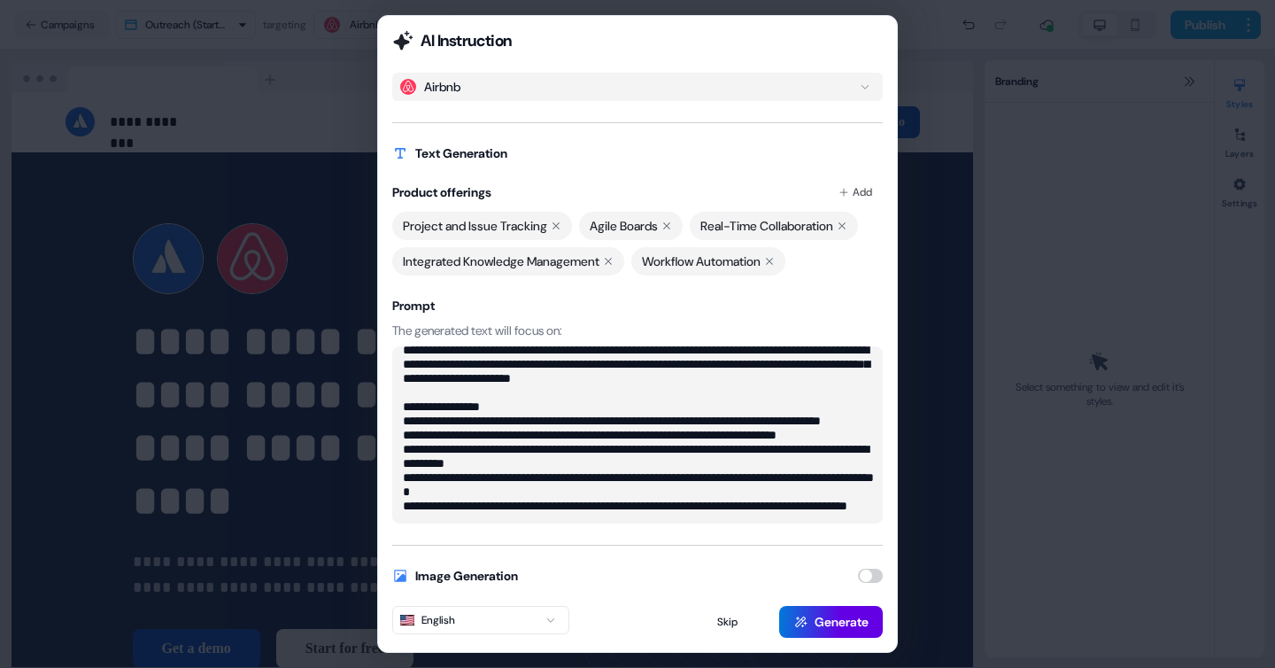
click at [868, 573] on button "button" at bounding box center [870, 576] width 25 height 14
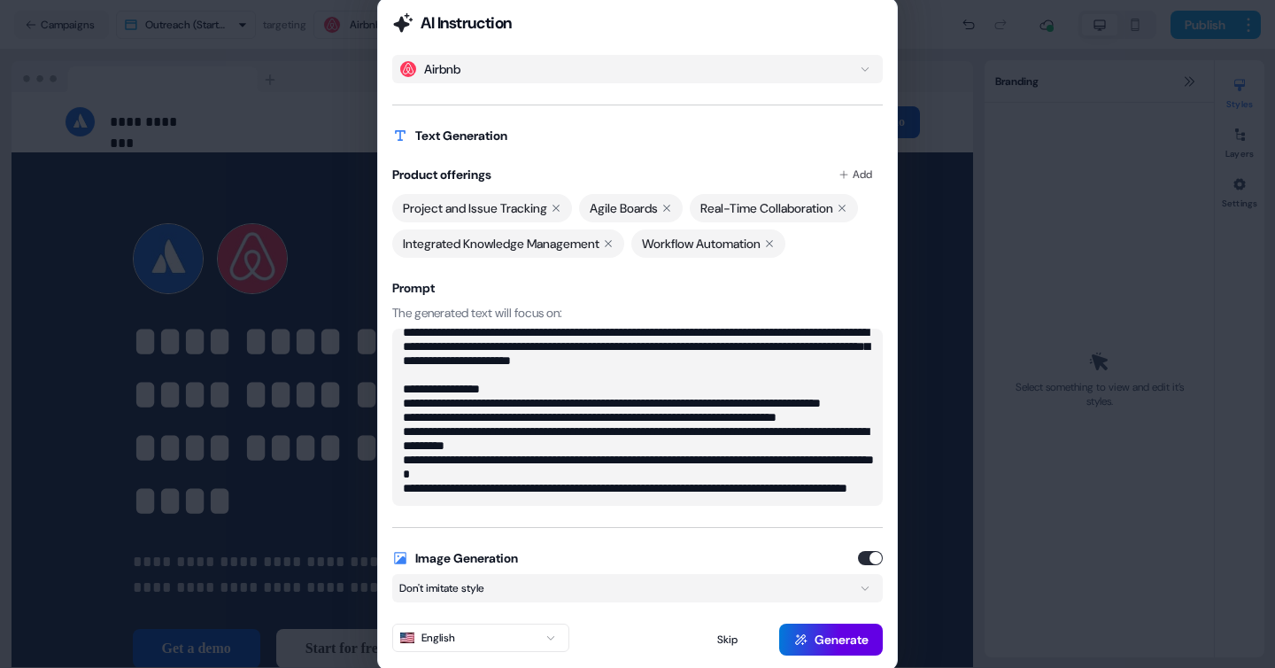
click at [549, 585] on div "**********" at bounding box center [637, 334] width 1275 height 668
click at [517, 645] on div "**********" at bounding box center [637, 334] width 1275 height 668
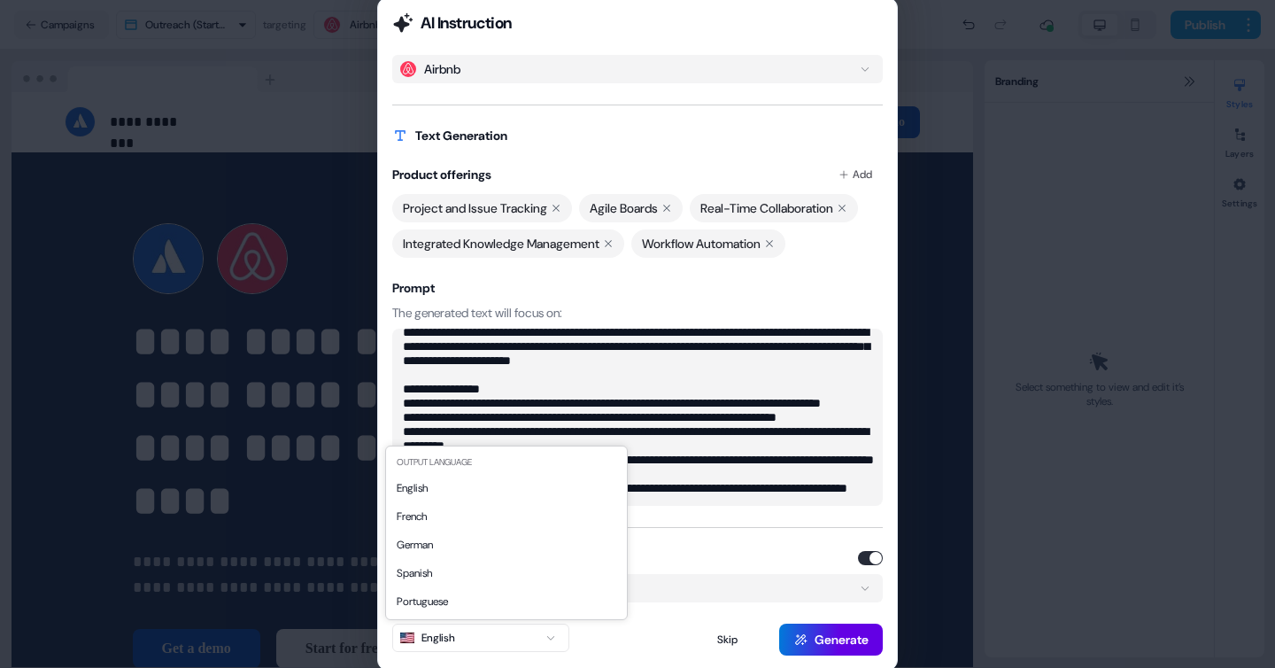
click at [629, 280] on div "**********" at bounding box center [637, 334] width 1275 height 668
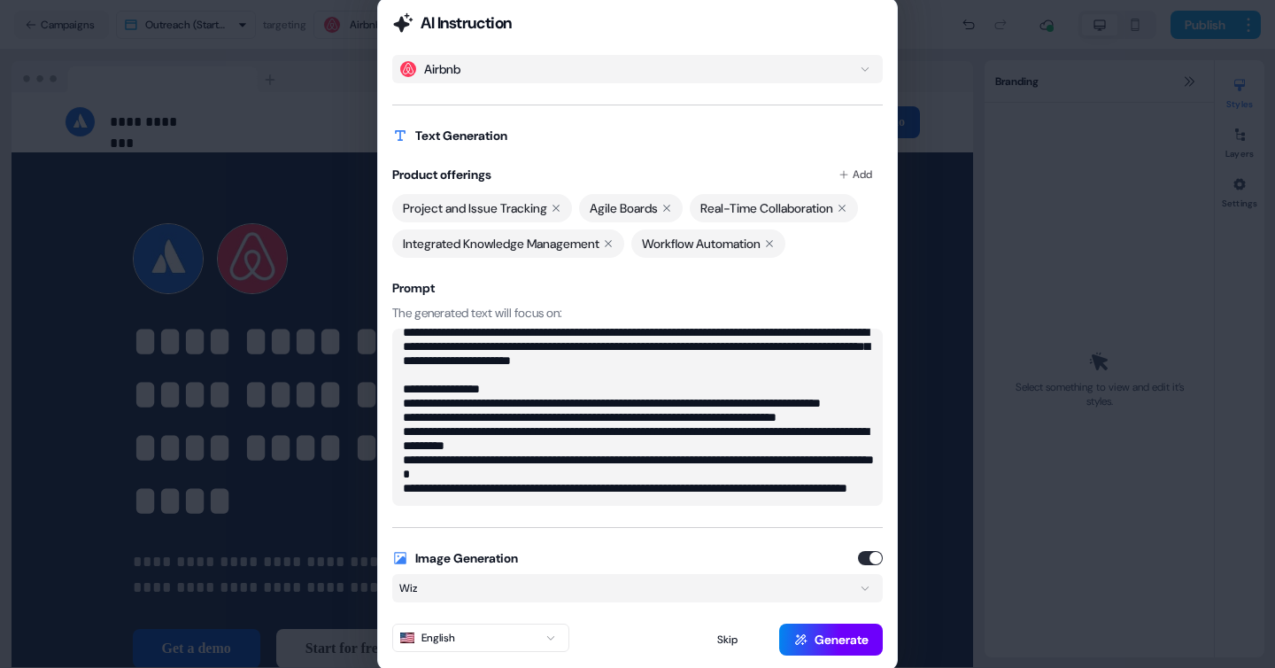
click at [834, 632] on button "Generate" at bounding box center [831, 640] width 104 height 32
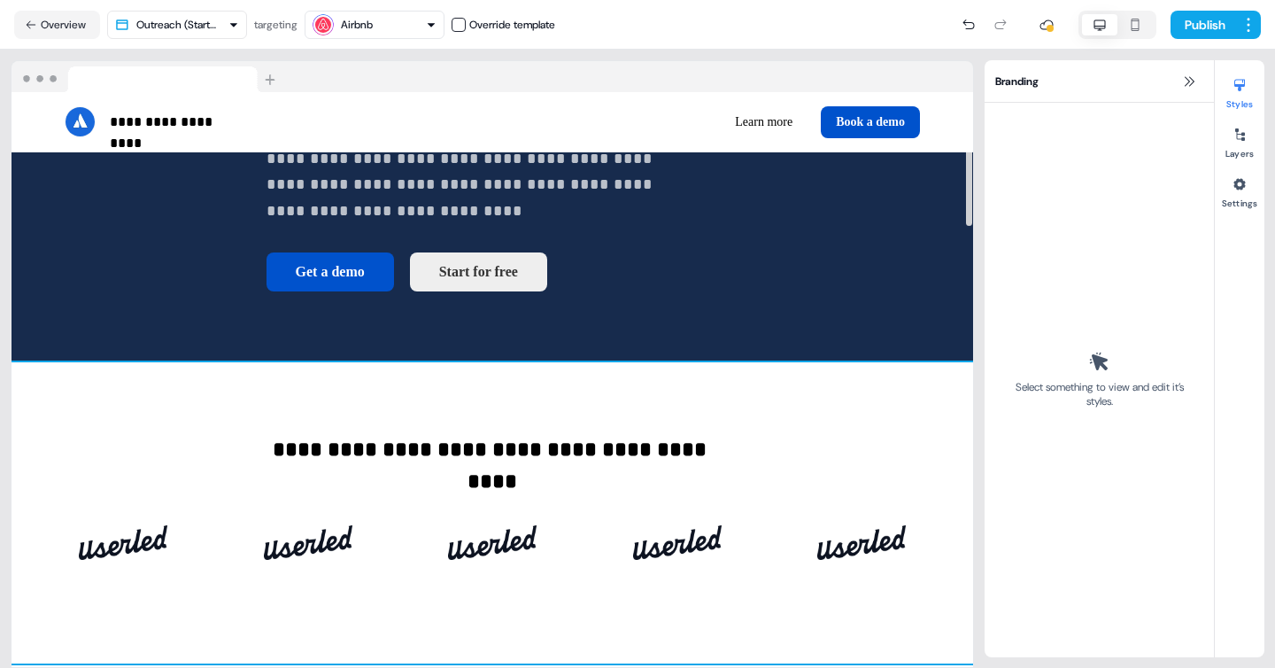
scroll to position [408, 0]
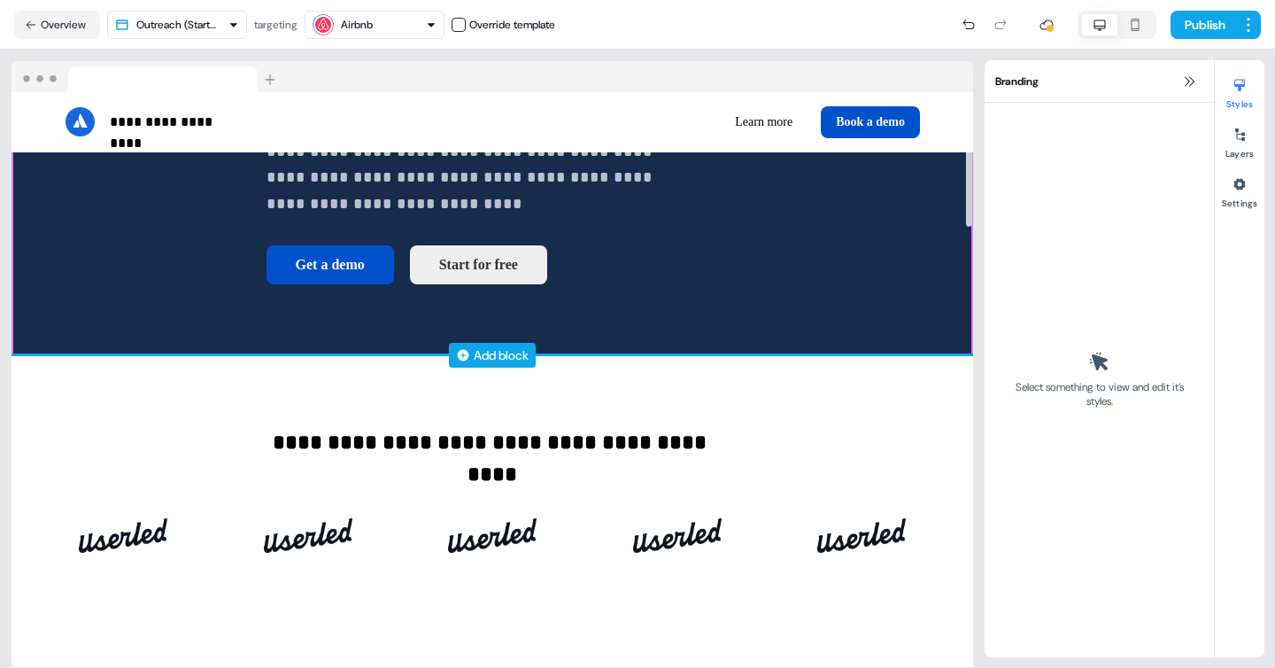
click at [497, 358] on div "Add block" at bounding box center [501, 355] width 55 height 18
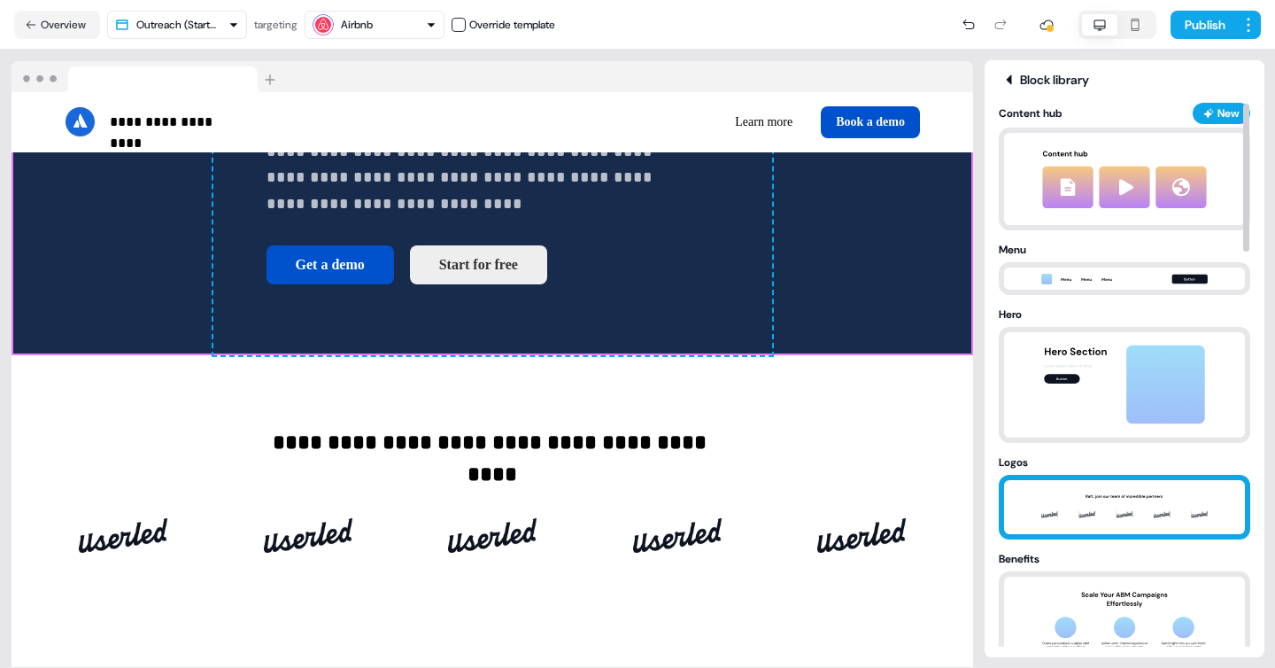
click at [1100, 514] on img at bounding box center [1125, 507] width 186 height 54
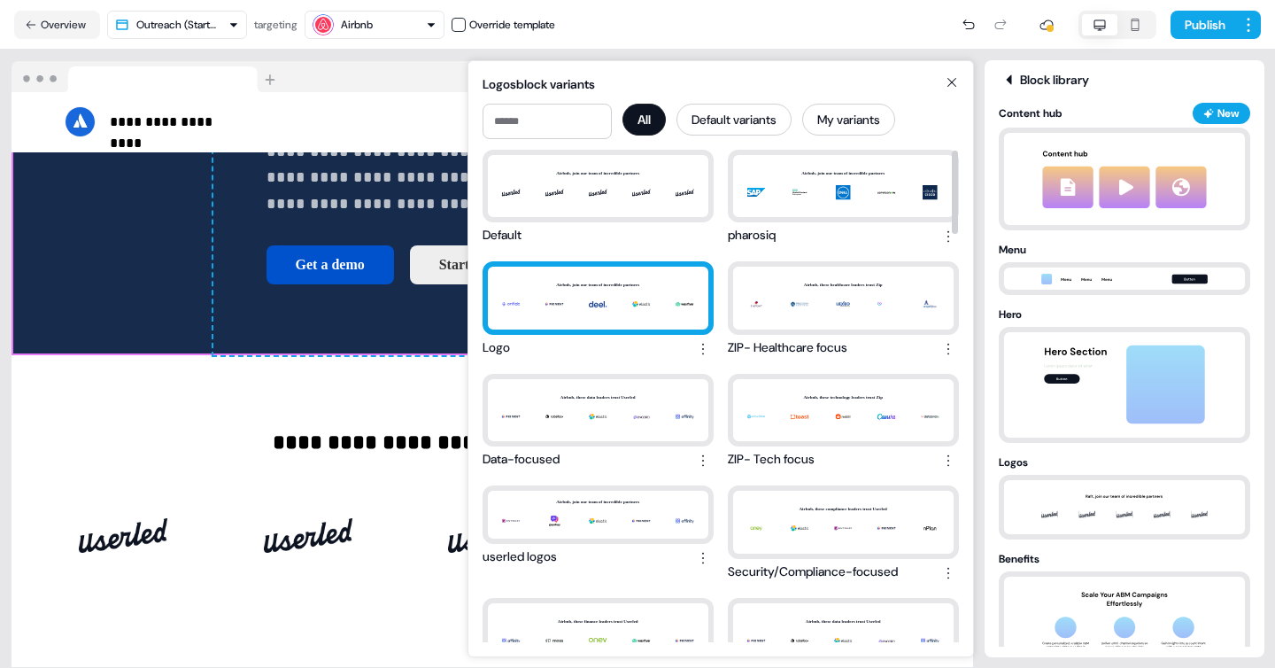
click at [593, 309] on div "Airbnb, join our team of incredible partners" at bounding box center [598, 298] width 221 height 62
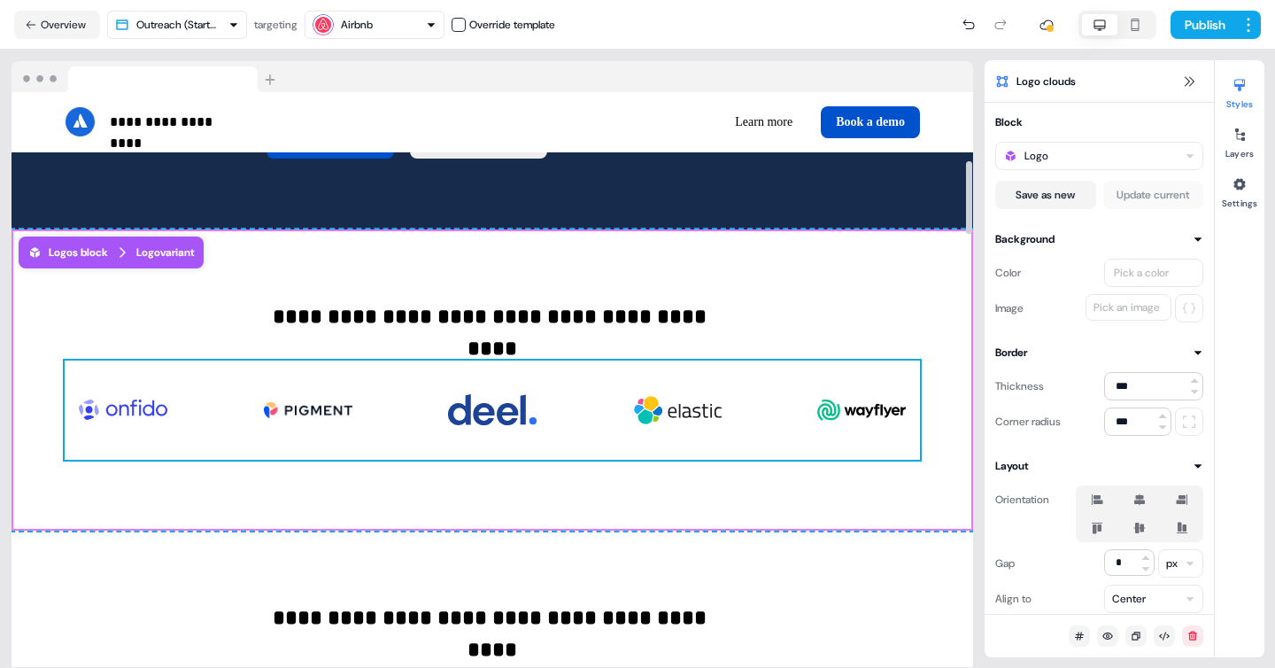
scroll to position [539, 0]
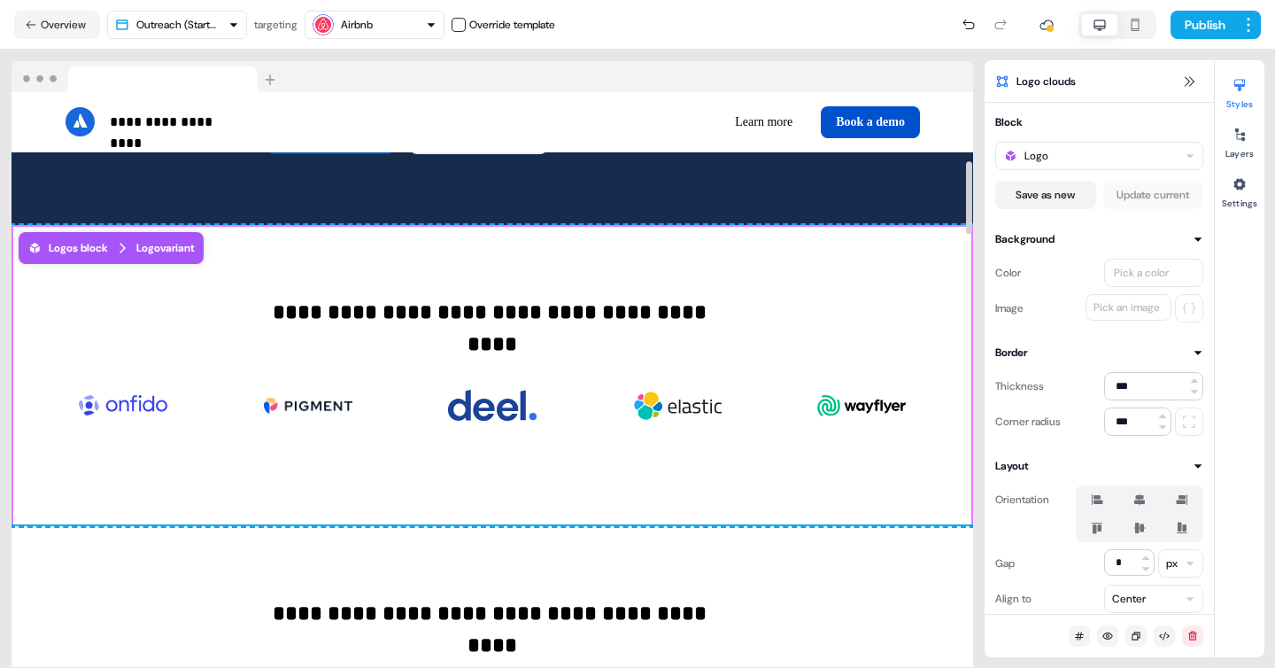
click at [624, 551] on div "**********" at bounding box center [493, 676] width 962 height 301
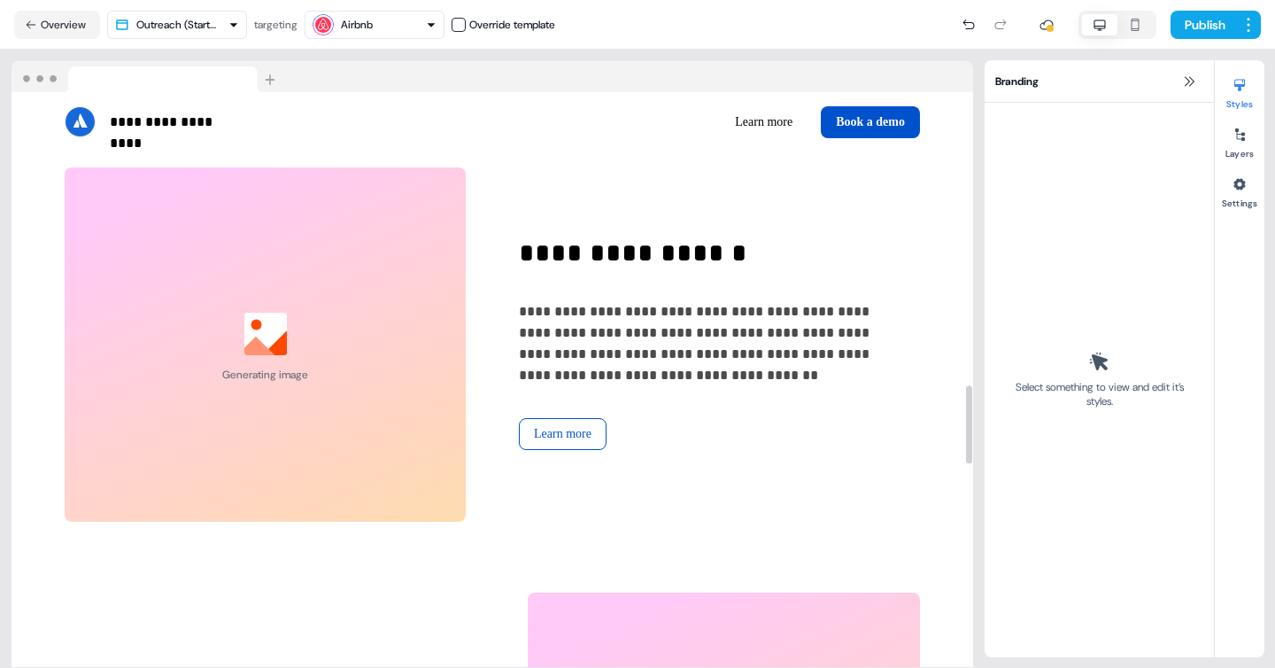
scroll to position [1220, 0]
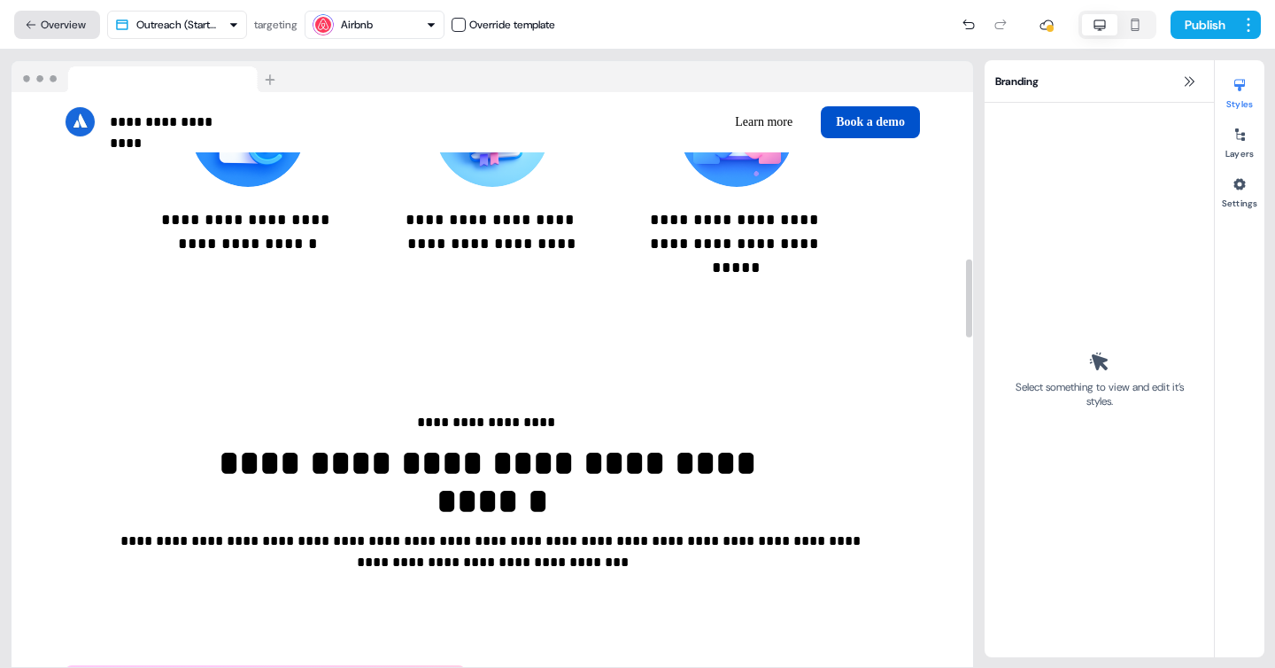
click at [72, 29] on button "Overview" at bounding box center [57, 25] width 86 height 28
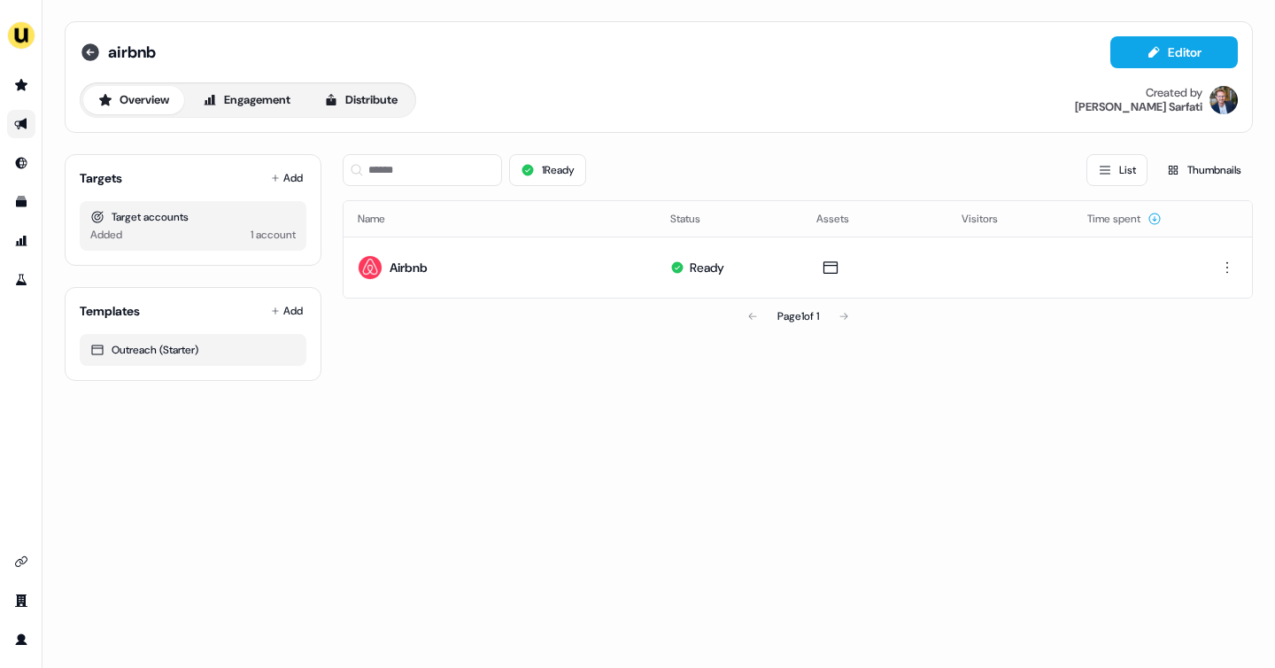
click at [94, 50] on icon at bounding box center [90, 52] width 18 height 18
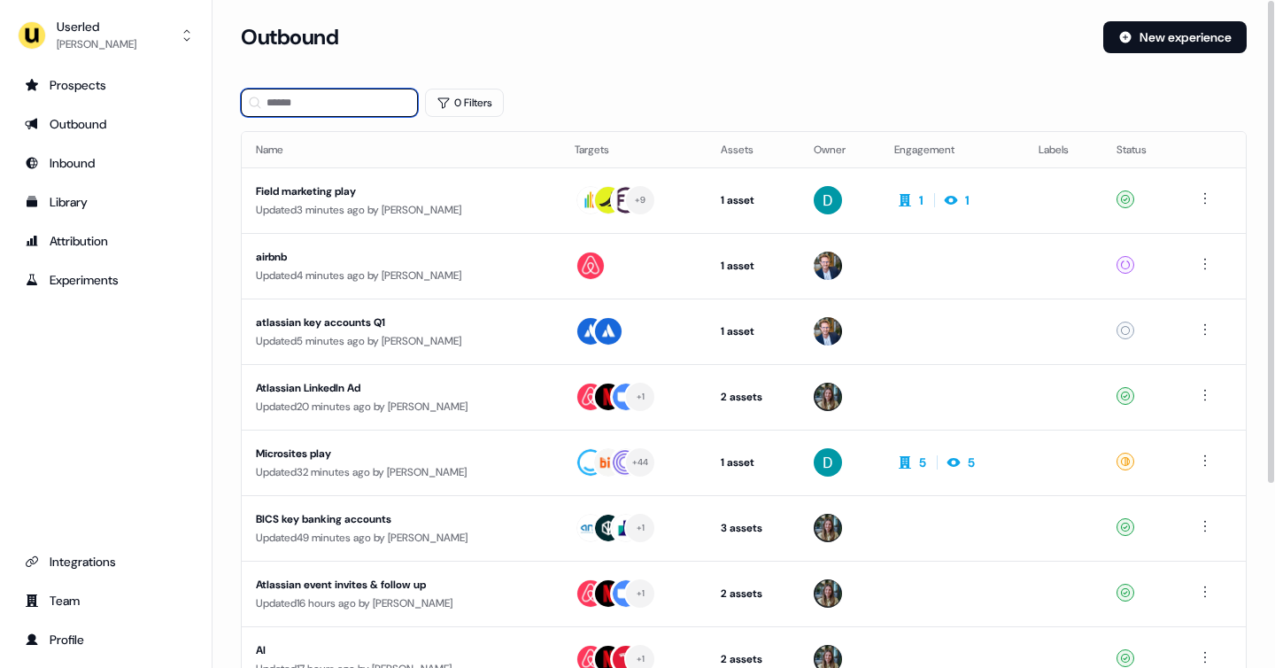
click at [304, 112] on input at bounding box center [329, 103] width 177 height 28
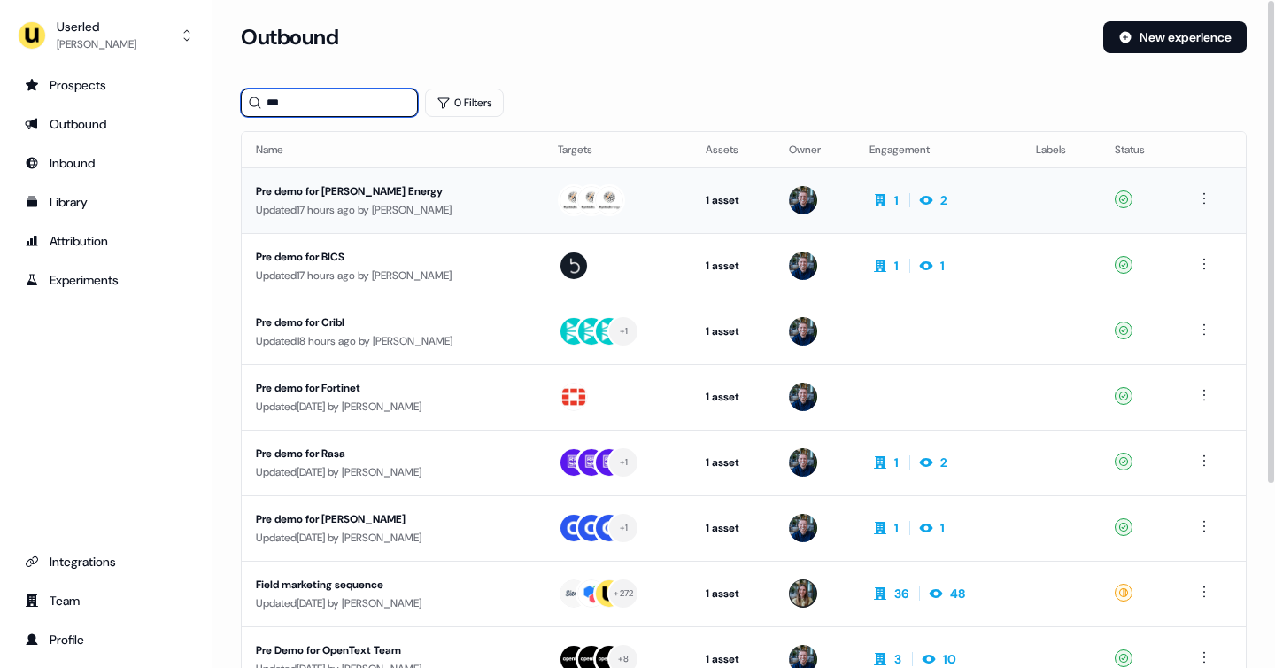
type input "***"
click at [391, 194] on div "Pre demo for Rystad Energy" at bounding box center [393, 191] width 274 height 18
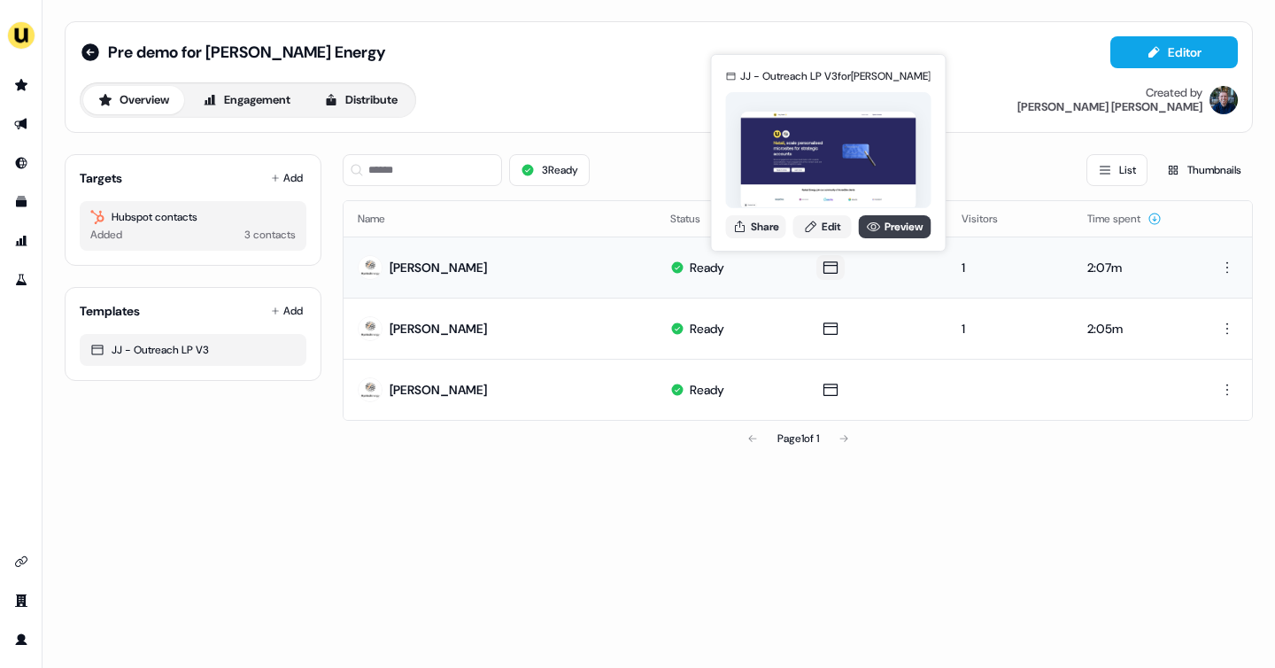
click at [887, 230] on link "Preview" at bounding box center [895, 226] width 73 height 23
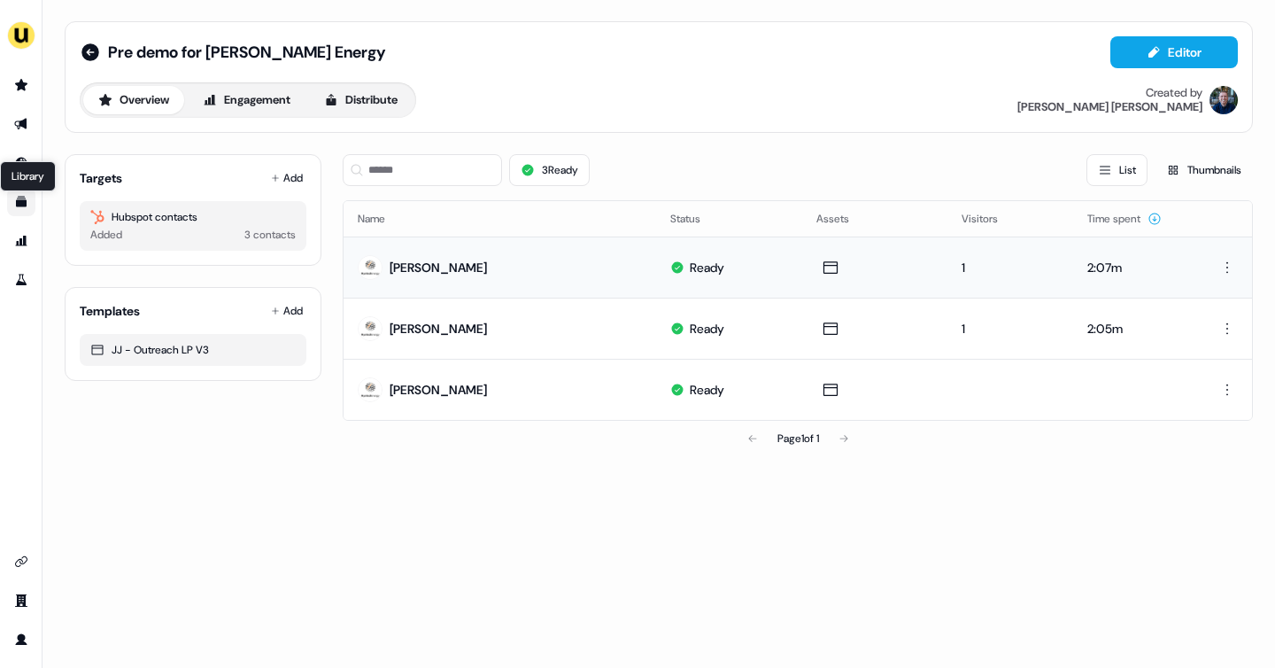
click at [16, 201] on icon "Go to templates" at bounding box center [21, 202] width 11 height 11
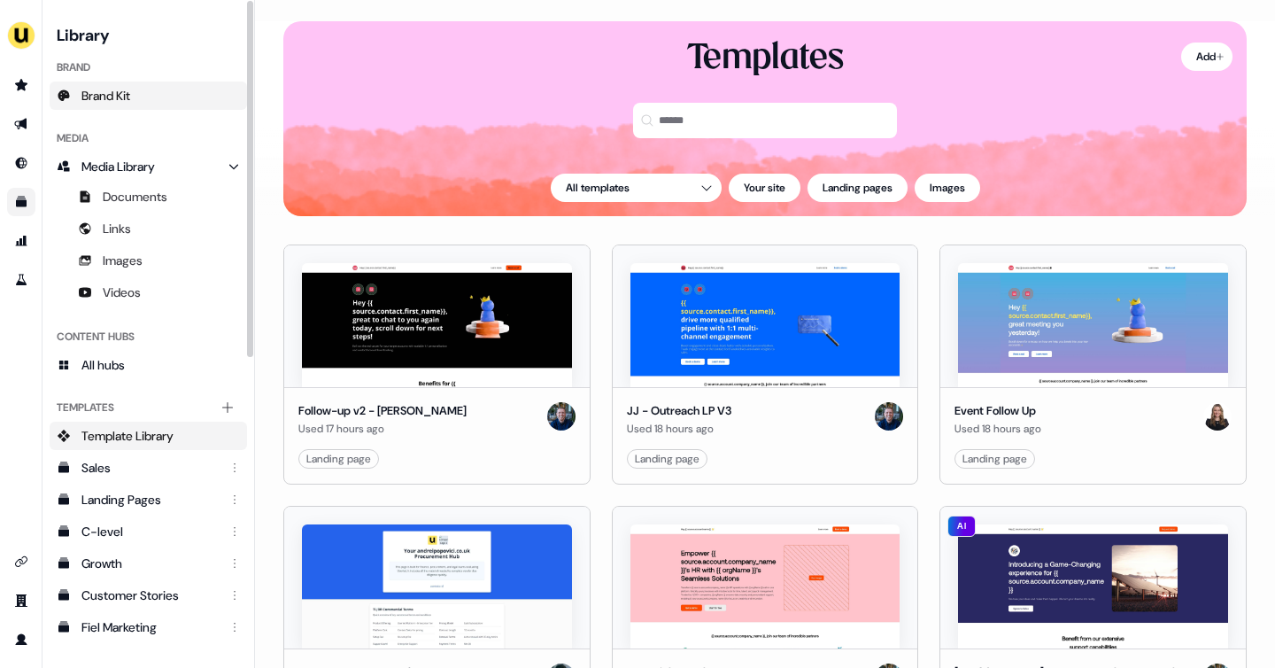
click at [127, 101] on span "Brand Kit" at bounding box center [105, 96] width 49 height 18
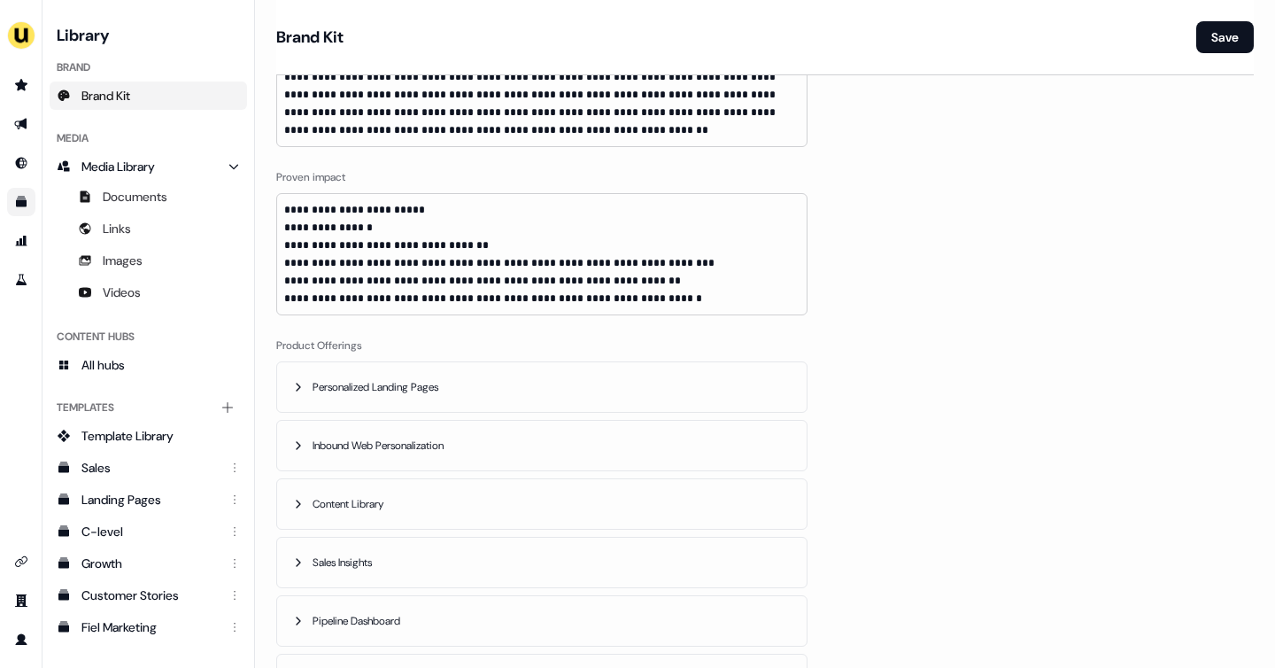
scroll to position [769, 0]
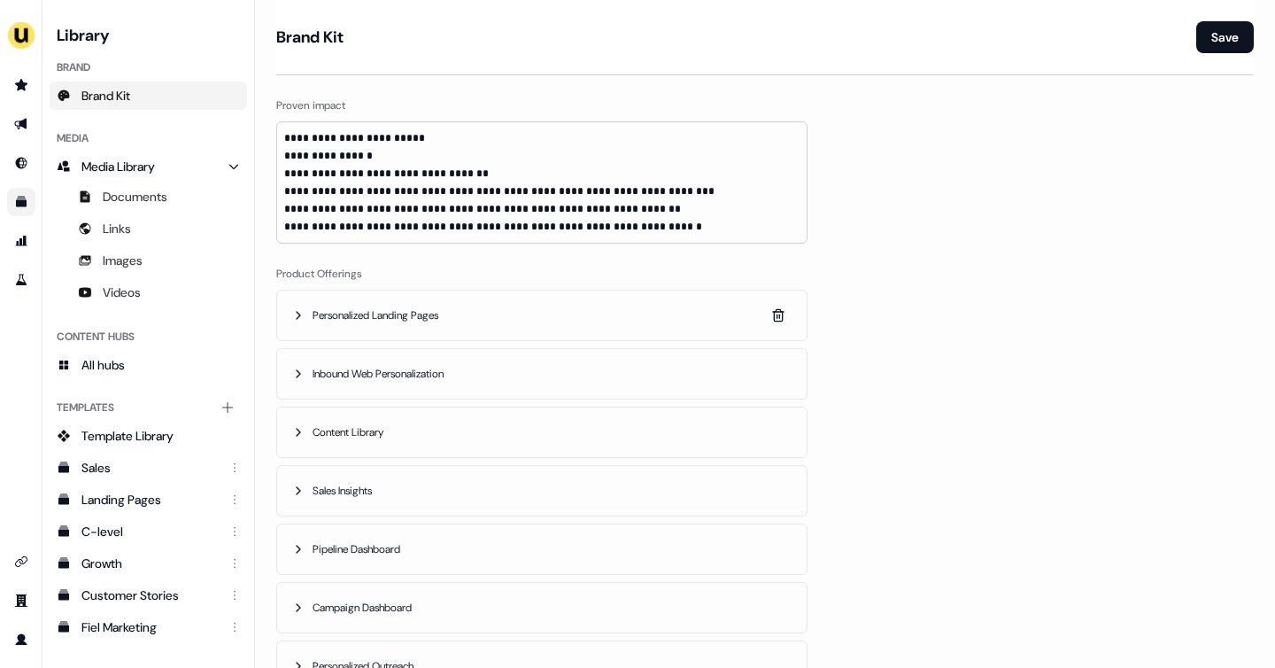
click at [341, 310] on span "Personalized Landing Pages" at bounding box center [377, 315] width 129 height 18
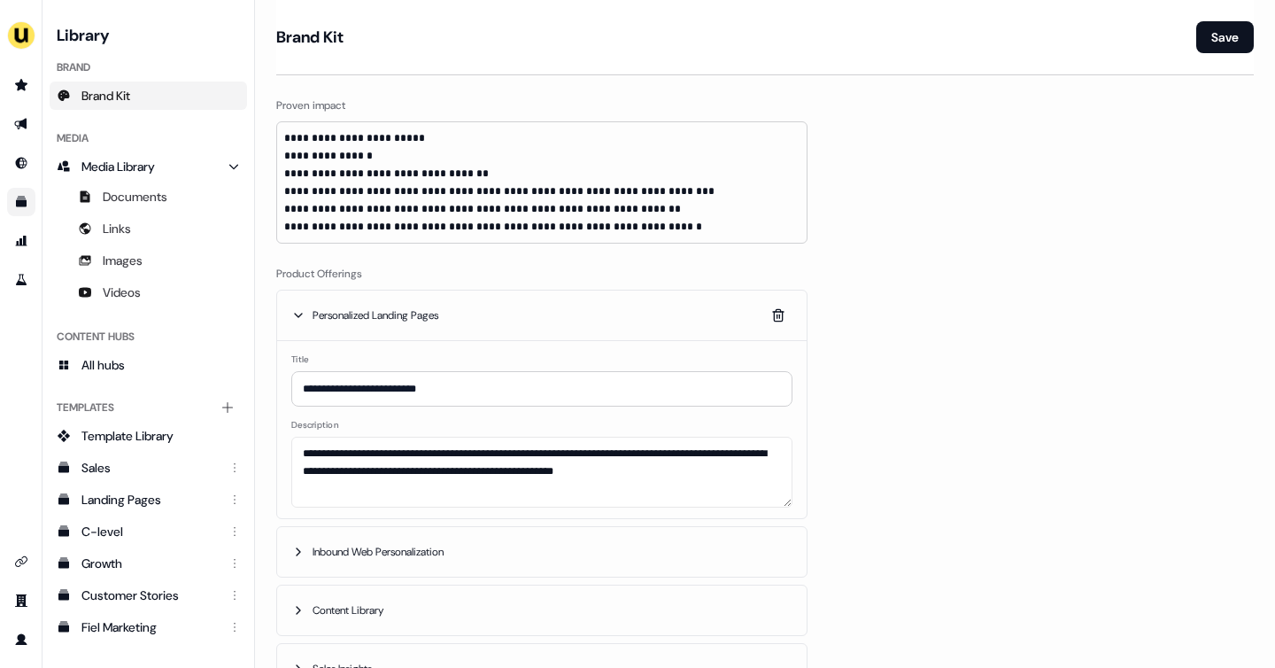
scroll to position [906, 0]
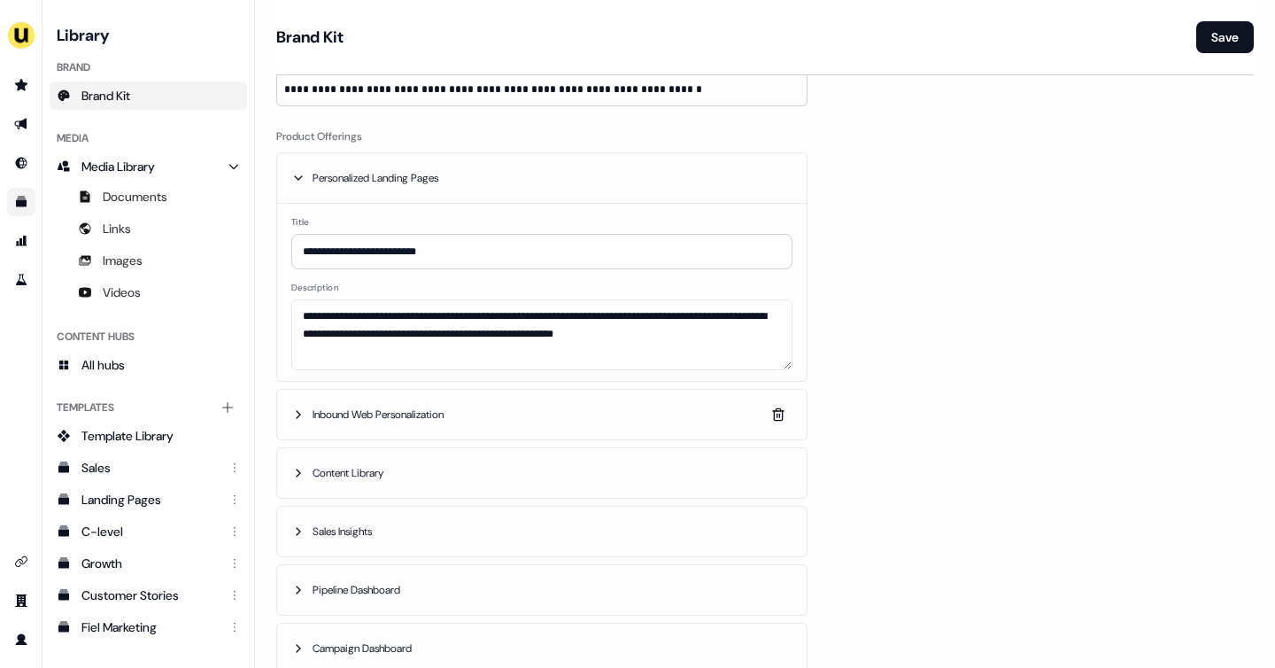
click at [379, 411] on span "Inbound Web Personalization" at bounding box center [380, 415] width 135 height 18
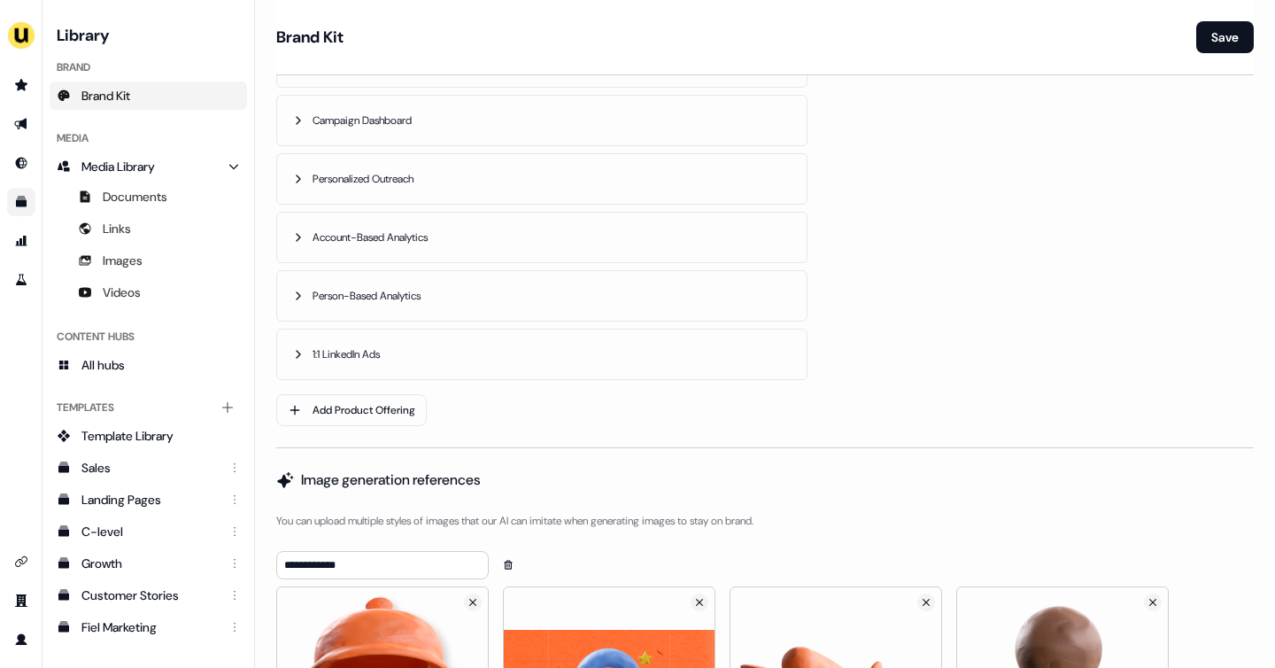
scroll to position [1584, 0]
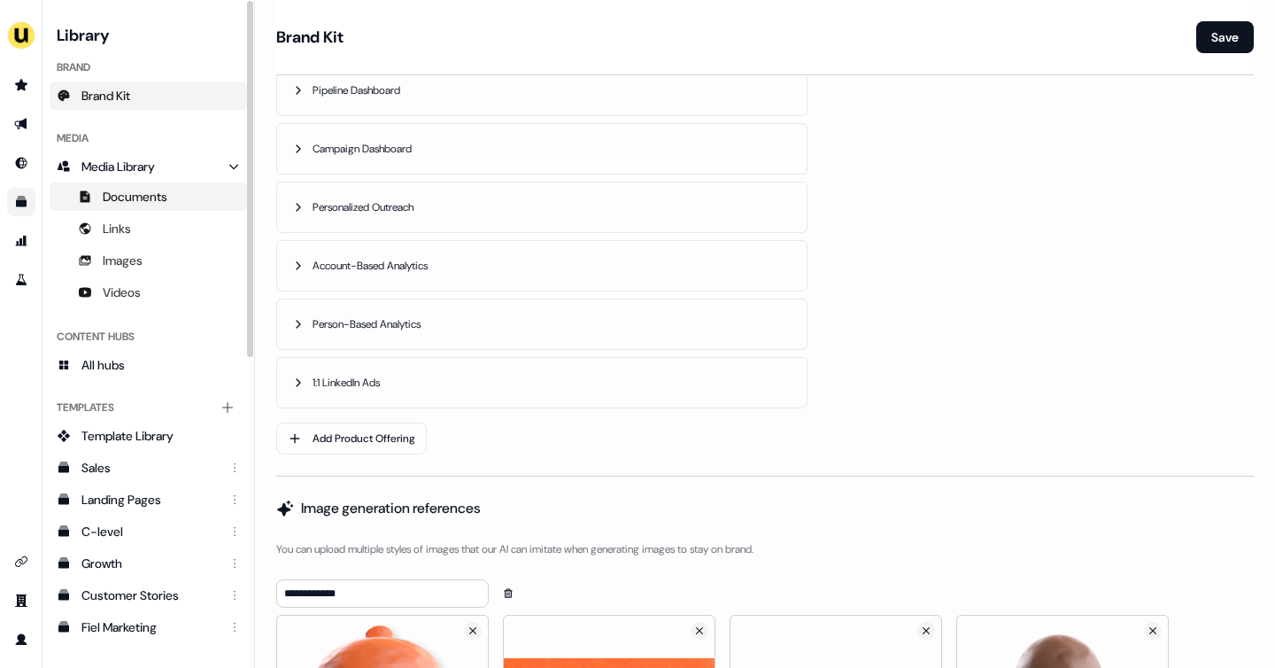
click at [124, 201] on span "Documents" at bounding box center [135, 197] width 65 height 18
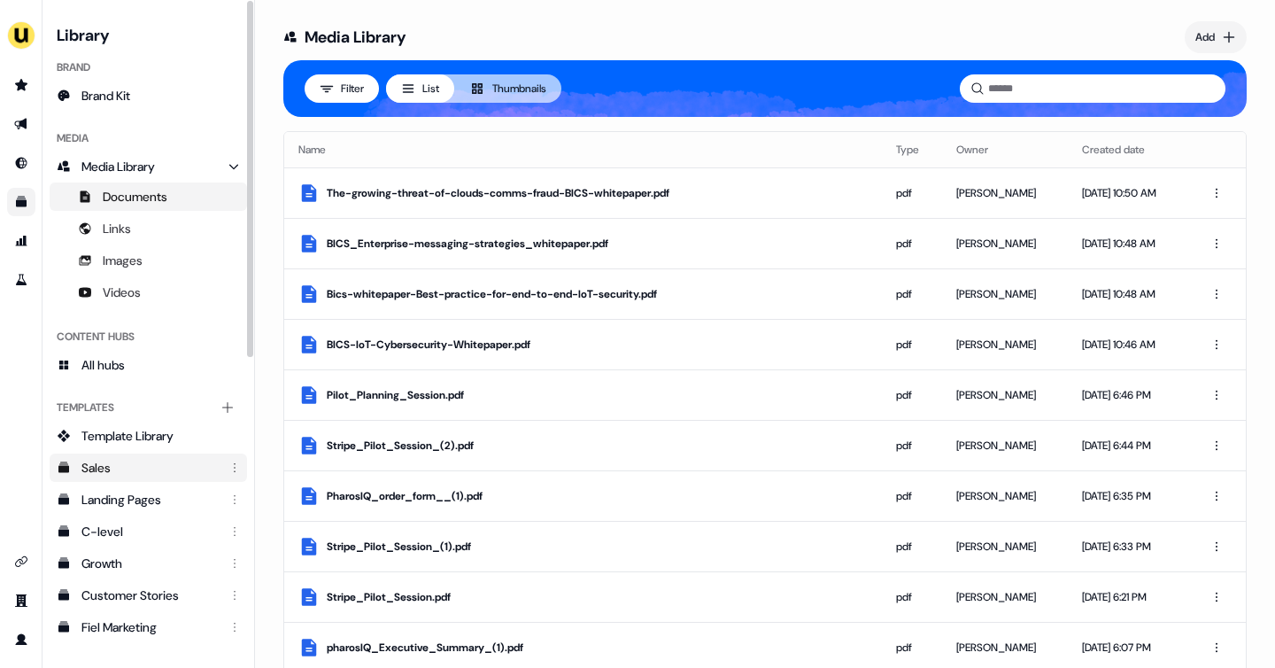
click at [135, 470] on div "Sales" at bounding box center [149, 468] width 137 height 18
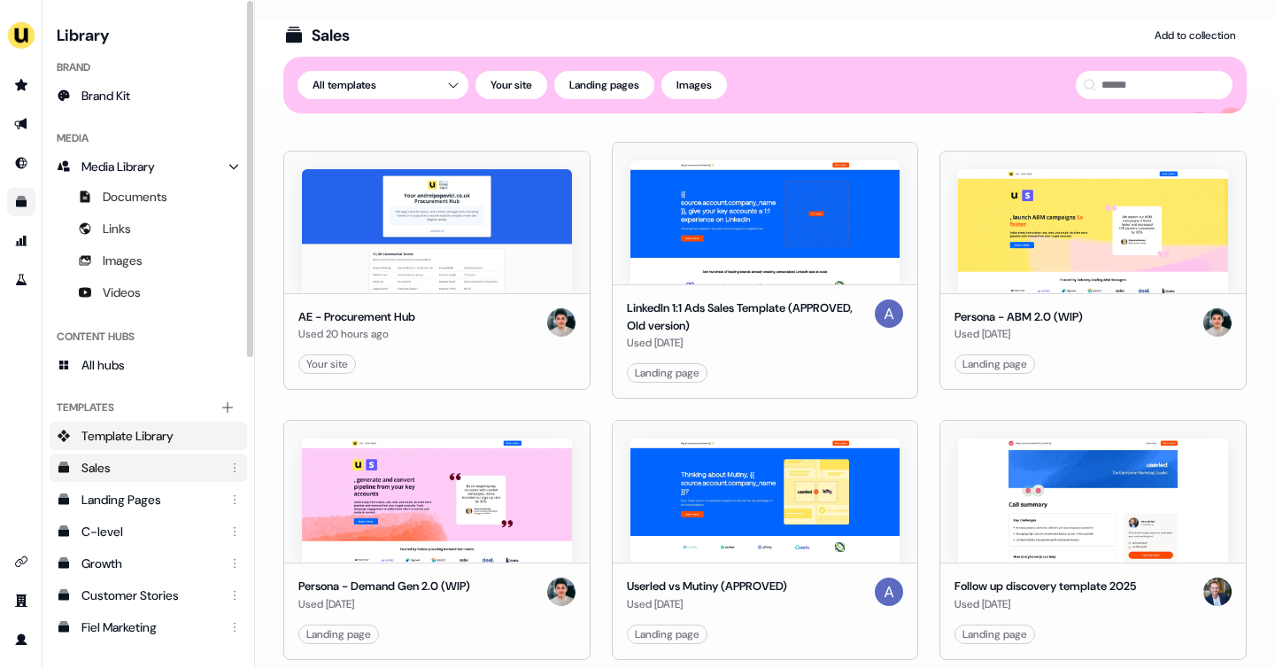
click at [139, 436] on span "Template Library" at bounding box center [127, 436] width 92 height 18
click at [151, 442] on span "Template Library" at bounding box center [127, 436] width 92 height 18
click at [165, 442] on span "Template Library" at bounding box center [127, 436] width 92 height 18
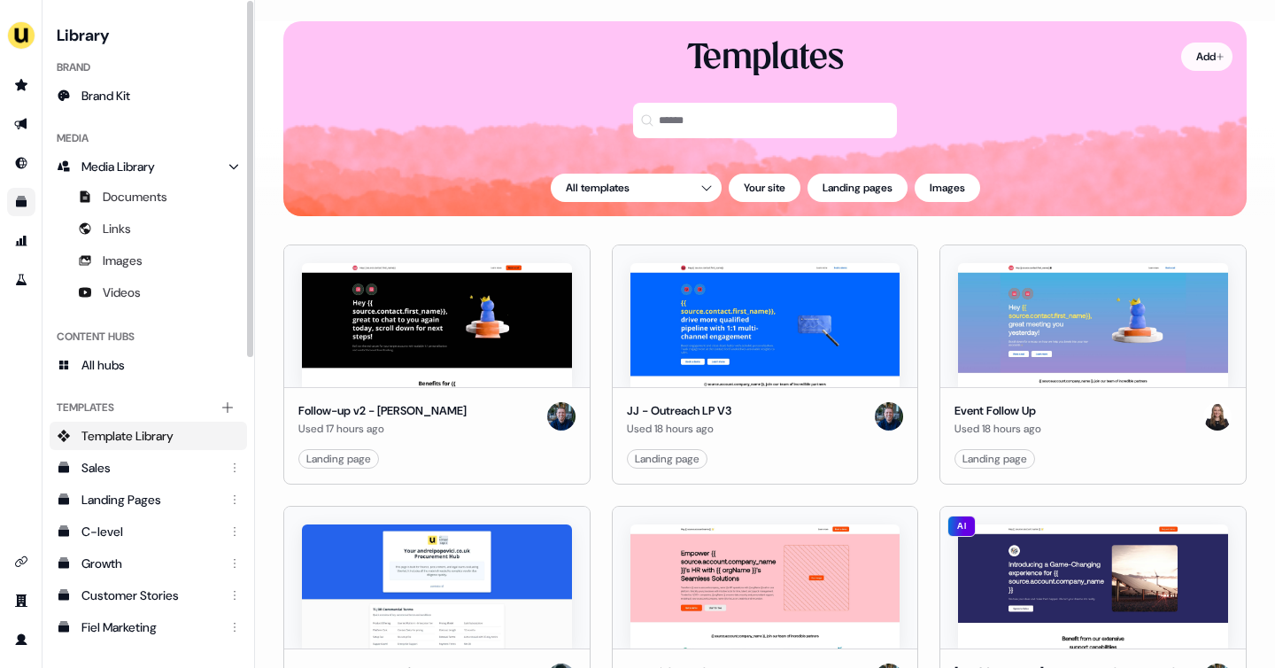
click at [1193, 56] on html "For the best experience switch devices to a bigger screen. Go to Userled.io Lib…" at bounding box center [637, 334] width 1275 height 668
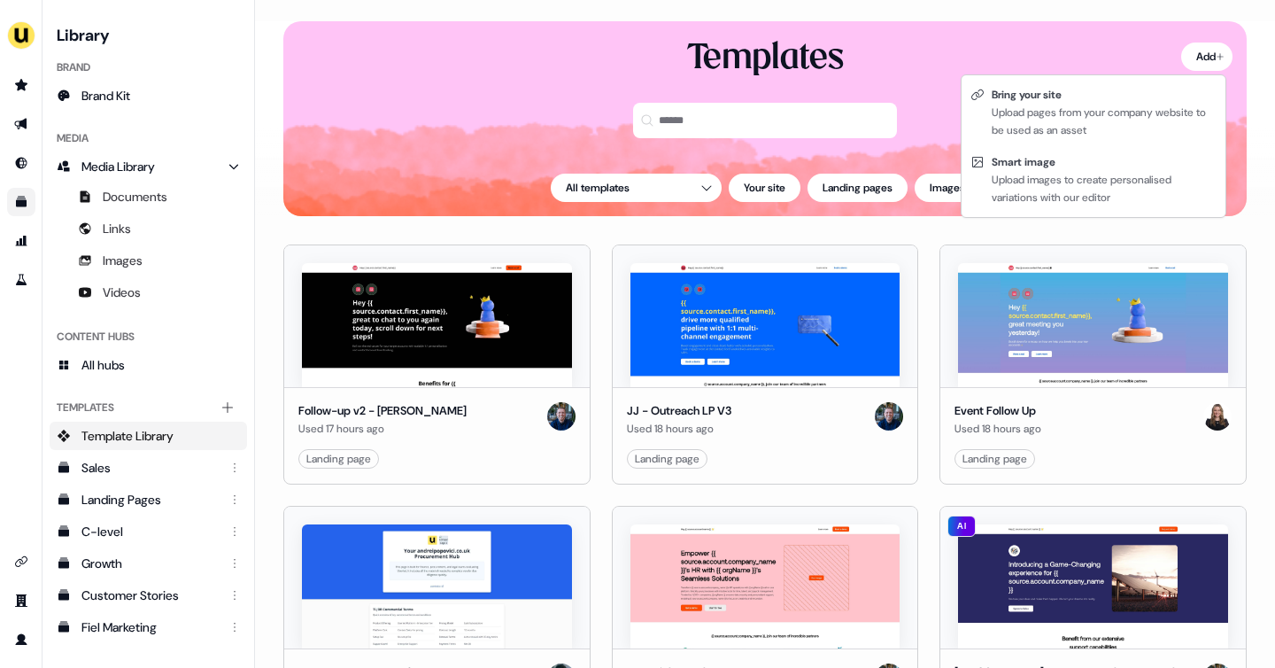
click at [50, 238] on html "For the best experience switch devices to a bigger screen. Go to Userled.io Lib…" at bounding box center [637, 334] width 1275 height 668
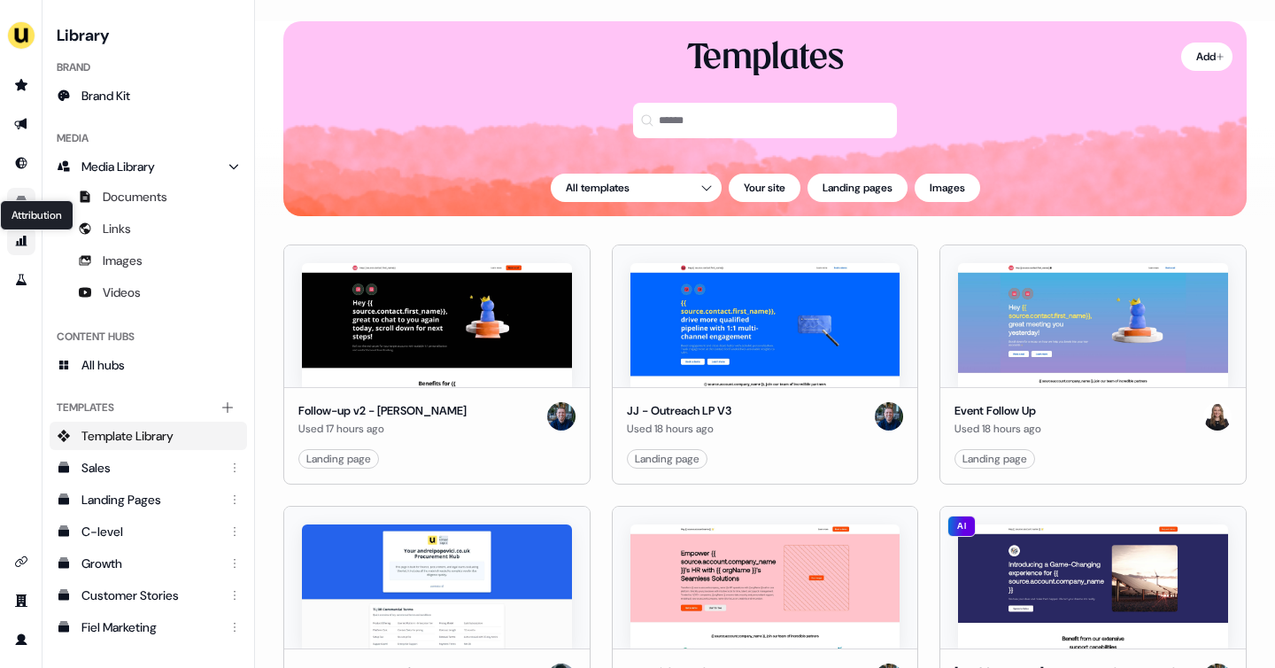
click at [23, 245] on icon "Go to attribution" at bounding box center [21, 241] width 14 height 14
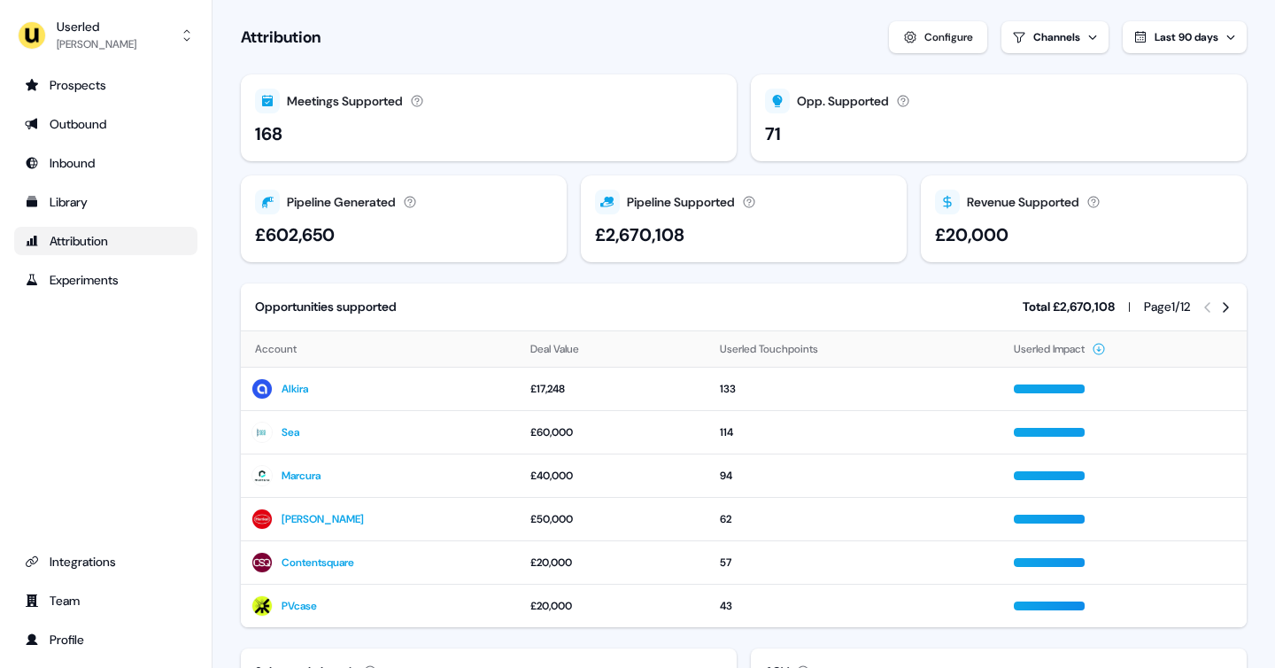
click at [134, 527] on div "Prospects Outbound Inbound Library Attribution Experiments Integrations Team Pr…" at bounding box center [105, 362] width 183 height 583
click at [84, 565] on div "Integrations" at bounding box center [106, 562] width 162 height 18
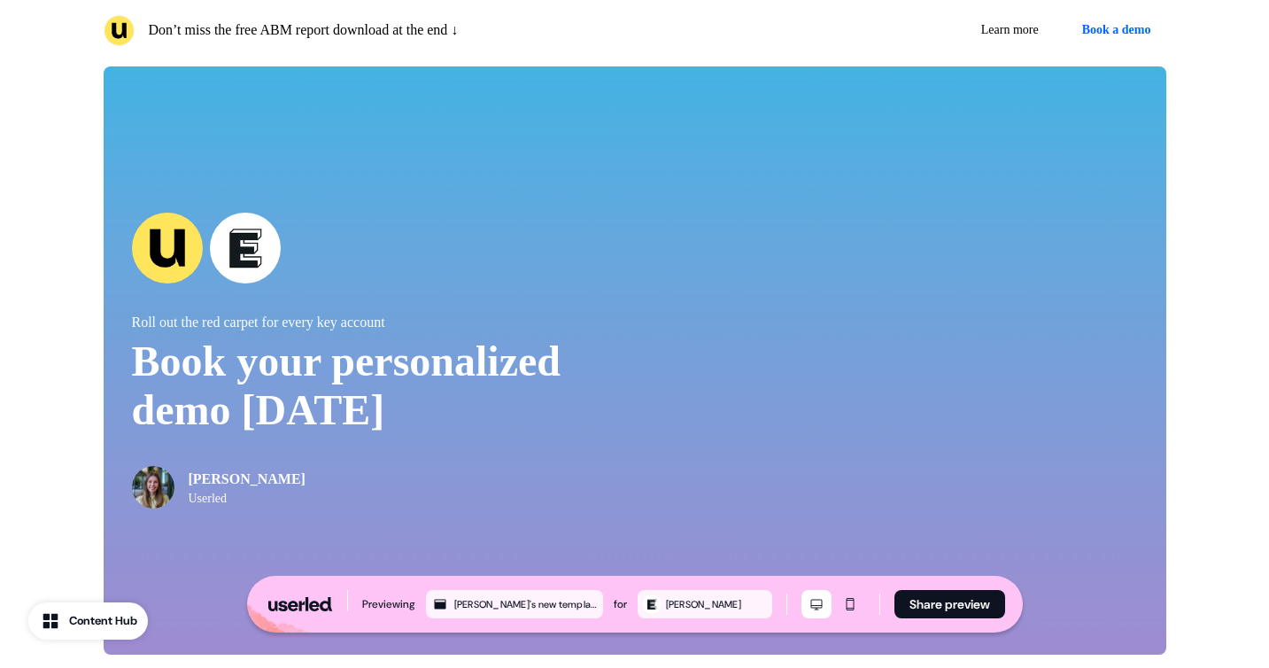
scroll to position [3681, 0]
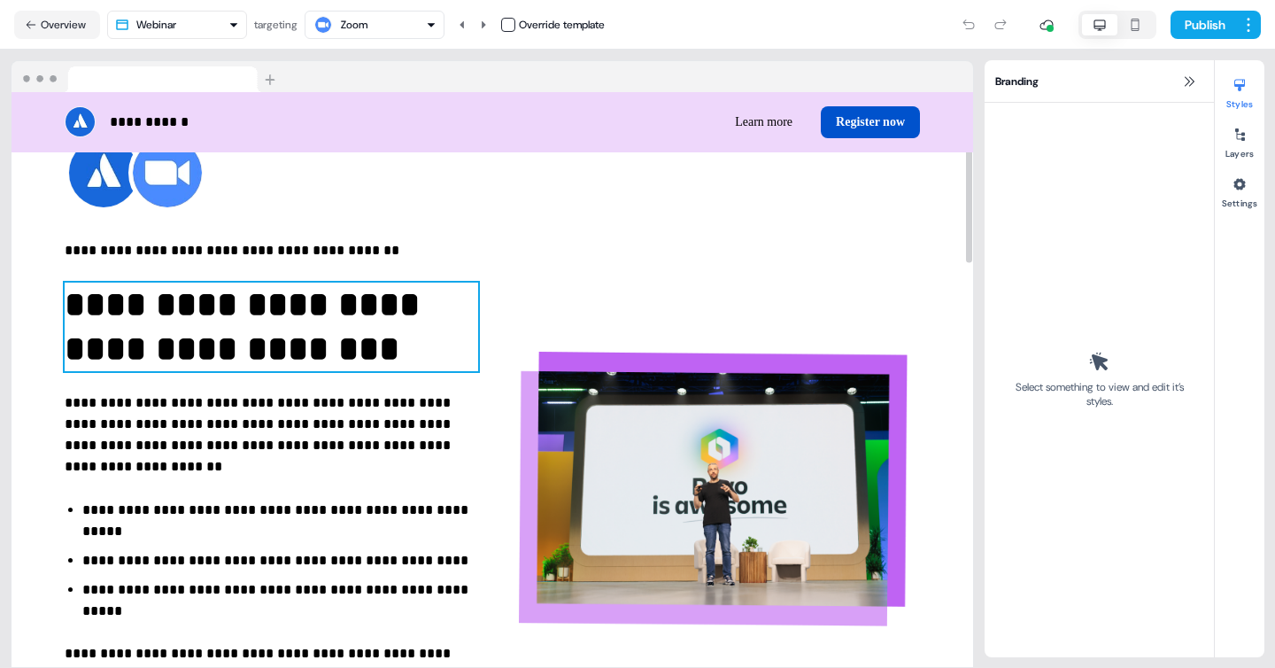
scroll to position [92, 0]
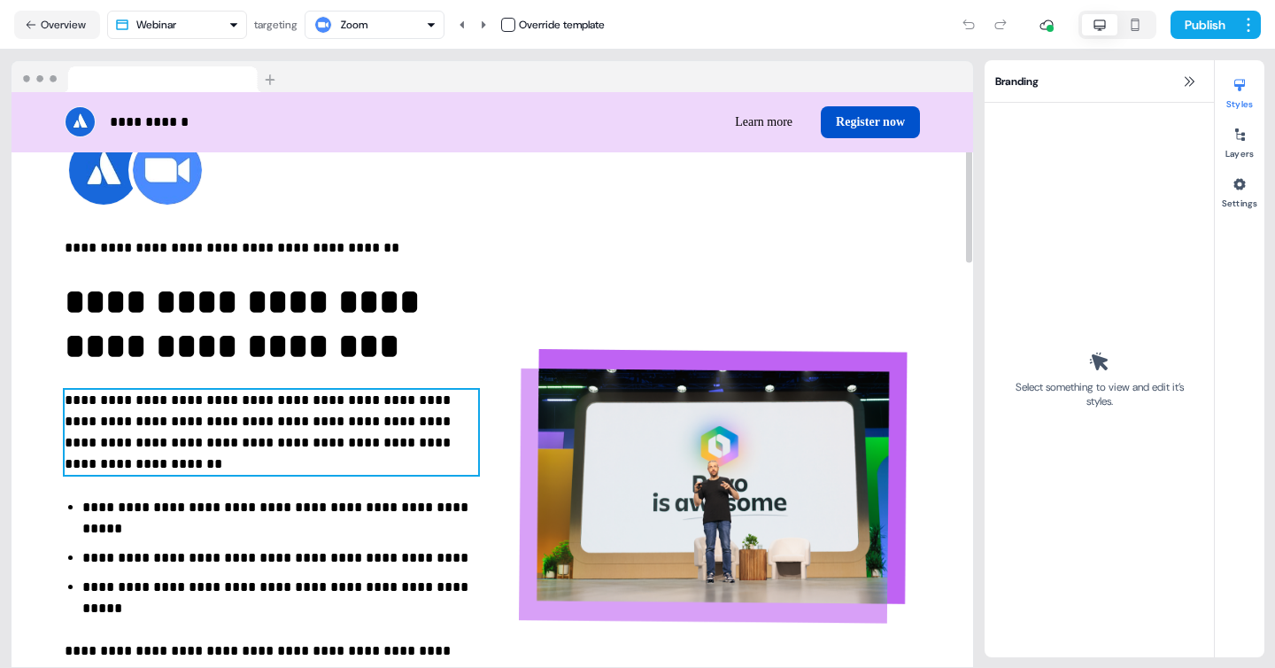
click at [254, 423] on p "**********" at bounding box center [272, 432] width 414 height 85
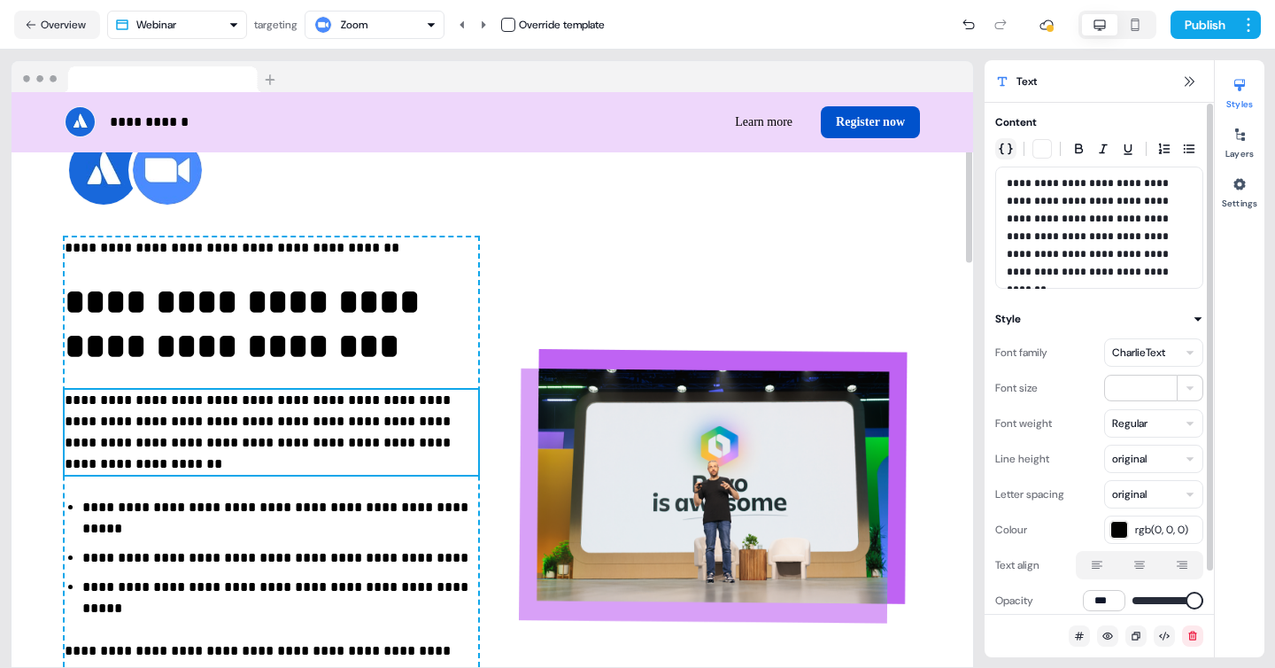
click at [1006, 151] on icon "button" at bounding box center [1006, 149] width 14 height 14
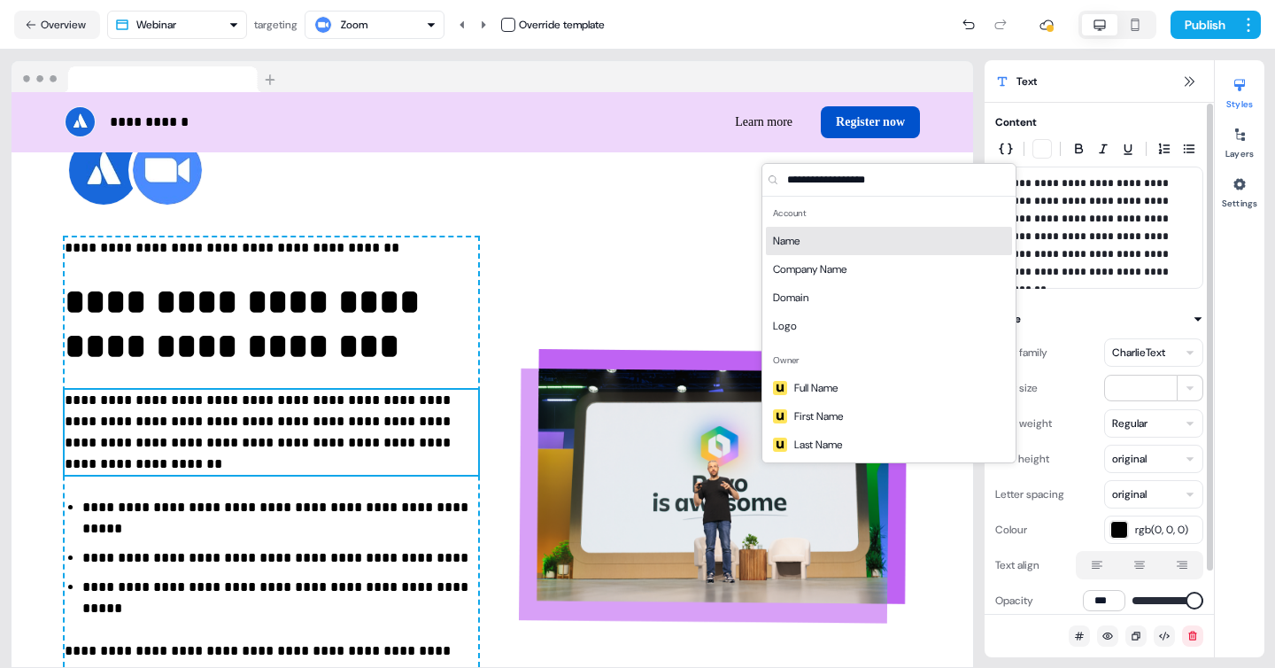
click at [1066, 249] on p "**********" at bounding box center [1099, 227] width 185 height 106
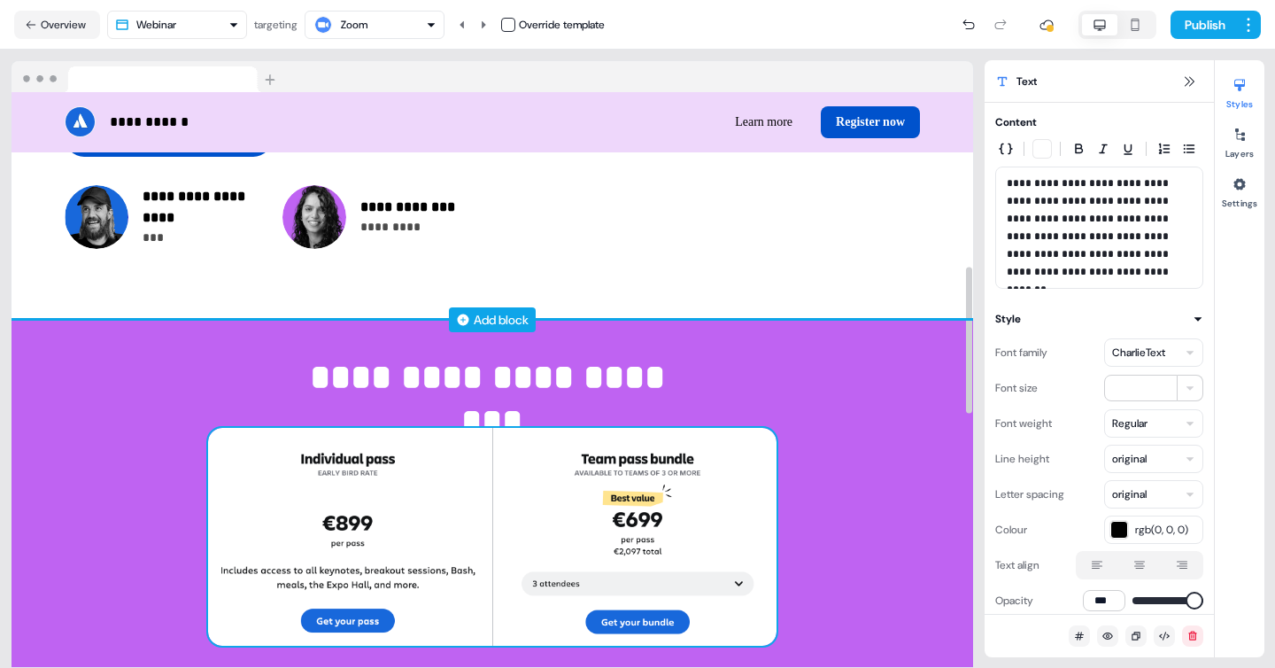
scroll to position [677, 0]
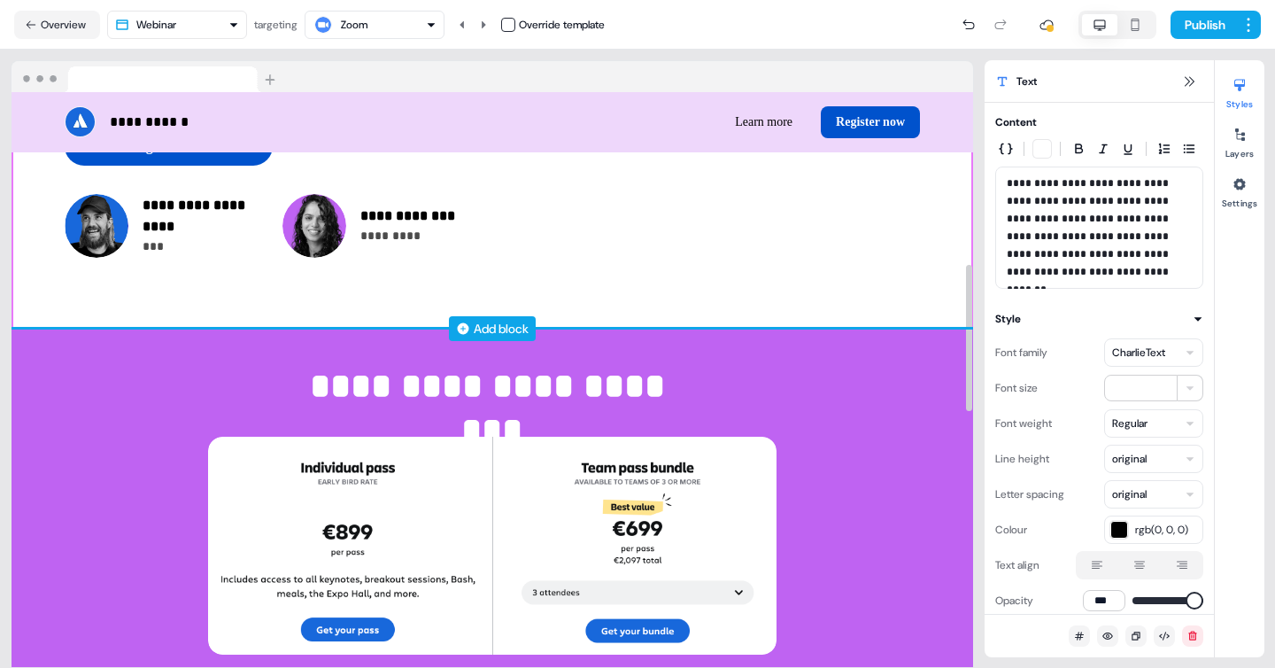
click at [498, 322] on div "Add block" at bounding box center [501, 329] width 55 height 18
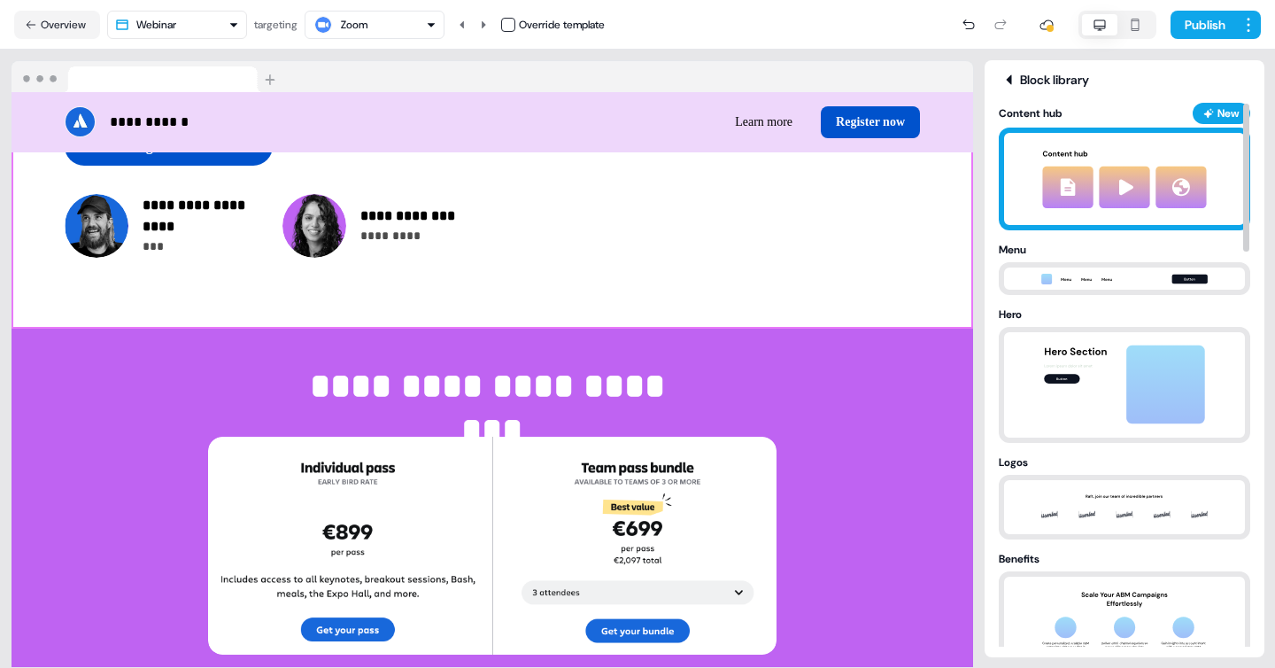
click at [1124, 202] on img at bounding box center [1125, 179] width 197 height 92
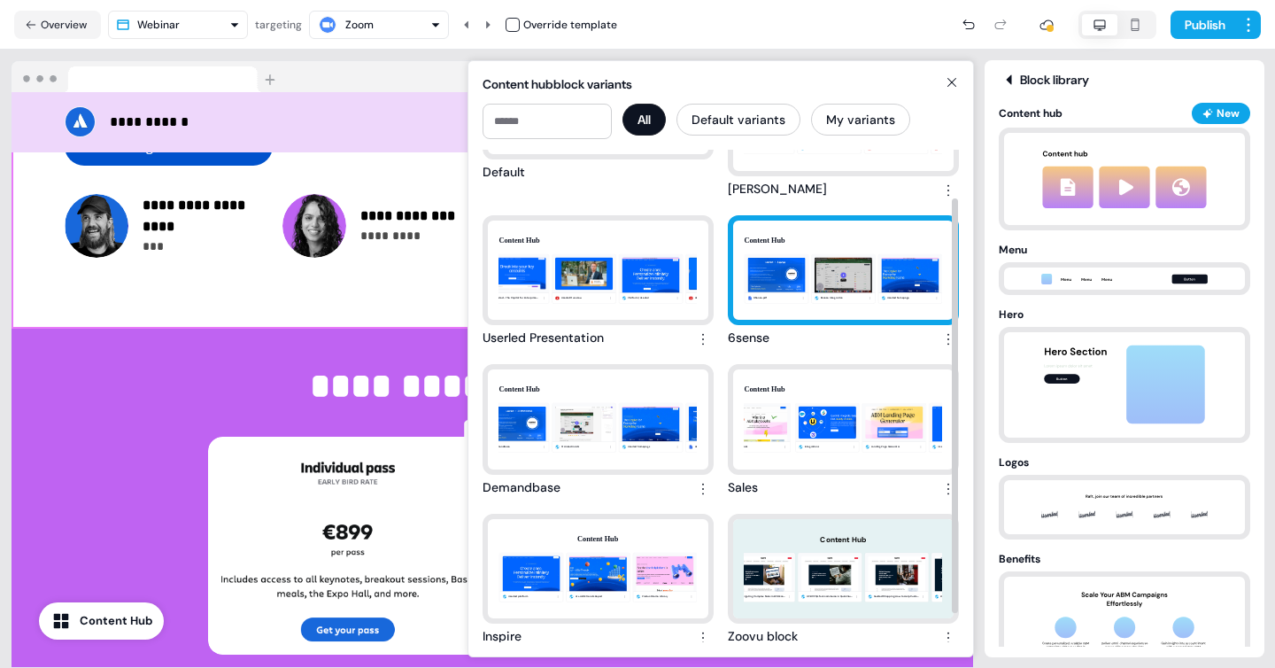
scroll to position [90, 0]
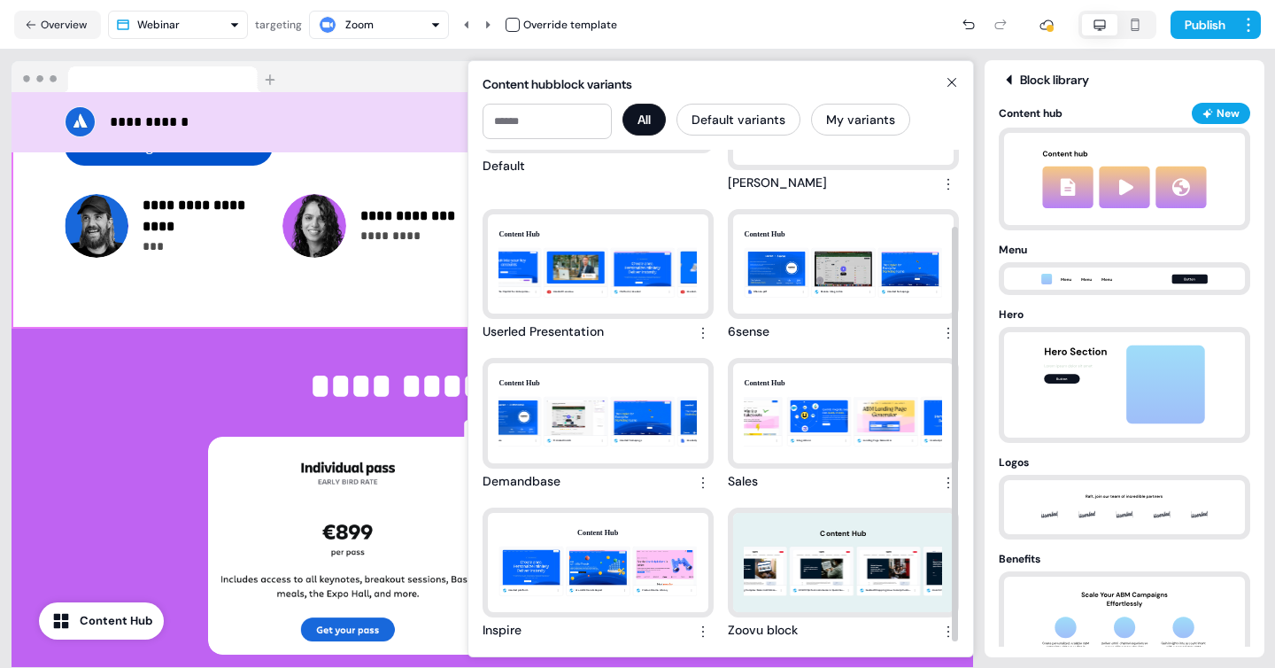
click at [955, 82] on icon at bounding box center [952, 82] width 21 height 14
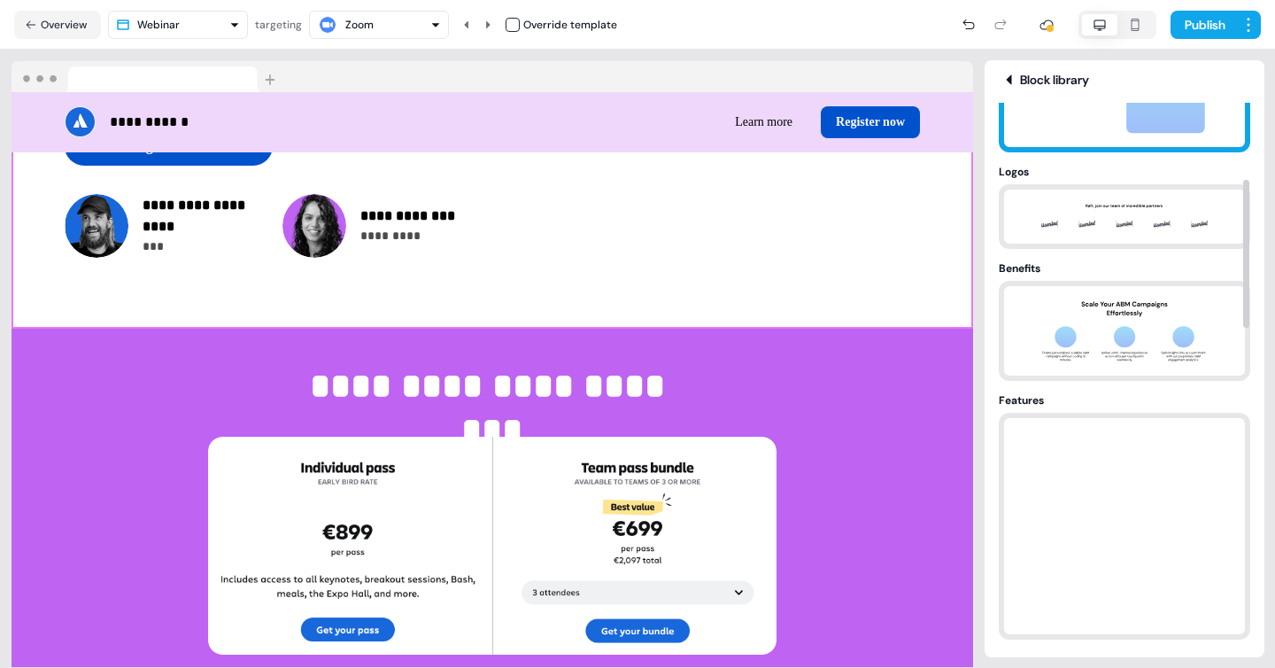
scroll to position [292, 0]
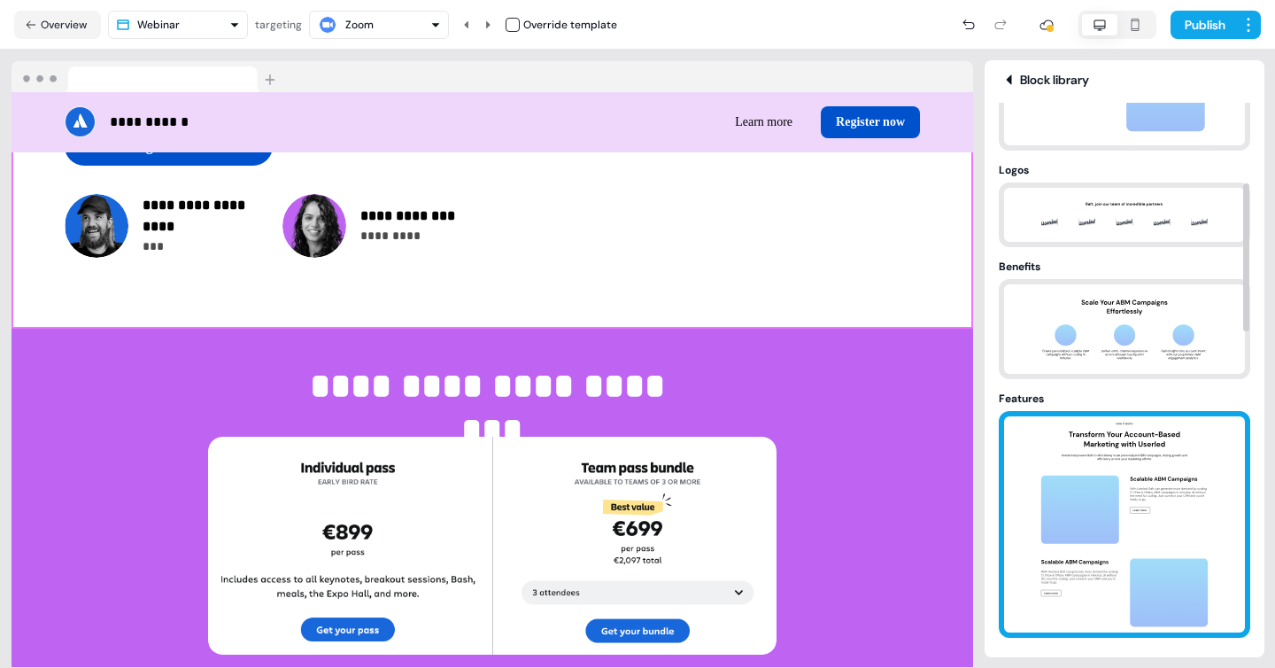
click at [1068, 547] on img at bounding box center [1125, 524] width 186 height 216
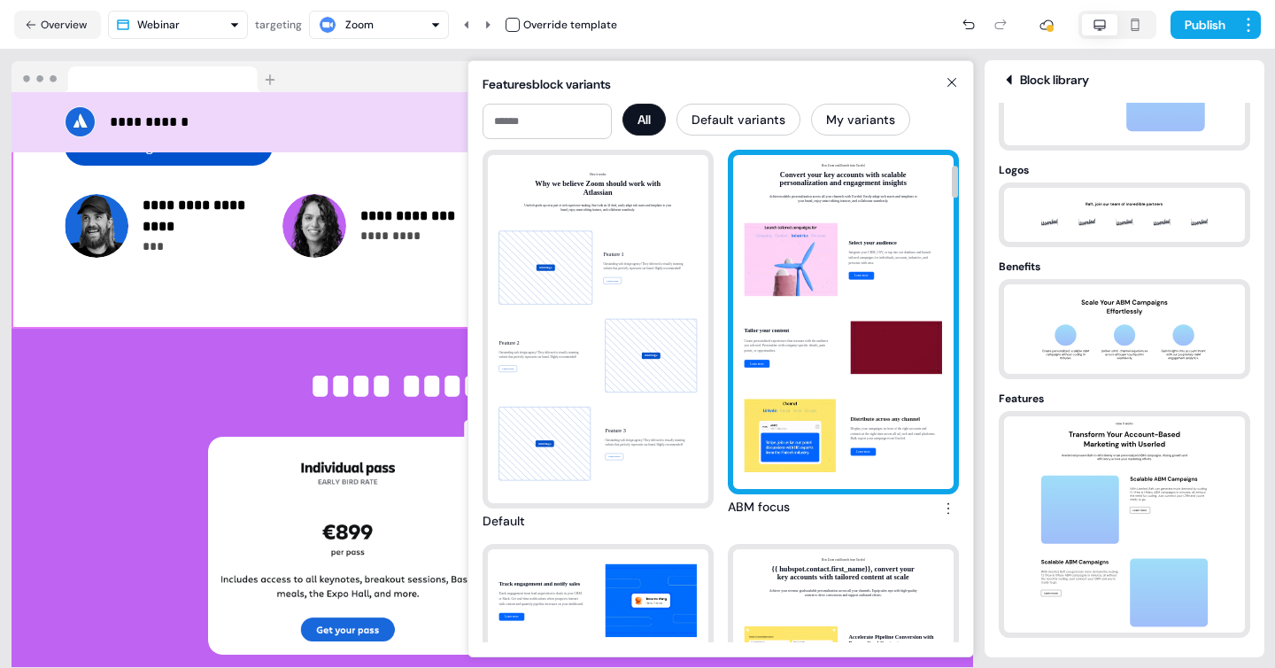
scroll to position [275, 0]
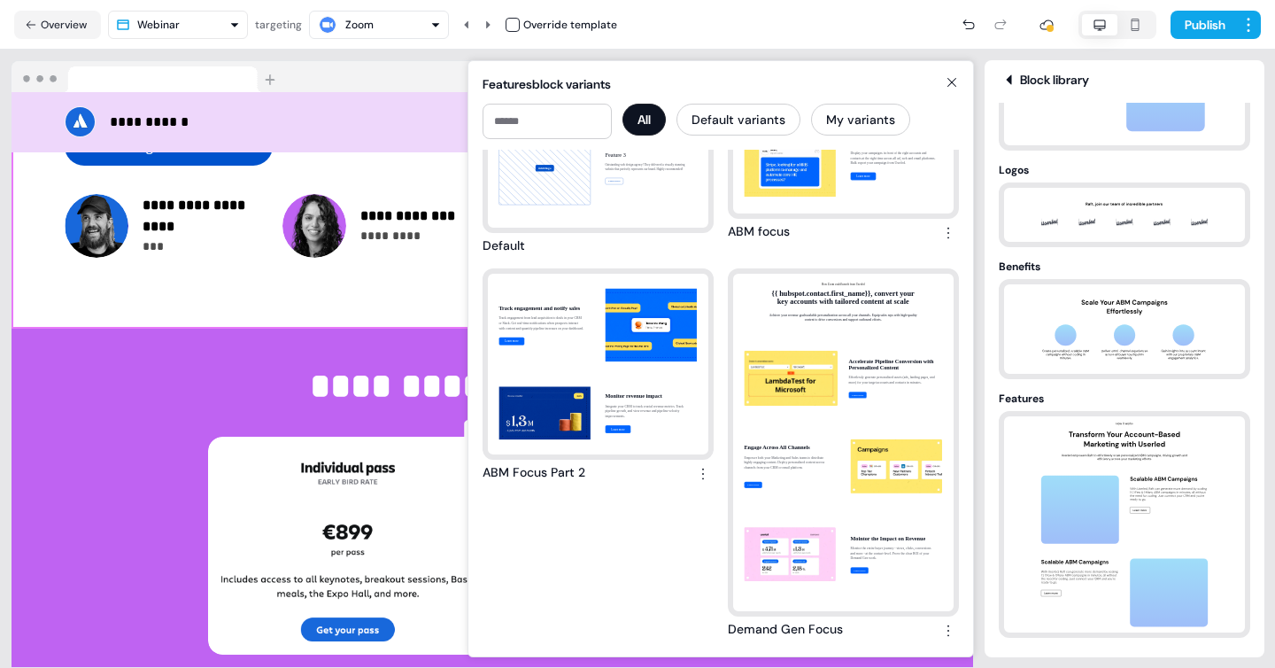
click at [954, 86] on icon at bounding box center [952, 82] width 21 height 14
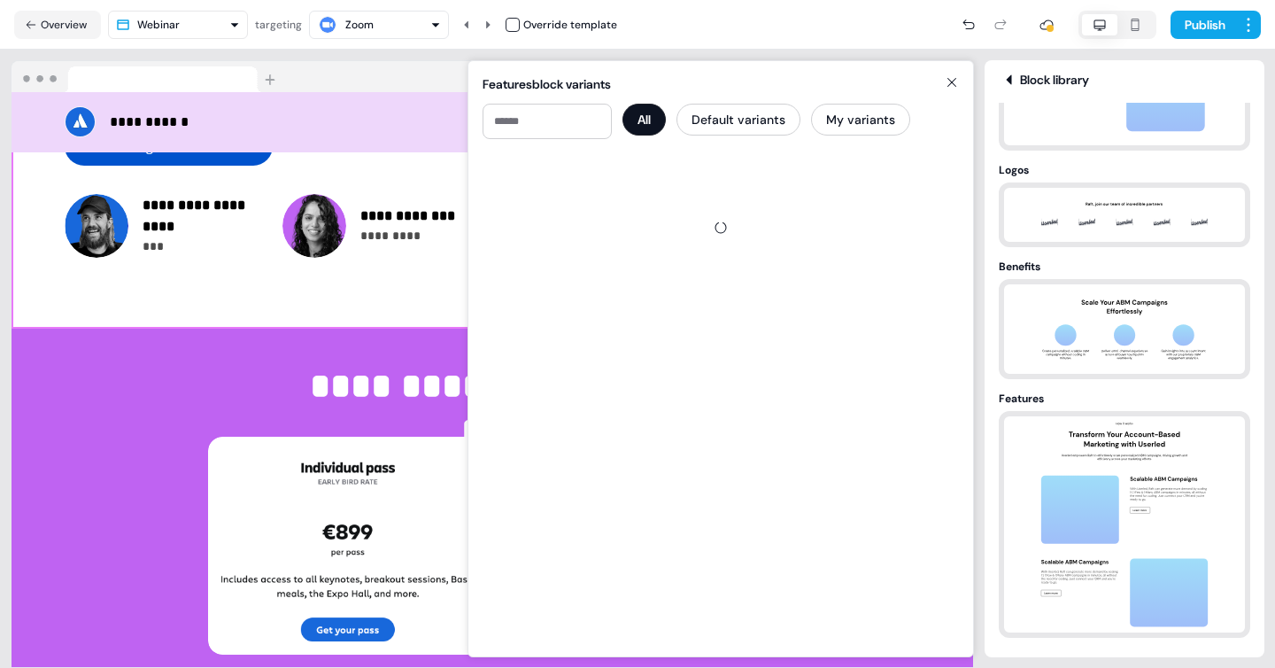
click at [954, 80] on icon at bounding box center [952, 82] width 9 height 9
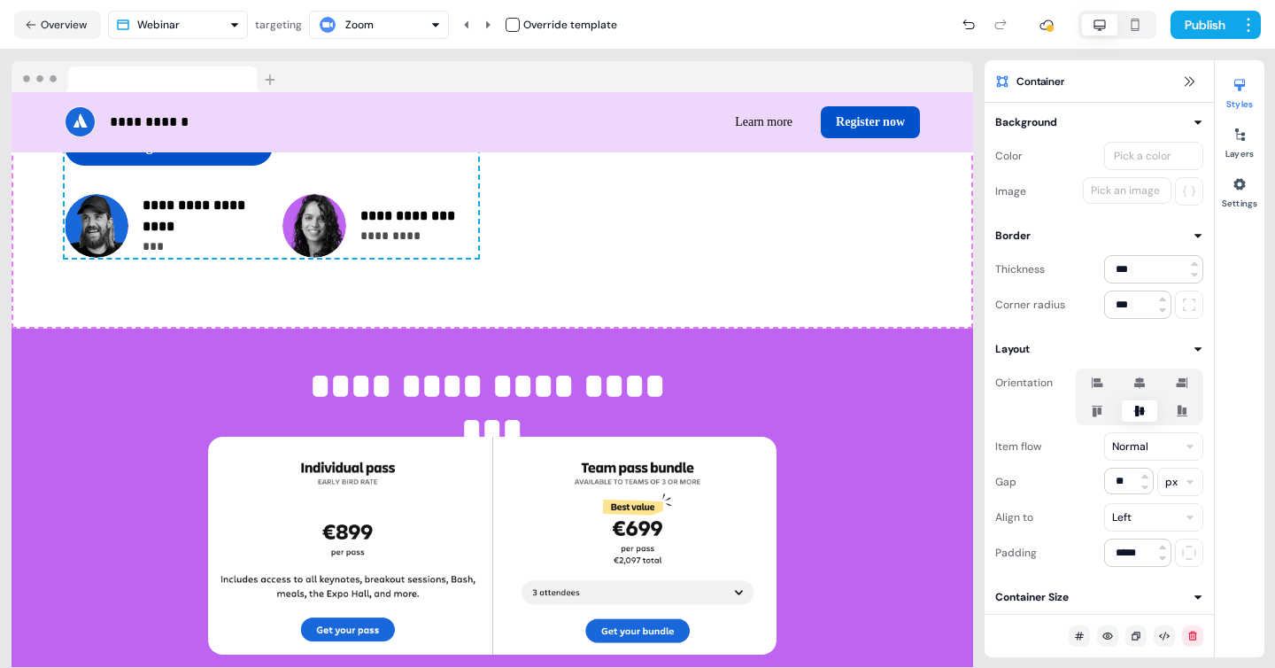
scroll to position [954, 0]
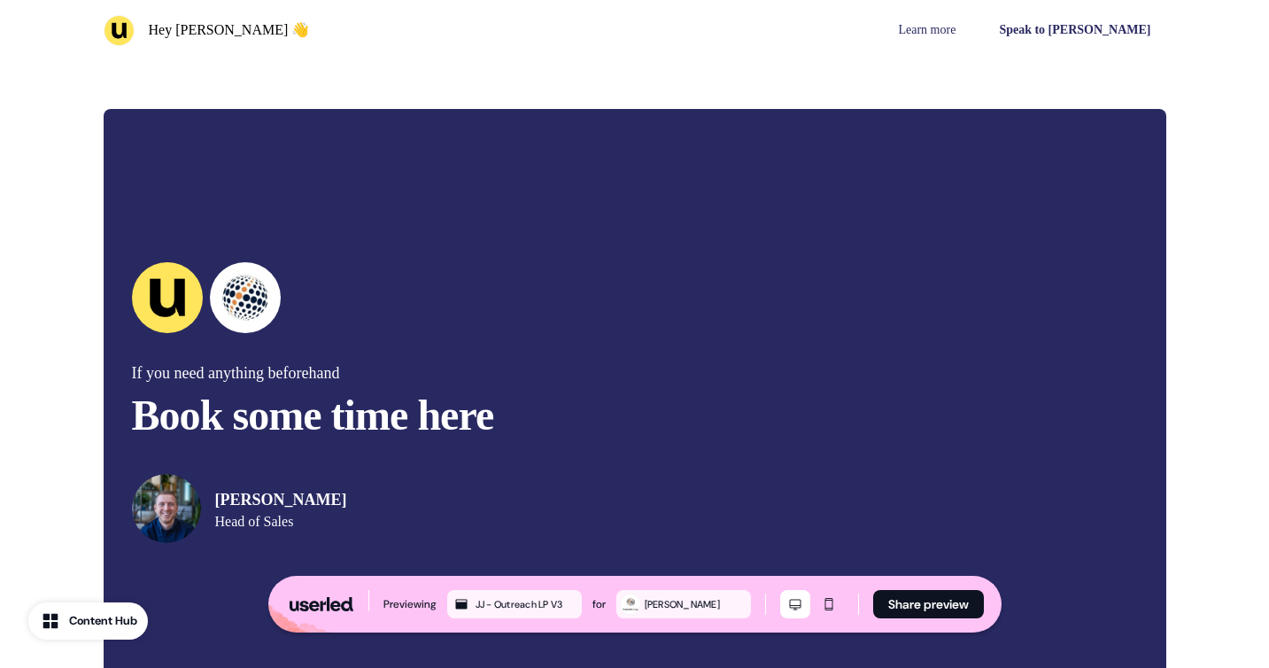
scroll to position [4678, 0]
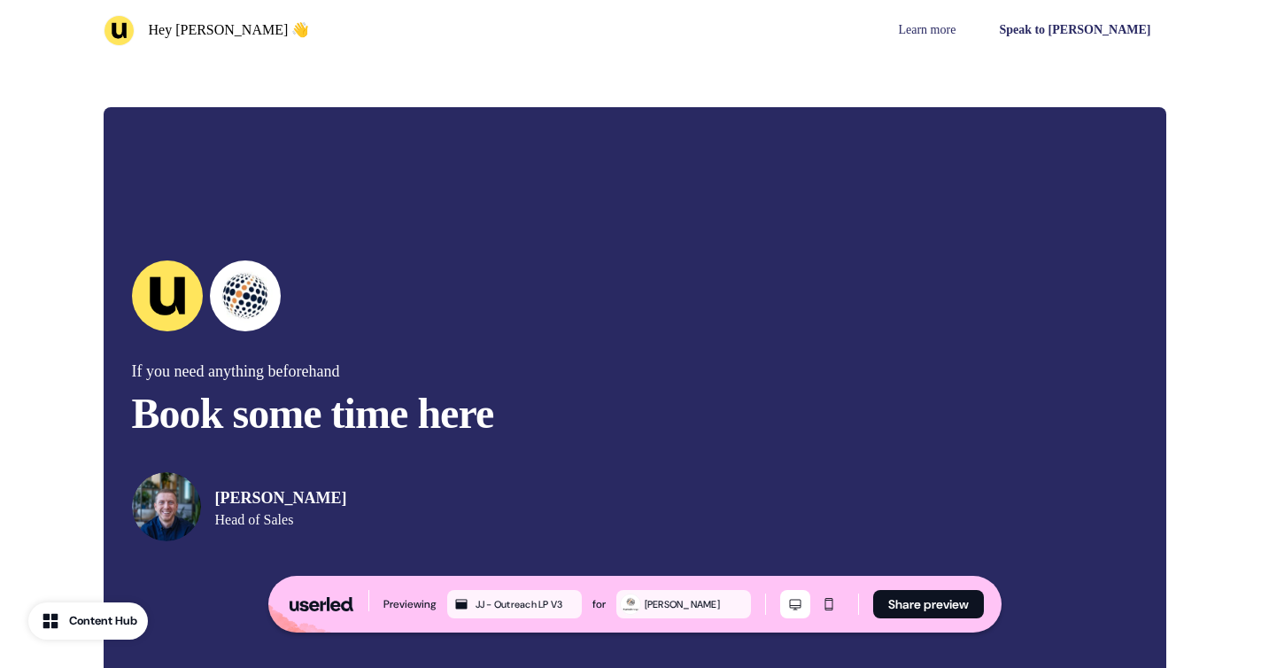
click at [82, 626] on div "Content Hub" at bounding box center [103, 621] width 68 height 18
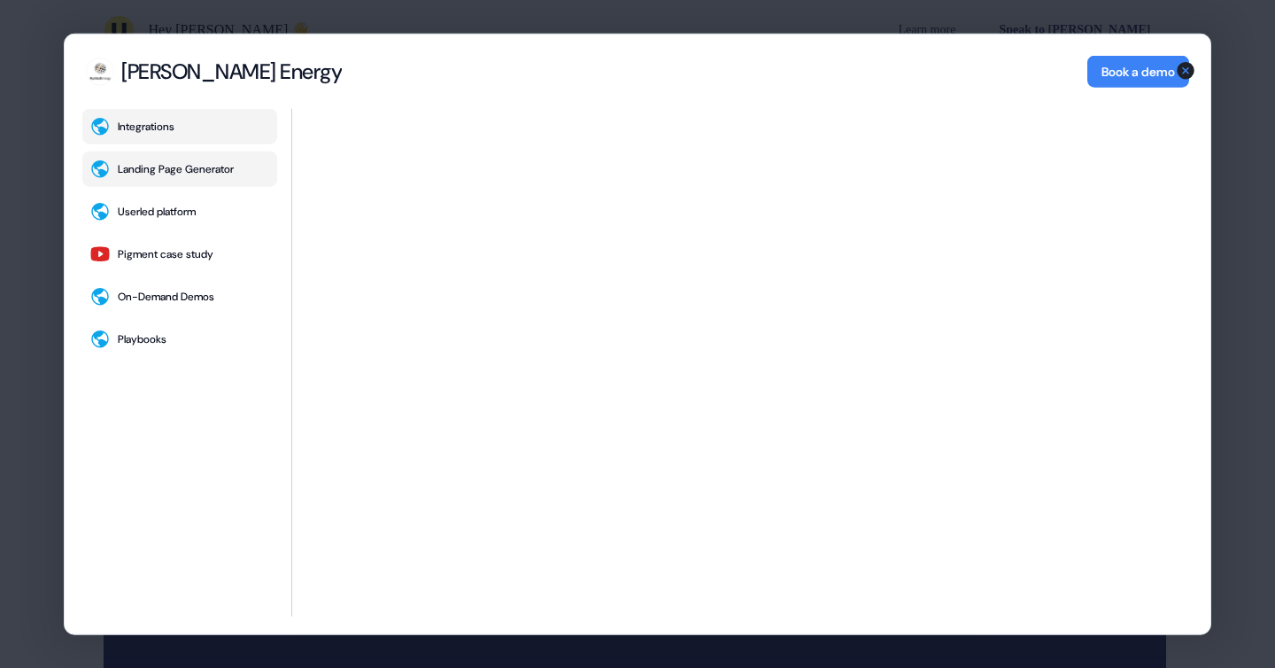
click at [205, 171] on div "Landing Page Generator" at bounding box center [176, 169] width 116 height 14
click at [179, 256] on div "Pigment case study" at bounding box center [166, 254] width 96 height 14
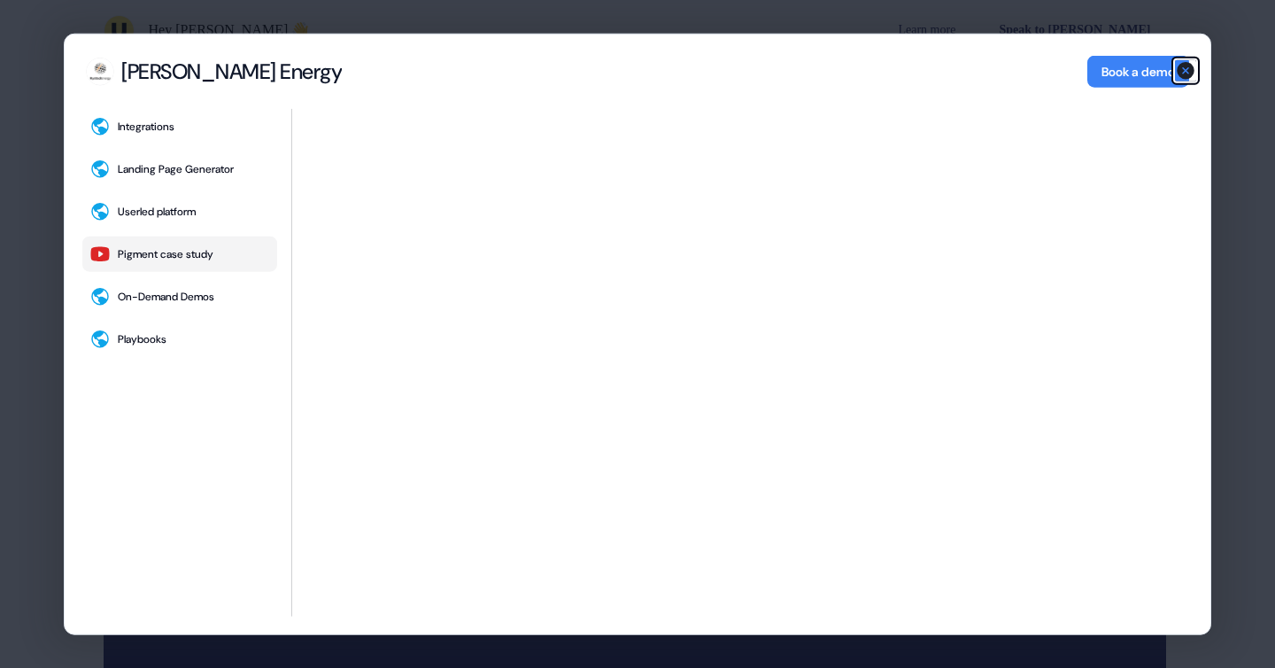
click at [1187, 66] on icon "button" at bounding box center [1186, 71] width 18 height 18
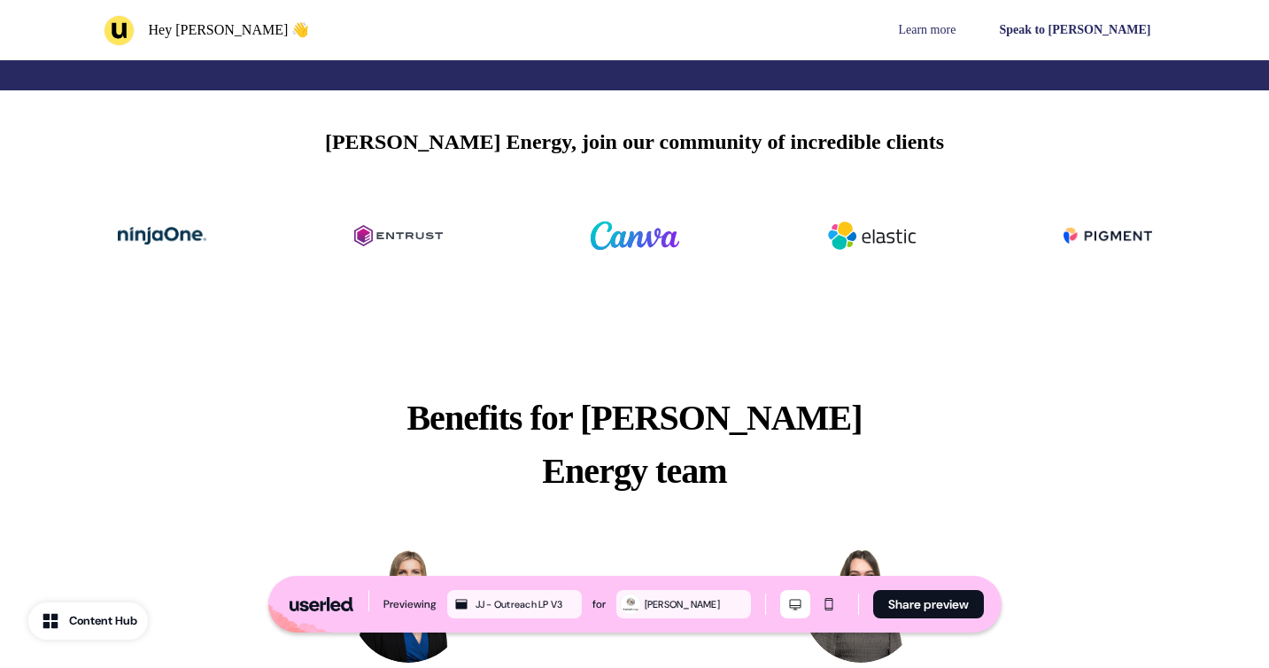
scroll to position [0, 0]
